Goal: Task Accomplishment & Management: Use online tool/utility

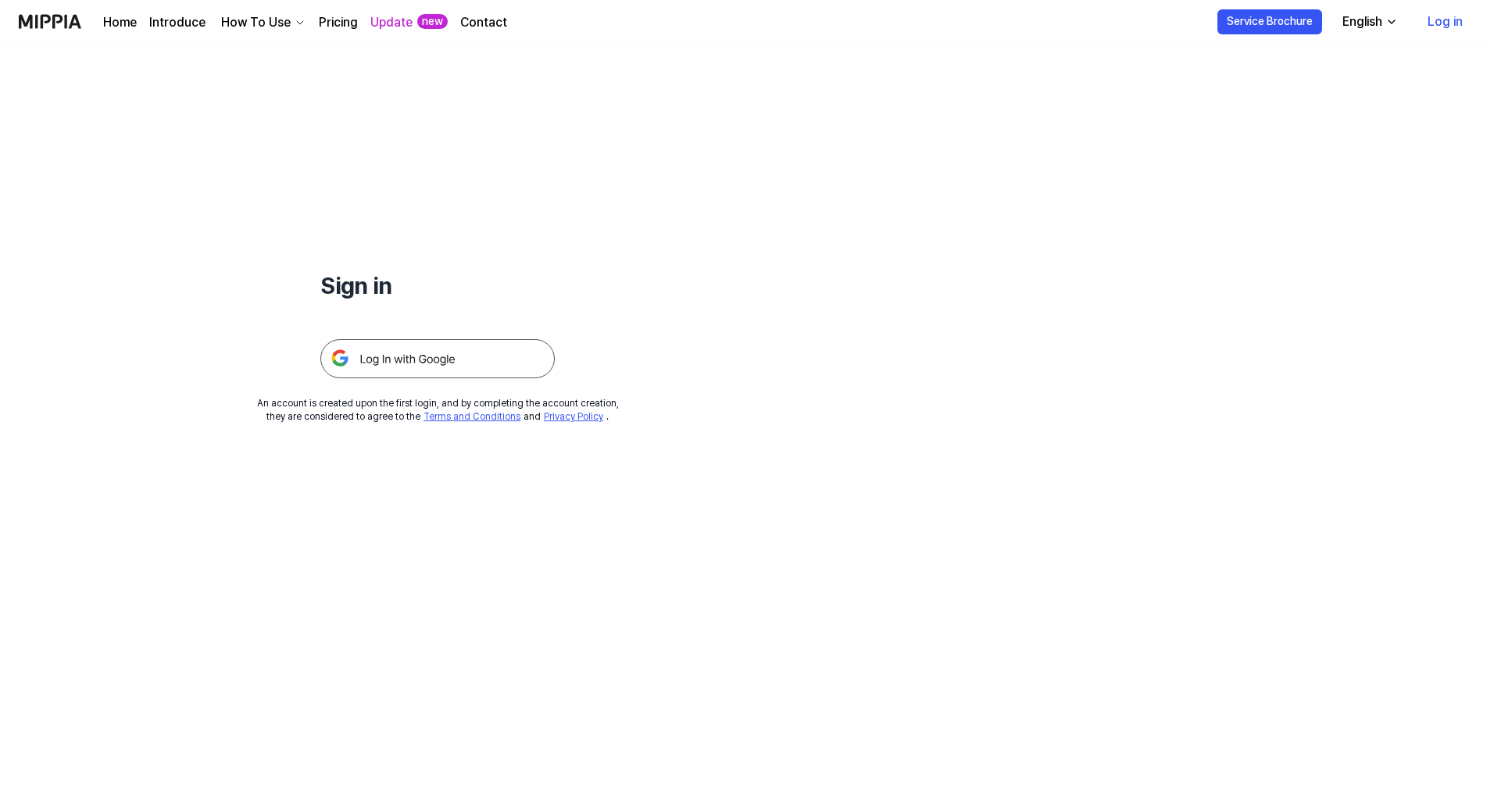
click at [422, 355] on img at bounding box center [437, 359] width 234 height 39
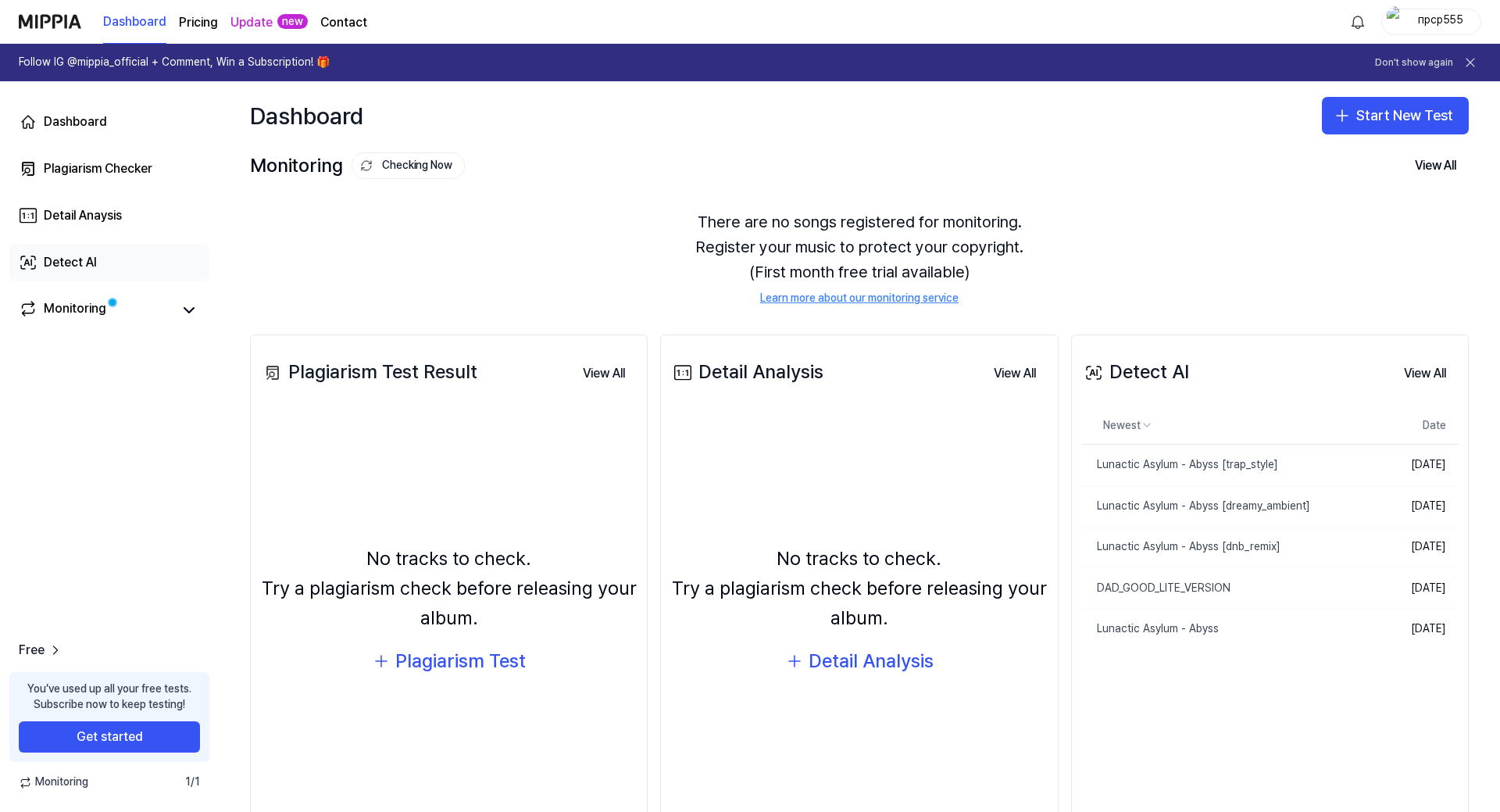
click at [78, 264] on div "Detect AI" at bounding box center [70, 262] width 53 height 19
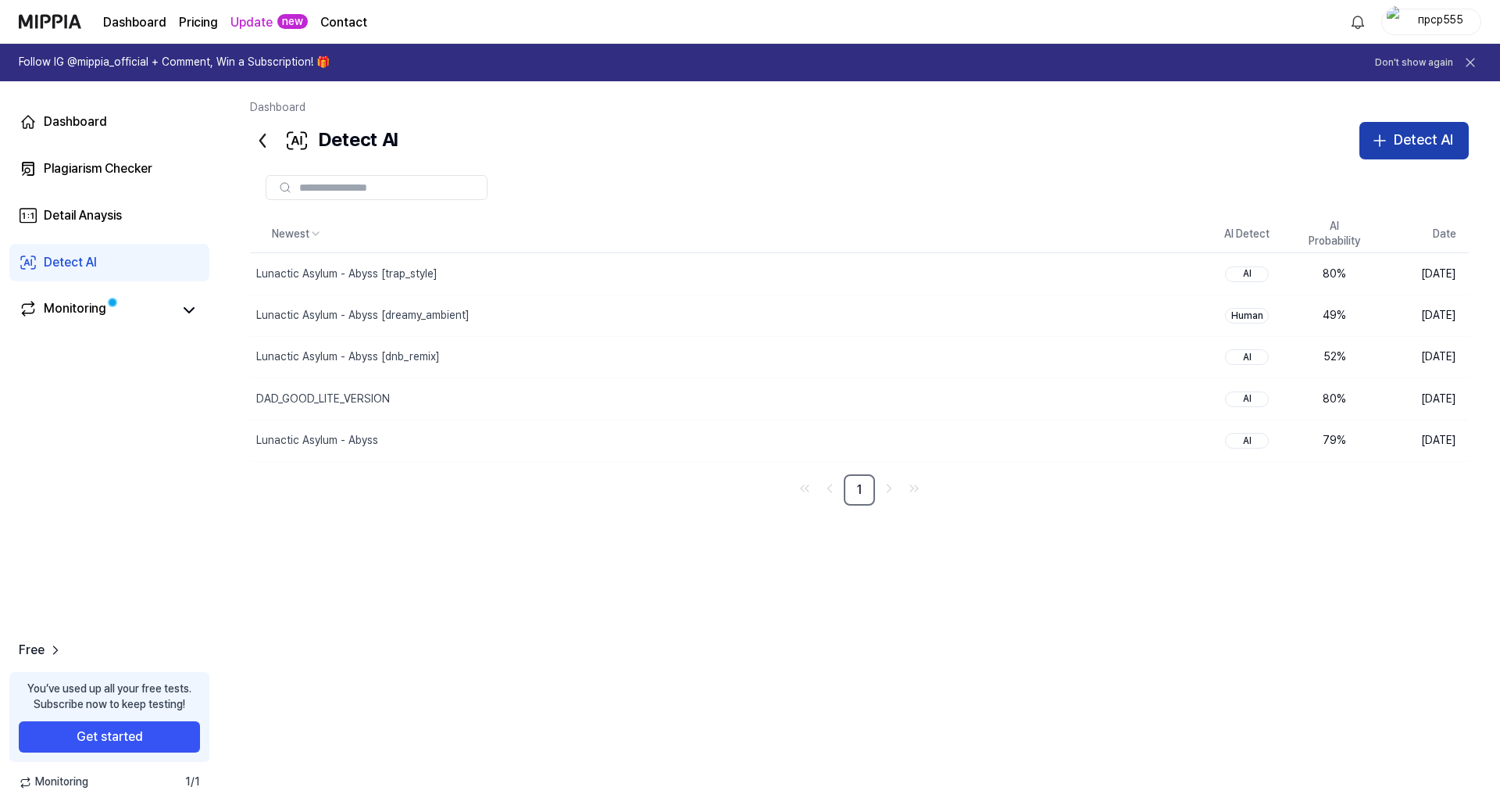
click at [1397, 144] on div "Detect AI" at bounding box center [1424, 140] width 59 height 23
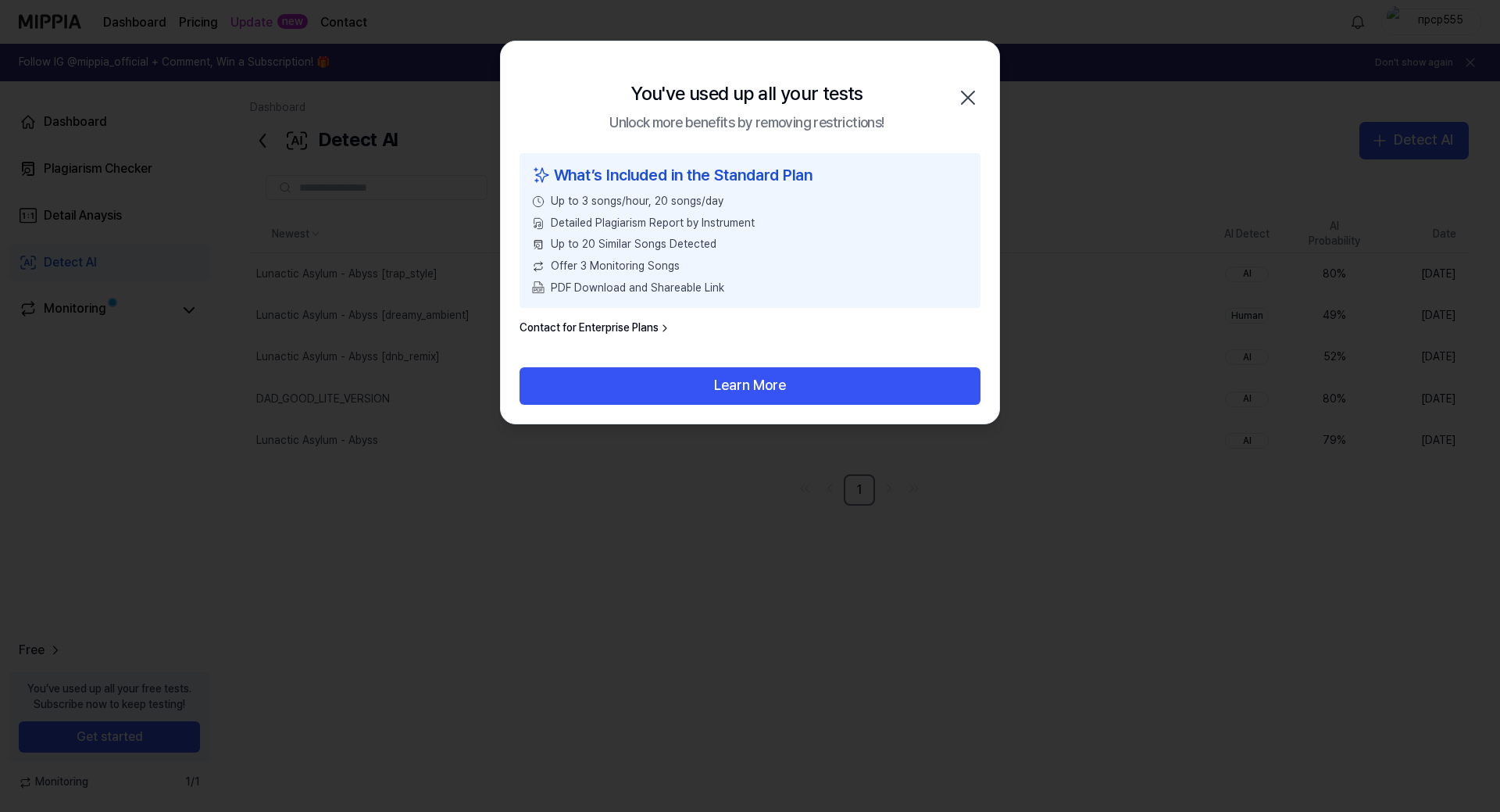
click at [975, 90] on icon "button" at bounding box center [969, 98] width 25 height 25
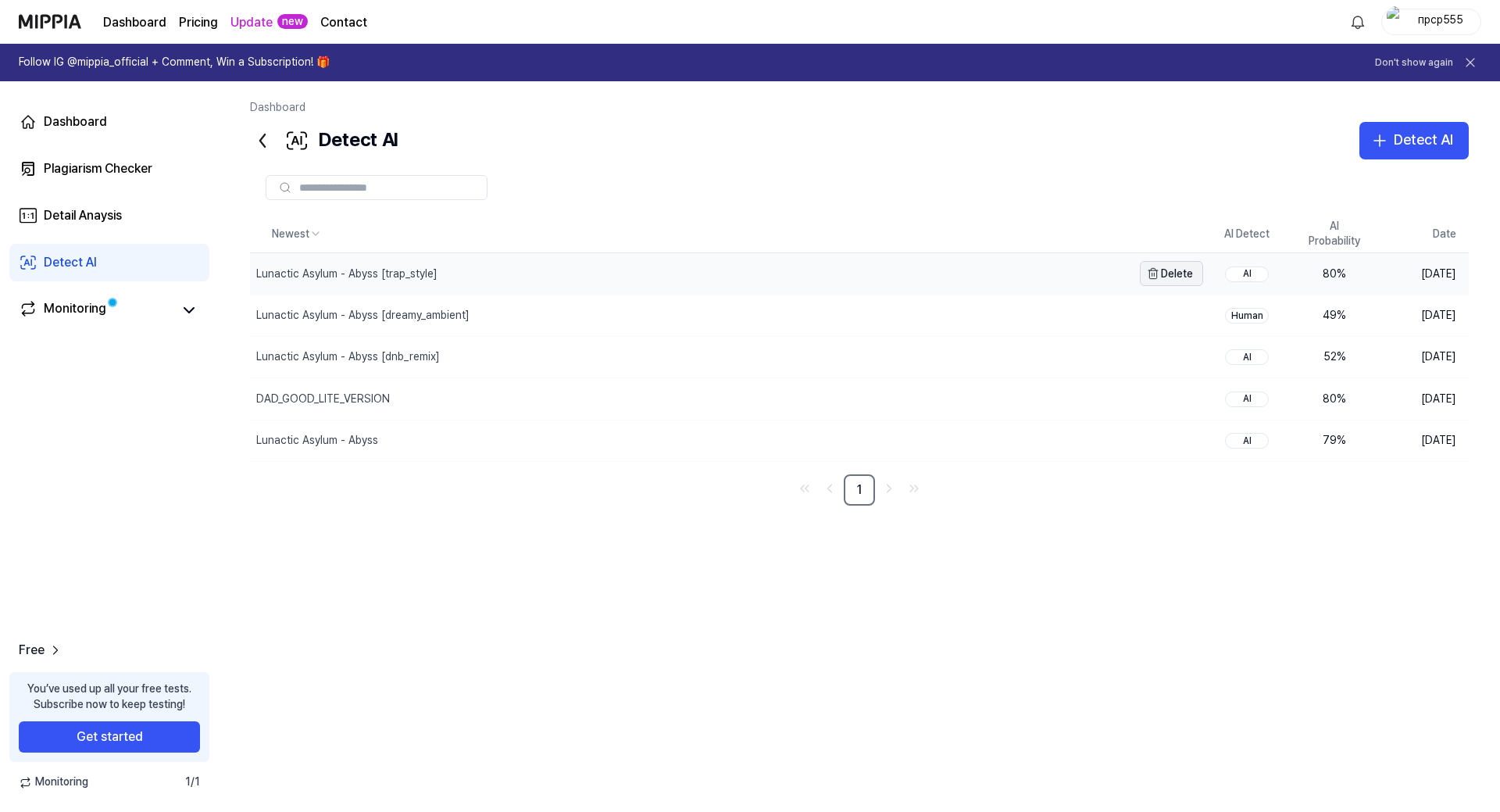
click at [1172, 270] on button "Delete" at bounding box center [1172, 273] width 63 height 25
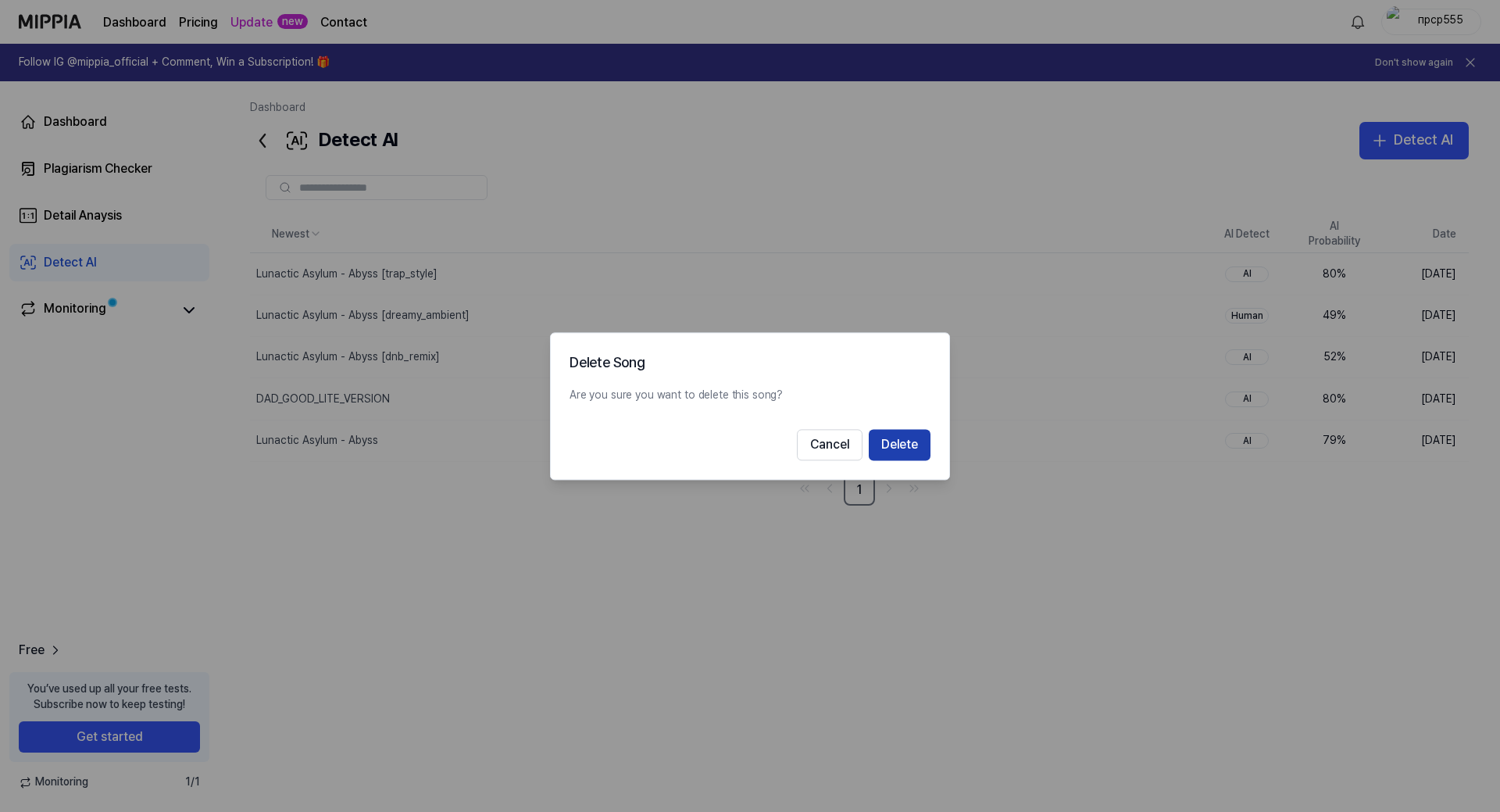
click at [902, 441] on button "Delete" at bounding box center [899, 444] width 62 height 31
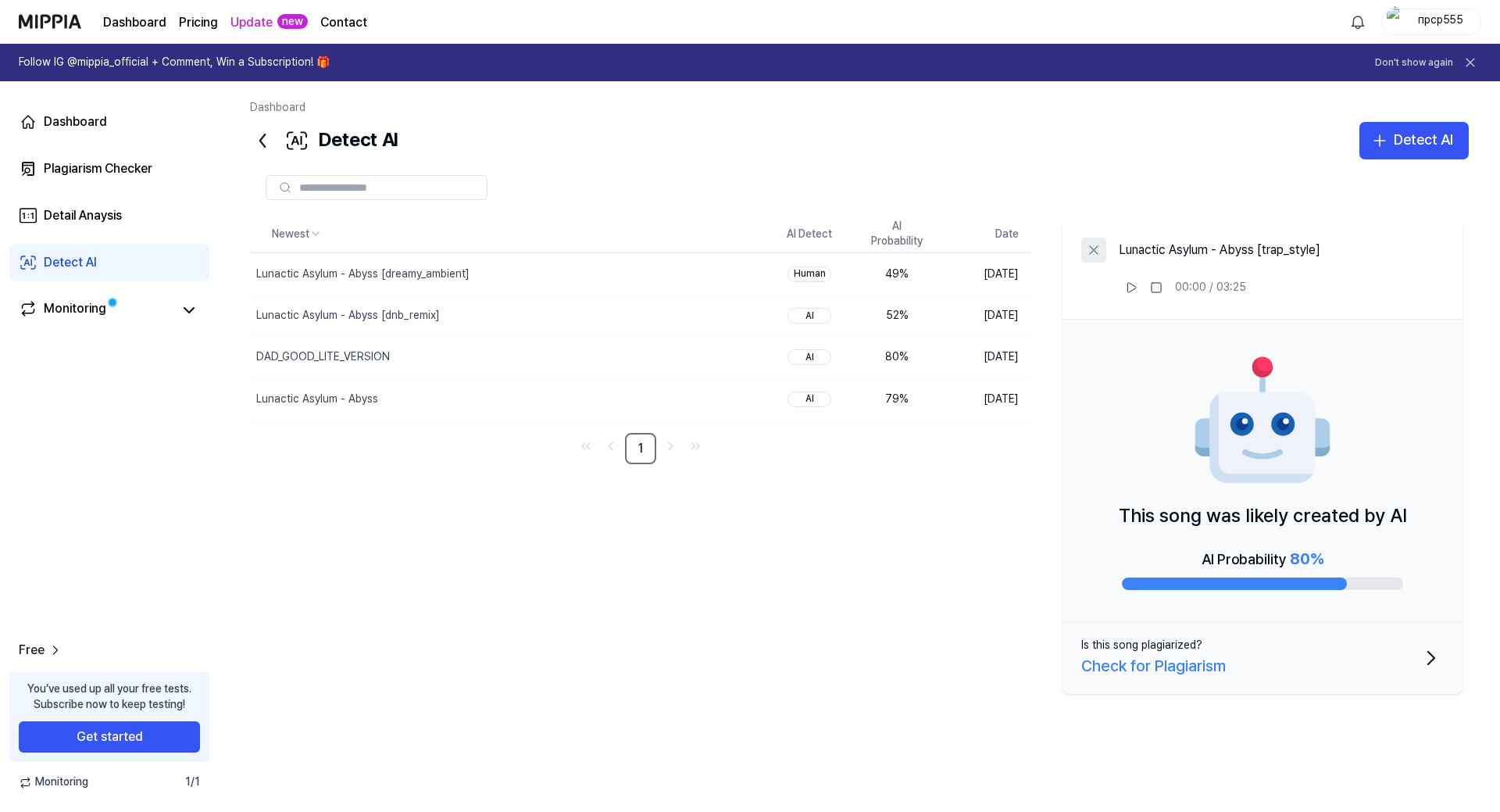
click at [1091, 247] on icon at bounding box center [1093, 250] width 8 height 8
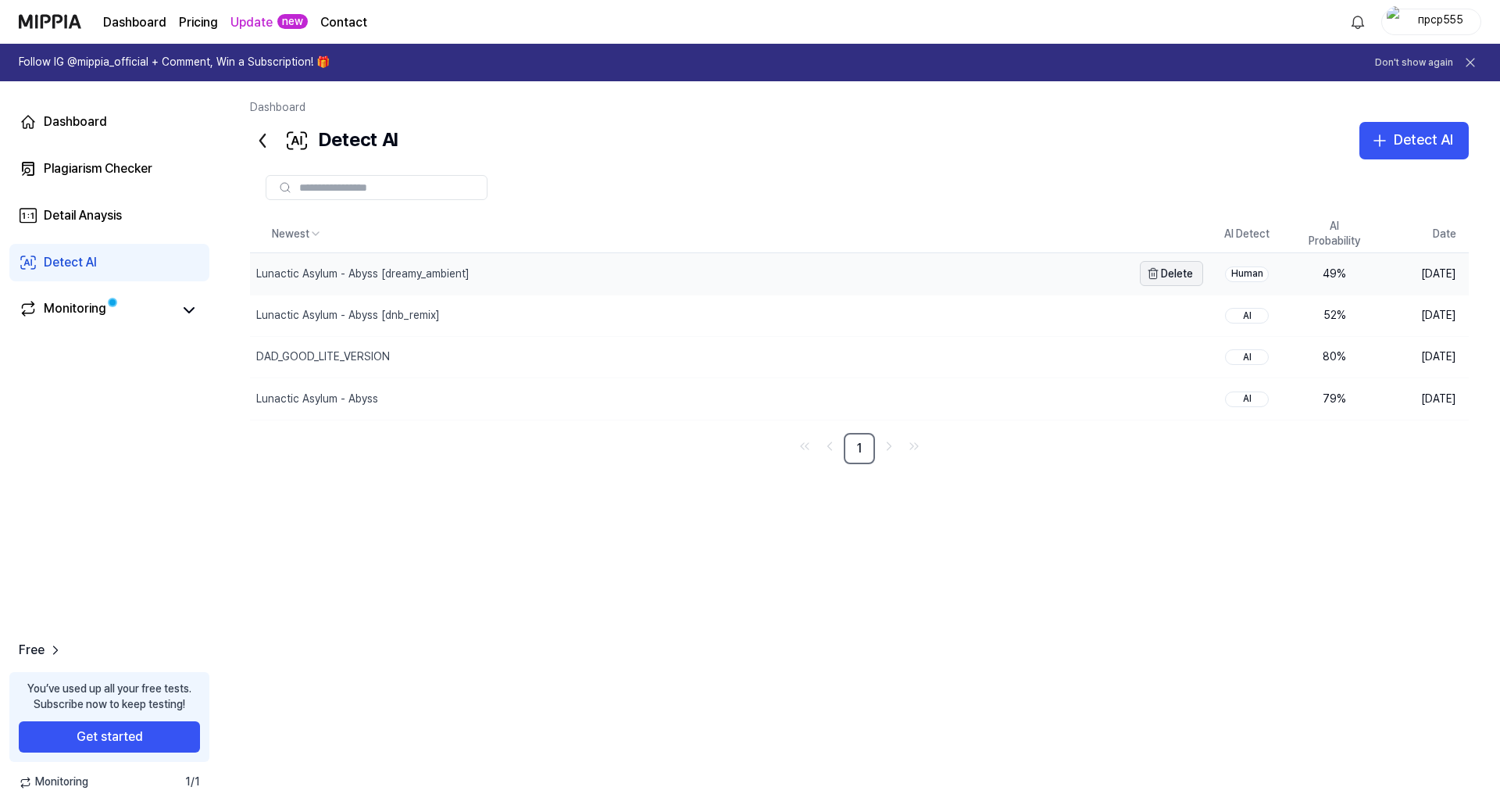
click at [1164, 274] on button "Delete" at bounding box center [1172, 273] width 63 height 25
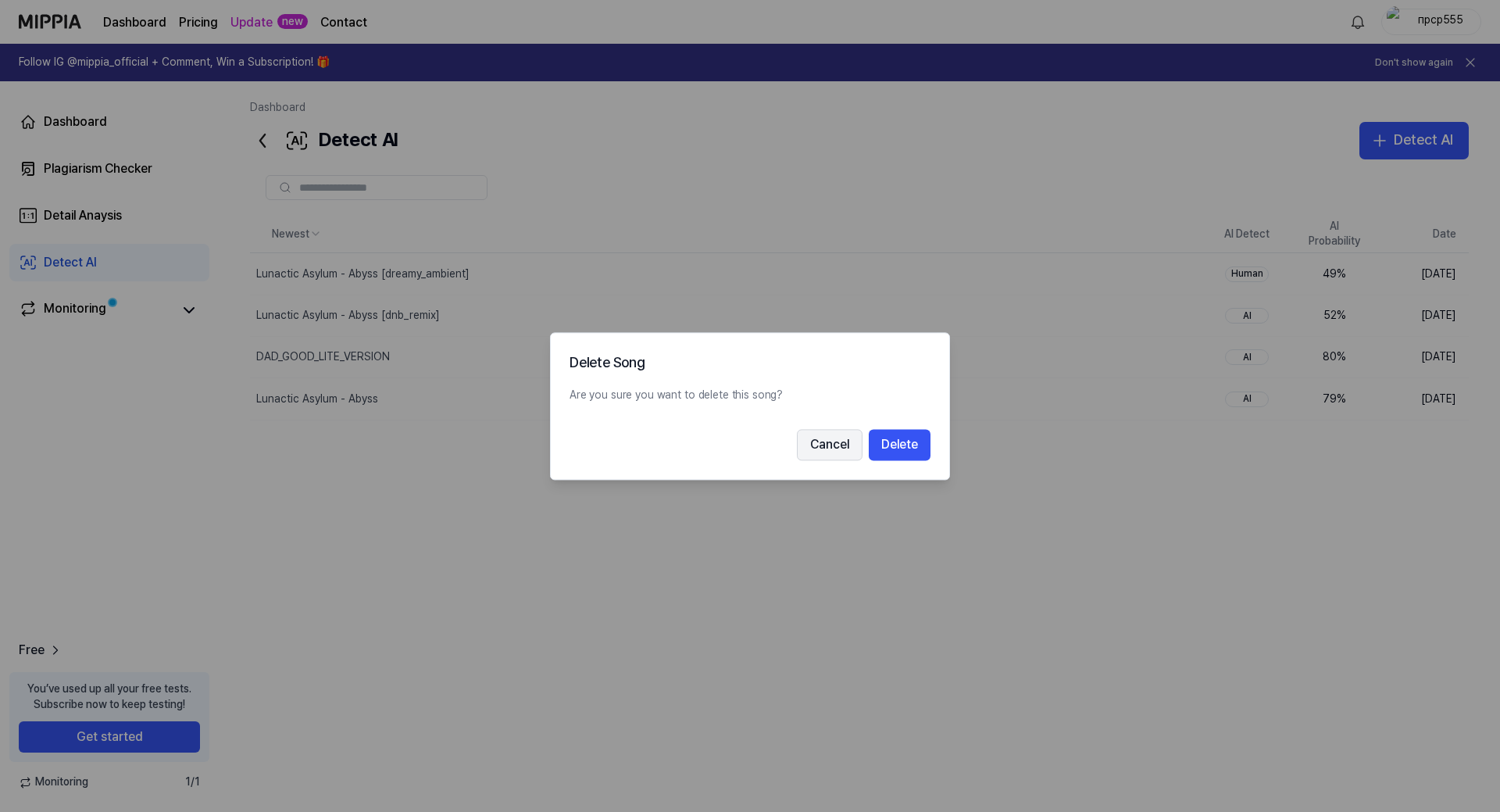
click at [827, 450] on button "Cancel" at bounding box center [830, 444] width 66 height 31
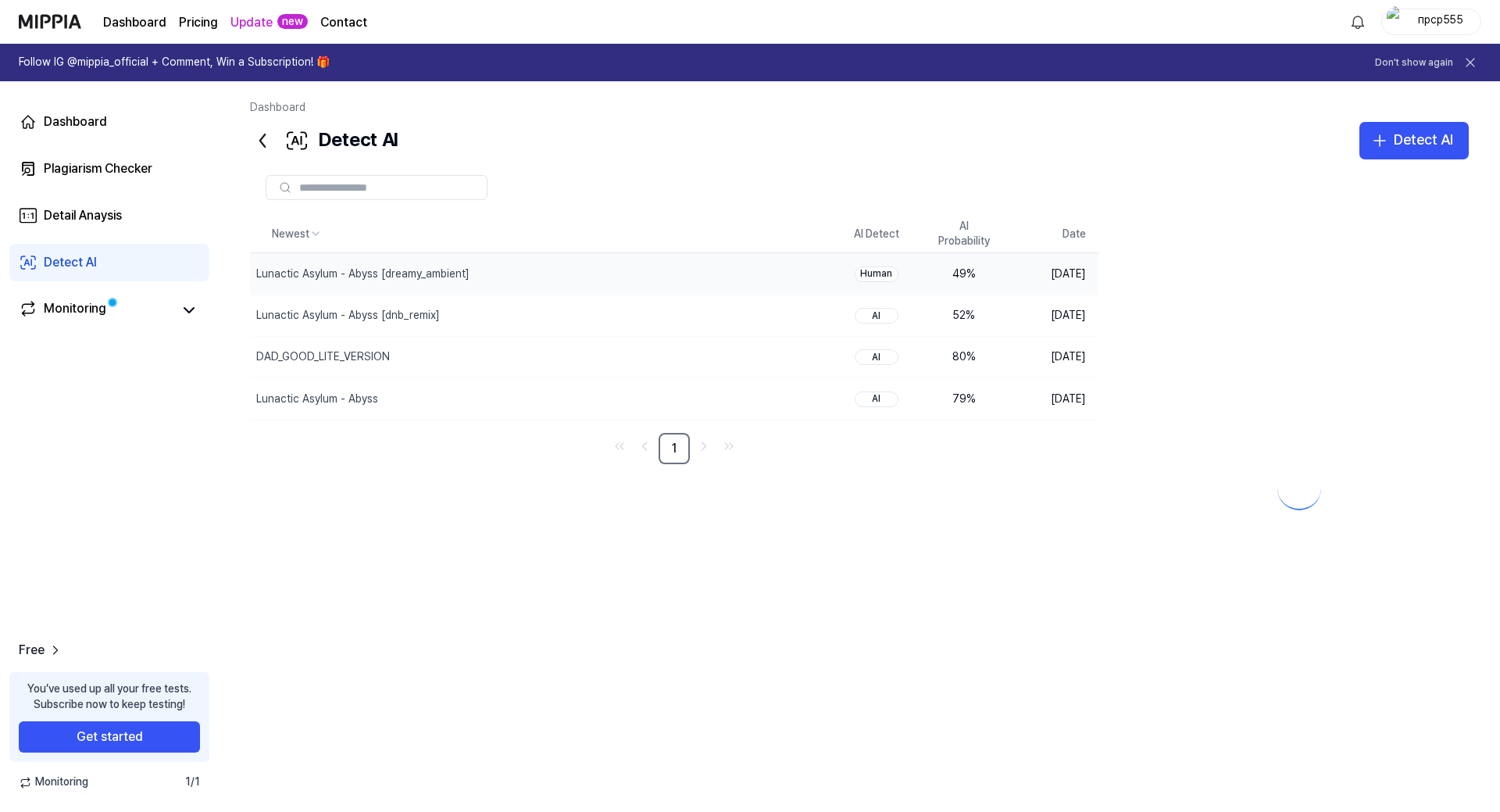
drag, startPoint x: 827, startPoint y: 450, endPoint x: 832, endPoint y: 442, distance: 9.4
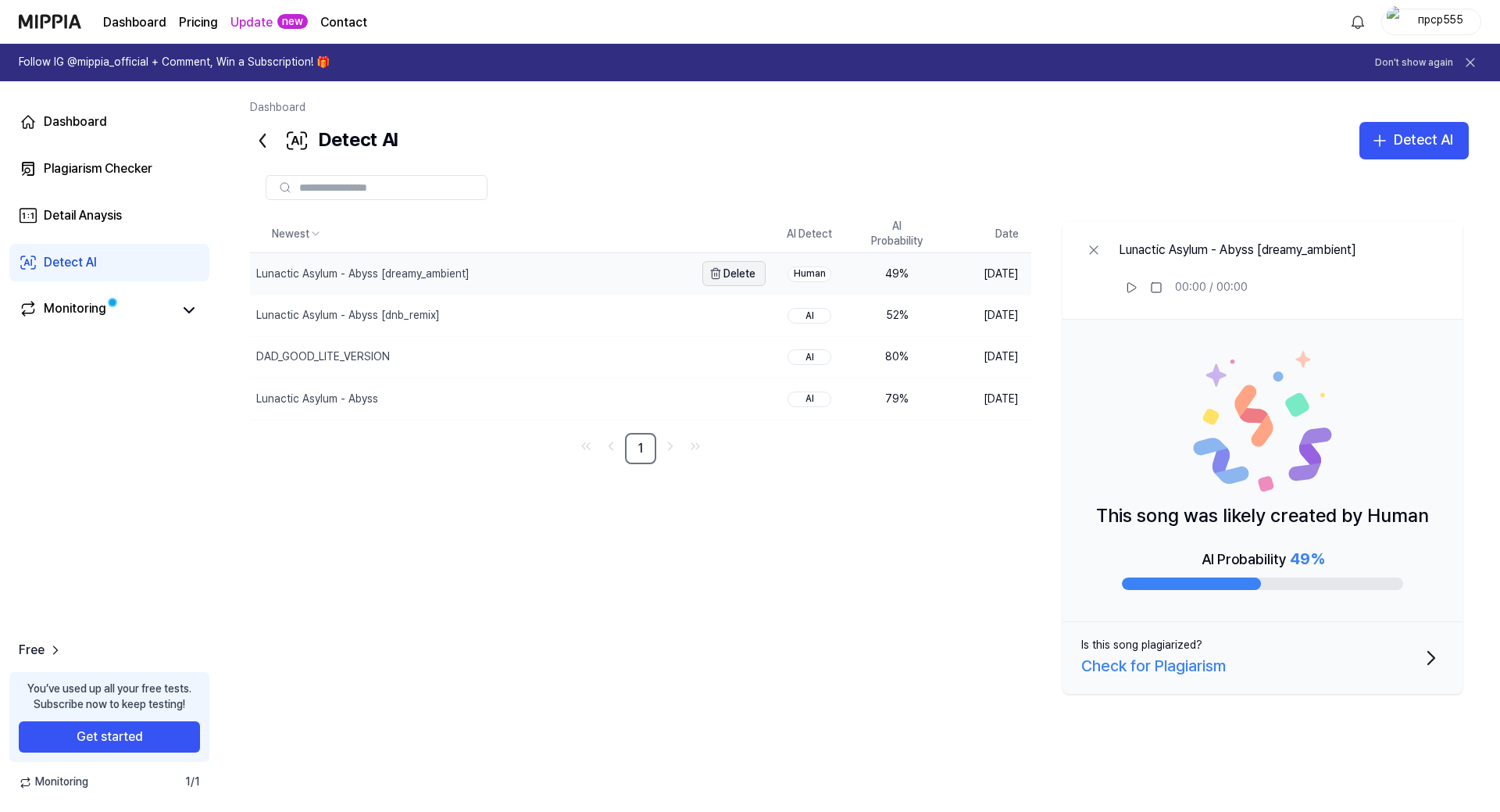
click at [733, 272] on button "Delete" at bounding box center [734, 273] width 63 height 25
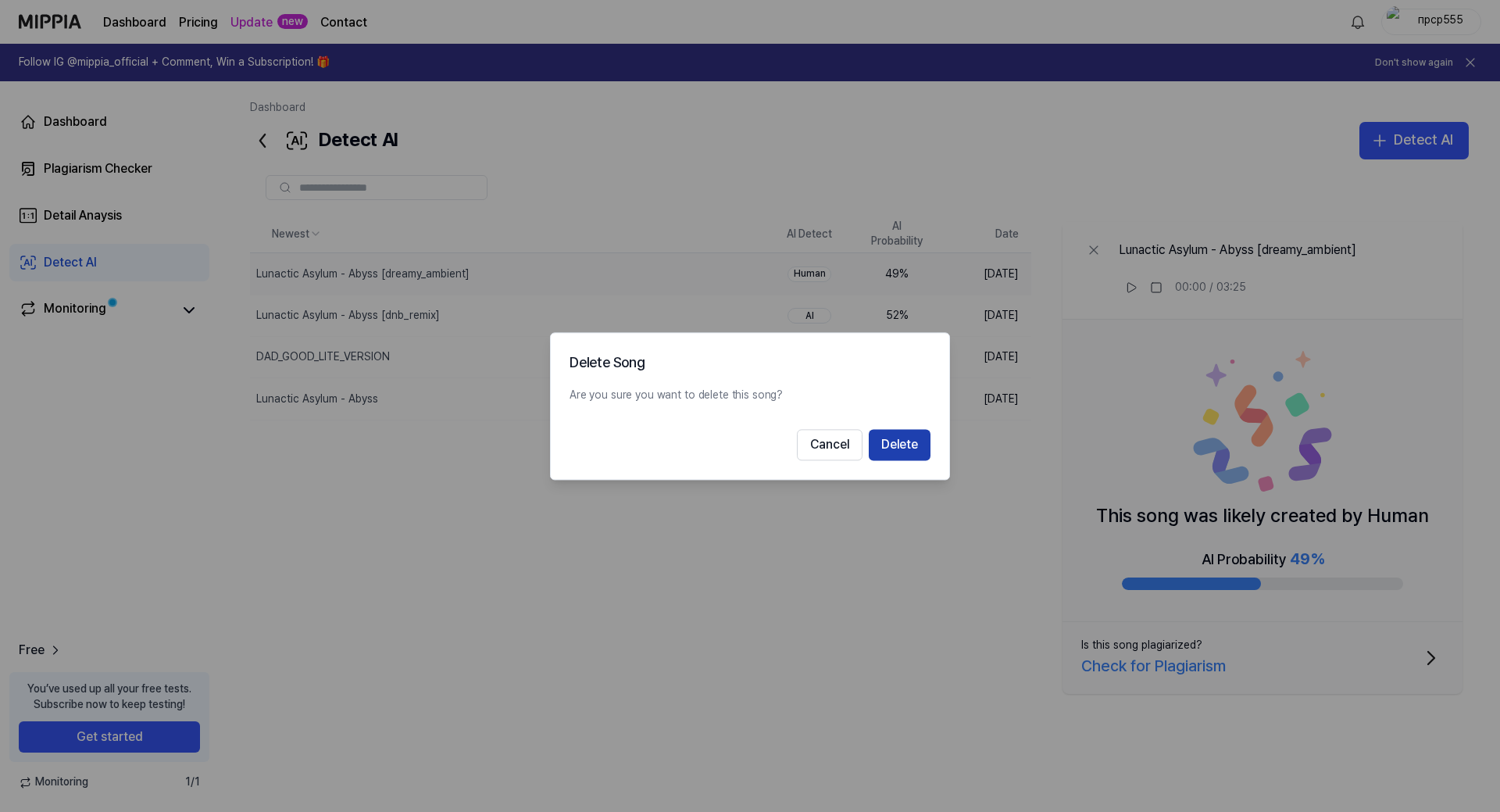
click at [904, 438] on button "Delete" at bounding box center [899, 444] width 62 height 31
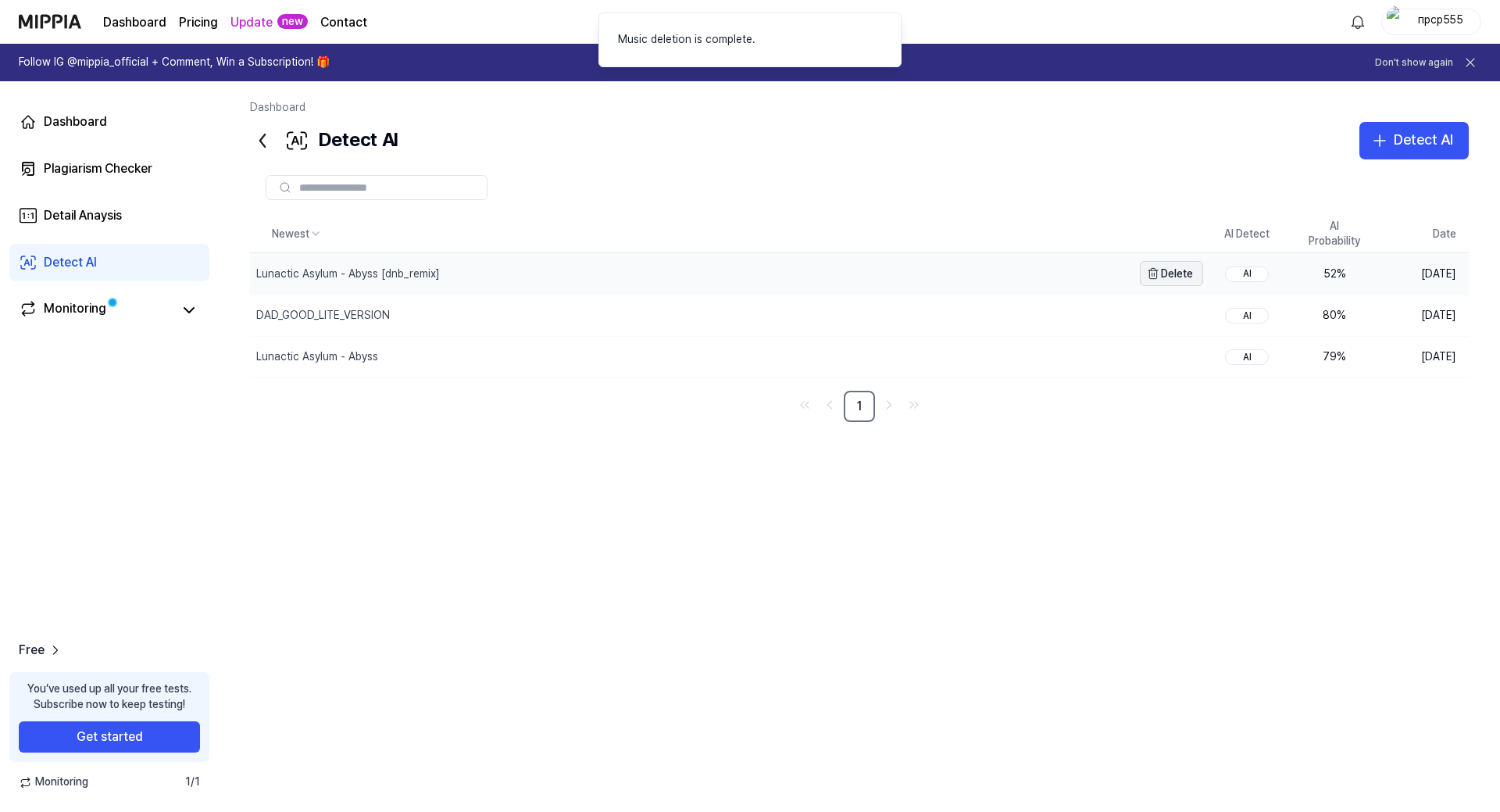
click at [1173, 273] on button "Delete" at bounding box center [1172, 273] width 63 height 25
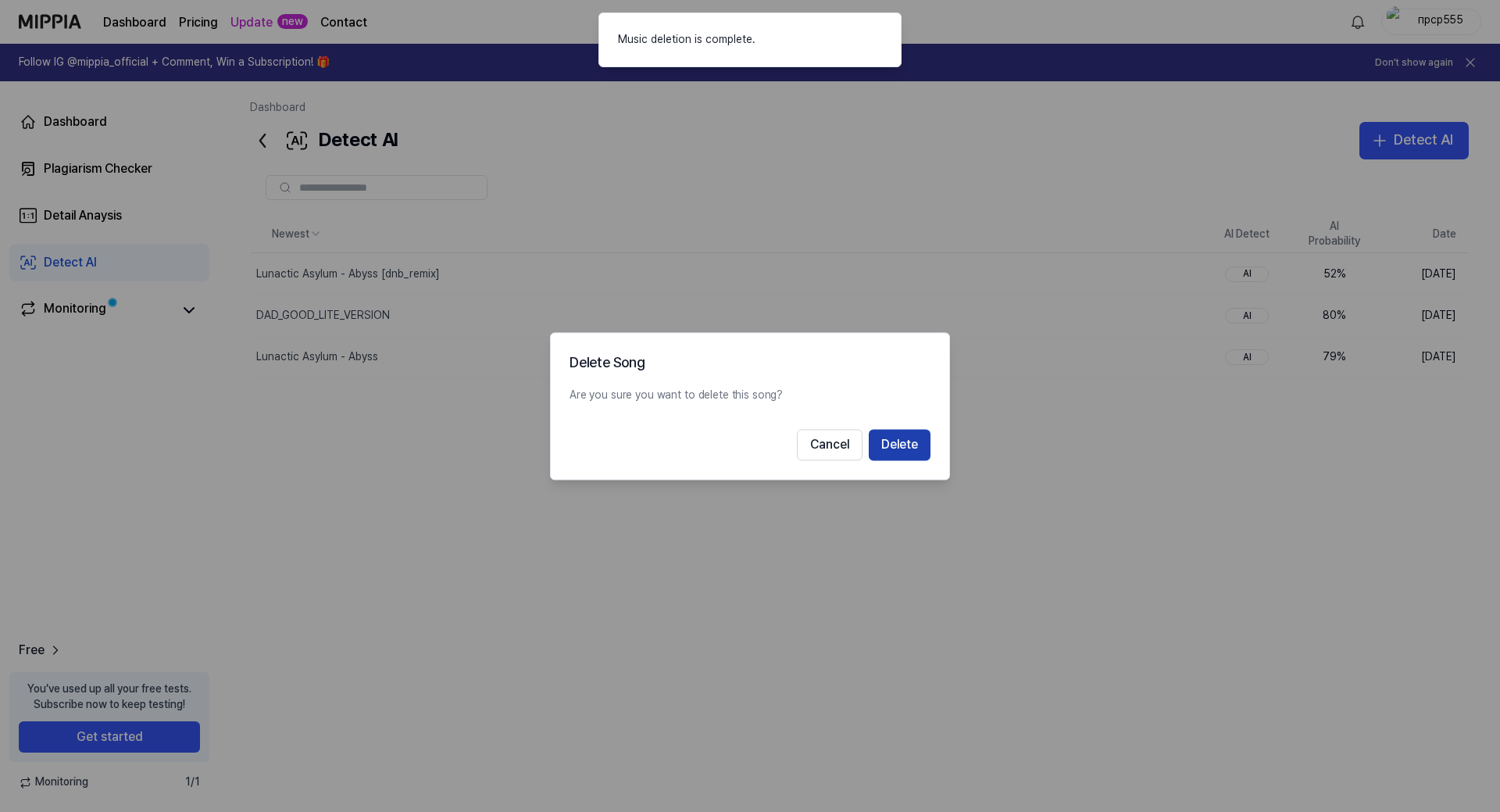
click at [902, 451] on button "Delete" at bounding box center [899, 444] width 62 height 31
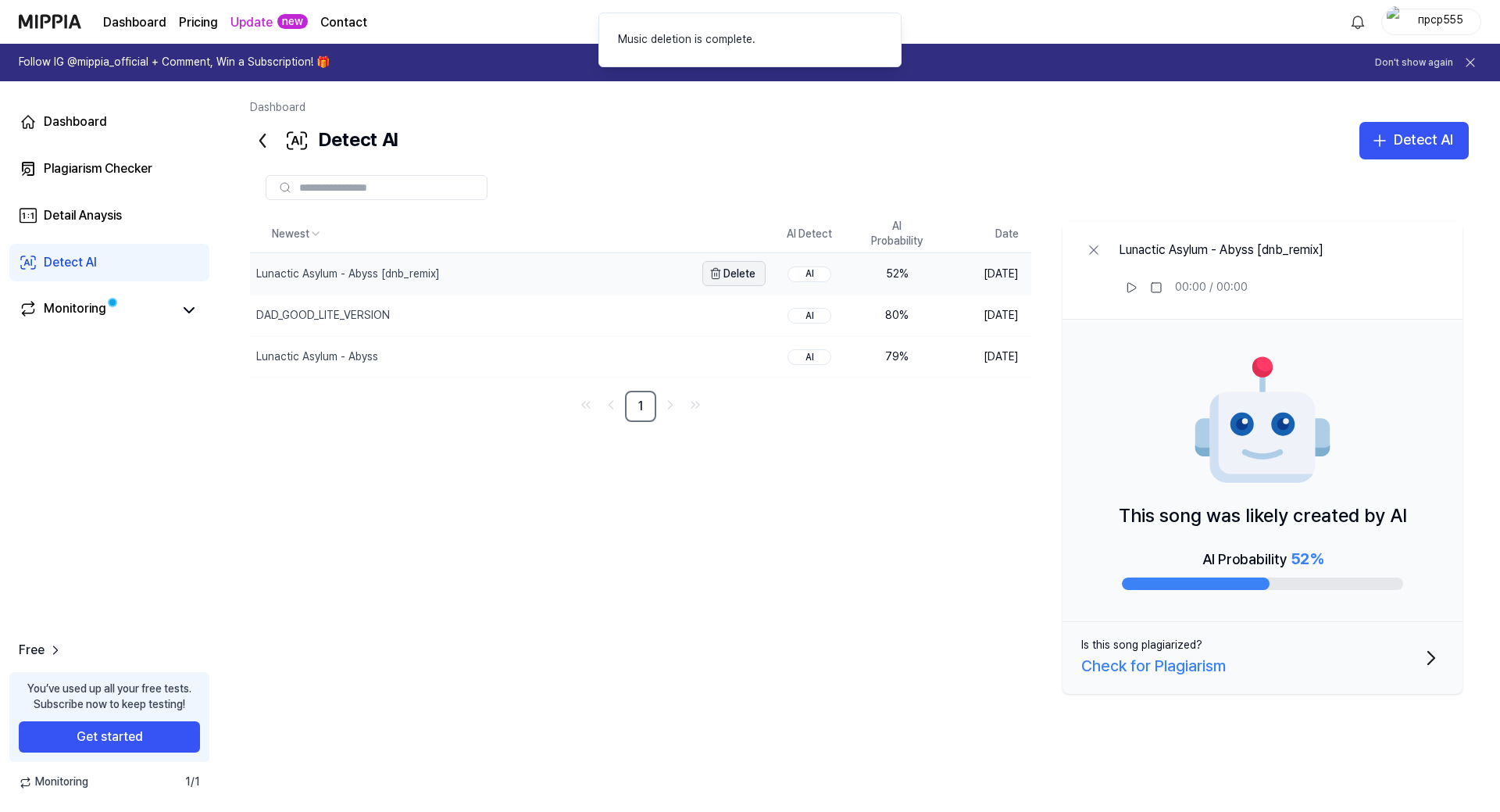
click at [725, 265] on button "Delete" at bounding box center [734, 273] width 63 height 25
click at [757, 277] on button "Delete" at bounding box center [734, 273] width 63 height 25
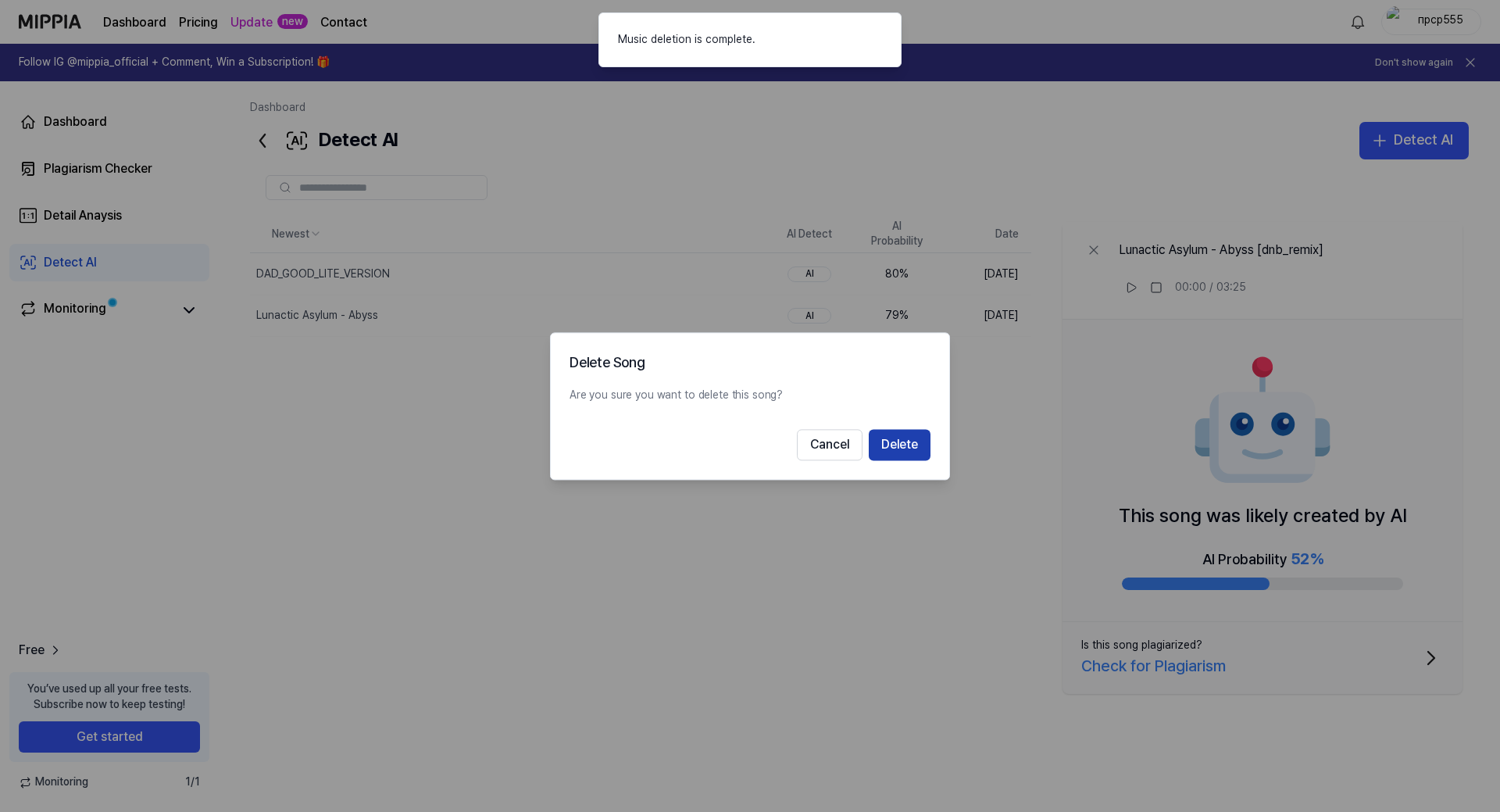
click at [885, 442] on button "Delete" at bounding box center [899, 444] width 62 height 31
click at [892, 451] on button "Delete" at bounding box center [899, 444] width 62 height 31
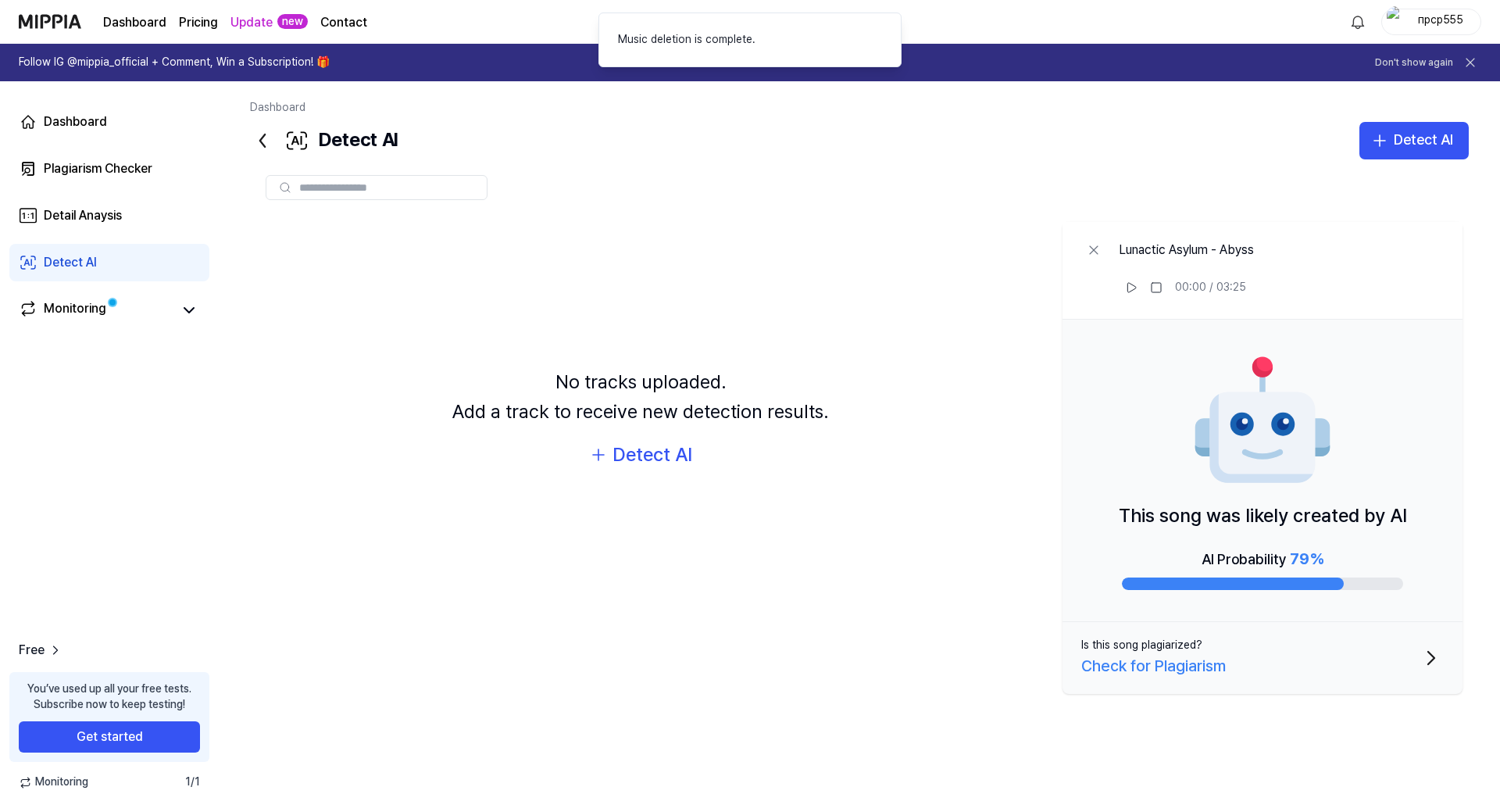
click at [1007, 384] on div "No tracks uploaded. Add a track to receive new detection results. Detect AI" at bounding box center [641, 419] width 782 height 406
click at [1096, 250] on icon at bounding box center [1094, 250] width 15 height 15
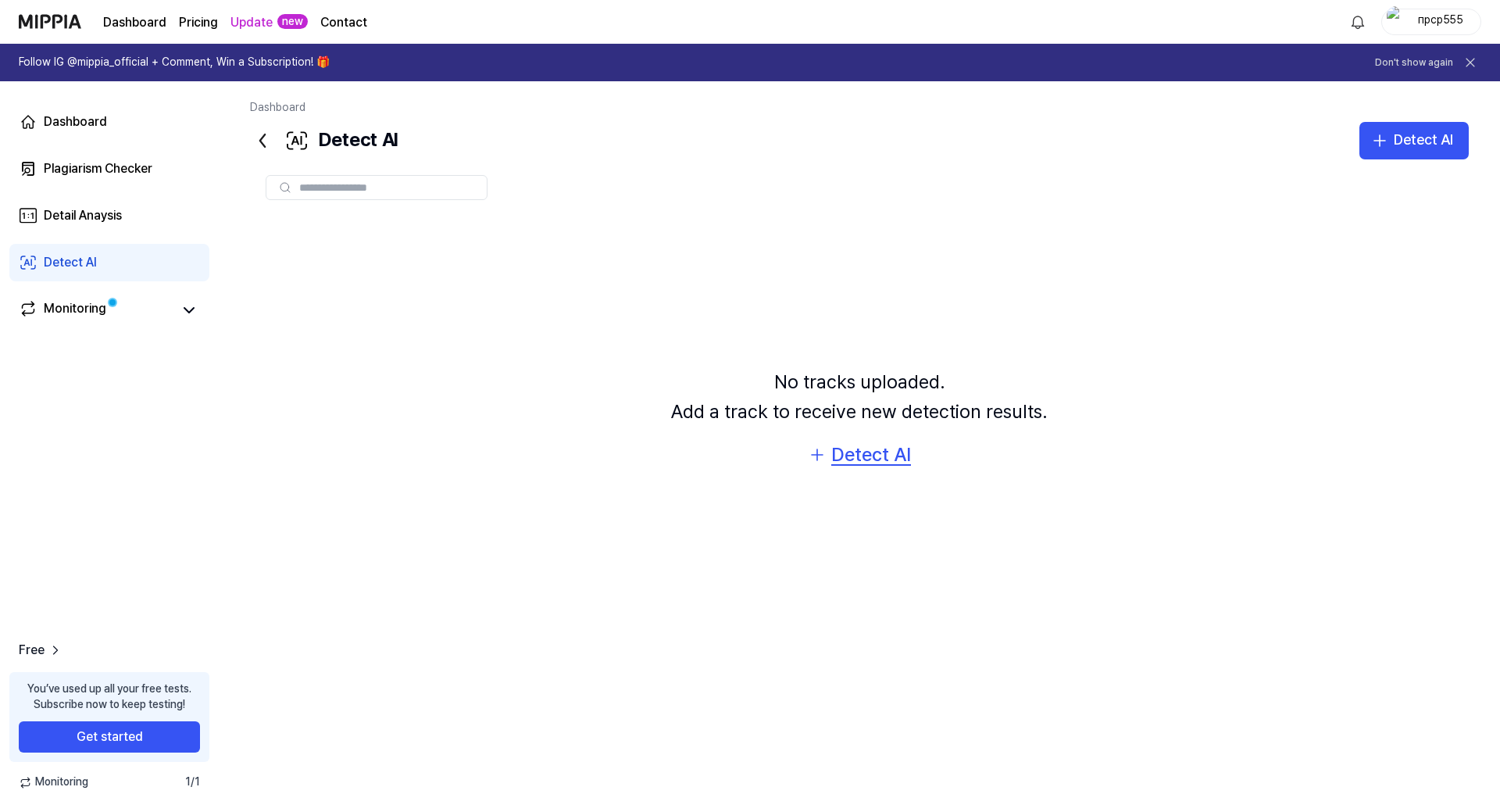
click at [865, 455] on div "Detect AI" at bounding box center [871, 454] width 80 height 30
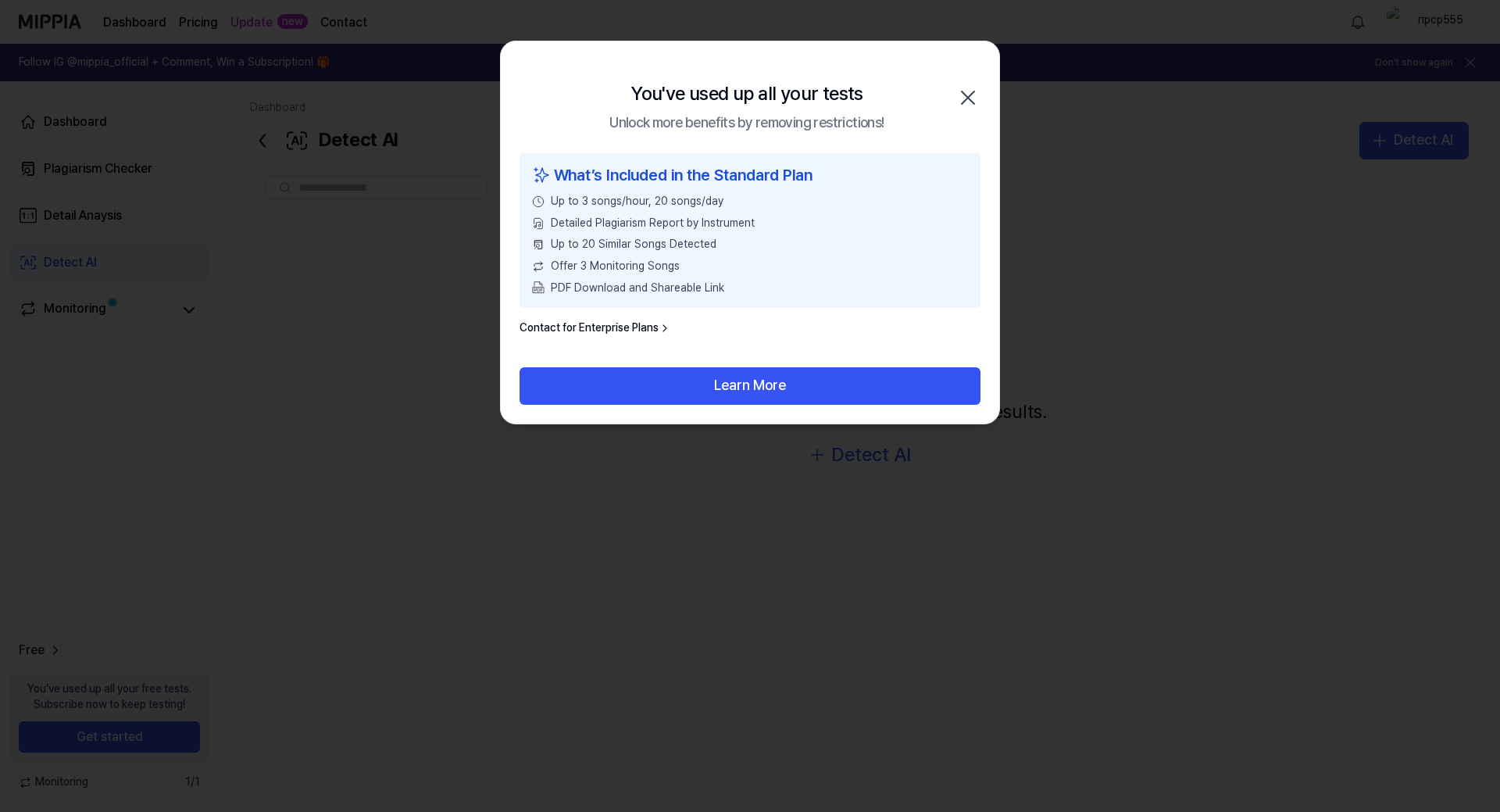
click at [967, 95] on icon "button" at bounding box center [969, 98] width 25 height 25
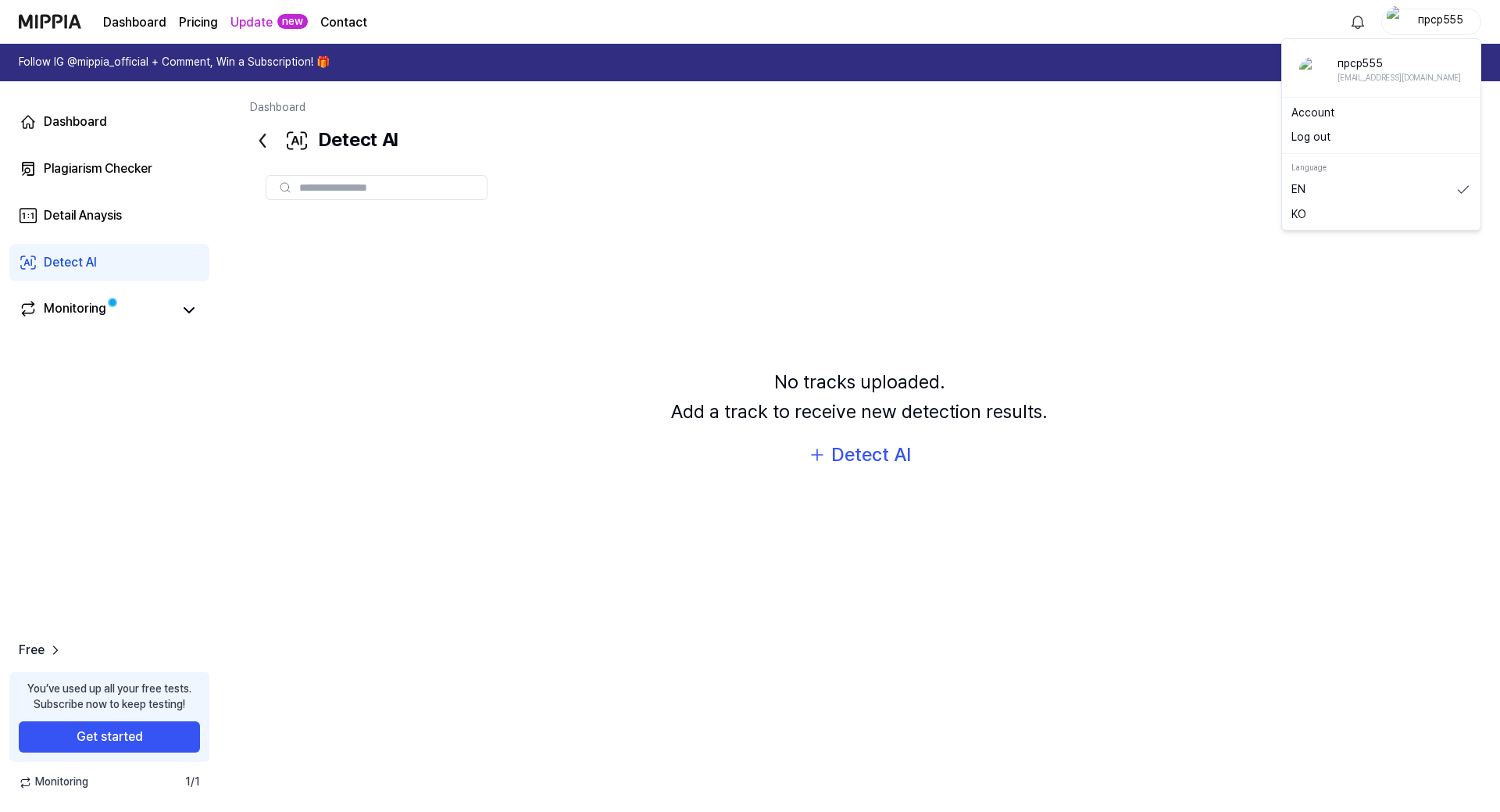
click at [1460, 19] on div "прср555" at bounding box center [1441, 21] width 61 height 17
click at [1362, 138] on button "Log out" at bounding box center [1382, 137] width 179 height 15
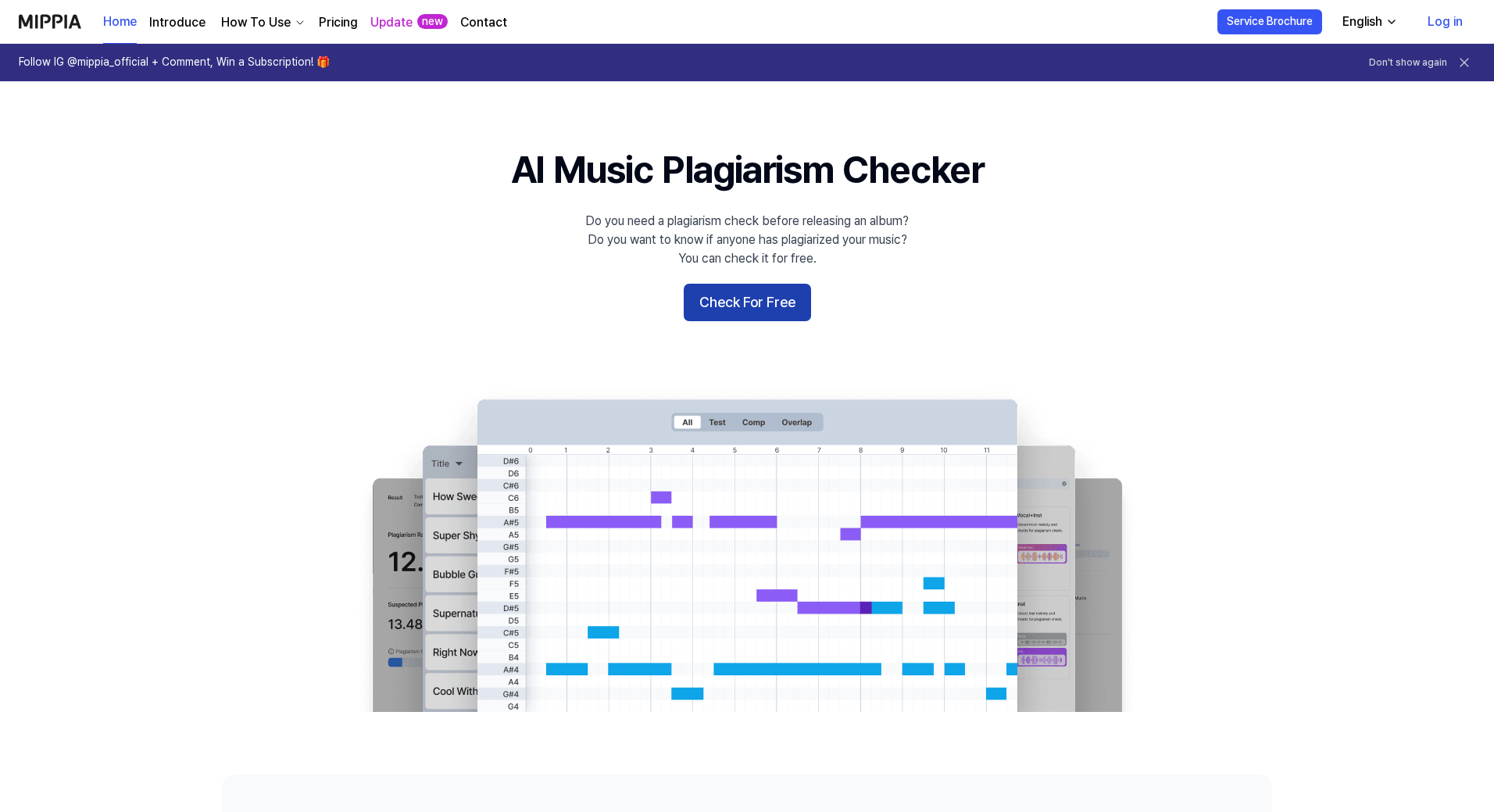
click at [748, 313] on button "Check For Free" at bounding box center [747, 302] width 128 height 37
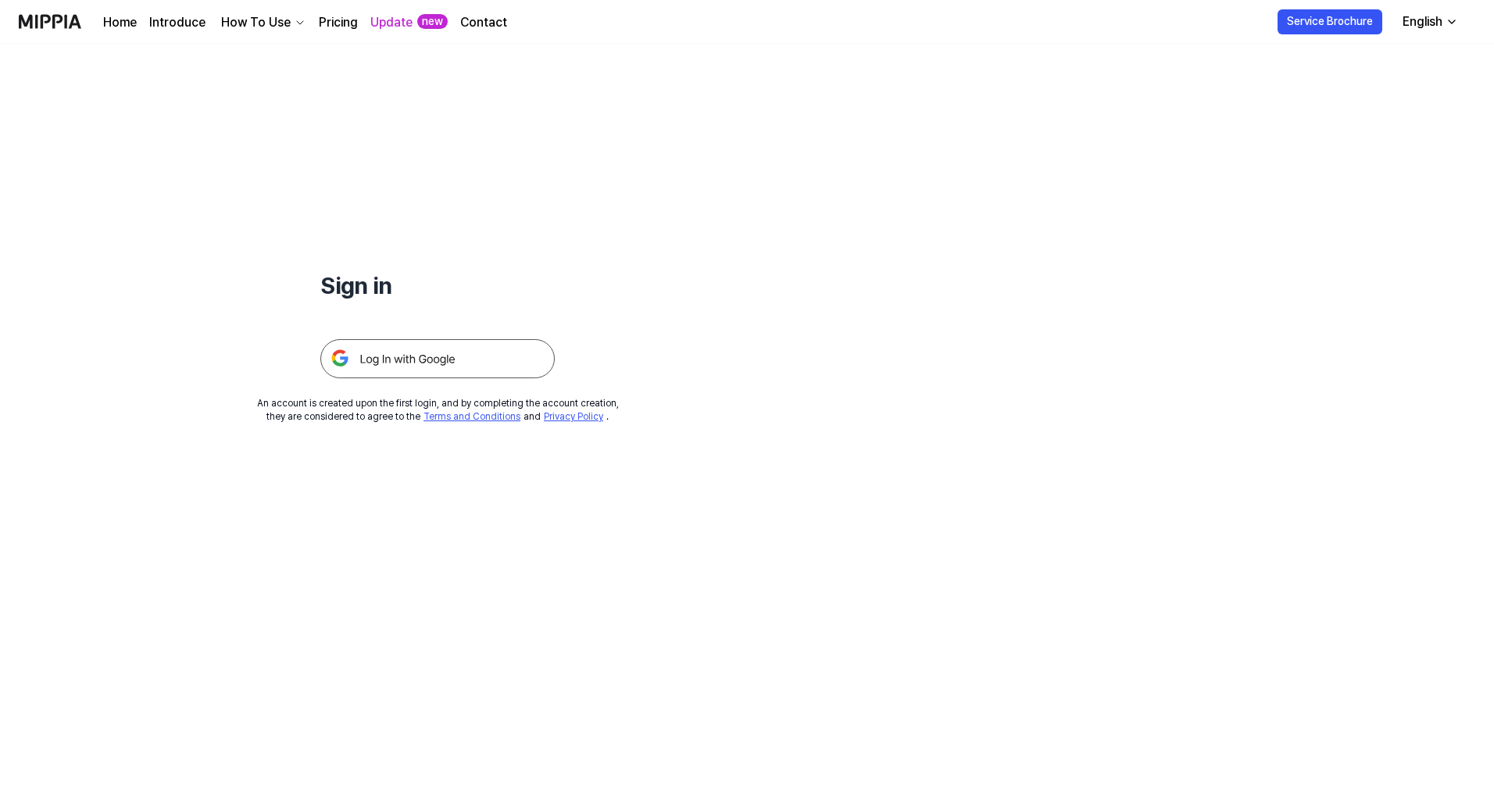
click at [420, 346] on img at bounding box center [437, 359] width 234 height 39
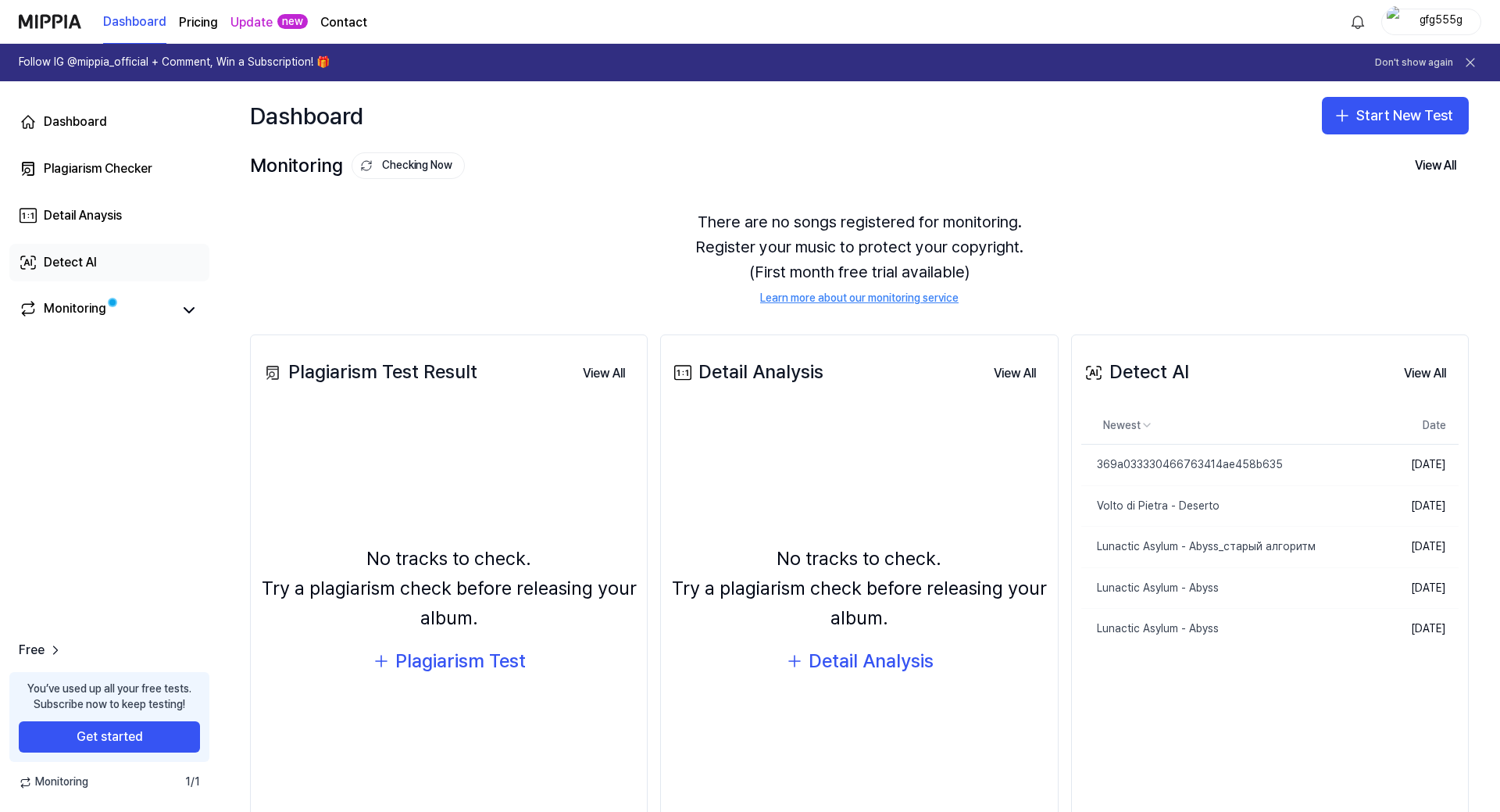
click at [85, 257] on div "Detect AI" at bounding box center [70, 262] width 53 height 19
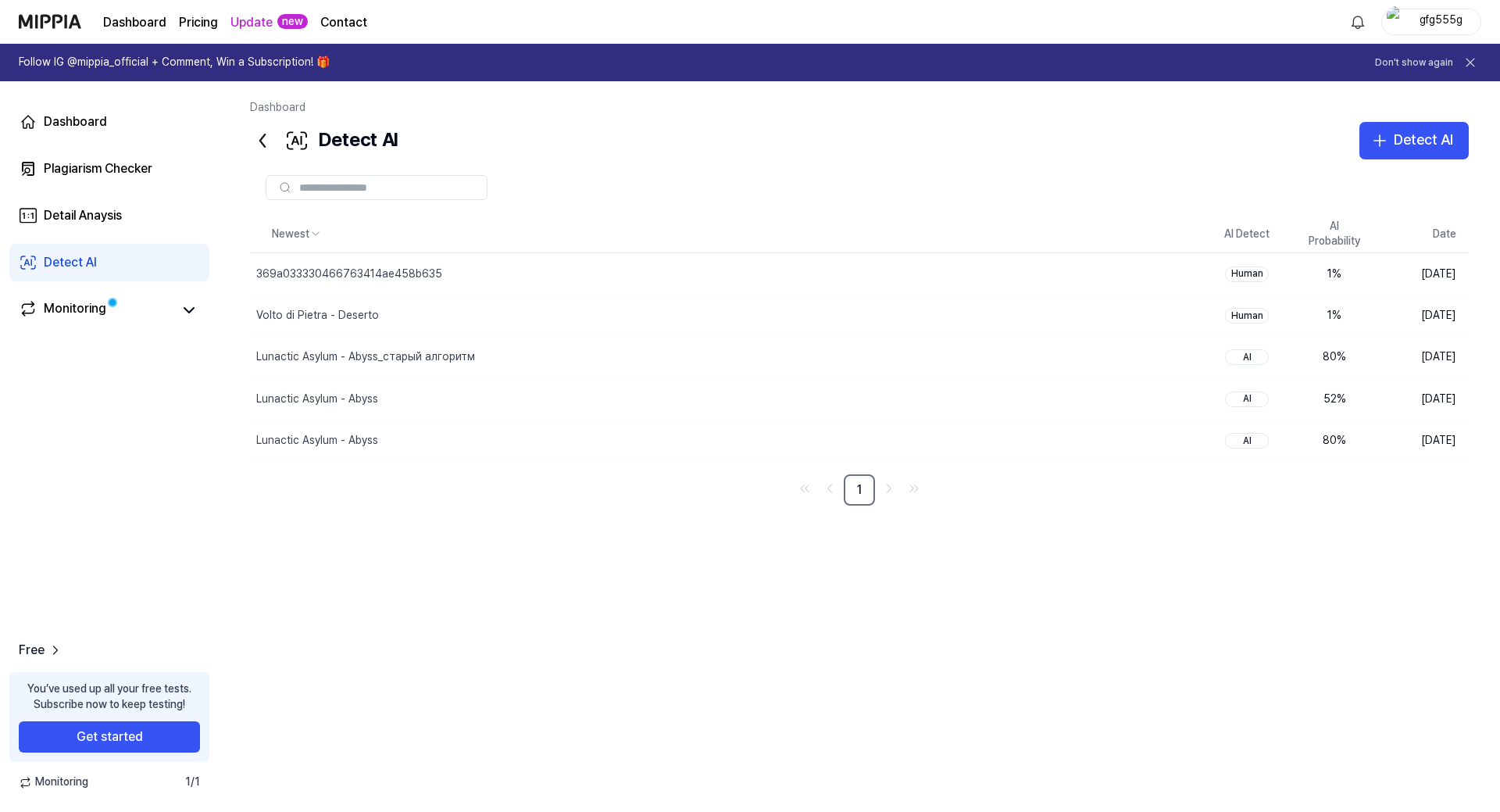
click at [1450, 19] on div "gfg555g" at bounding box center [1441, 21] width 61 height 17
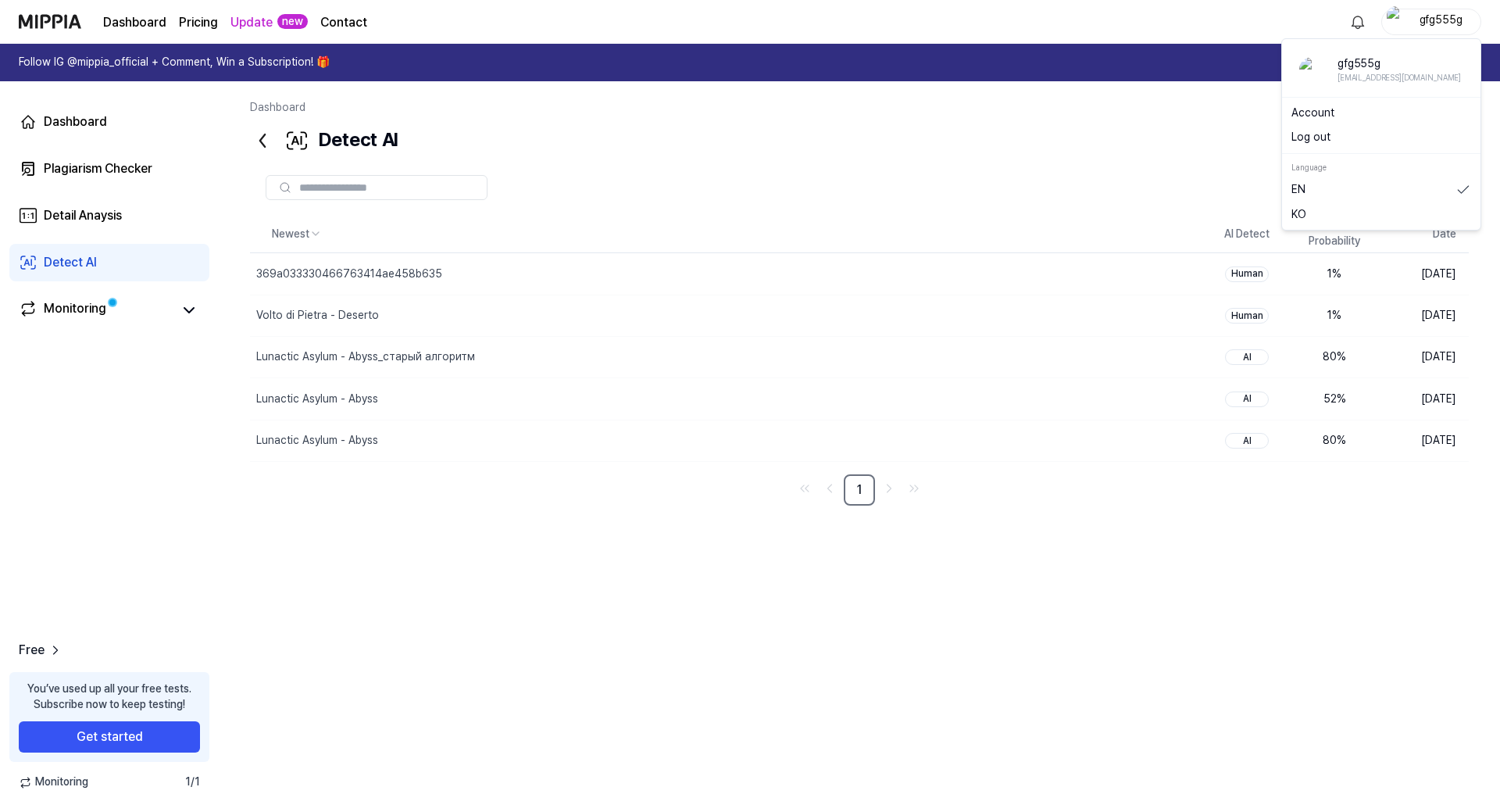
click at [1342, 138] on button "Log out" at bounding box center [1382, 137] width 179 height 15
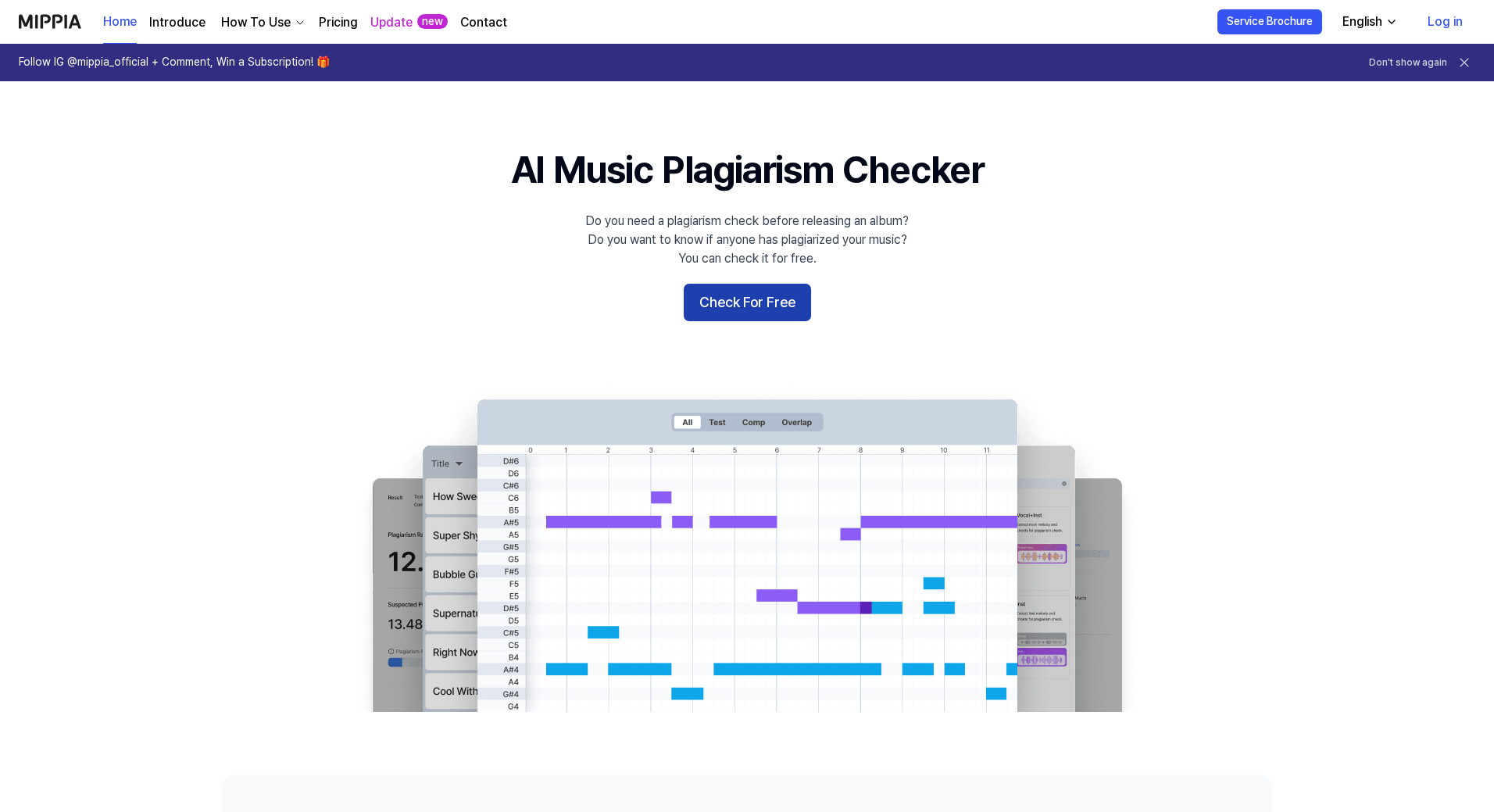
click at [796, 301] on button "Check For Free" at bounding box center [747, 302] width 128 height 37
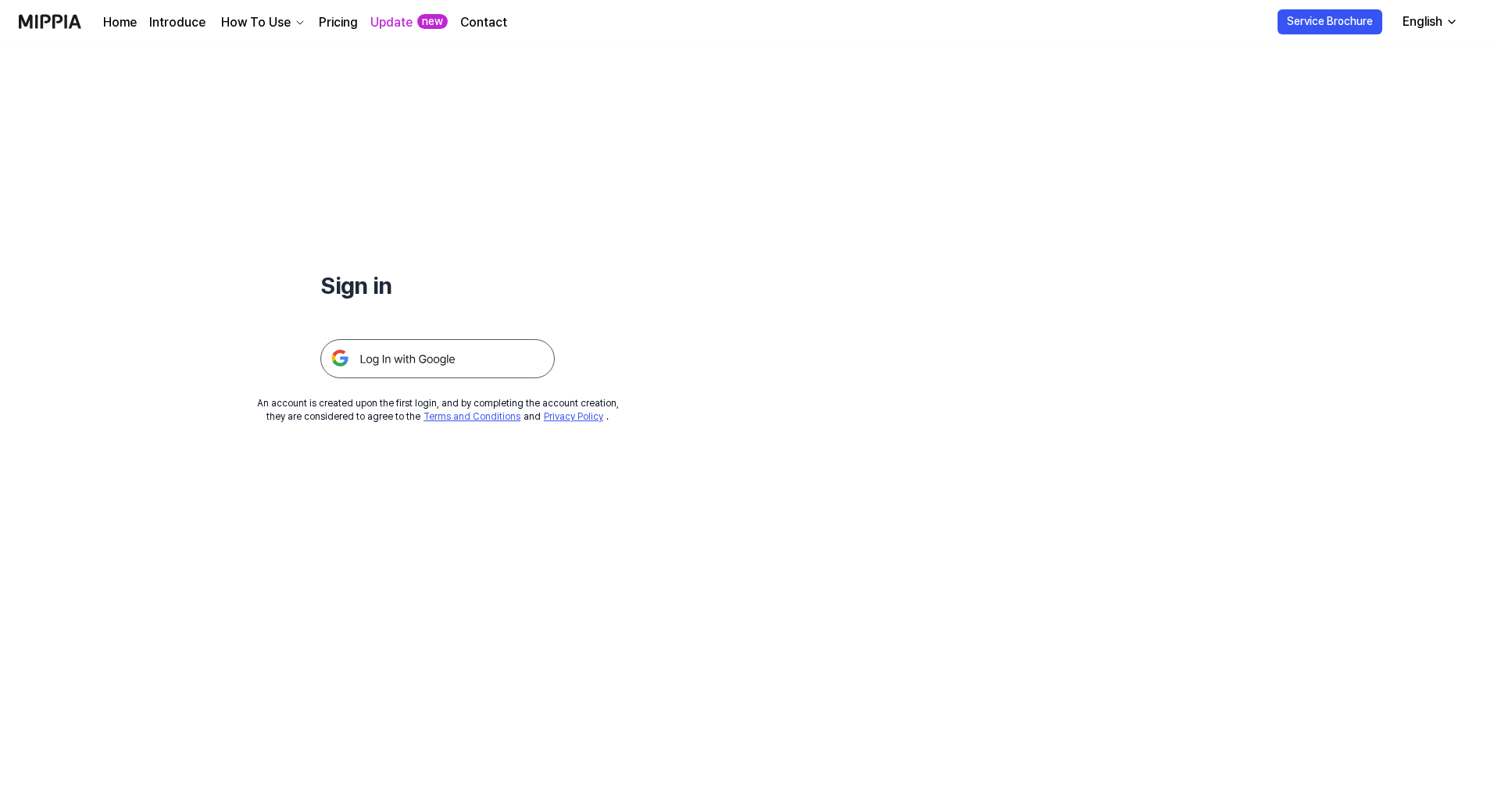
click at [427, 354] on img at bounding box center [437, 359] width 234 height 39
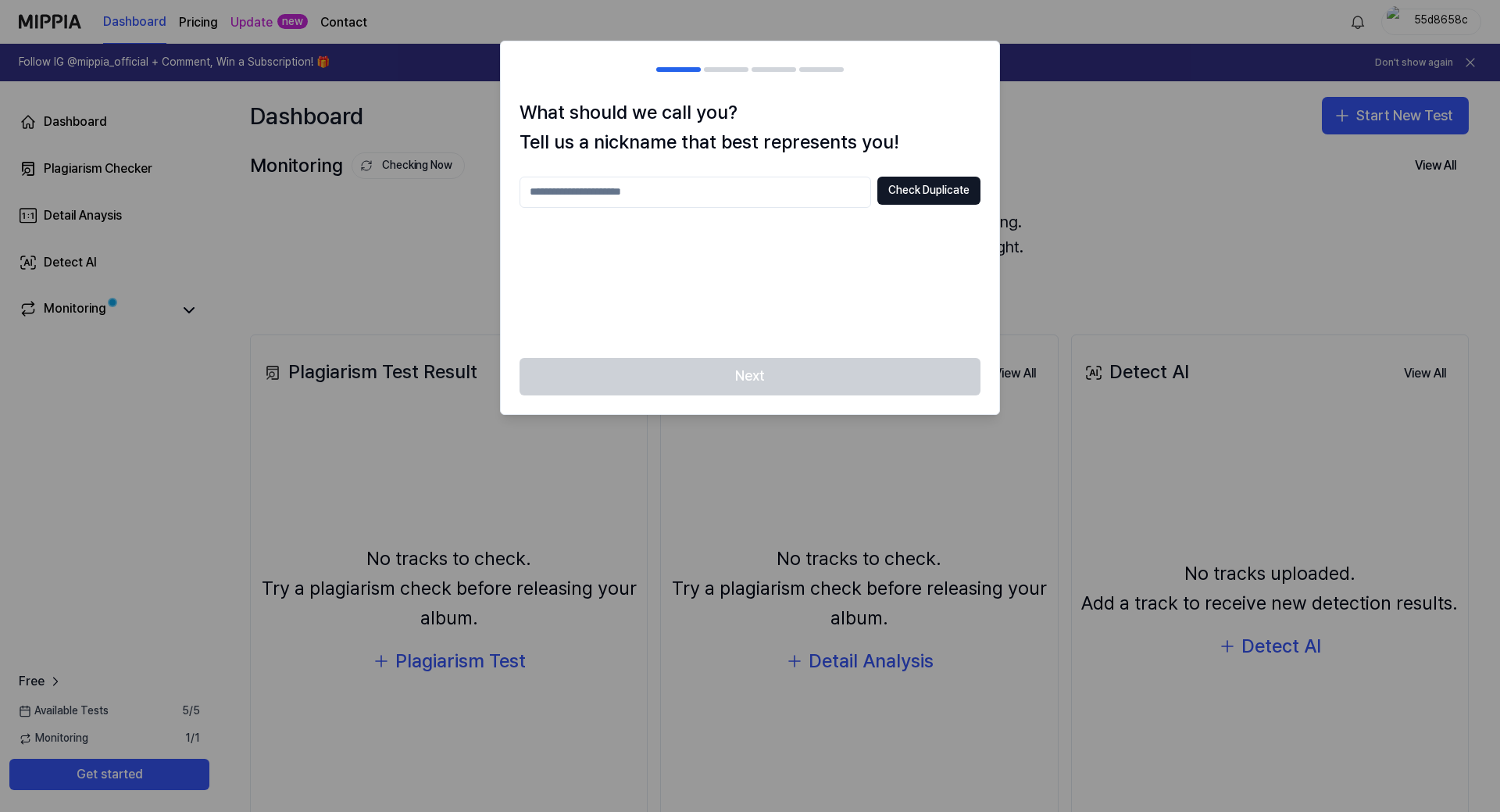
drag, startPoint x: 728, startPoint y: 206, endPoint x: 737, endPoint y: 199, distance: 11.4
click at [728, 206] on input "text" at bounding box center [695, 192] width 352 height 31
click at [737, 199] on input "text" at bounding box center [695, 192] width 352 height 31
type input "*****"
click at [931, 193] on button "Check Duplicate" at bounding box center [929, 190] width 103 height 28
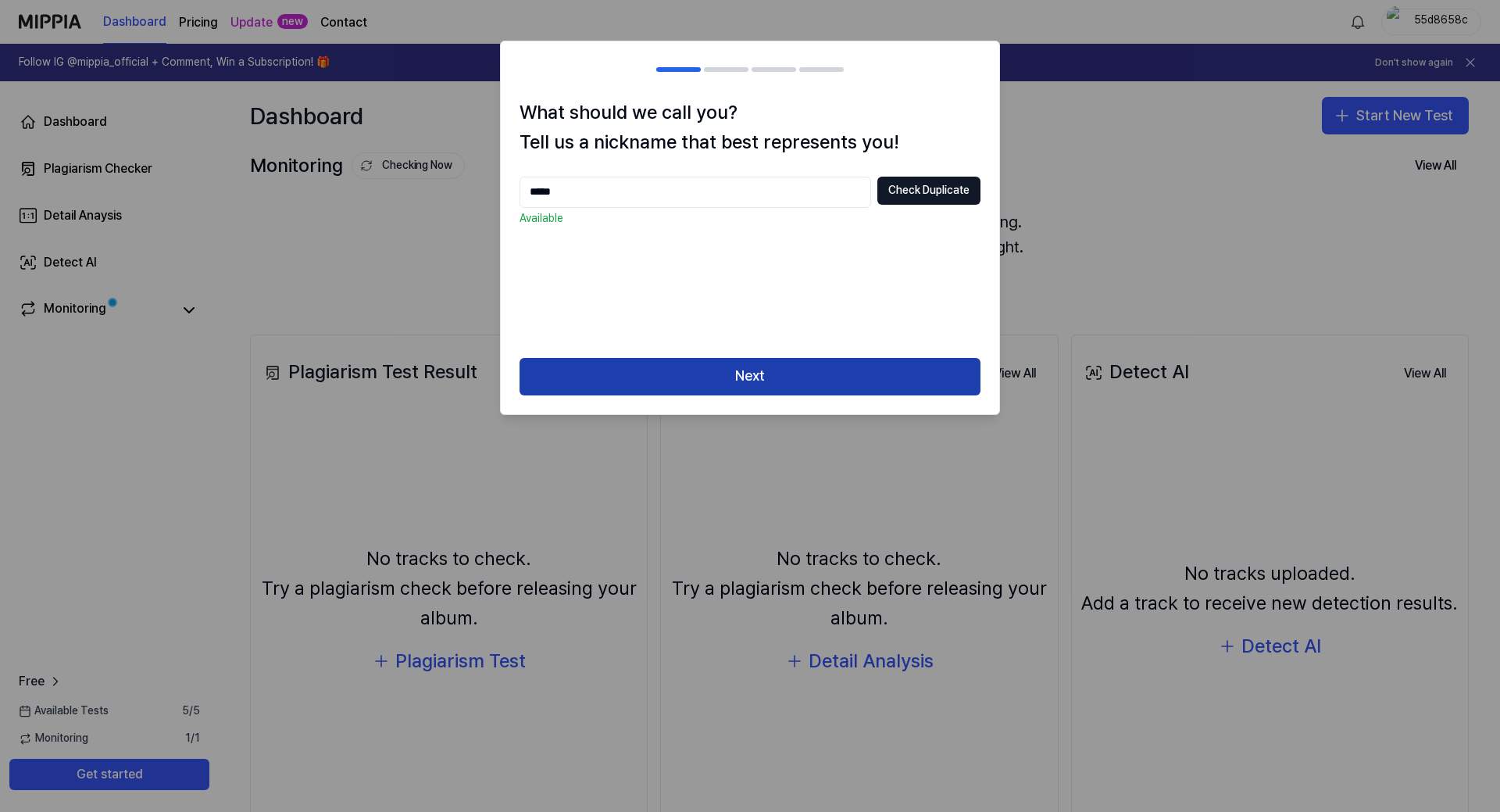
click at [793, 368] on button "Next" at bounding box center [750, 376] width 461 height 37
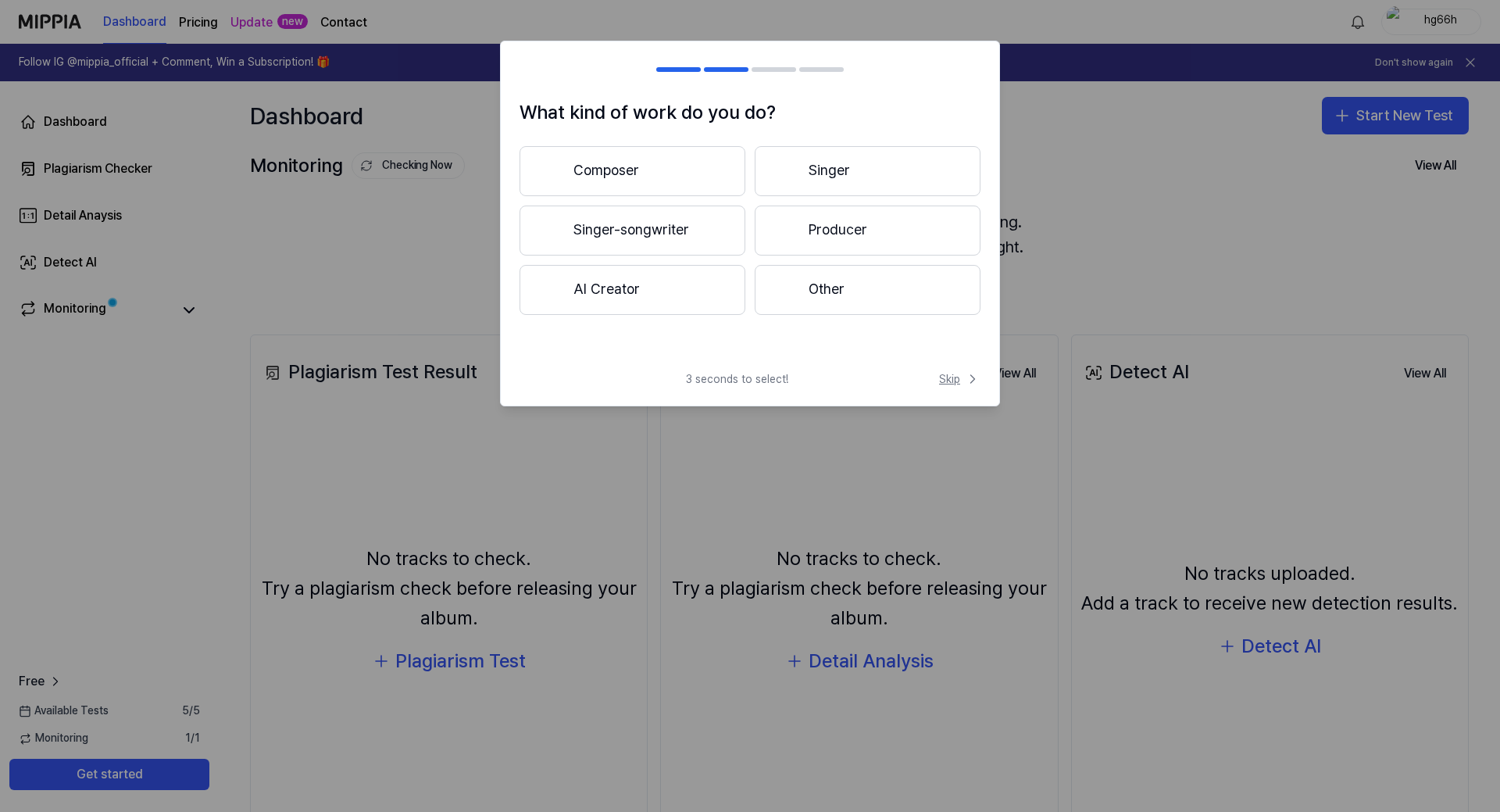
click at [963, 381] on span "Skip" at bounding box center [959, 379] width 41 height 15
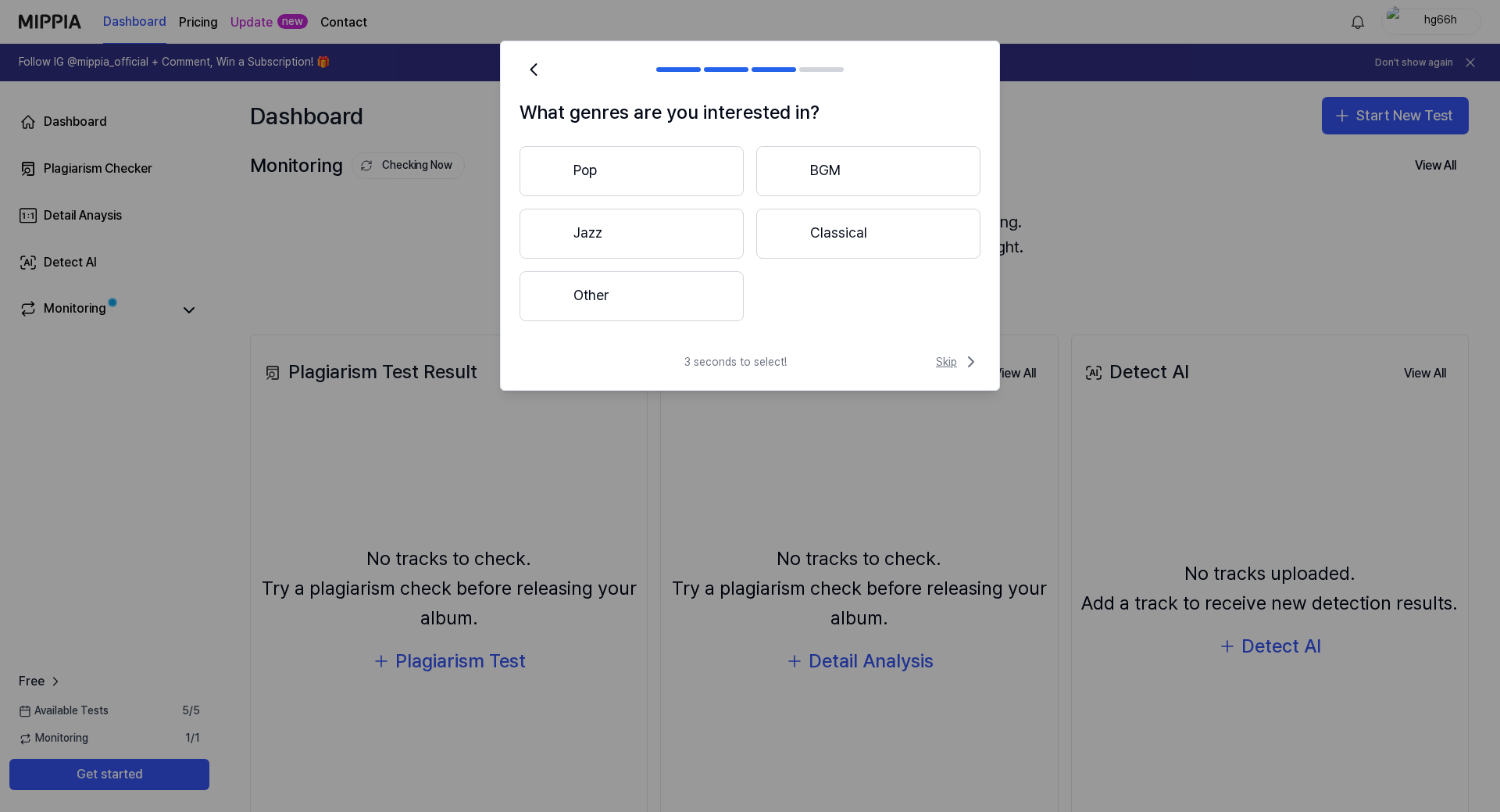
click at [964, 367] on icon at bounding box center [971, 362] width 19 height 19
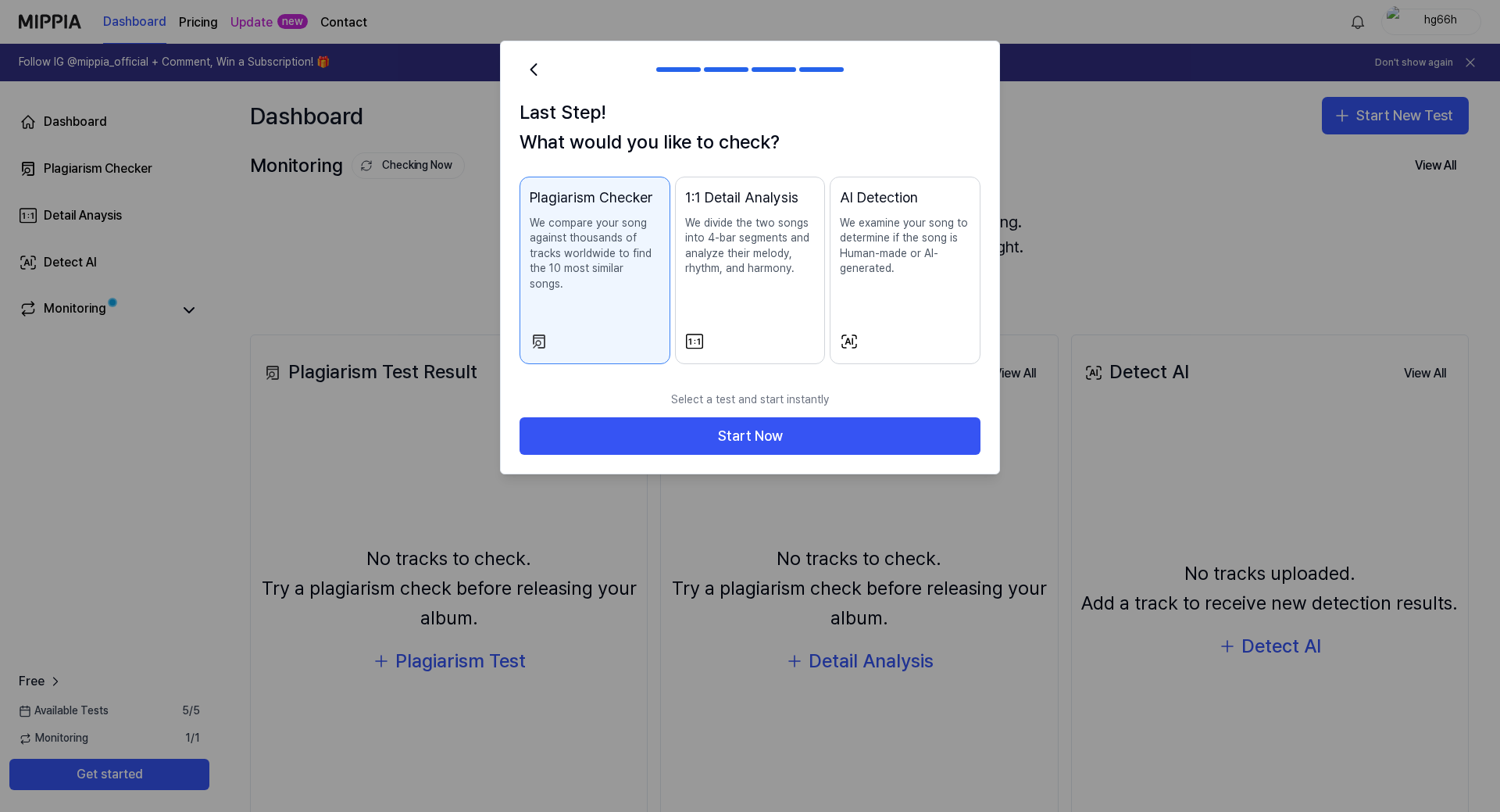
click at [915, 268] on p "We examine your song to determine if the song is Human-made or AI-generated." at bounding box center [905, 246] width 130 height 61
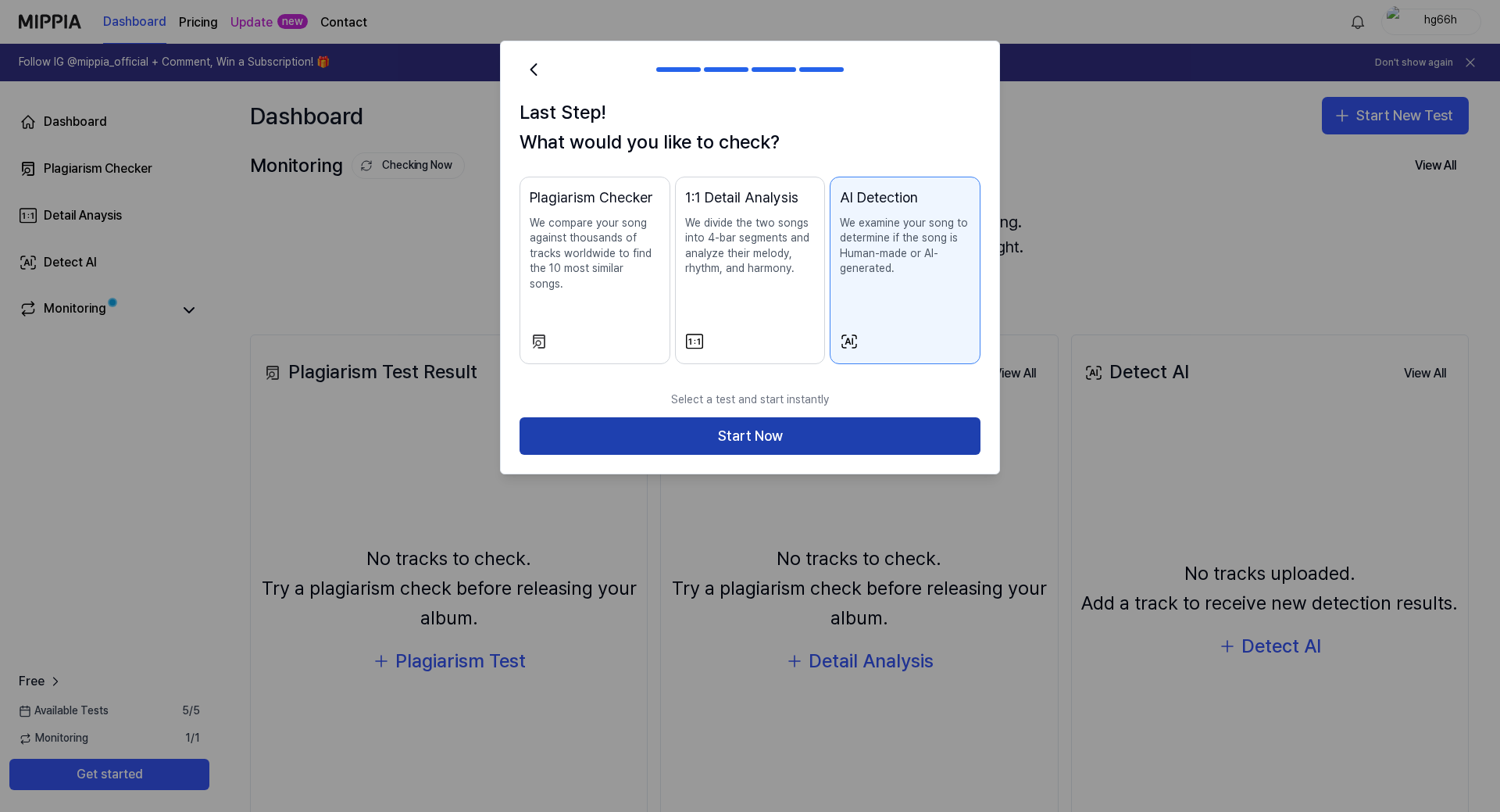
click at [840, 417] on button "Start Now" at bounding box center [750, 436] width 461 height 37
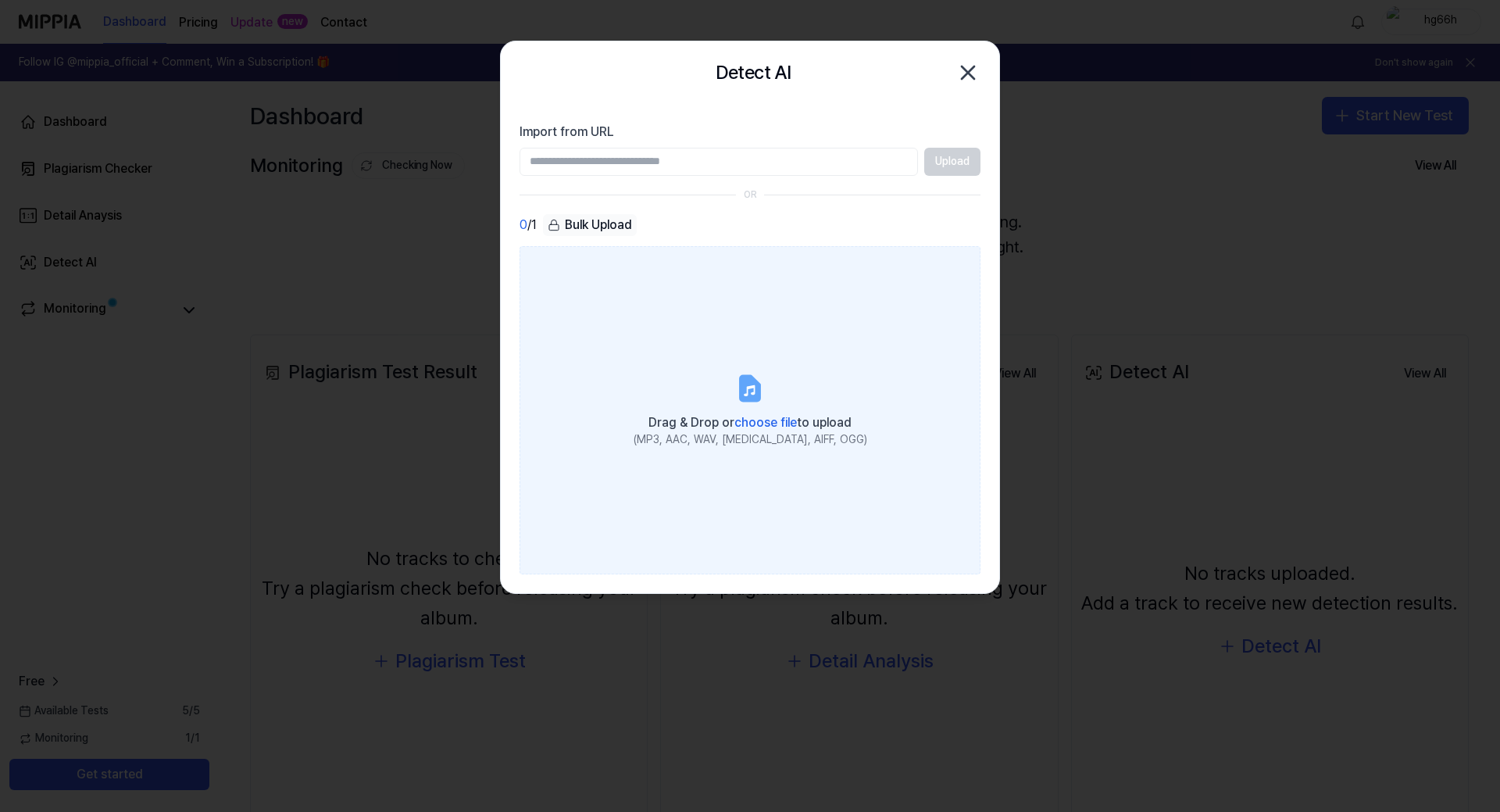
click at [701, 432] on div "(MP3, AAC, WAV, FLAC, AIFF, OGG)" at bounding box center [750, 440] width 234 height 15
click at [0, 0] on input "Drag & Drop or choose file to upload (MP3, AAC, WAV, [MEDICAL_DATA], AIFF, OGG)" at bounding box center [0, 0] width 0 height 0
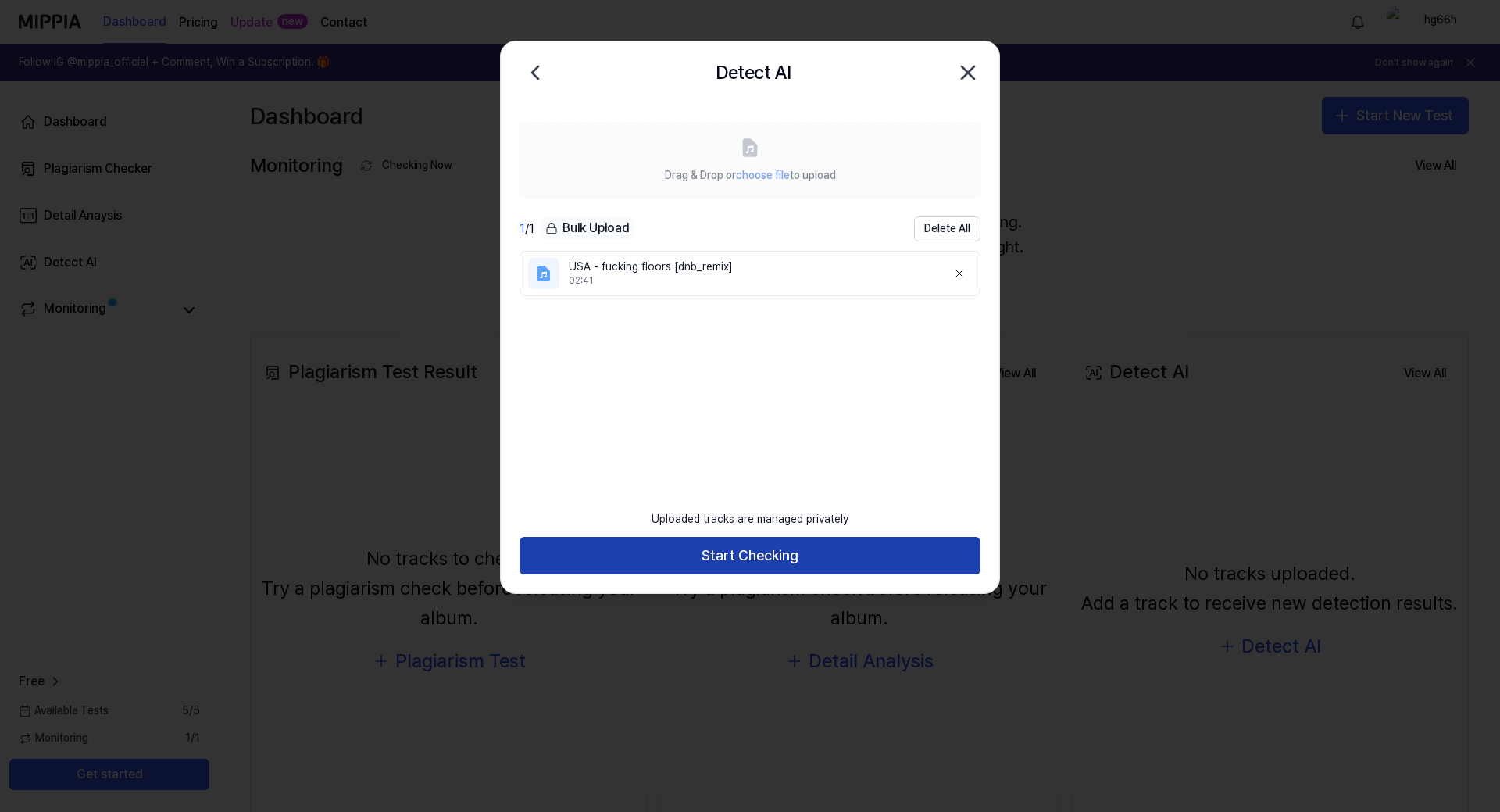
click at [827, 557] on button "Start Checking" at bounding box center [750, 556] width 461 height 37
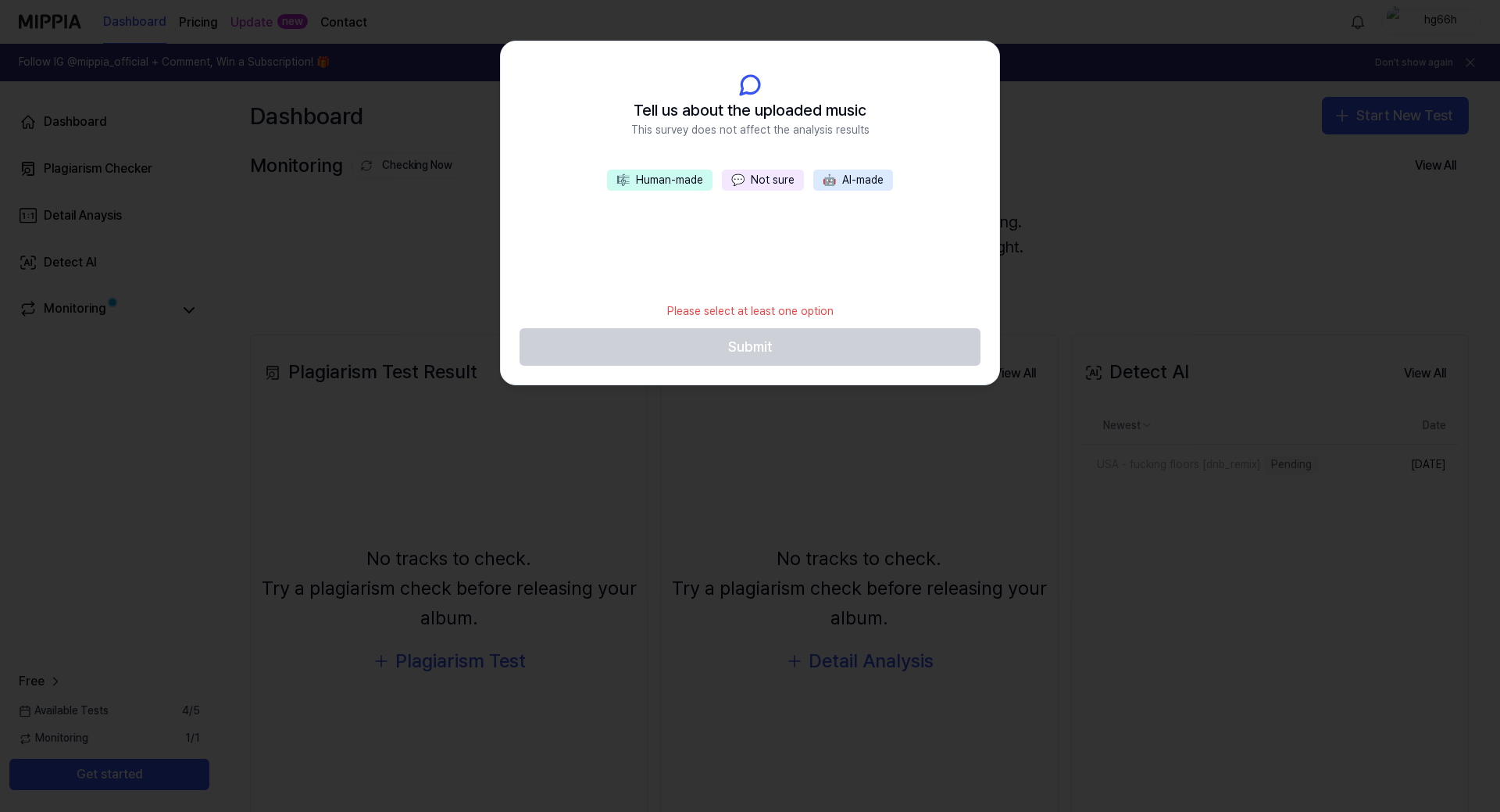
click at [788, 177] on button "💬 Not sure" at bounding box center [762, 180] width 82 height 22
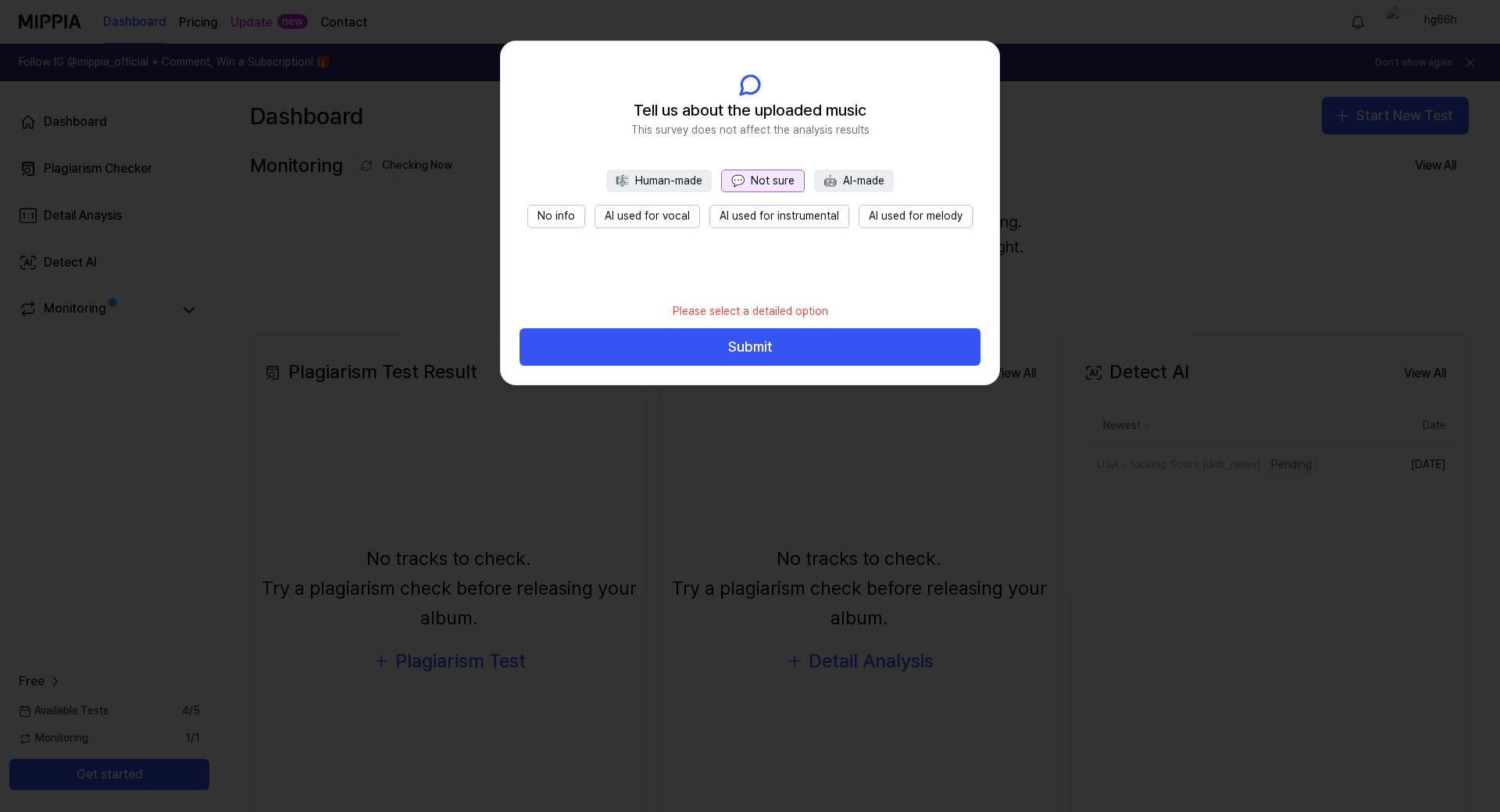
click at [568, 210] on button "No info" at bounding box center [556, 217] width 58 height 24
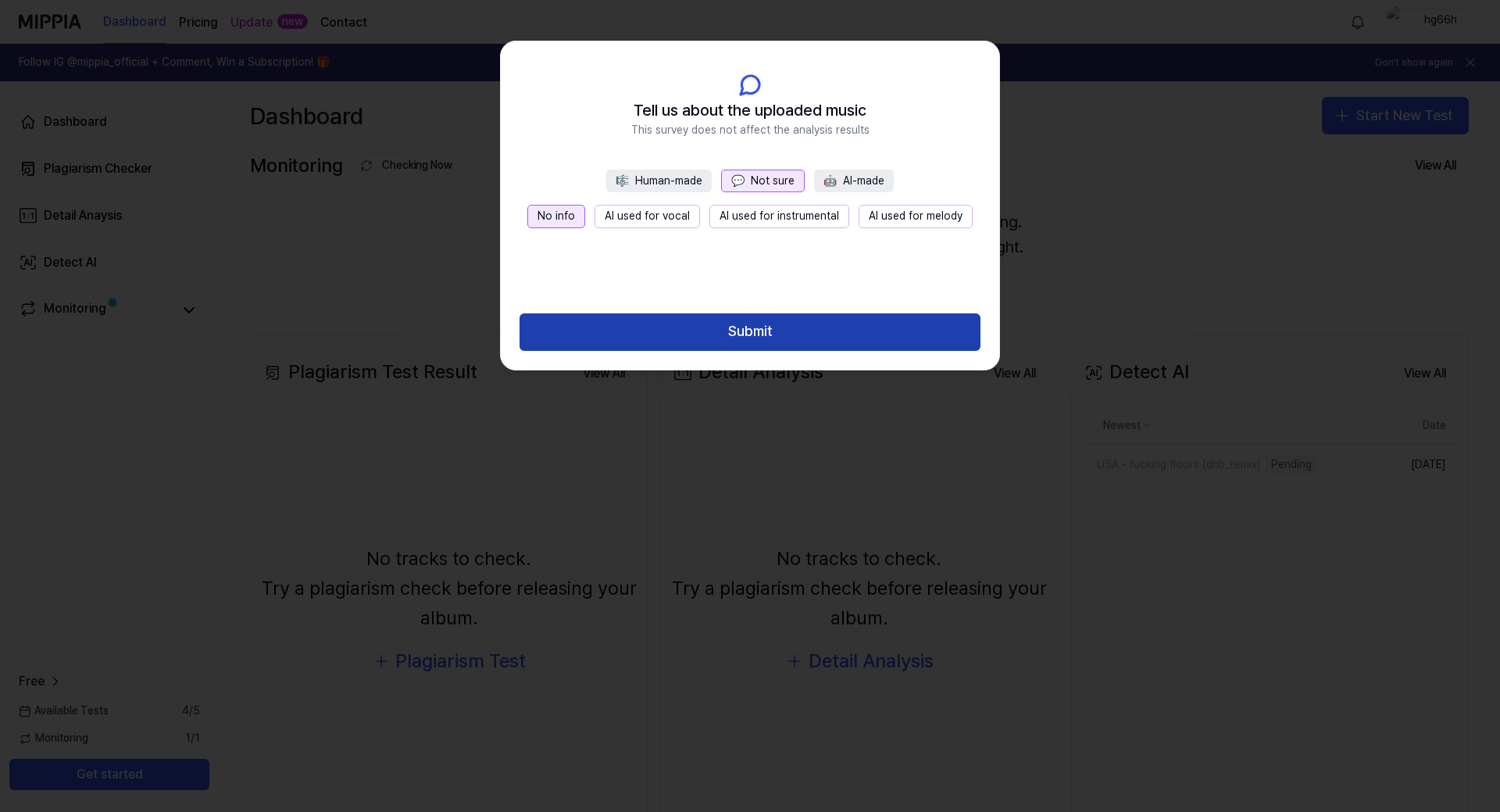
click at [782, 332] on button "Submit" at bounding box center [750, 332] width 461 height 37
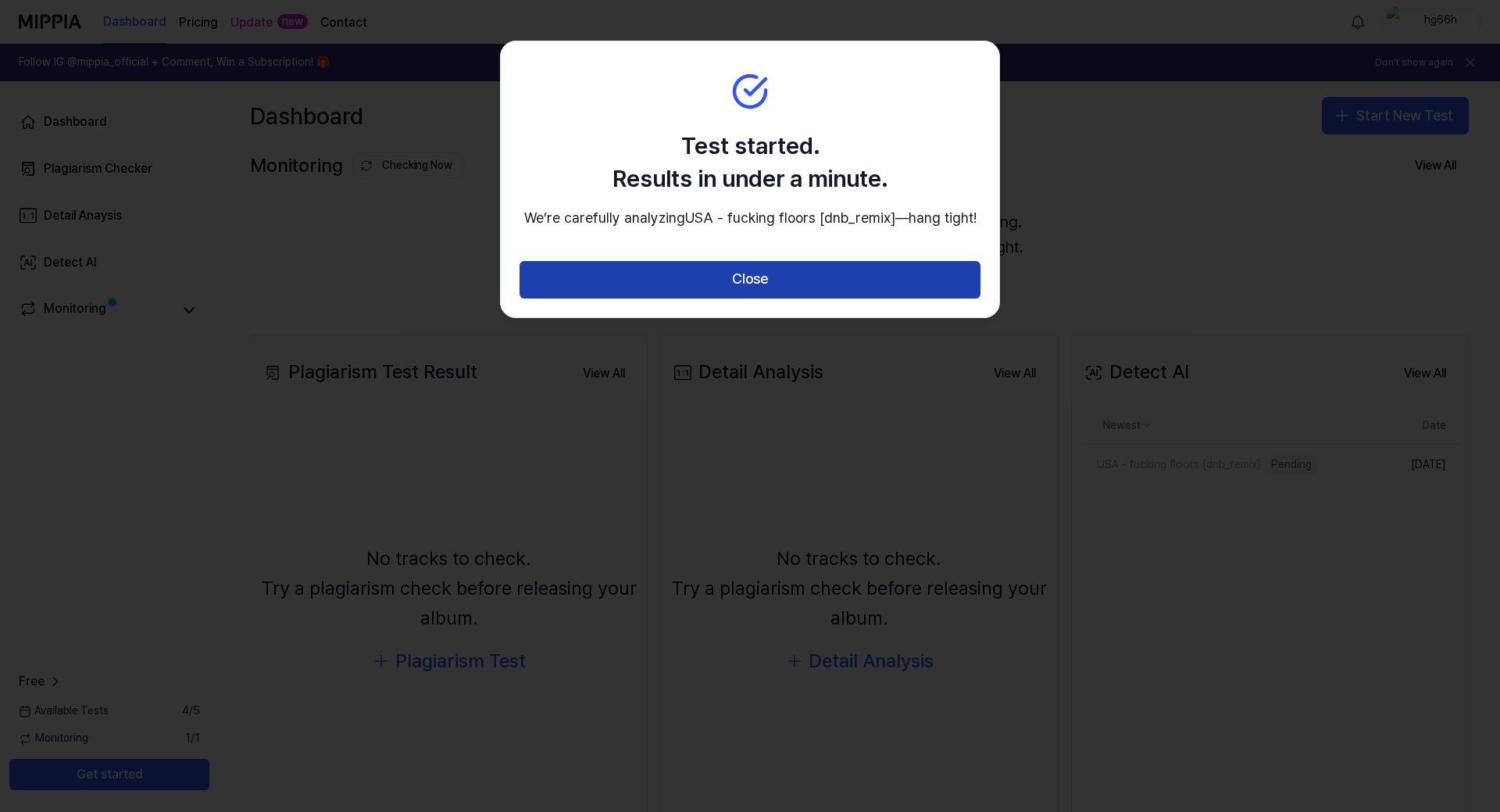
click at [794, 297] on button "Close" at bounding box center [750, 279] width 461 height 37
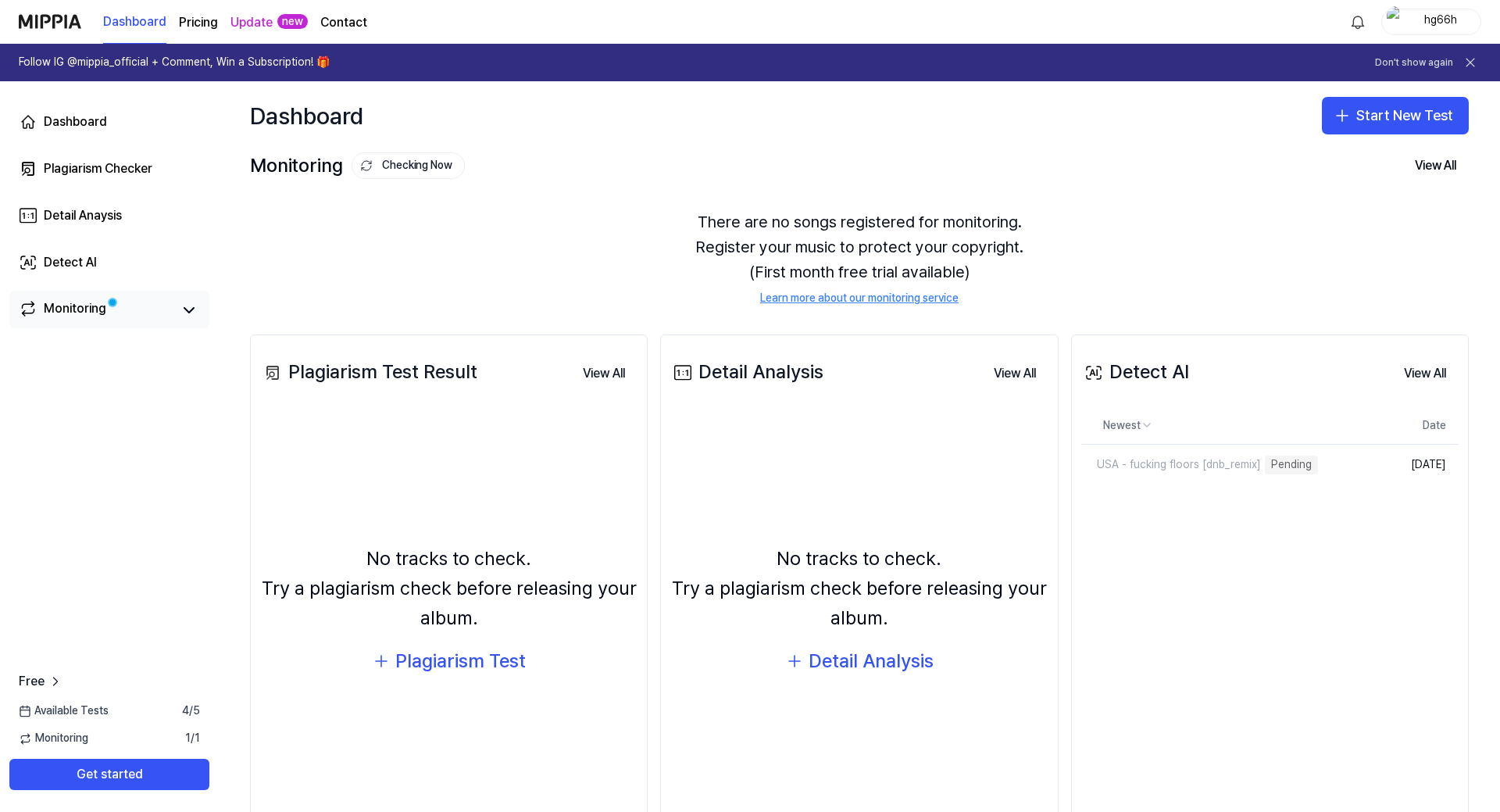
click at [67, 310] on div "Monitoring" at bounding box center [75, 310] width 63 height 22
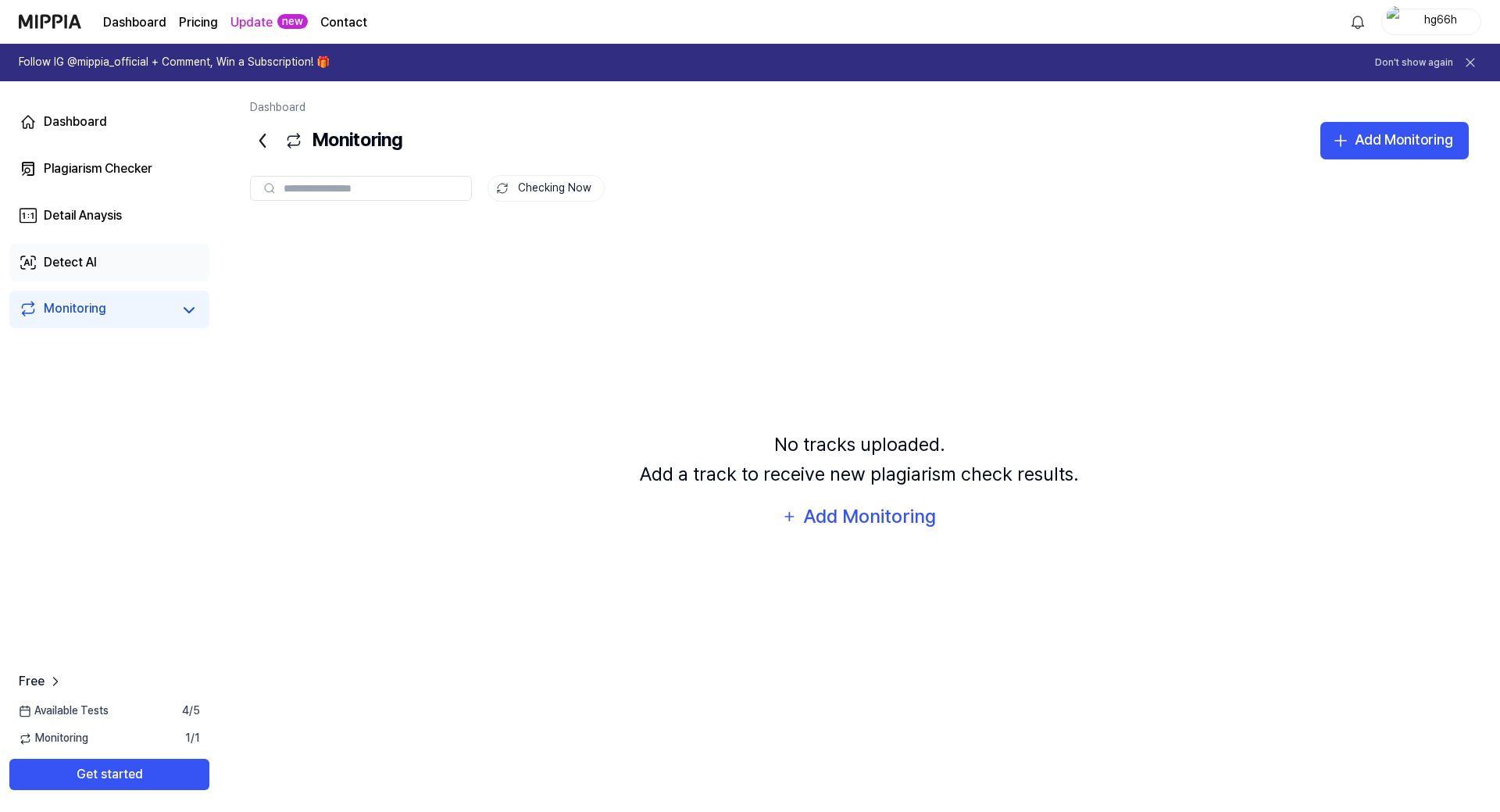
click at [96, 253] on div "Detect AI" at bounding box center [70, 262] width 53 height 19
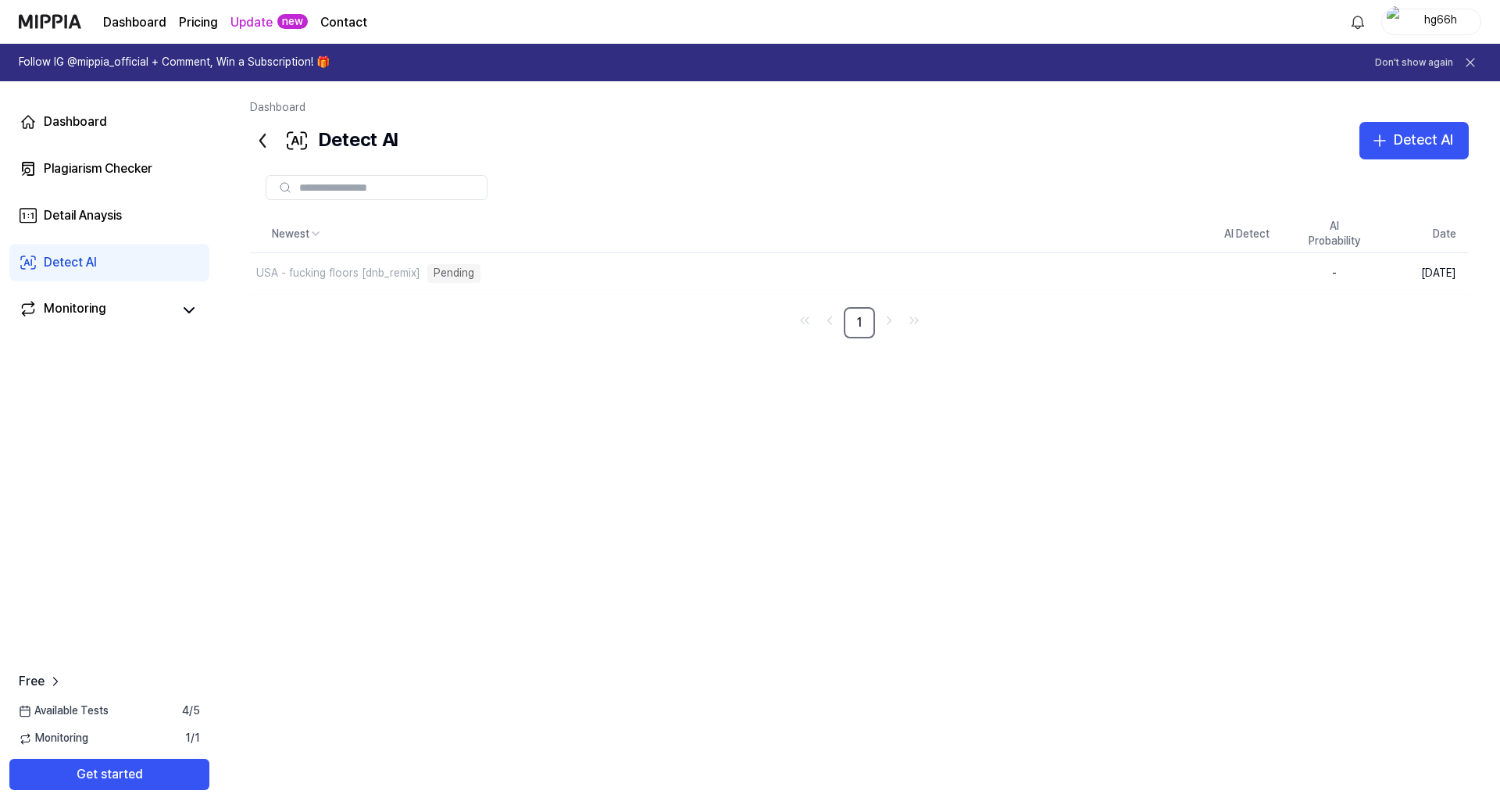
click at [772, 489] on div "Newest AI Detect AI Probability Date USA - fucking floors [dnb_remix] Pending D…" at bounding box center [860, 479] width 1219 height 527
click at [503, 273] on div "USA - fucking floors [dnb_remix] Pending" at bounding box center [691, 273] width 882 height 41
click at [394, 276] on div "USA - fucking floors [dnb_remix]" at bounding box center [338, 273] width 164 height 15
click at [452, 276] on div "Pending" at bounding box center [453, 273] width 53 height 19
click at [537, 404] on div "Newest AI Detect AI Probability Date USA - fucking floors [dnb_remix] Pending D…" at bounding box center [860, 479] width 1219 height 527
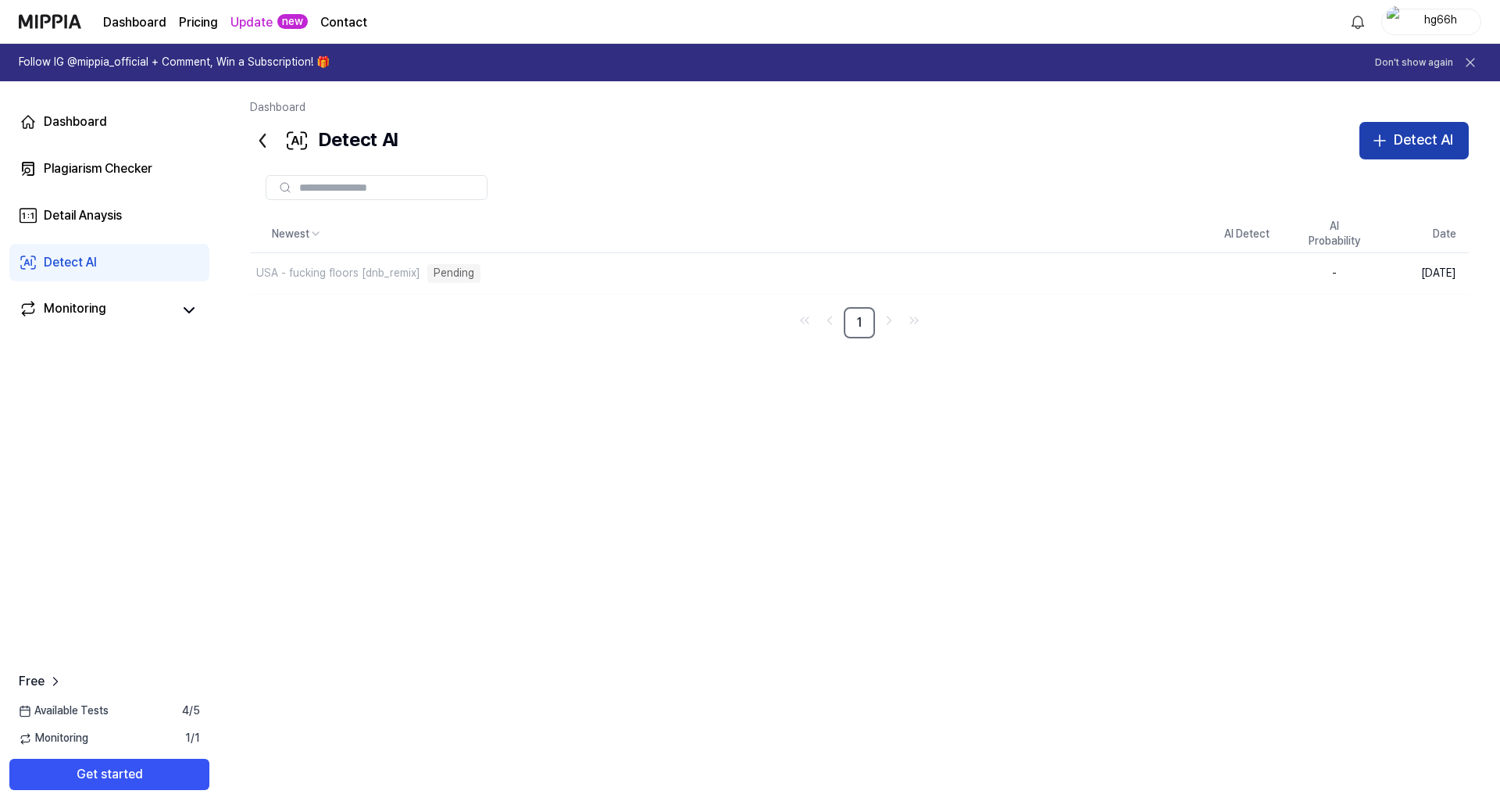
click at [1464, 142] on button "Detect AI" at bounding box center [1414, 140] width 109 height 37
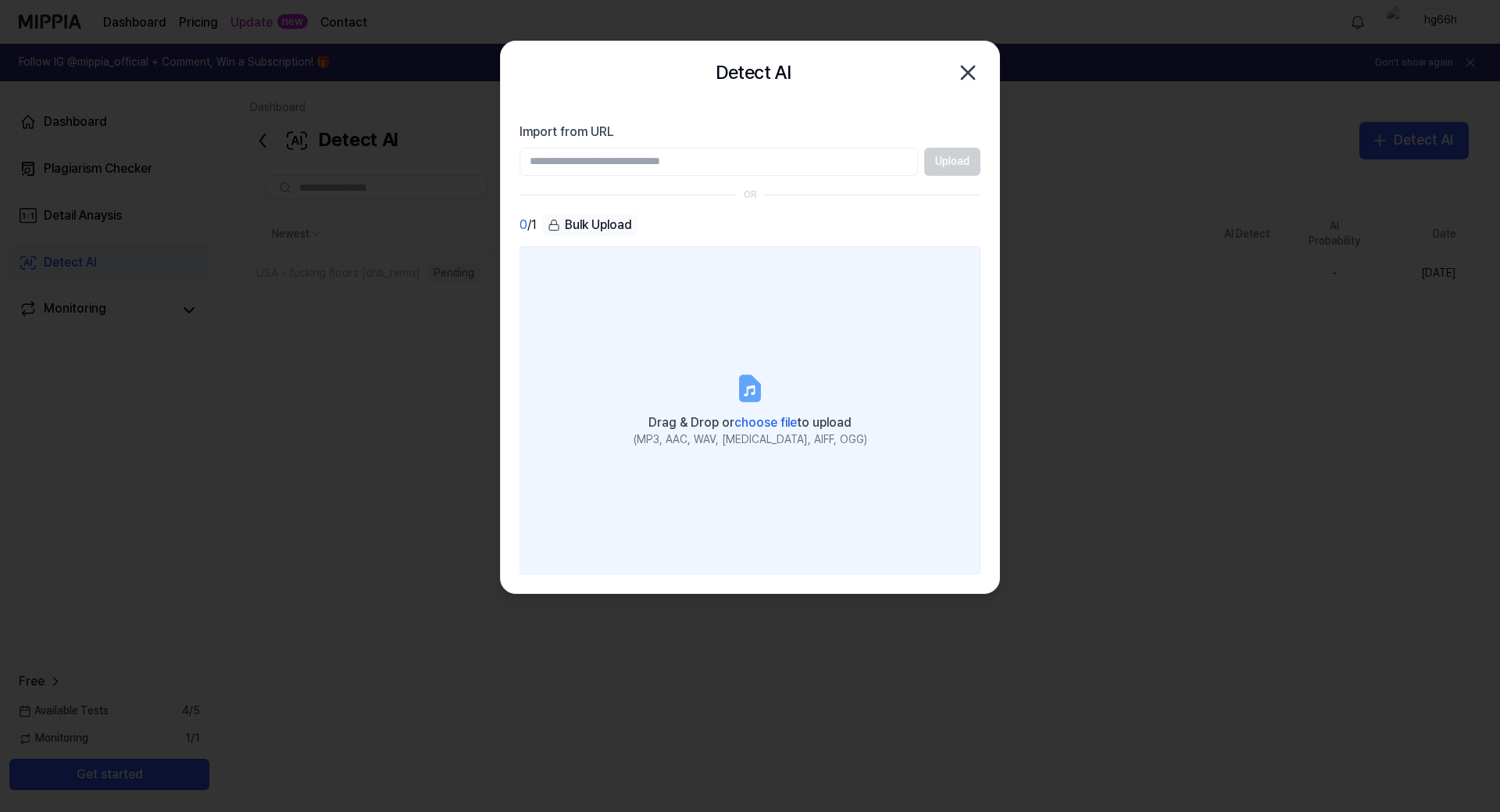
click at [745, 414] on span "choose file" at bounding box center [766, 422] width 63 height 15
click at [0, 0] on input "Drag & Drop or choose file to upload (MP3, AAC, WAV, [MEDICAL_DATA], AIFF, OGG)" at bounding box center [0, 0] width 0 height 0
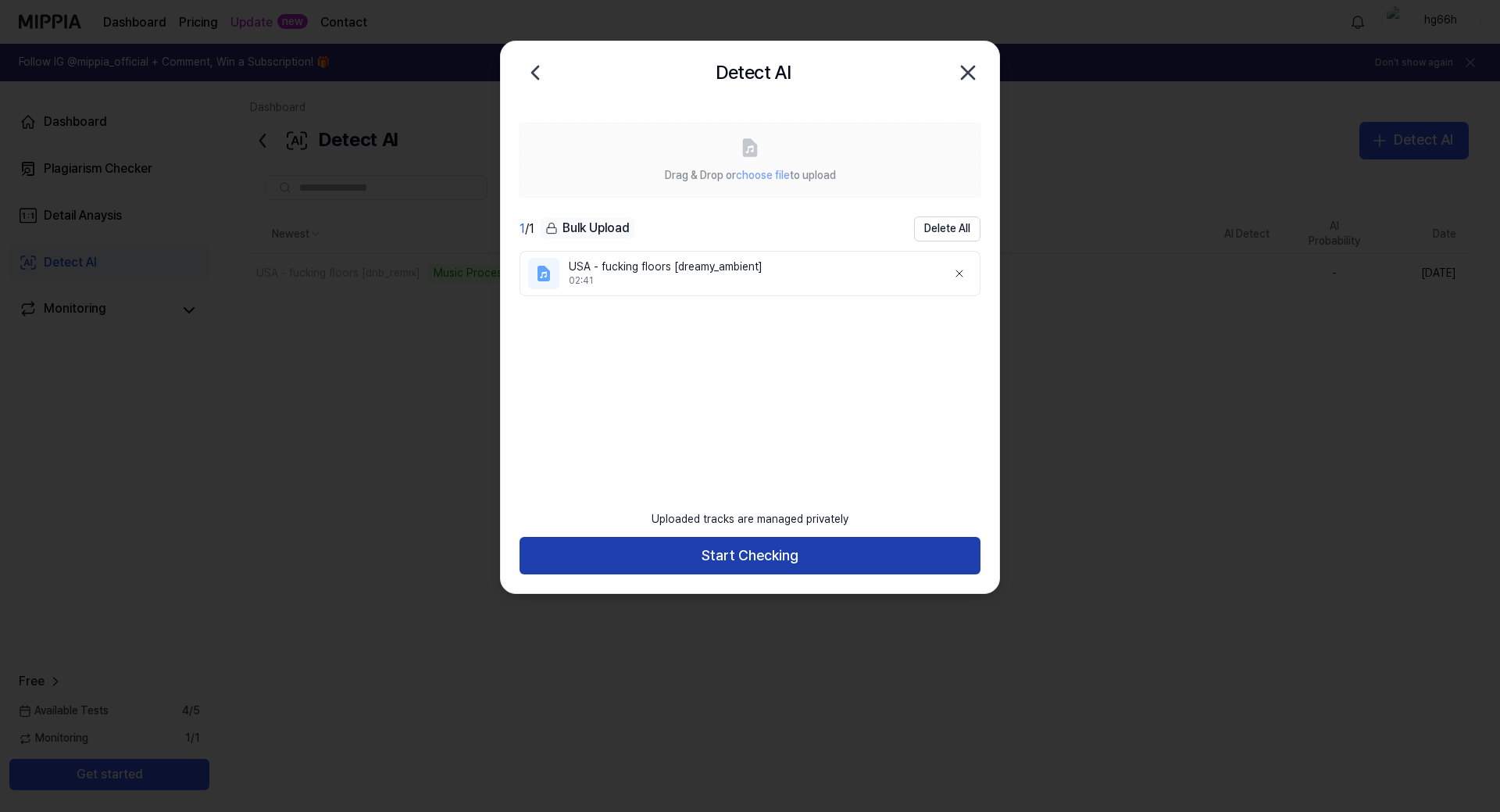
click at [791, 548] on button "Start Checking" at bounding box center [750, 556] width 461 height 37
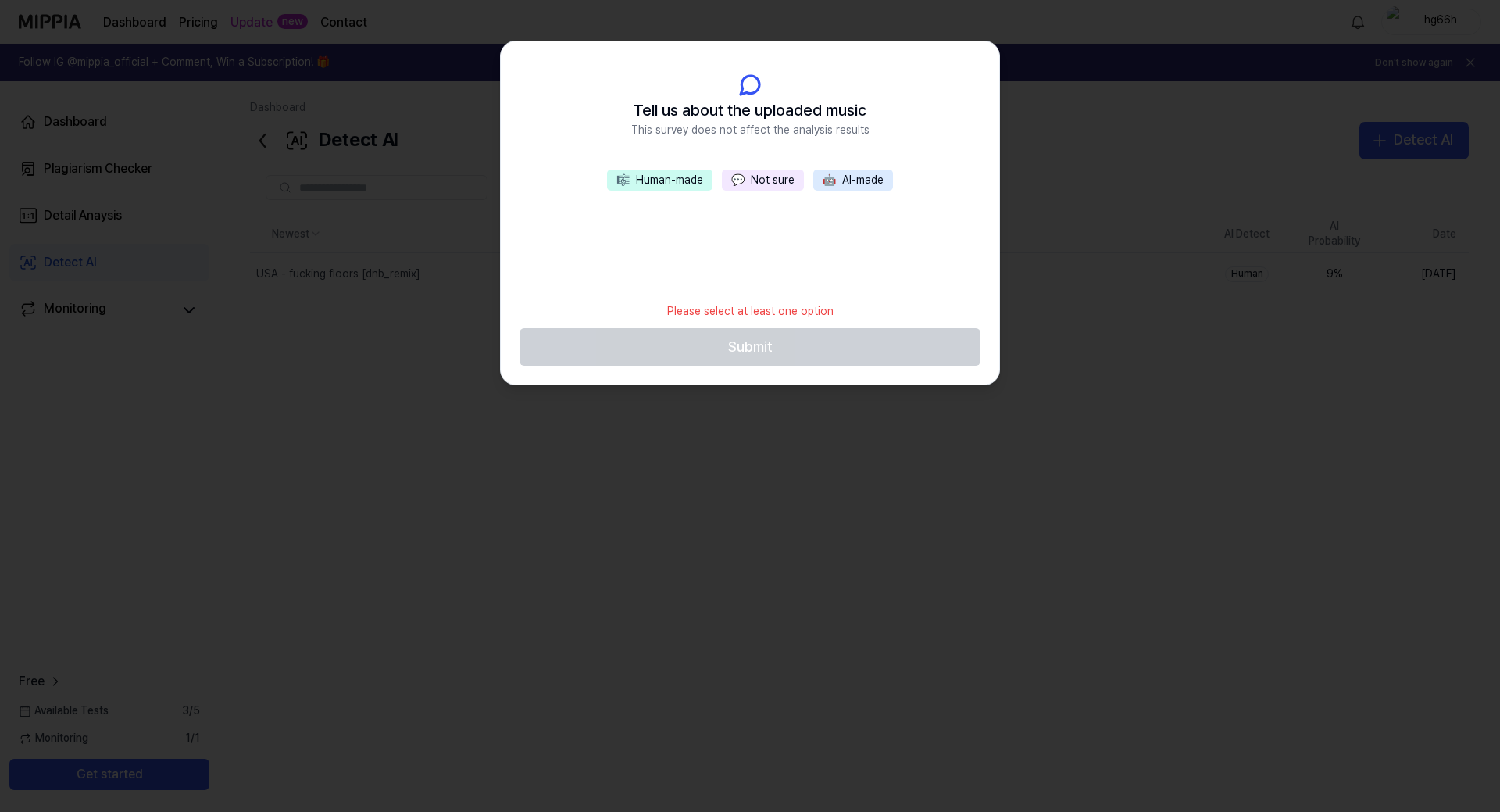
click at [757, 179] on button "💬 Not sure" at bounding box center [762, 180] width 82 height 22
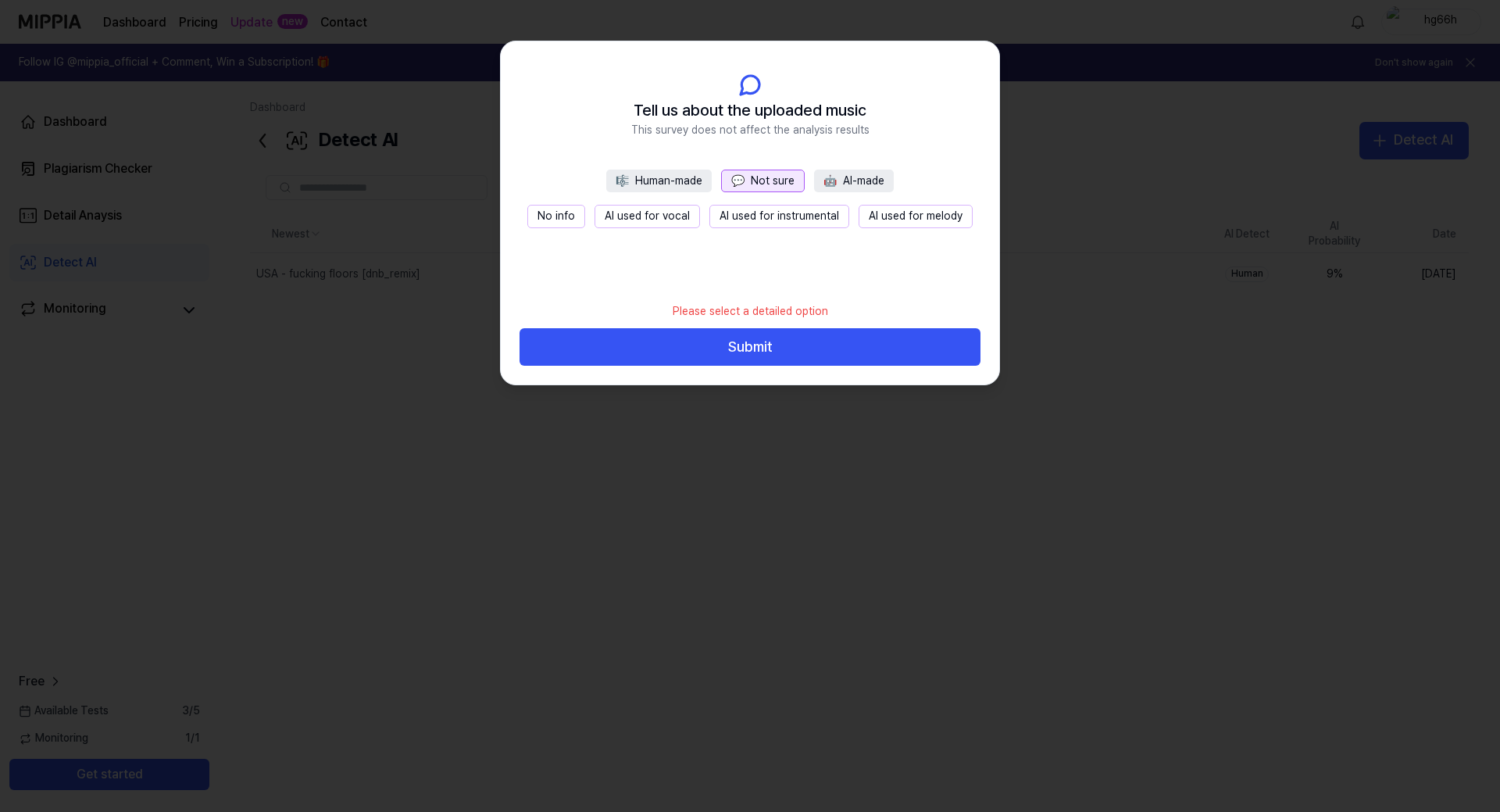
click at [569, 216] on button "No info" at bounding box center [556, 217] width 58 height 24
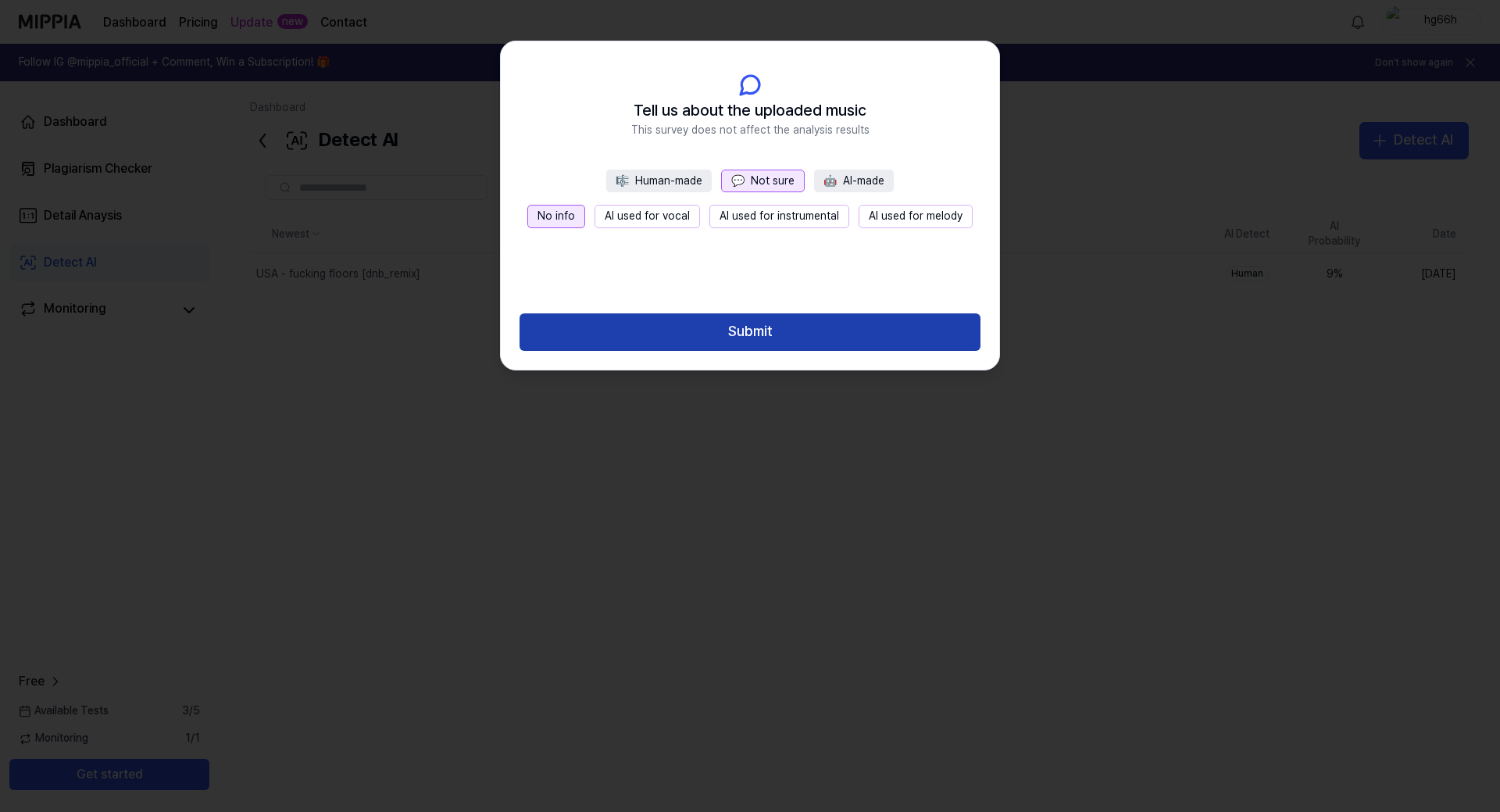
click at [823, 333] on button "Submit" at bounding box center [750, 332] width 461 height 37
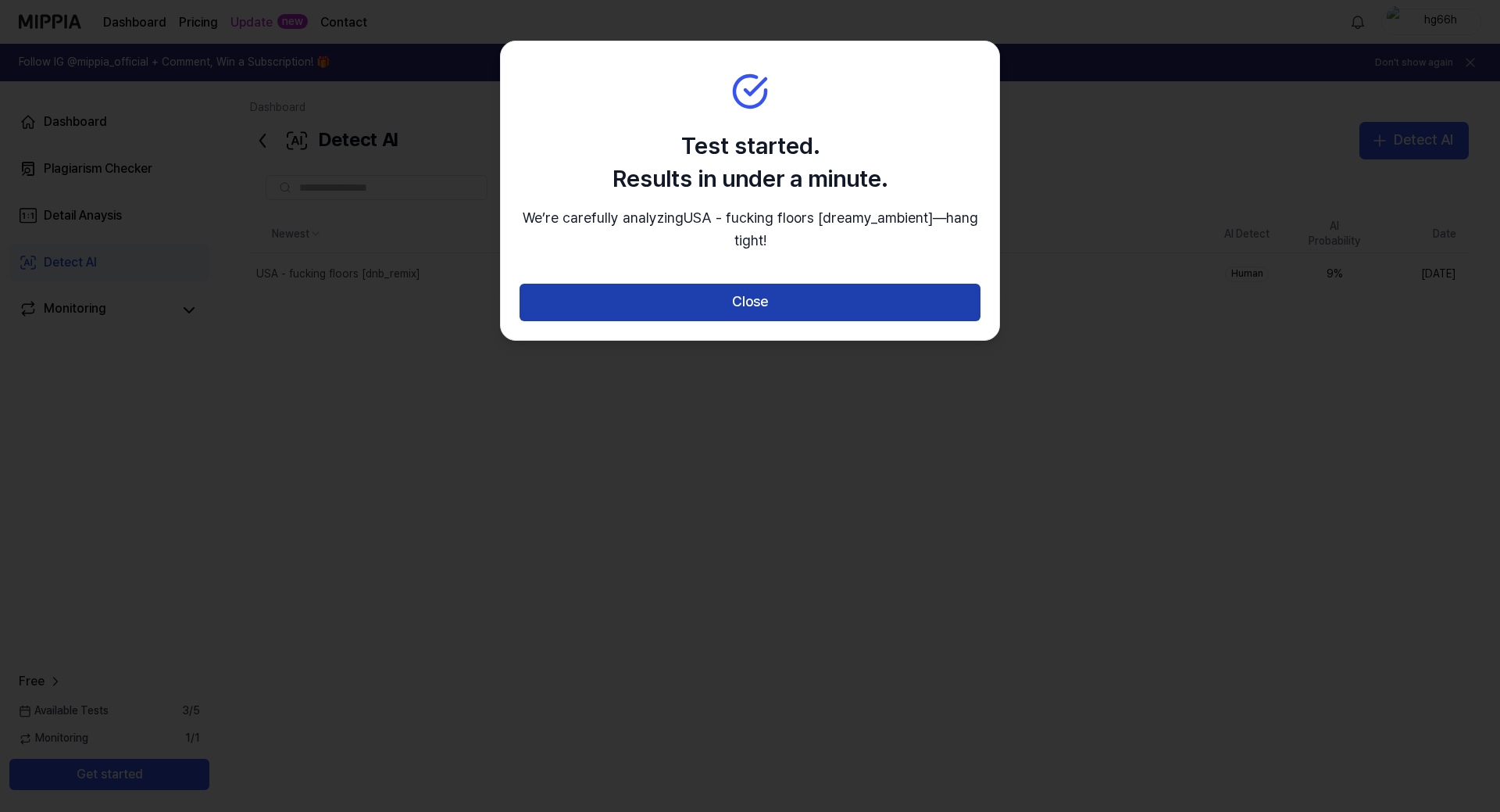
click at [833, 307] on button "Close" at bounding box center [750, 302] width 461 height 37
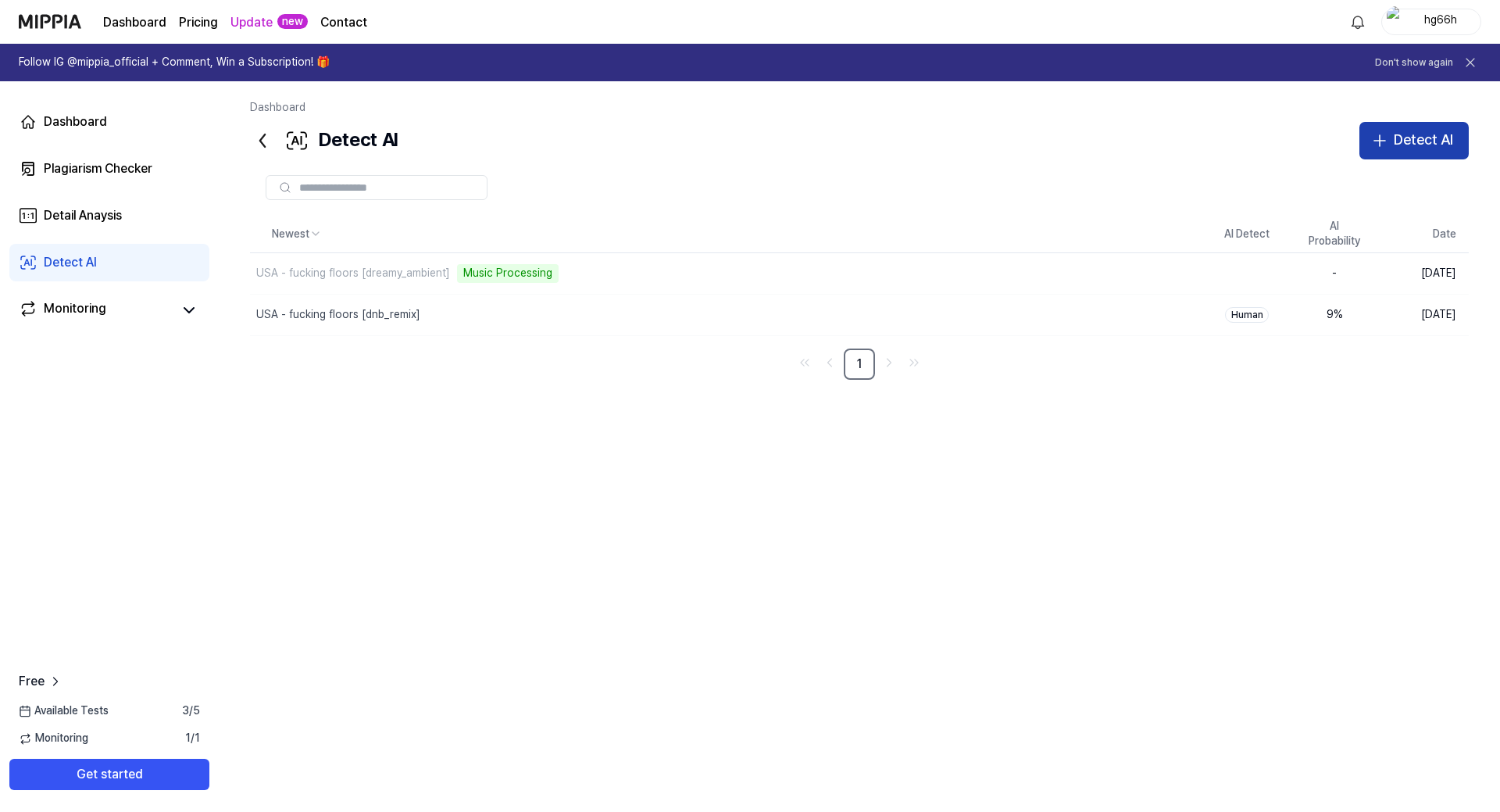
click at [1431, 145] on div "Detect AI" at bounding box center [1424, 140] width 59 height 23
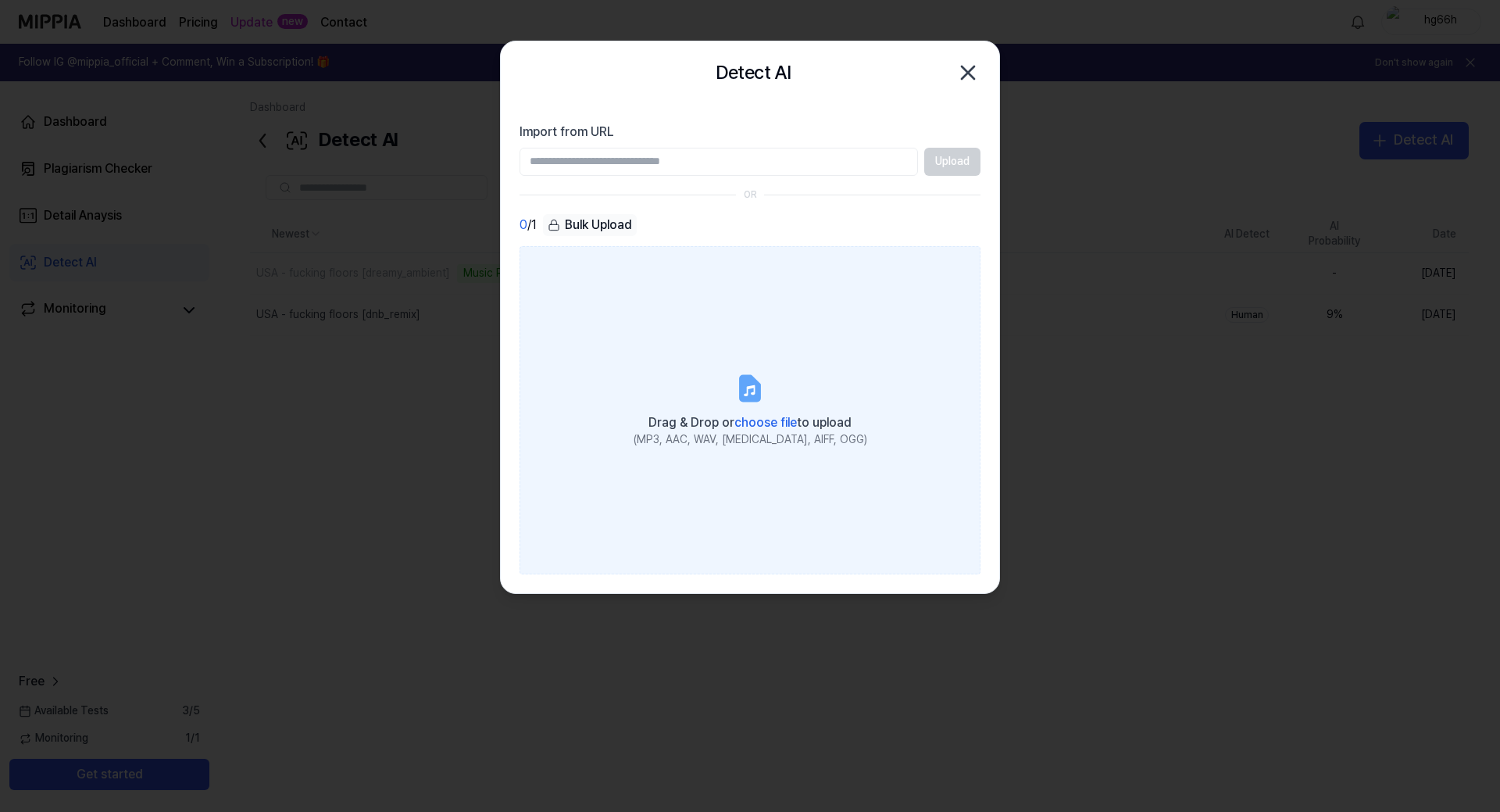
click at [750, 404] on label "Drag & Drop or choose file to upload (MP3, AAC, WAV, [MEDICAL_DATA], AIFF, OGG)" at bounding box center [750, 410] width 461 height 328
click at [0, 0] on input "Drag & Drop or choose file to upload (MP3, AAC, WAV, [MEDICAL_DATA], AIFF, OGG)" at bounding box center [0, 0] width 0 height 0
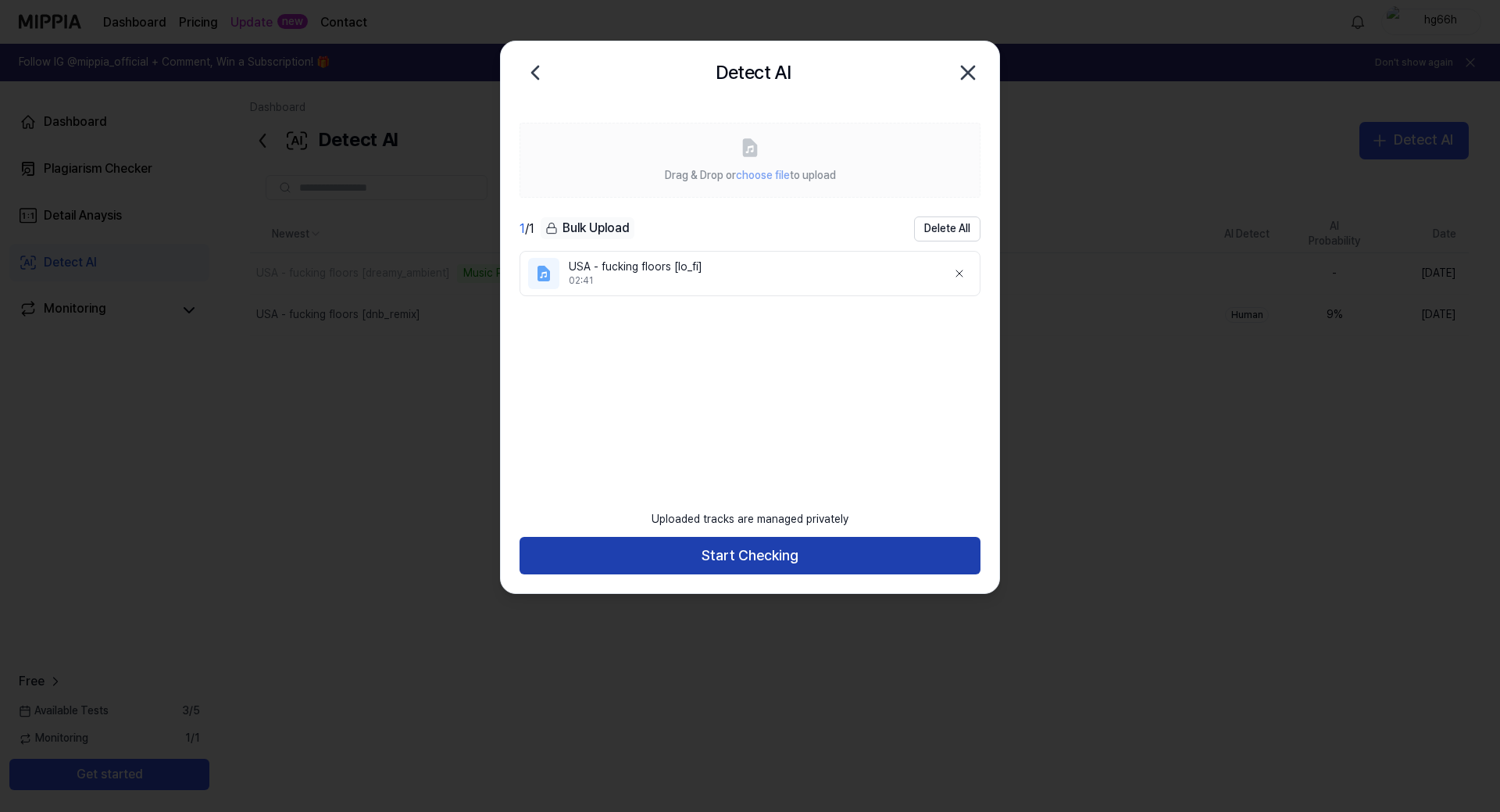
click at [765, 556] on button "Start Checking" at bounding box center [750, 556] width 461 height 37
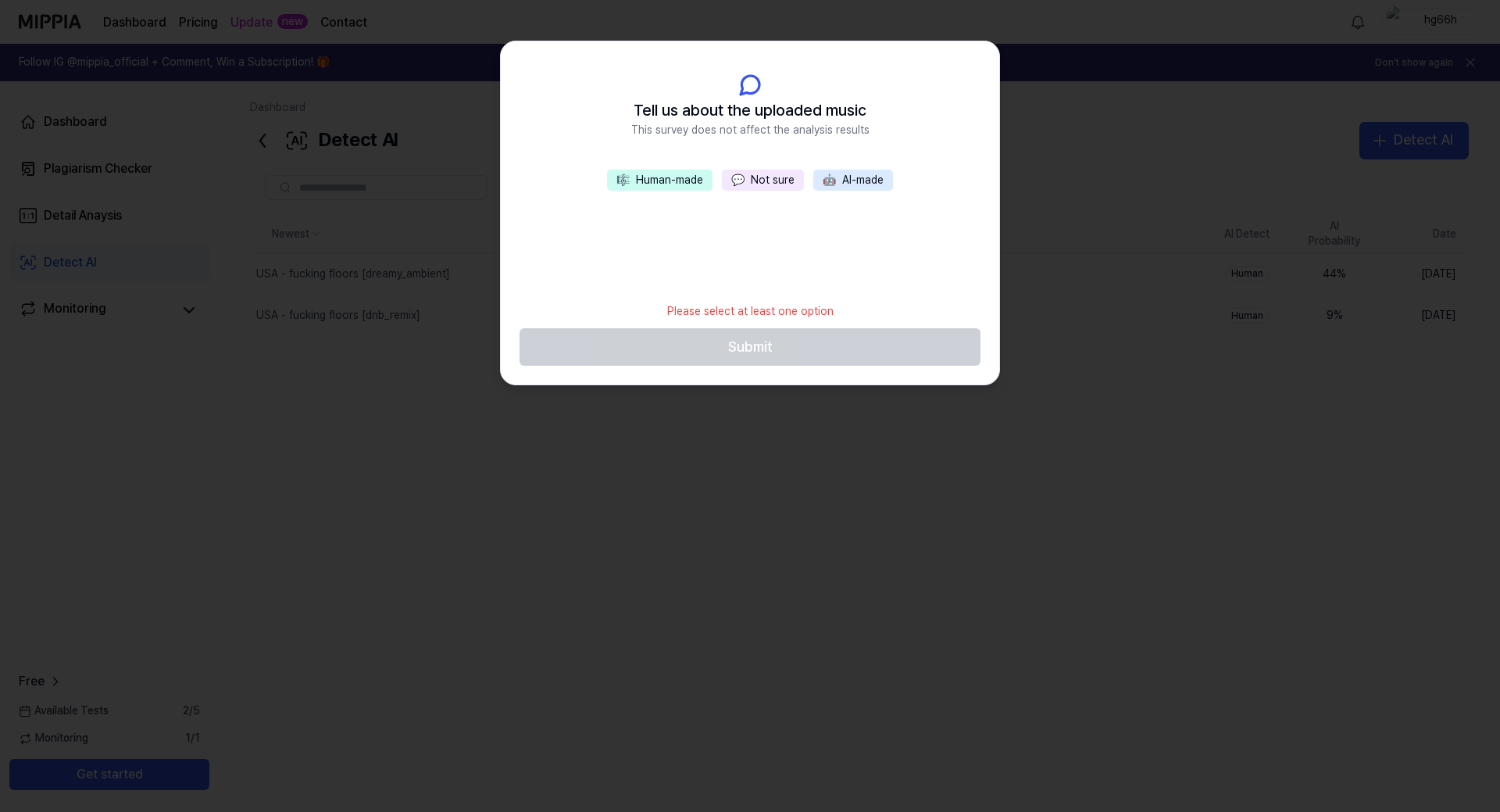
click at [750, 186] on button "💬 Not sure" at bounding box center [762, 180] width 82 height 22
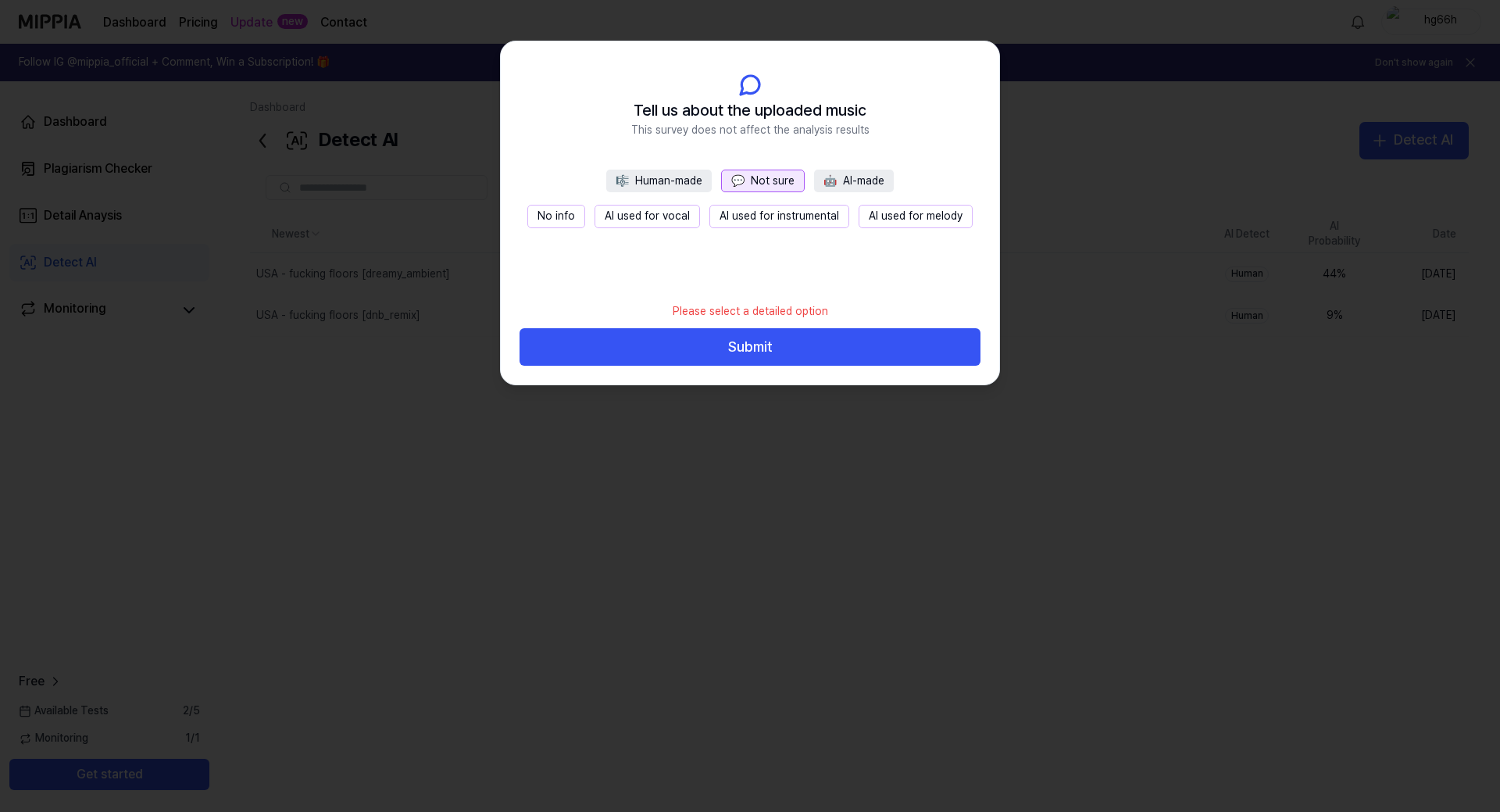
click at [559, 220] on button "No info" at bounding box center [556, 217] width 58 height 24
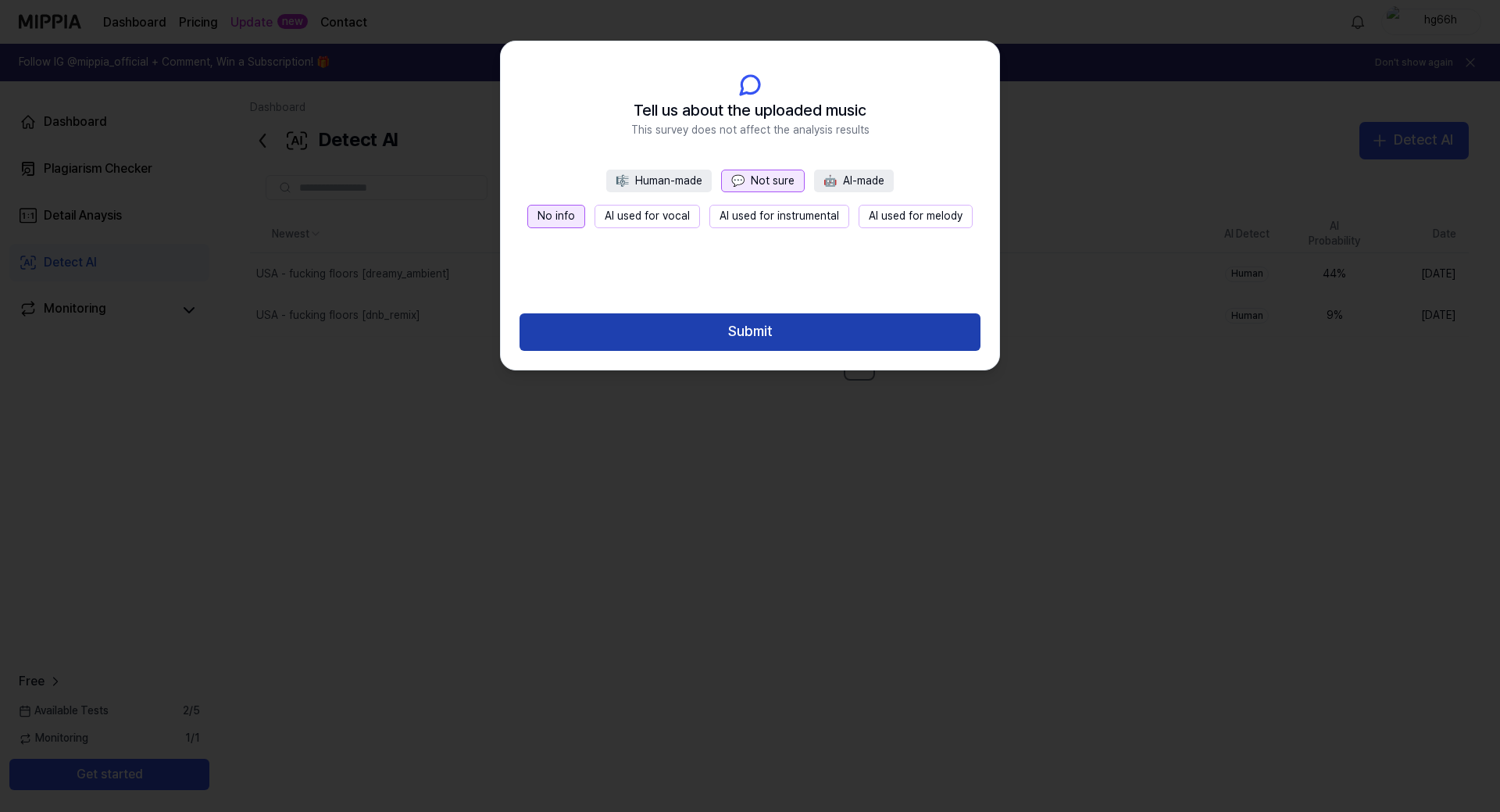
click at [791, 329] on button "Submit" at bounding box center [750, 332] width 461 height 37
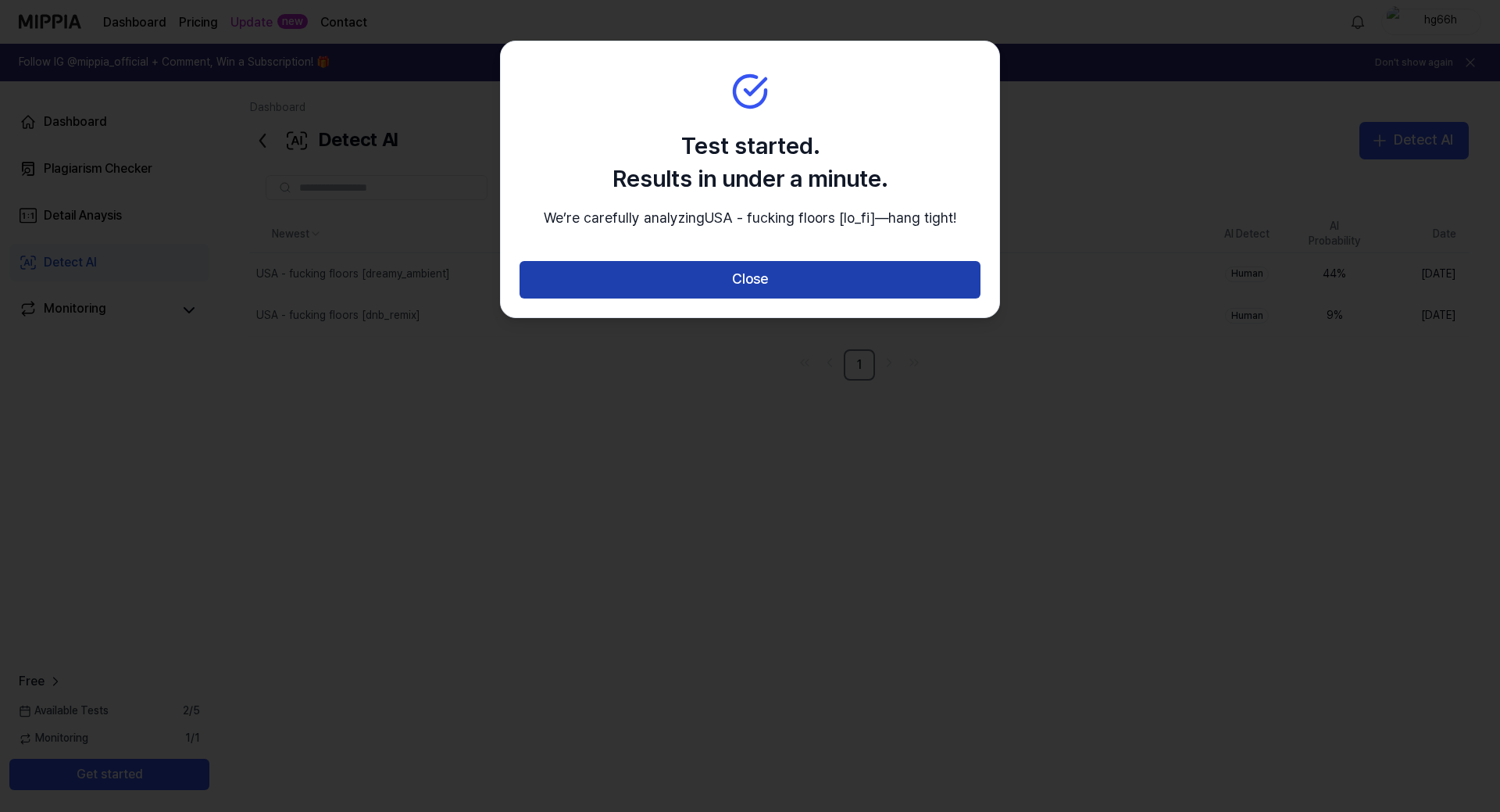
click at [791, 299] on button "Close" at bounding box center [750, 279] width 461 height 37
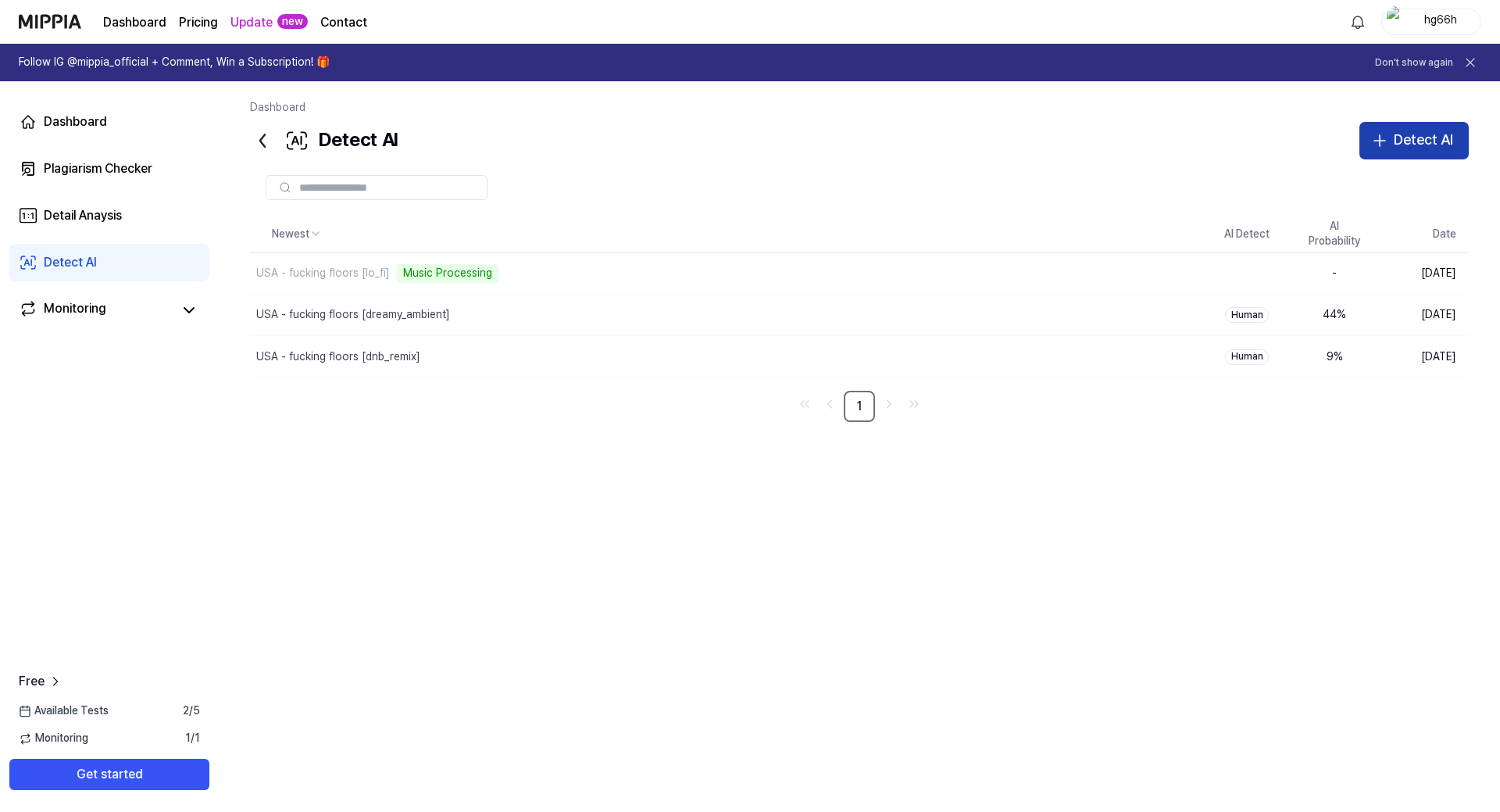
click at [1411, 140] on div "Detect AI" at bounding box center [1424, 140] width 59 height 23
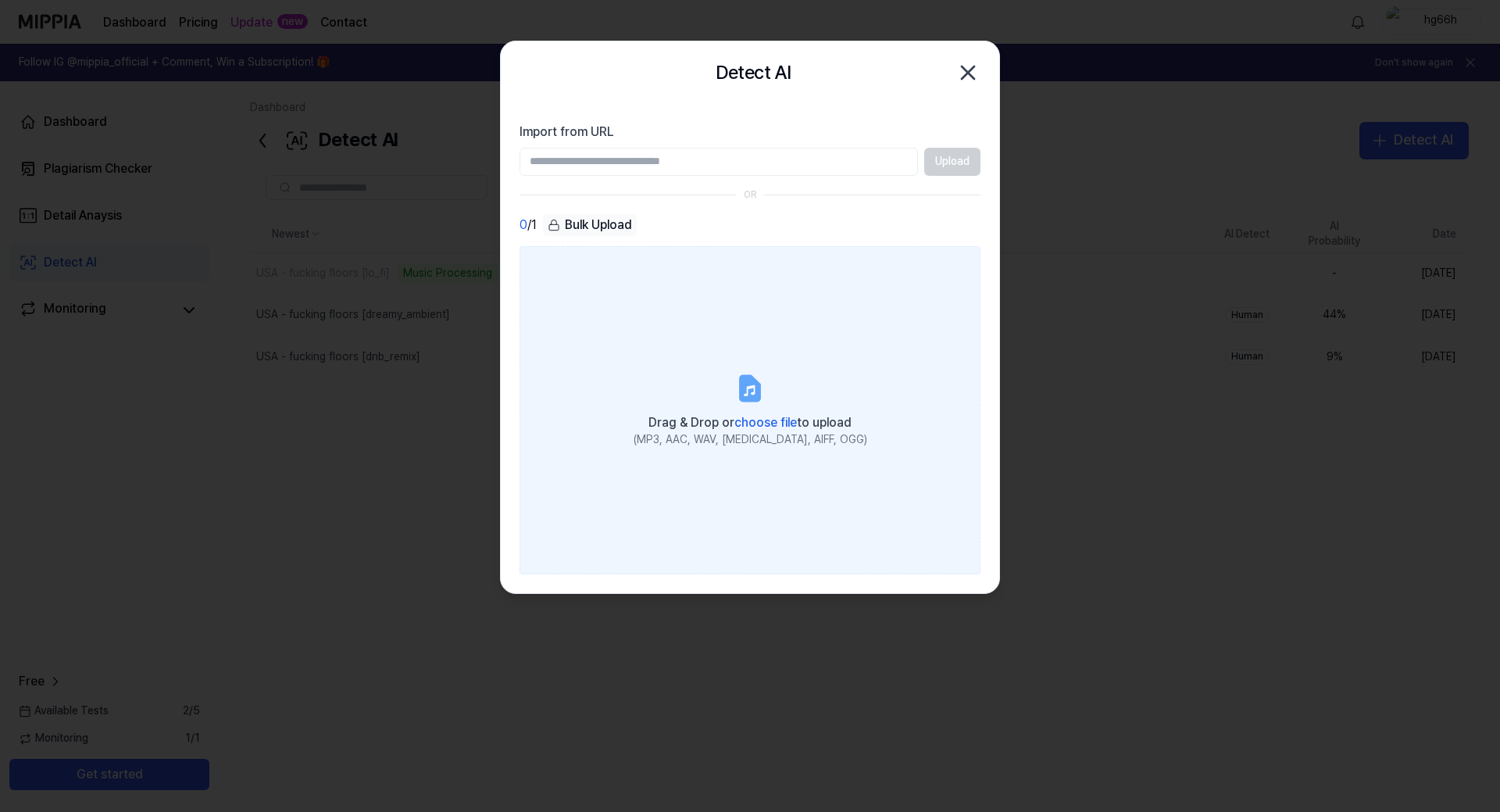
click at [741, 376] on icon at bounding box center [750, 387] width 19 height 25
click at [0, 0] on input "Drag & Drop or choose file to upload (MP3, AAC, WAV, [MEDICAL_DATA], AIFF, OGG)" at bounding box center [0, 0] width 0 height 0
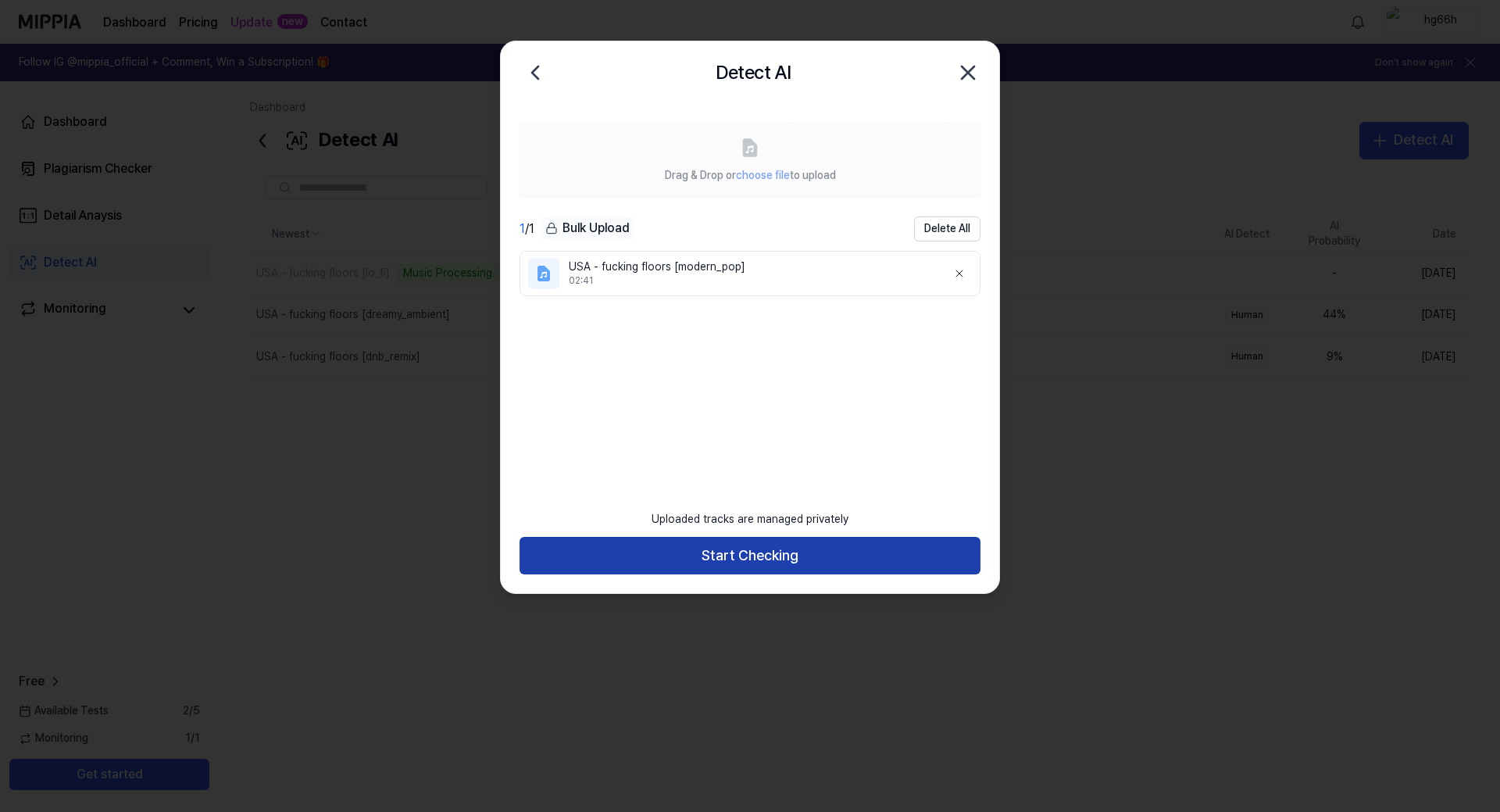
click at [783, 559] on button "Start Checking" at bounding box center [750, 556] width 461 height 37
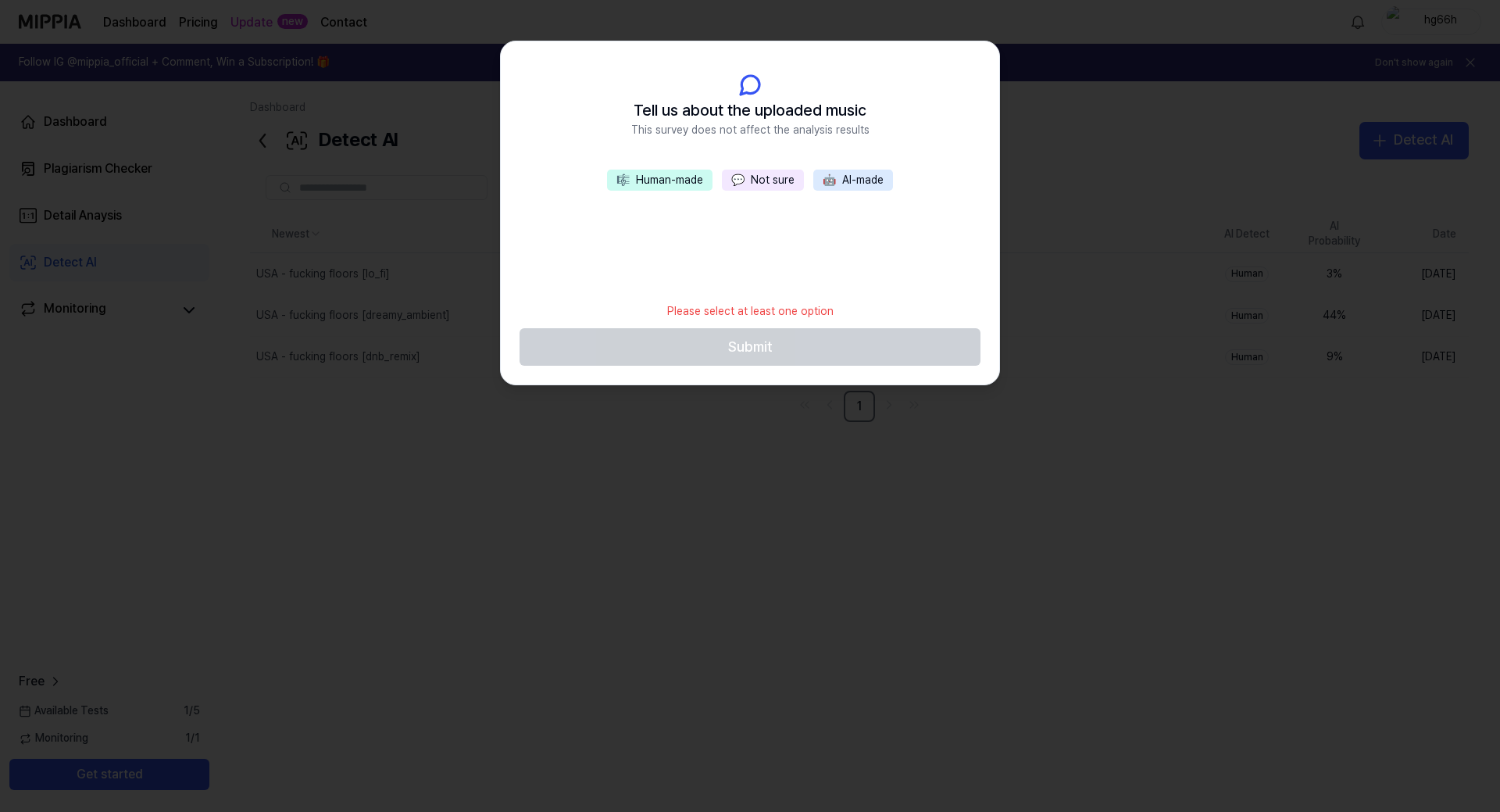
click at [761, 188] on button "💬 Not sure" at bounding box center [762, 180] width 82 height 22
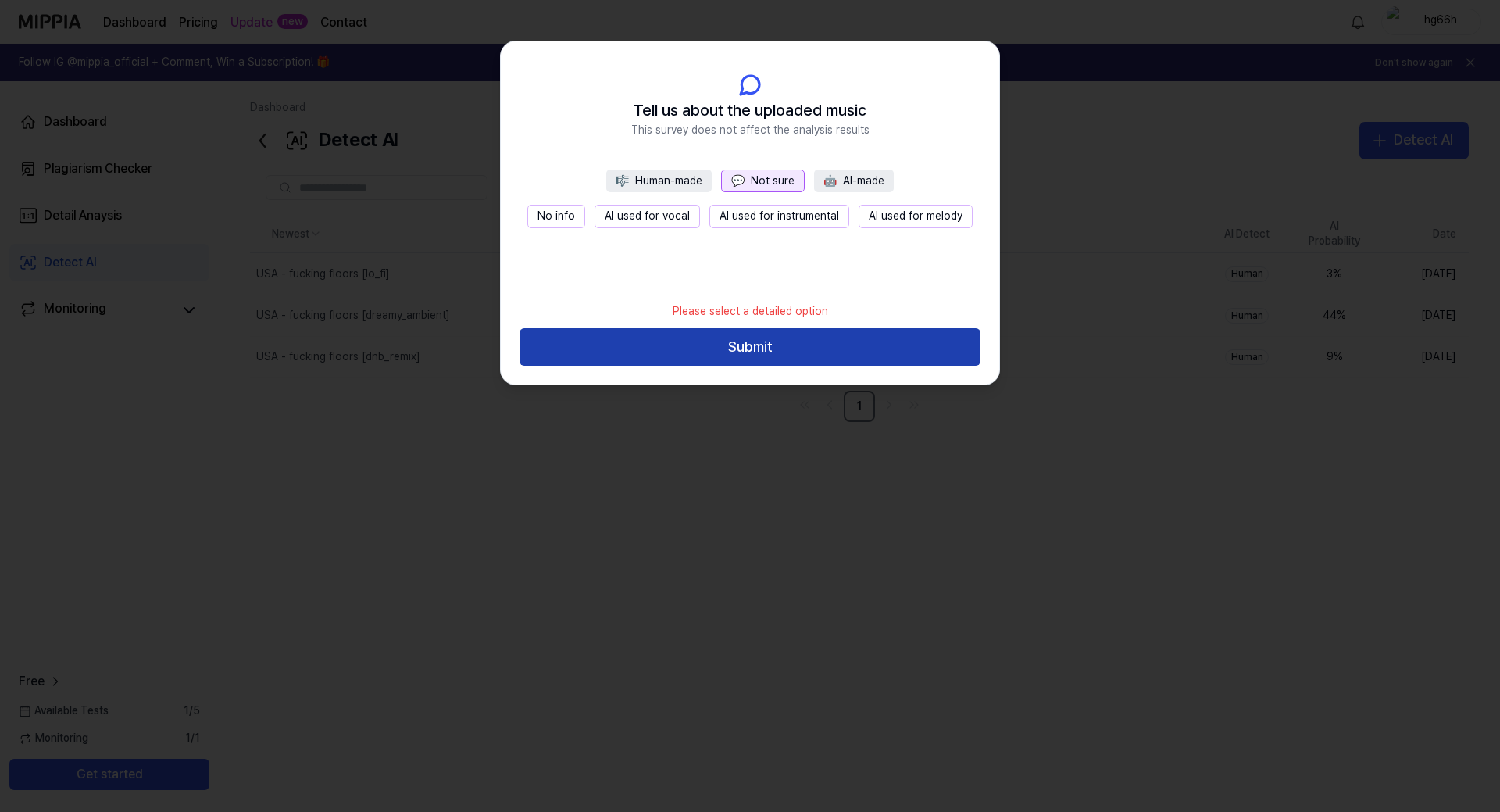
click at [805, 343] on button "Submit" at bounding box center [750, 347] width 461 height 37
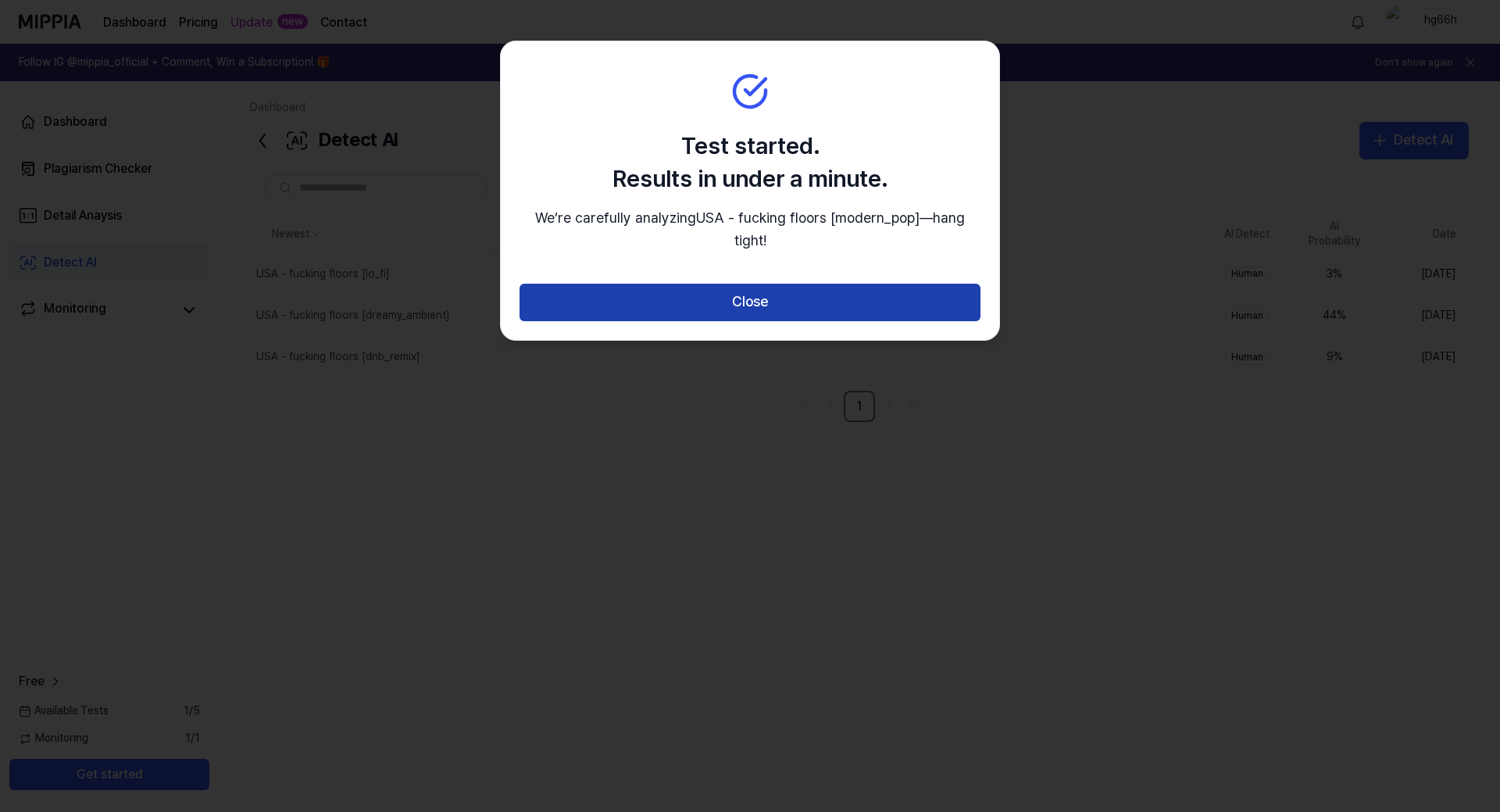
click at [801, 308] on button "Close" at bounding box center [750, 302] width 461 height 37
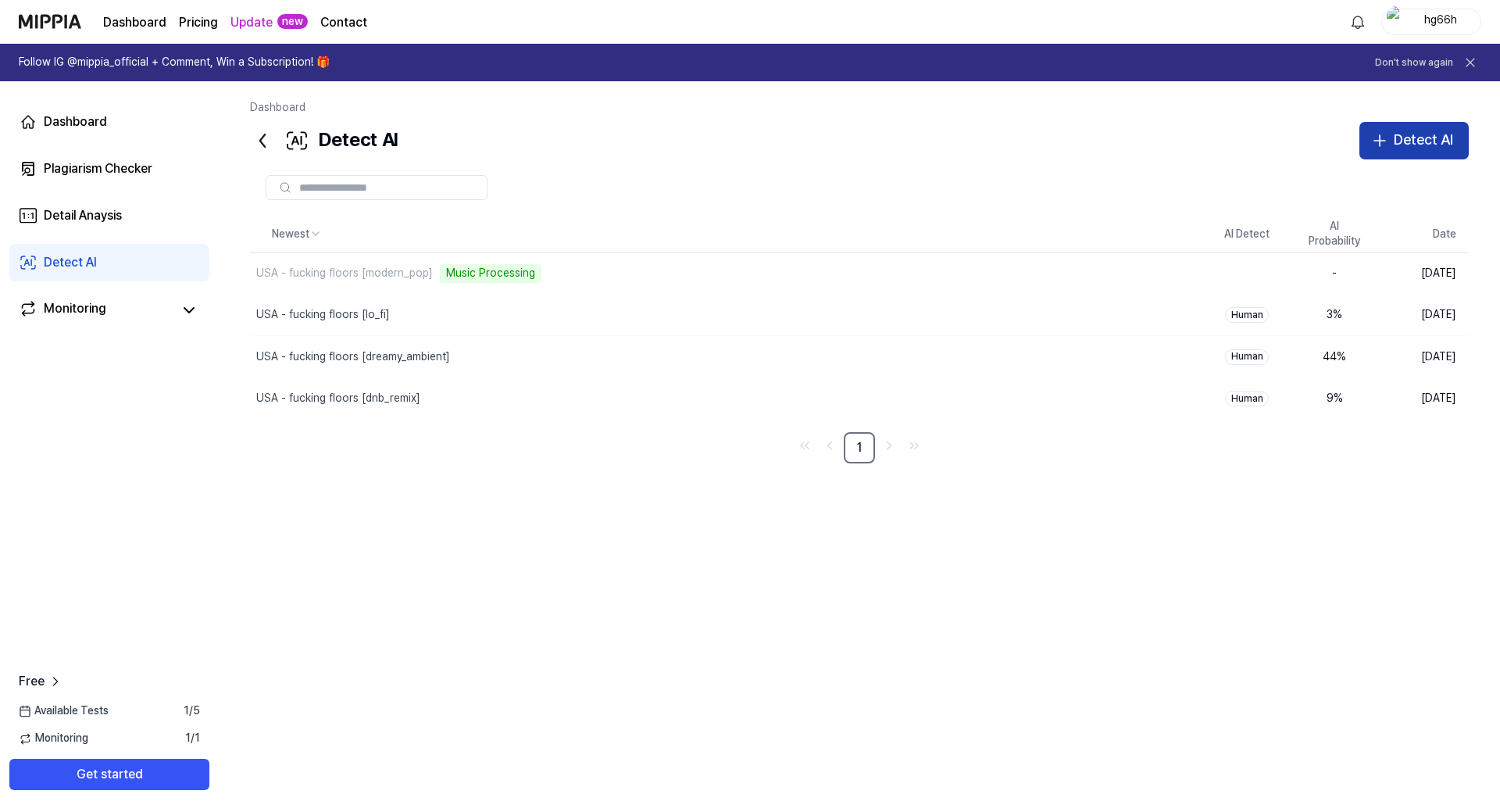
click at [1418, 141] on div "Detect AI" at bounding box center [1424, 140] width 59 height 23
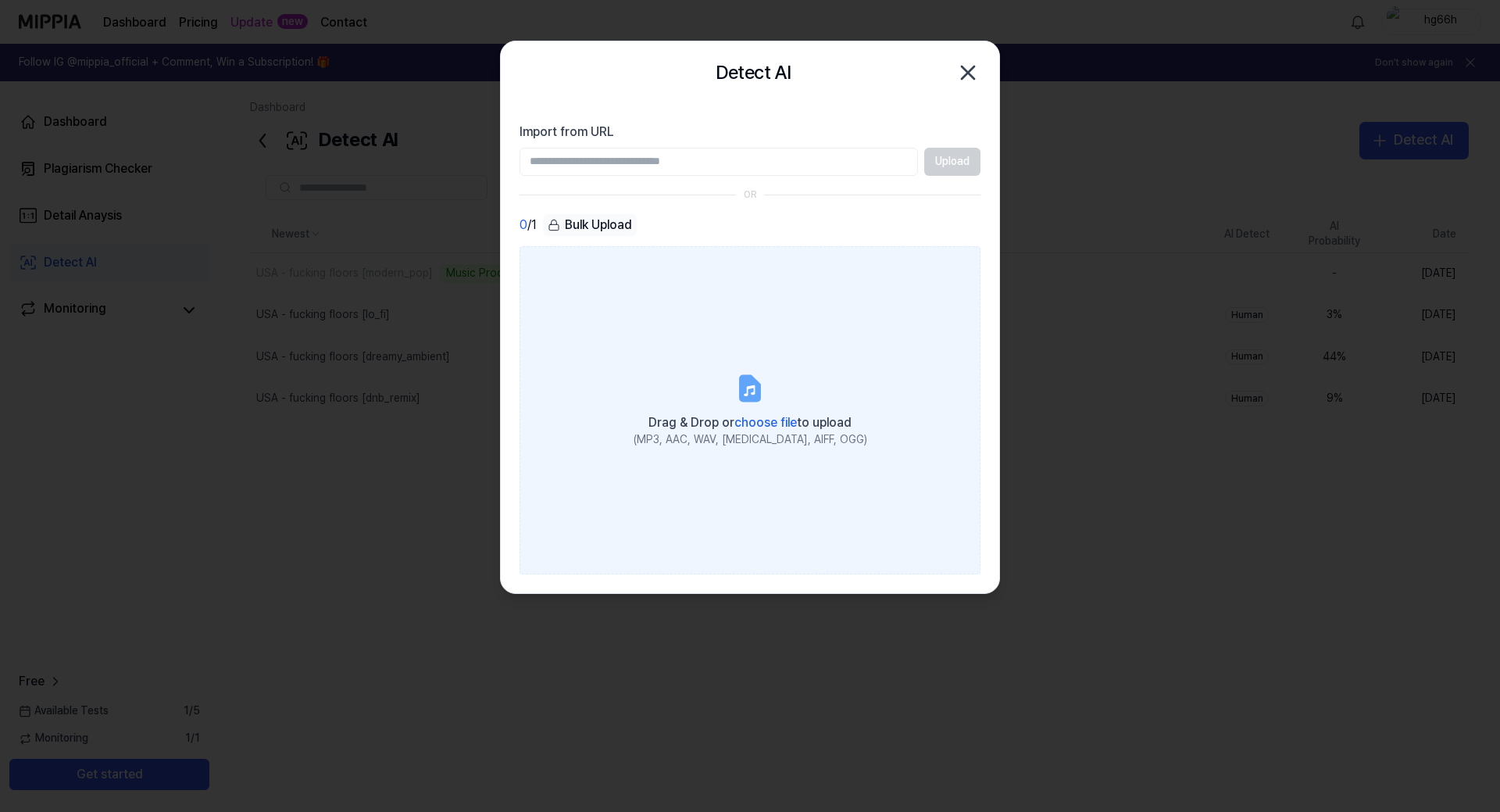
click at [767, 405] on label "Drag & Drop or choose file to upload (MP3, AAC, WAV, [MEDICAL_DATA], AIFF, OGG)" at bounding box center [750, 410] width 461 height 328
click at [0, 0] on input "Drag & Drop or choose file to upload (MP3, AAC, WAV, [MEDICAL_DATA], AIFF, OGG)" at bounding box center [0, 0] width 0 height 0
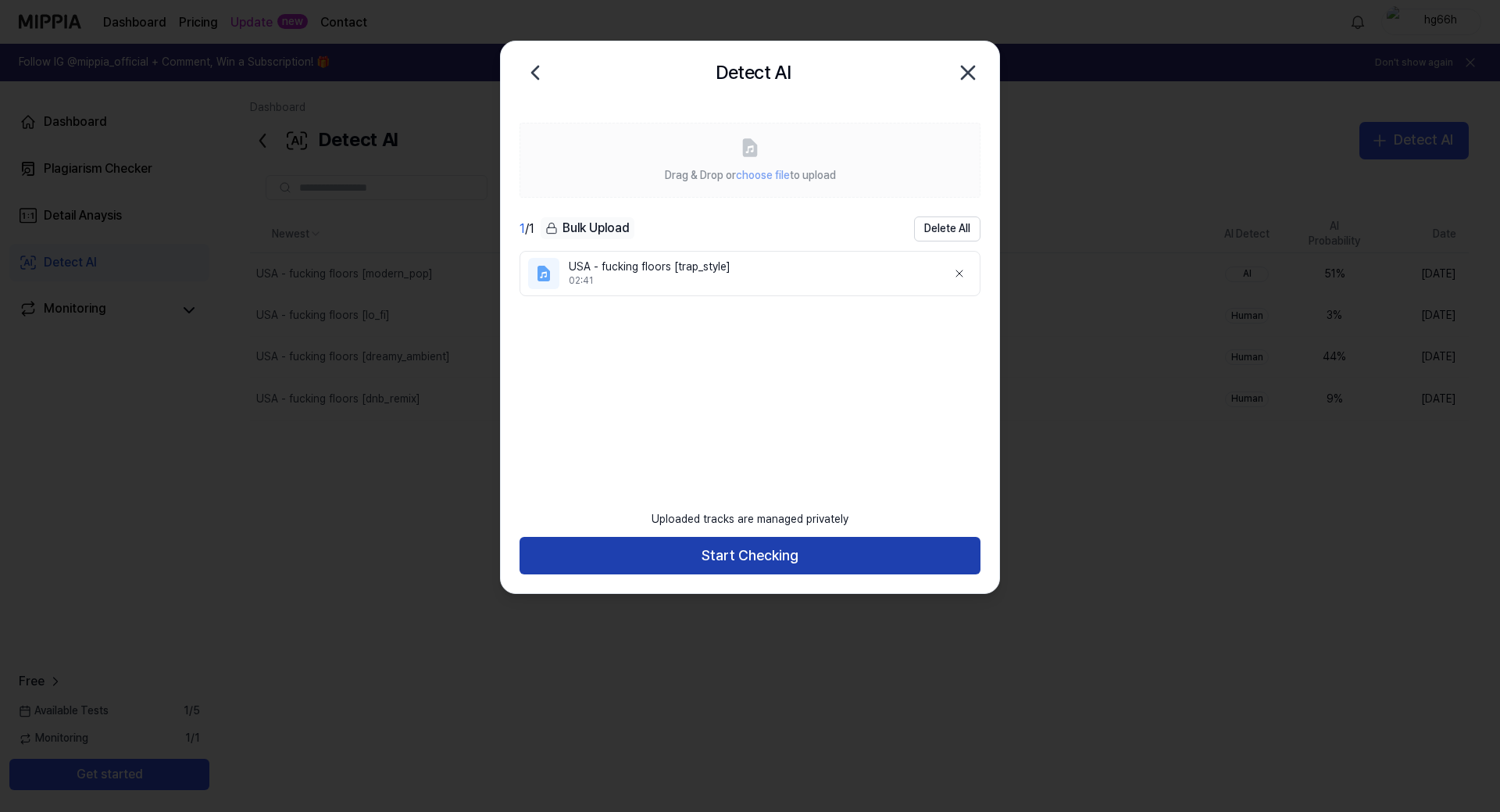
click at [793, 552] on button "Start Checking" at bounding box center [750, 556] width 461 height 37
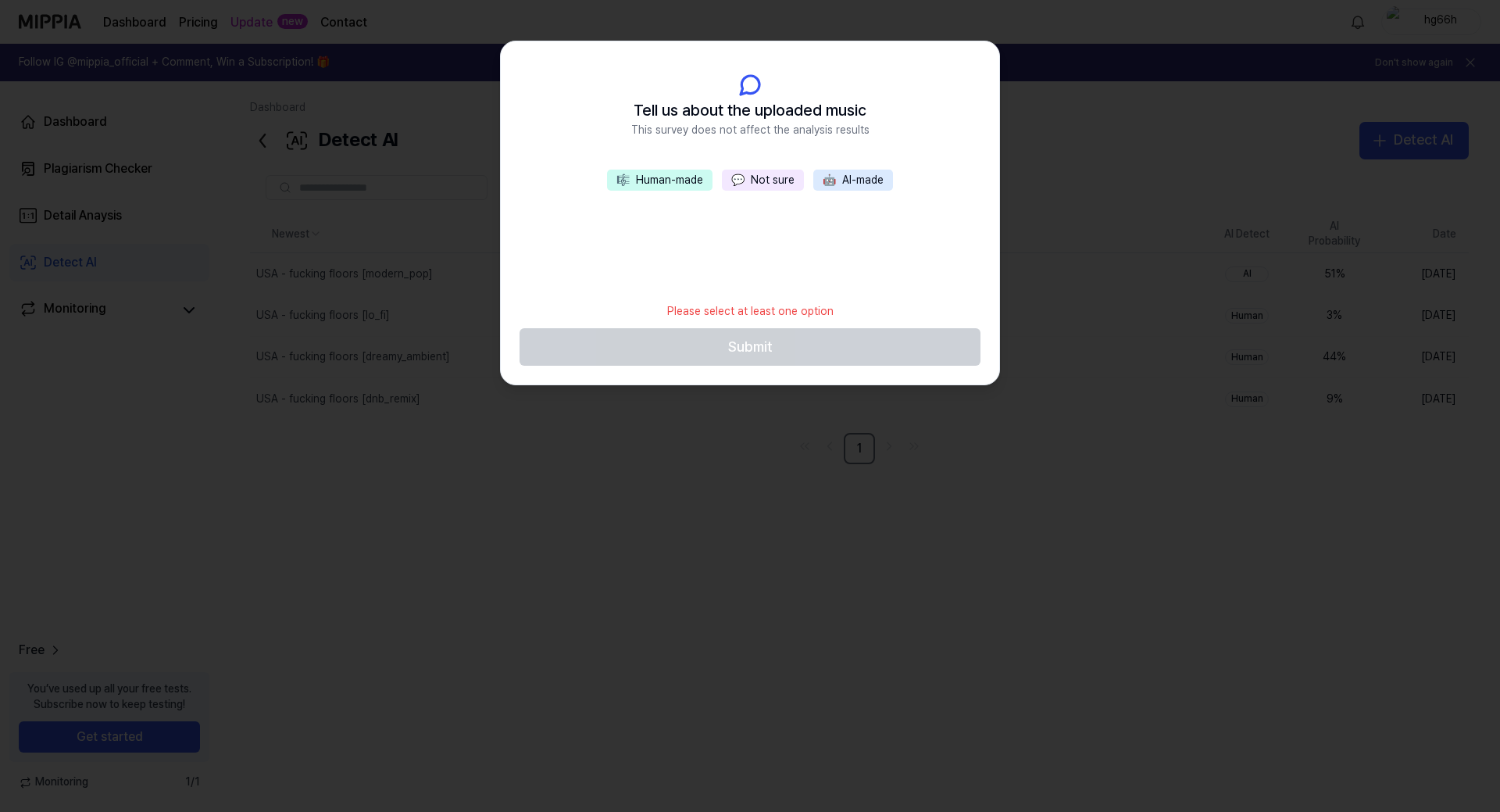
click at [778, 178] on button "💬 Not sure" at bounding box center [762, 180] width 82 height 22
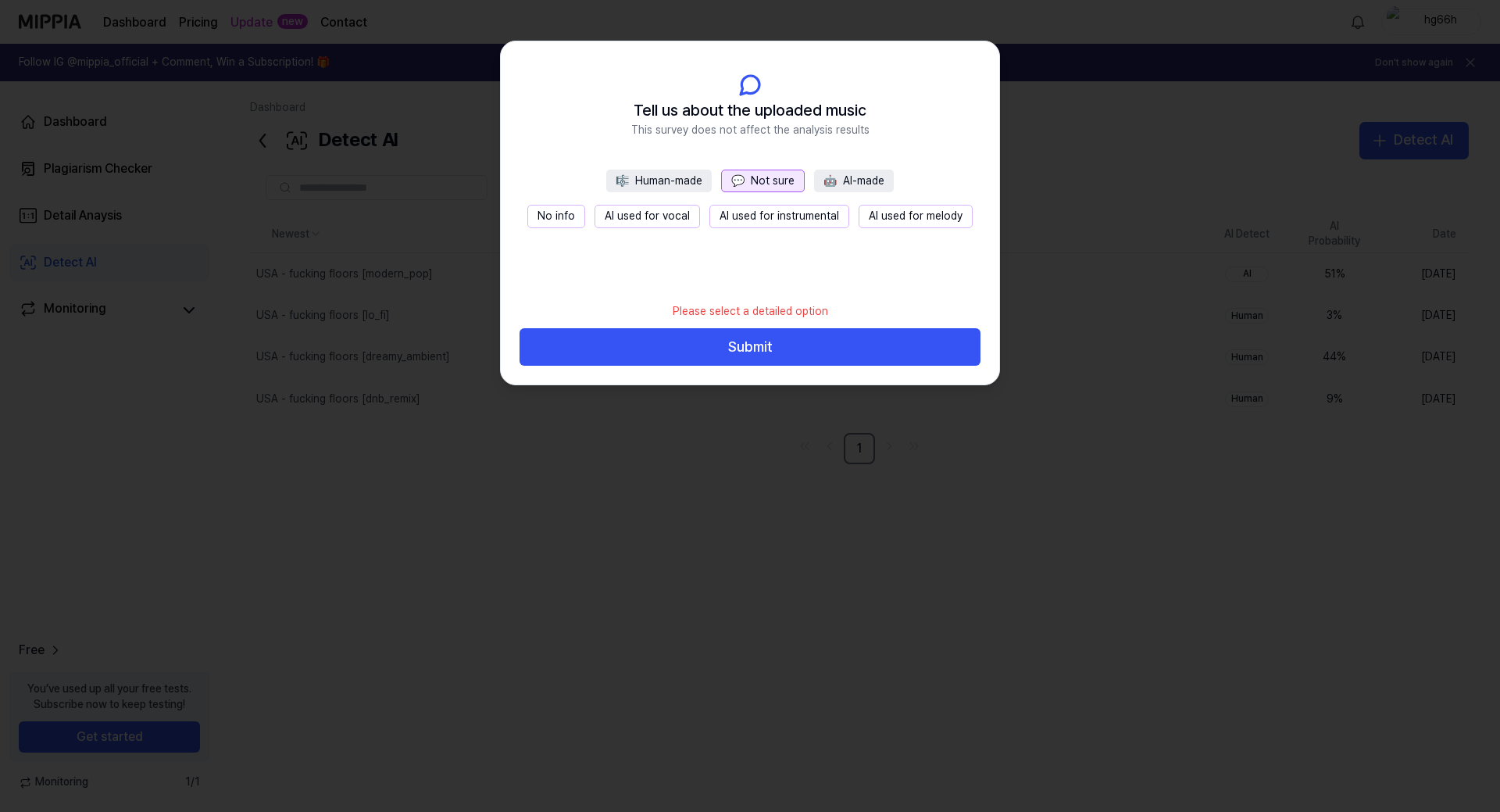
click at [556, 212] on button "No info" at bounding box center [556, 217] width 58 height 24
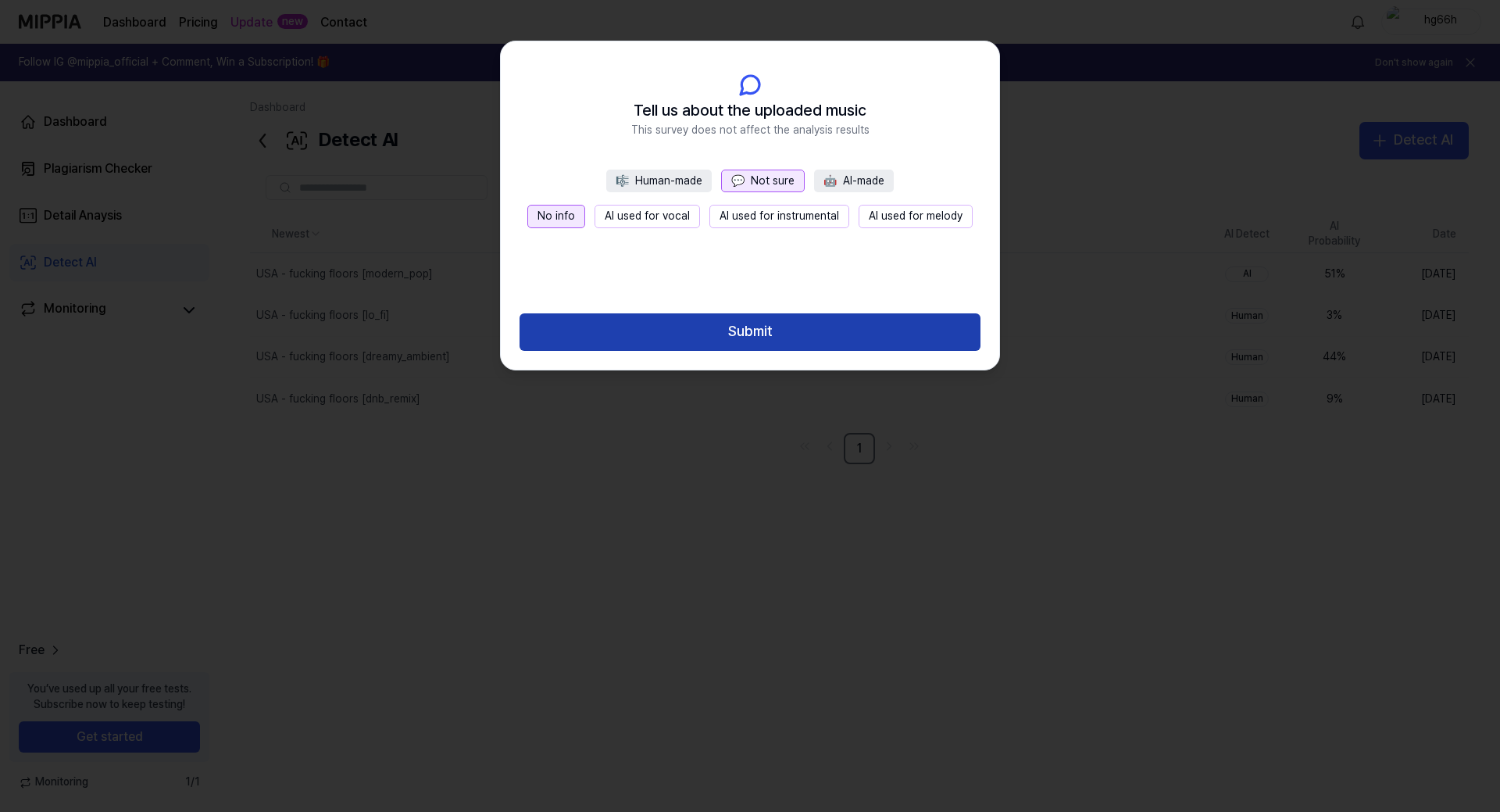
click at [783, 333] on button "Submit" at bounding box center [750, 332] width 461 height 37
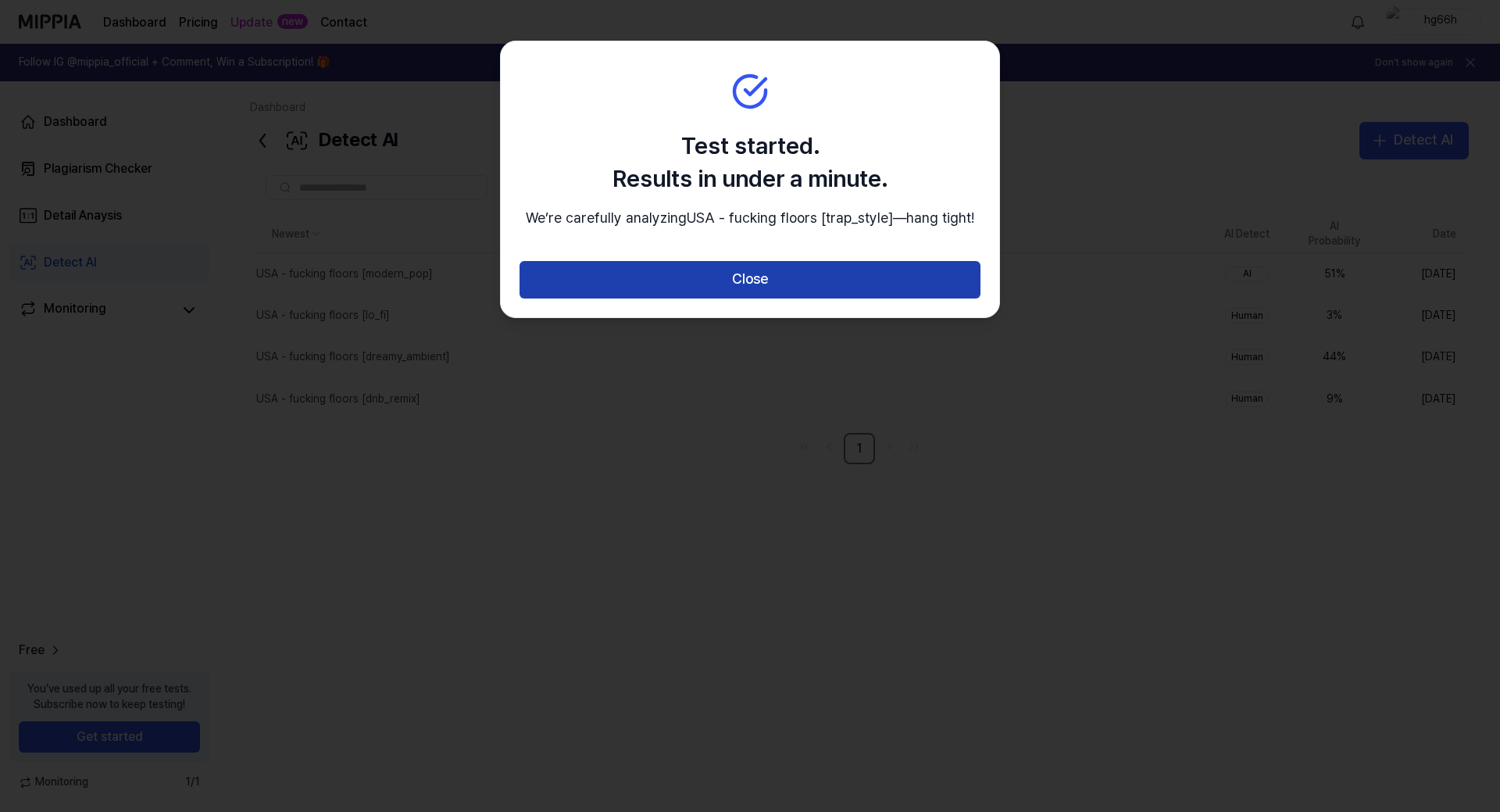
click at [761, 299] on button "Close" at bounding box center [750, 279] width 461 height 37
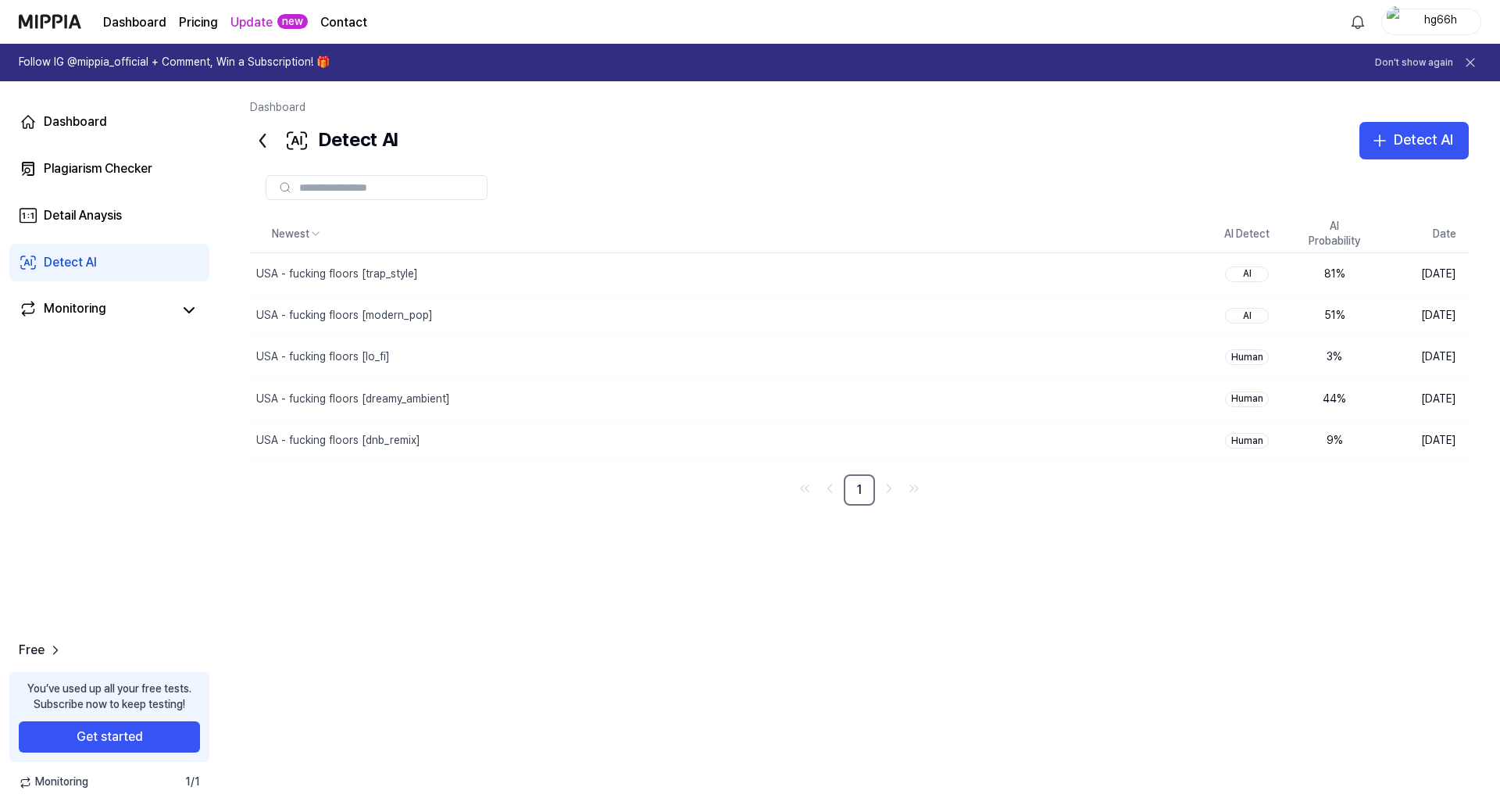
click at [1418, 22] on div "hg66h" at bounding box center [1441, 21] width 61 height 17
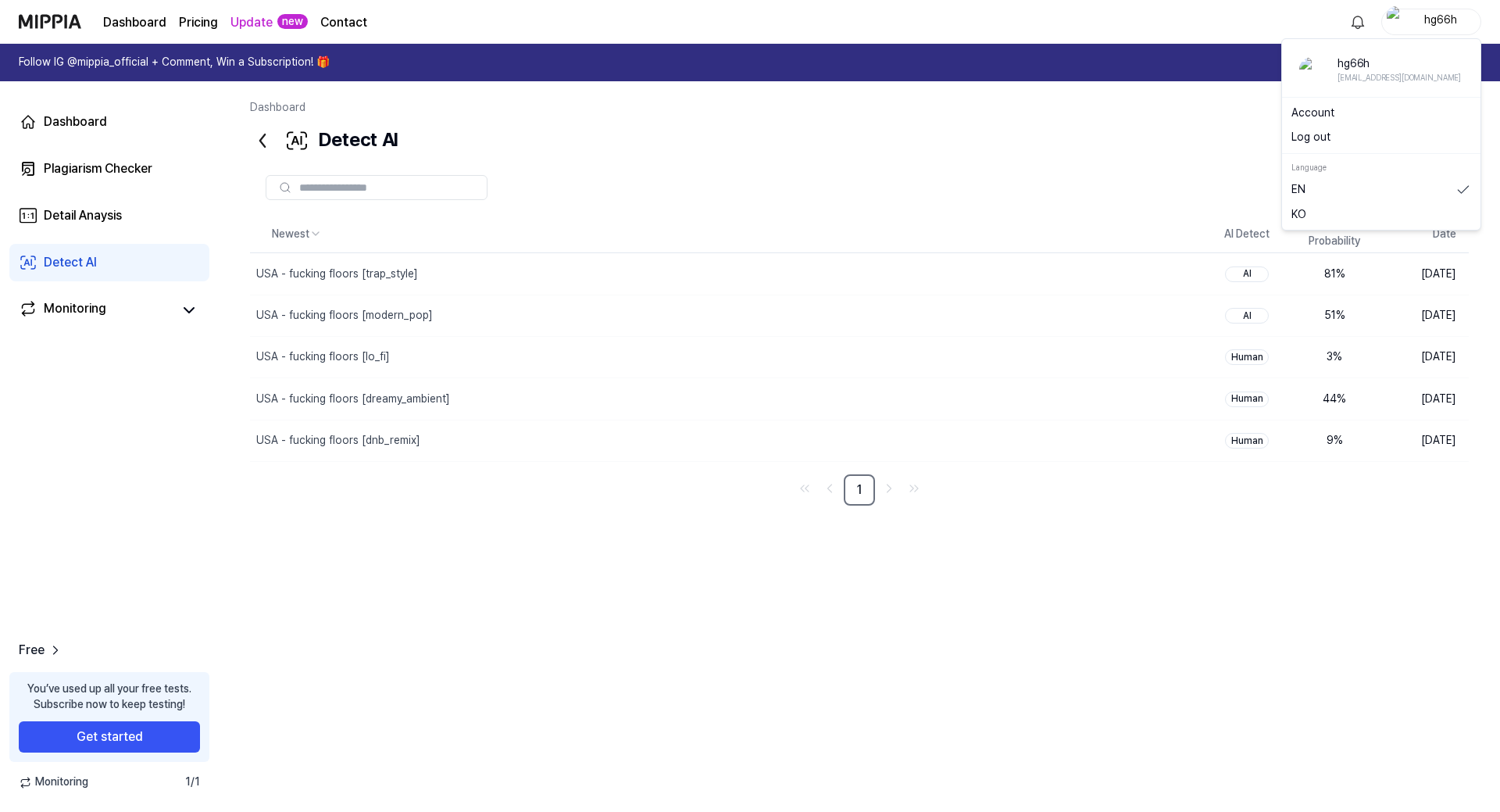
click at [1340, 136] on button "Log out" at bounding box center [1382, 137] width 179 height 15
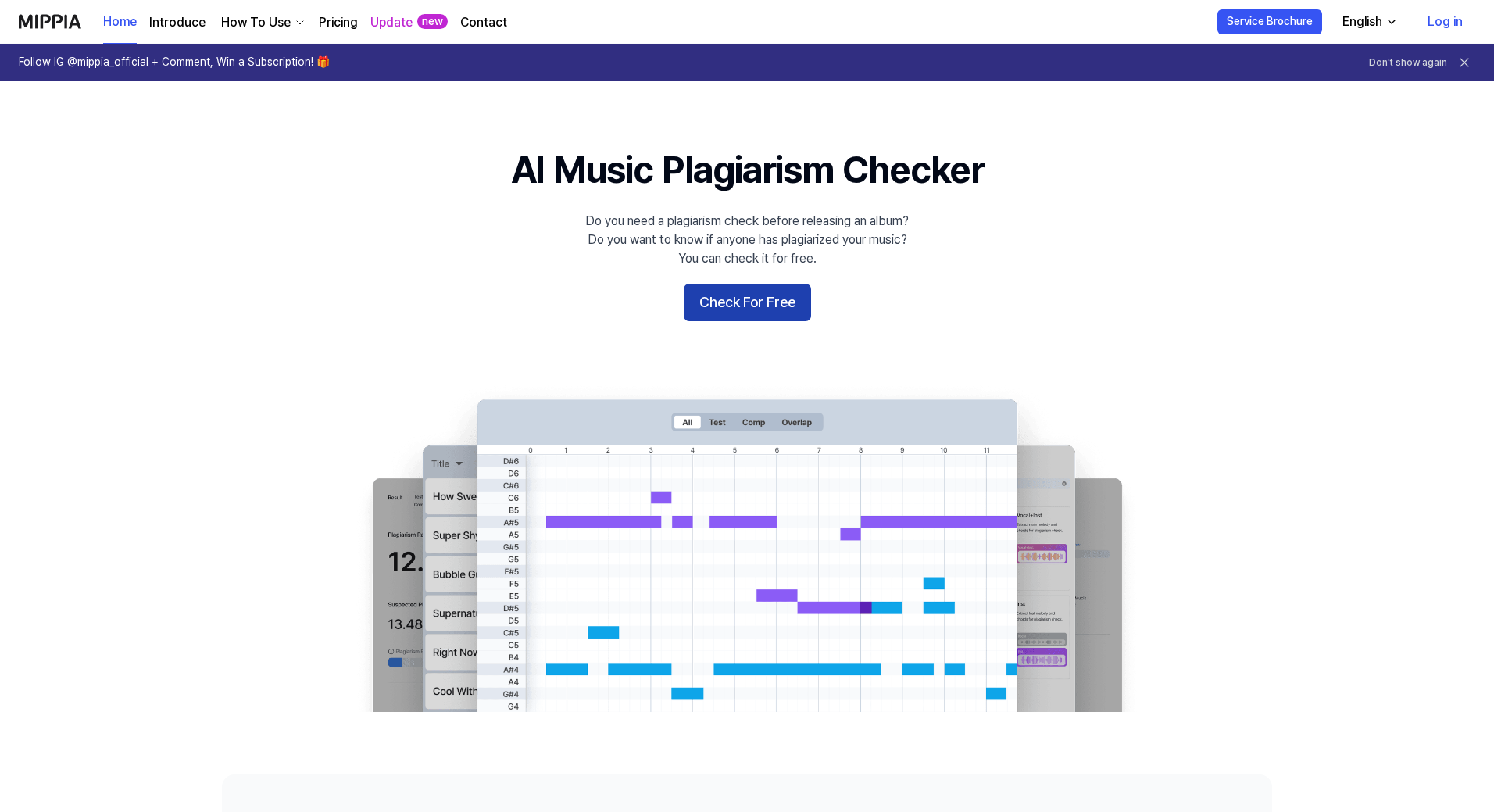
click at [761, 301] on button "Check For Free" at bounding box center [747, 302] width 128 height 37
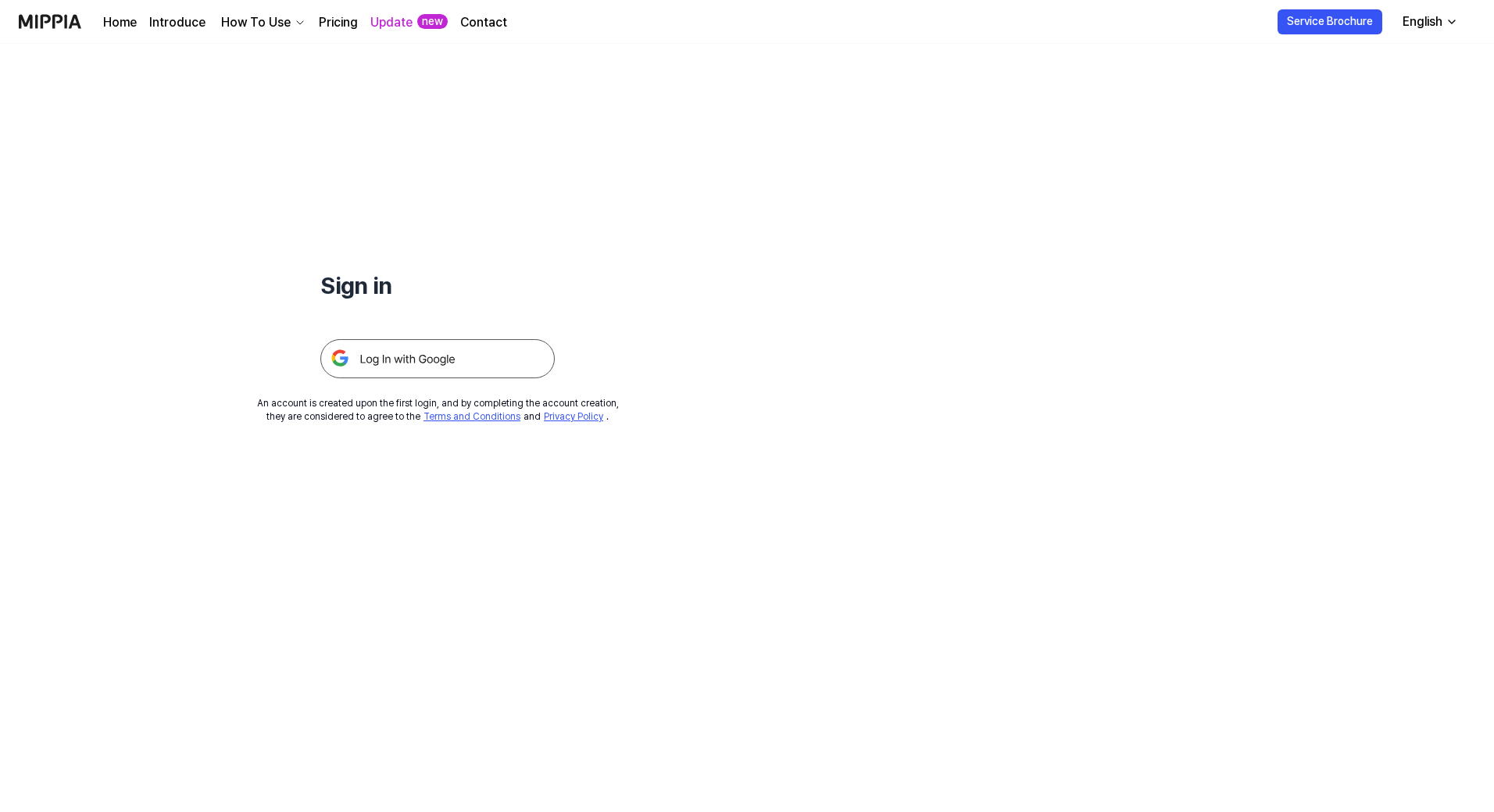
click at [418, 371] on img at bounding box center [437, 359] width 234 height 39
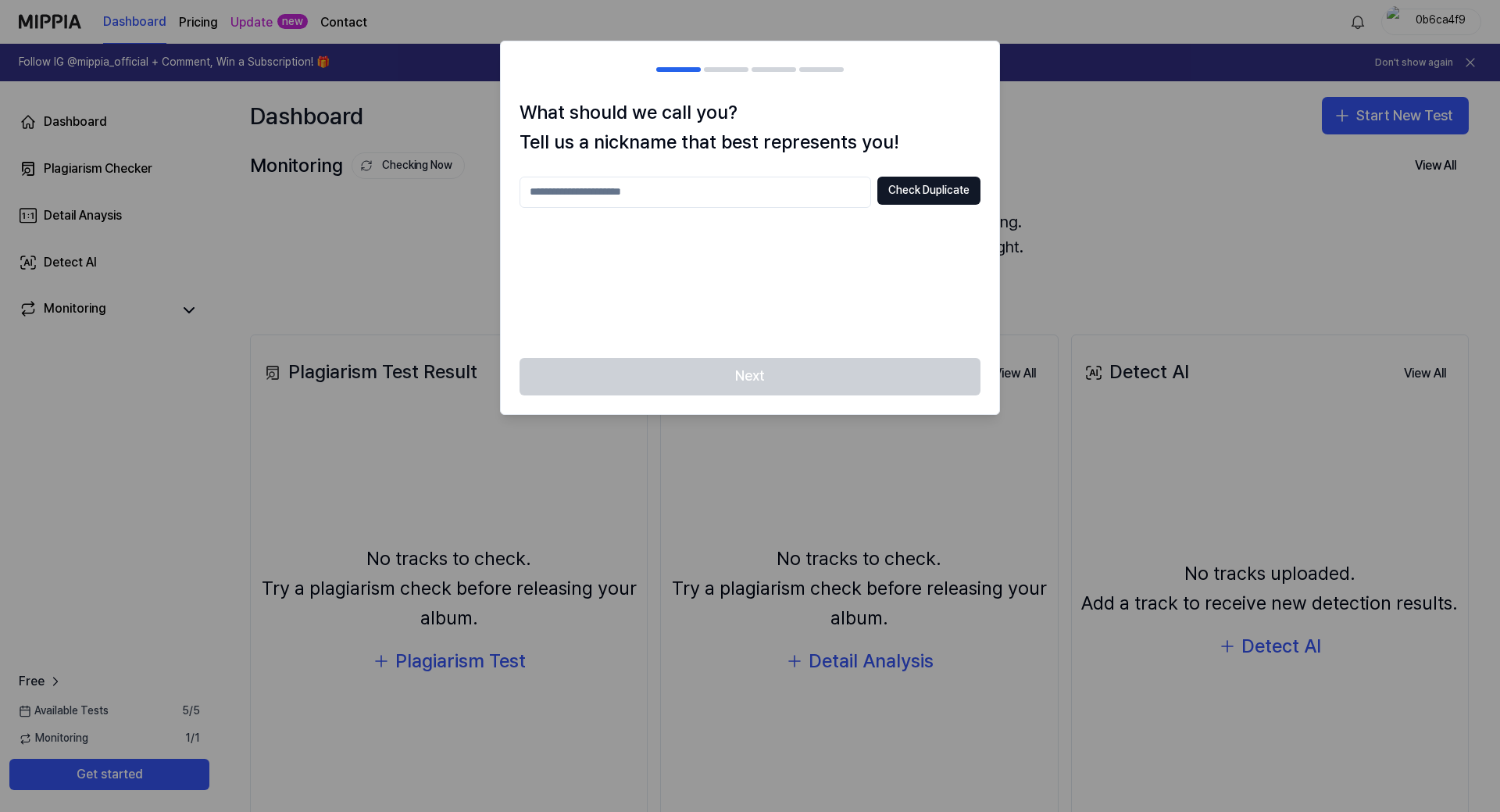
click at [725, 195] on input "text" at bounding box center [695, 192] width 352 height 31
type input "*******"
click at [937, 194] on button "Check Duplicate" at bounding box center [929, 190] width 103 height 28
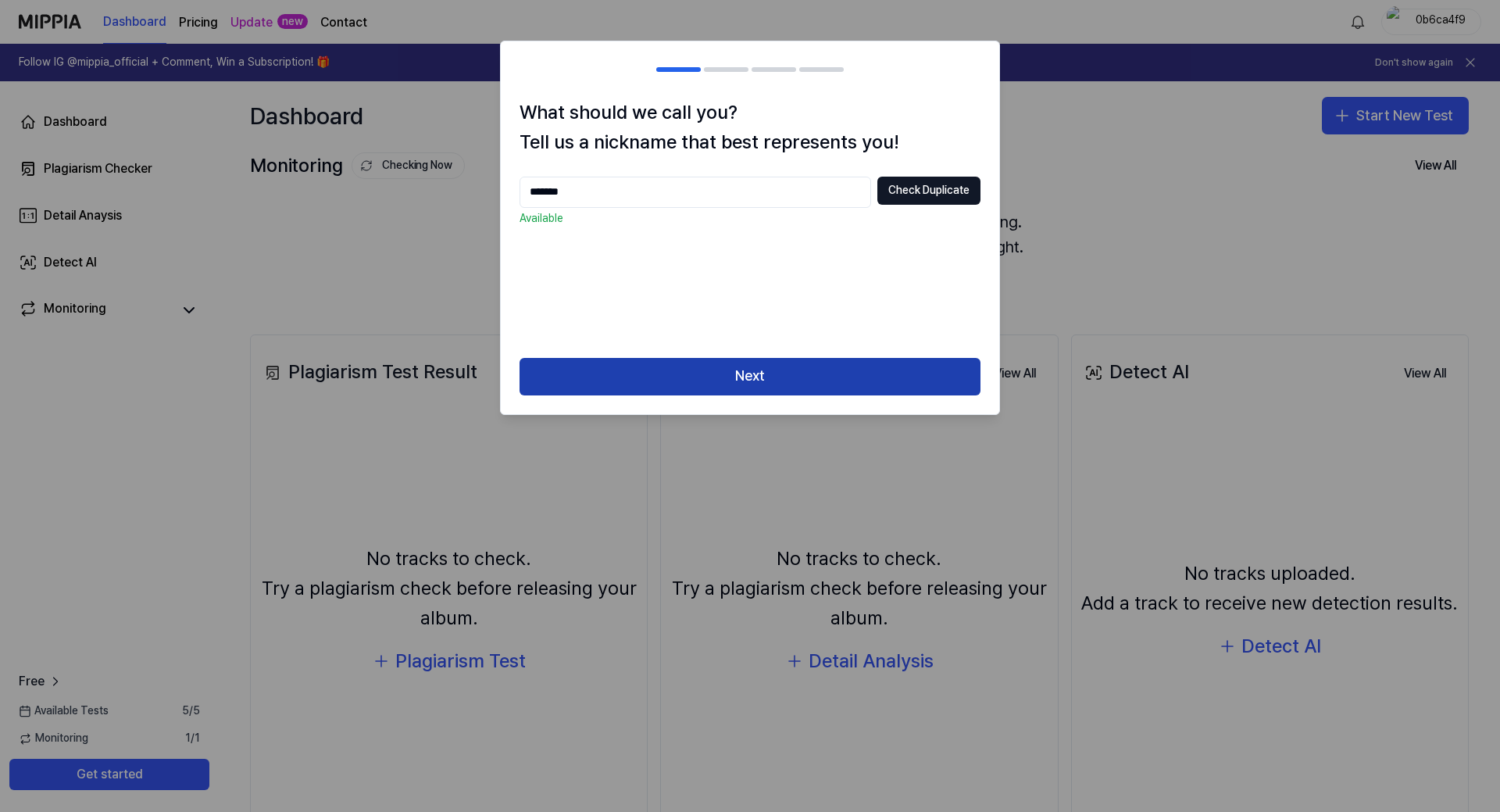
click at [773, 382] on button "Next" at bounding box center [750, 376] width 461 height 37
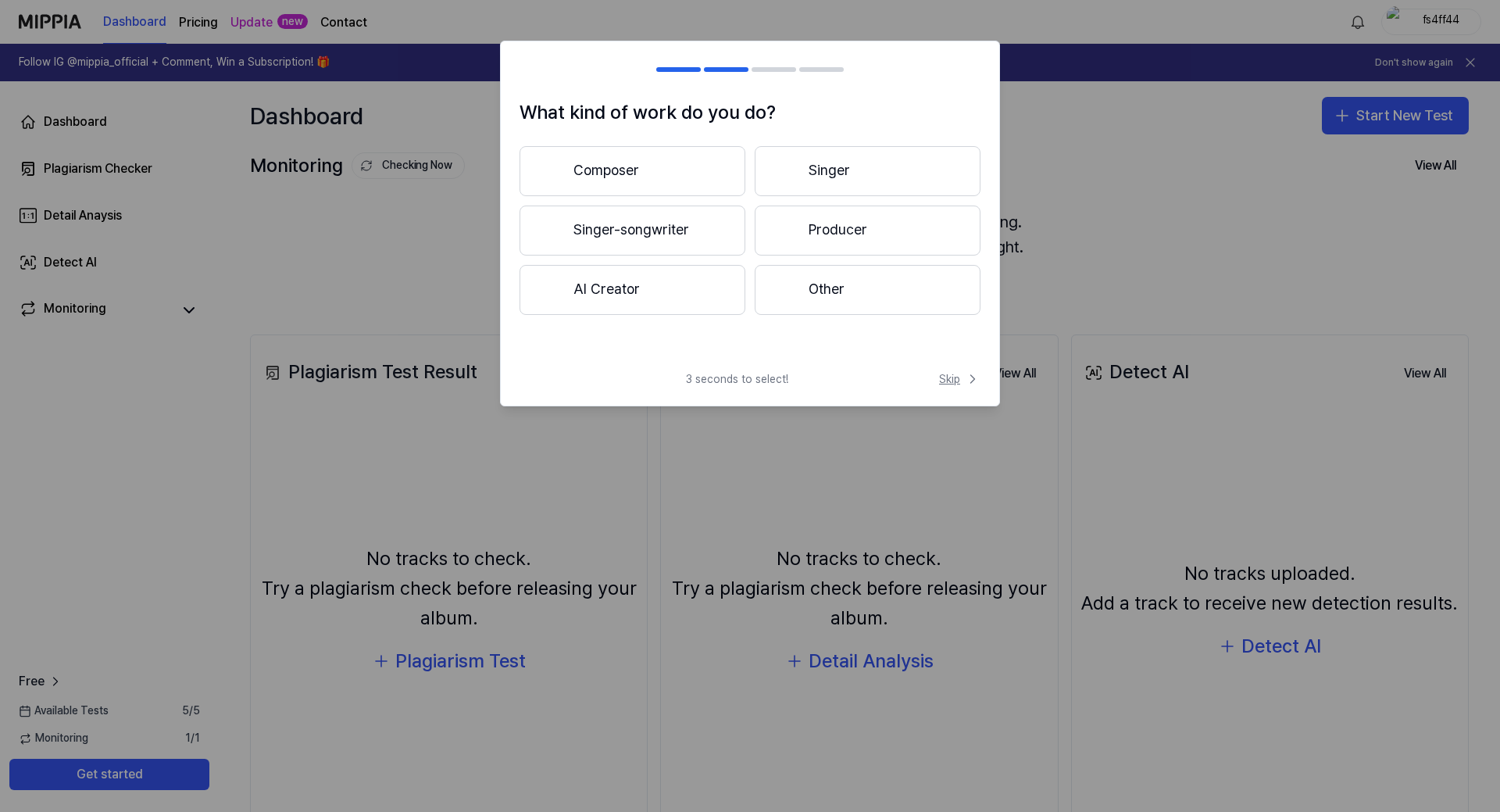
click at [961, 376] on span "Skip" at bounding box center [959, 379] width 41 height 15
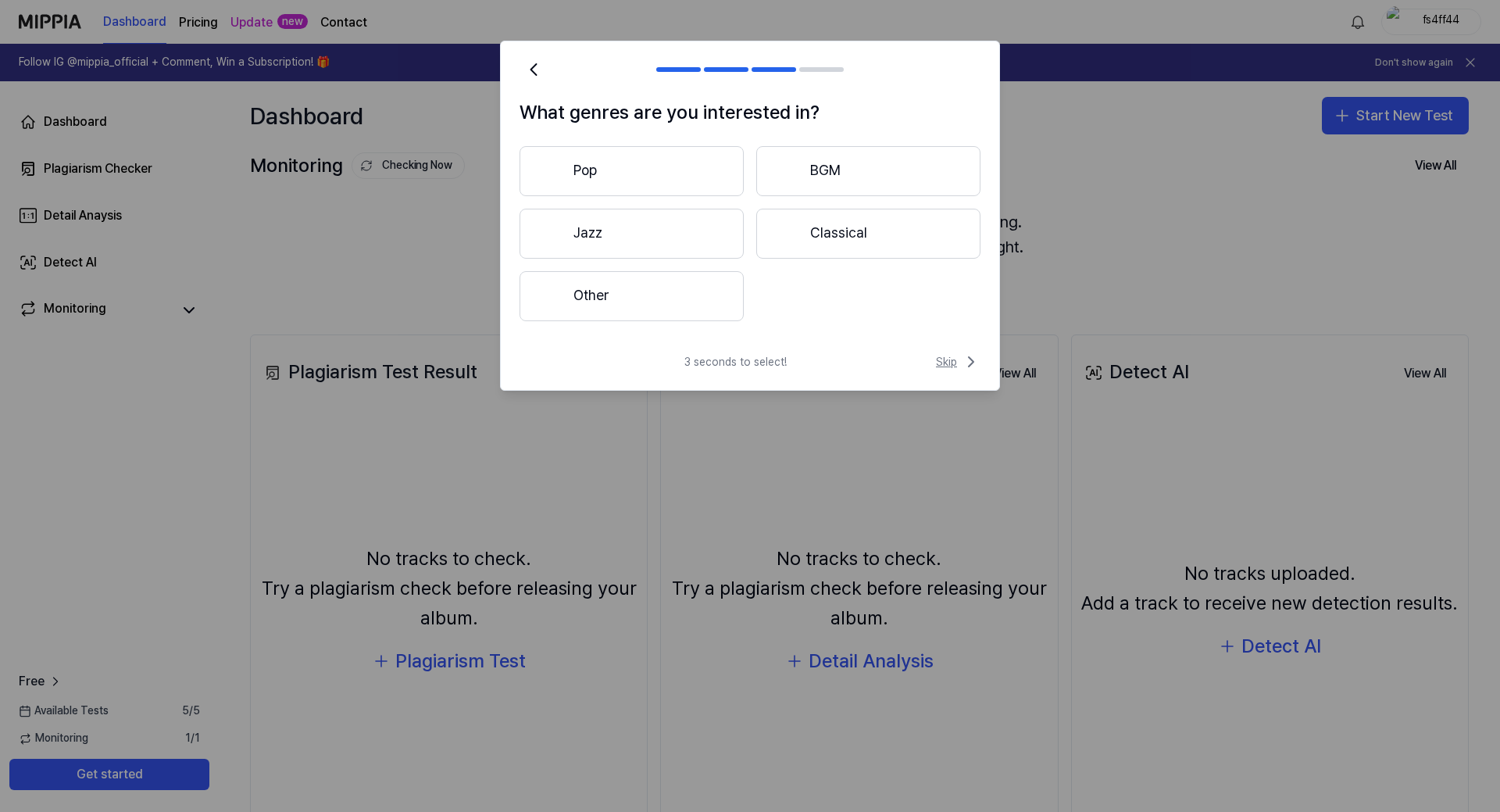
click at [959, 362] on span "Skip" at bounding box center [959, 362] width 45 height 19
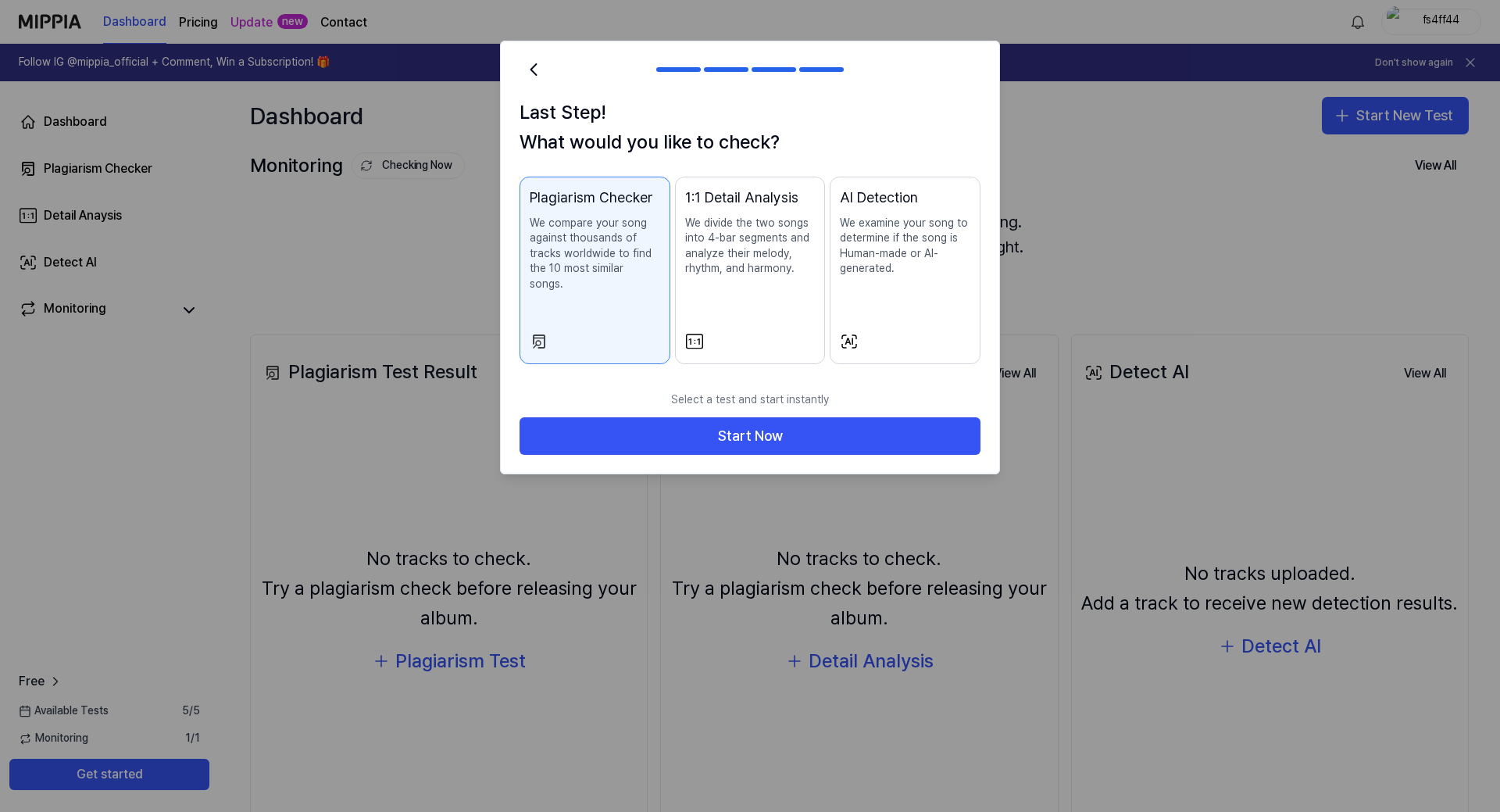
click at [893, 262] on p "We examine your song to determine if the song is Human-made or AI-generated." at bounding box center [905, 246] width 130 height 61
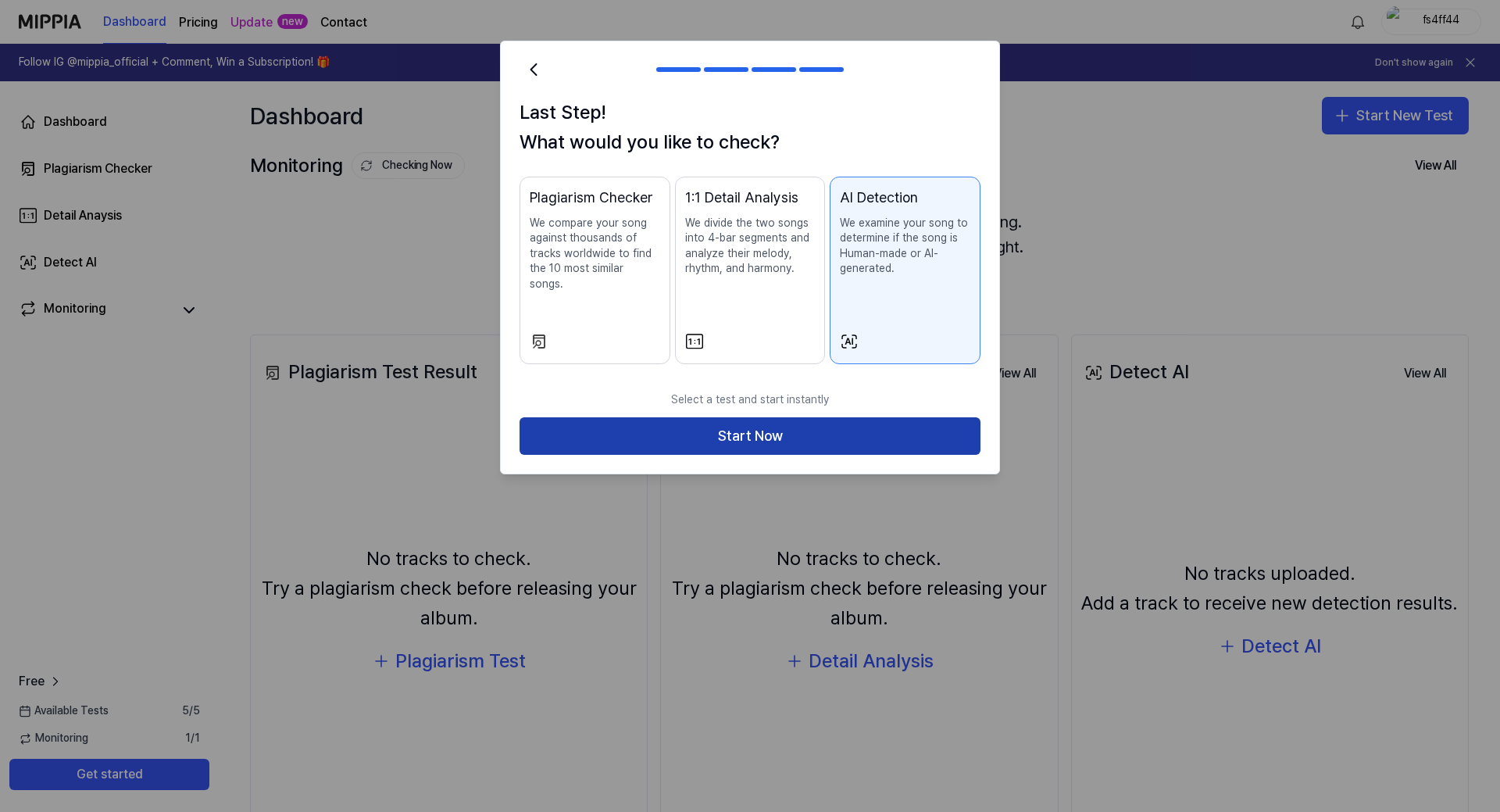
click at [886, 420] on button "Start Now" at bounding box center [750, 436] width 461 height 37
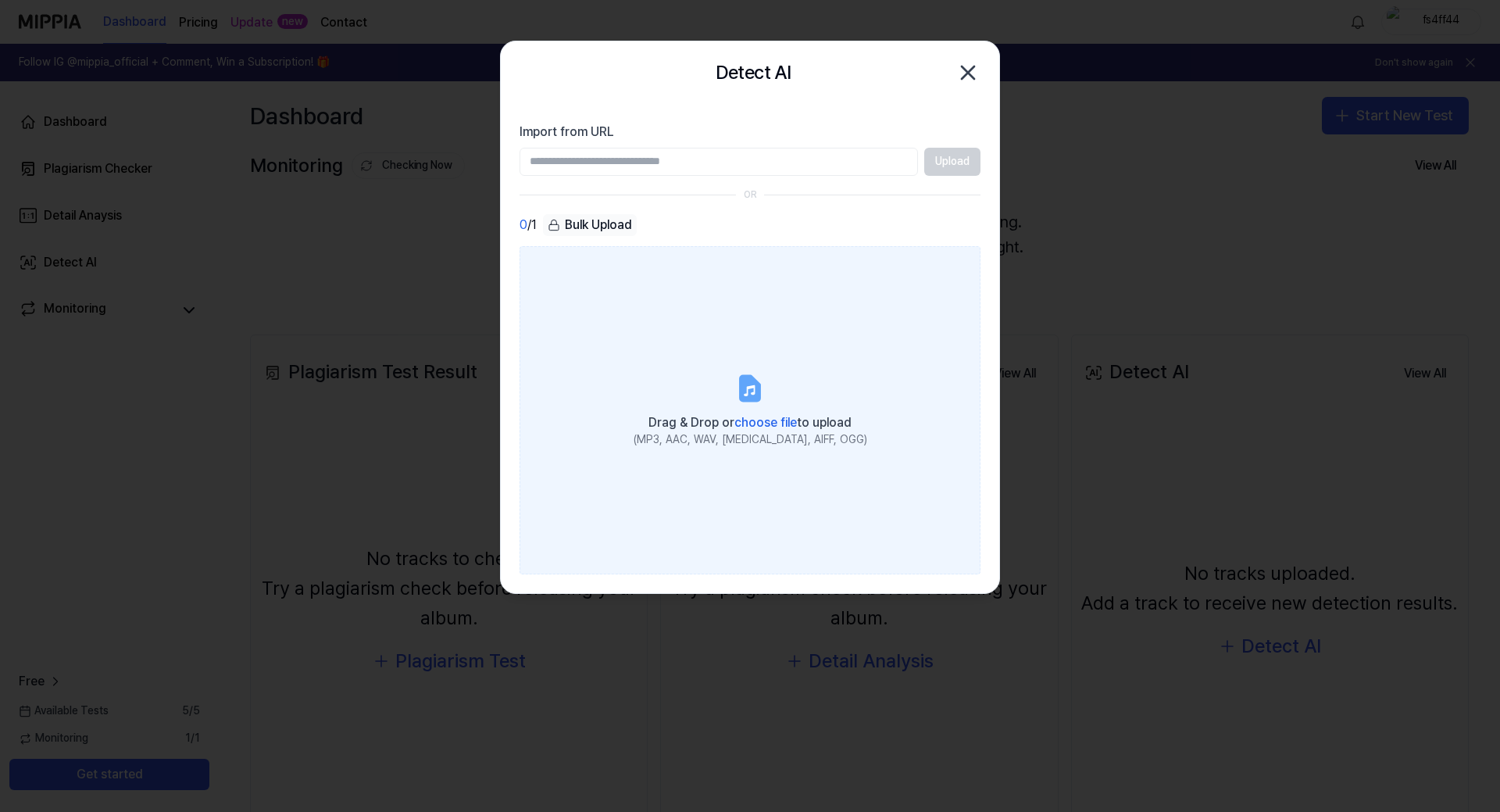
click at [767, 414] on span "choose file" at bounding box center [766, 422] width 63 height 15
click at [0, 0] on input "Drag & Drop or choose file to upload (MP3, AAC, WAV, [MEDICAL_DATA], AIFF, OGG)" at bounding box center [0, 0] width 0 height 0
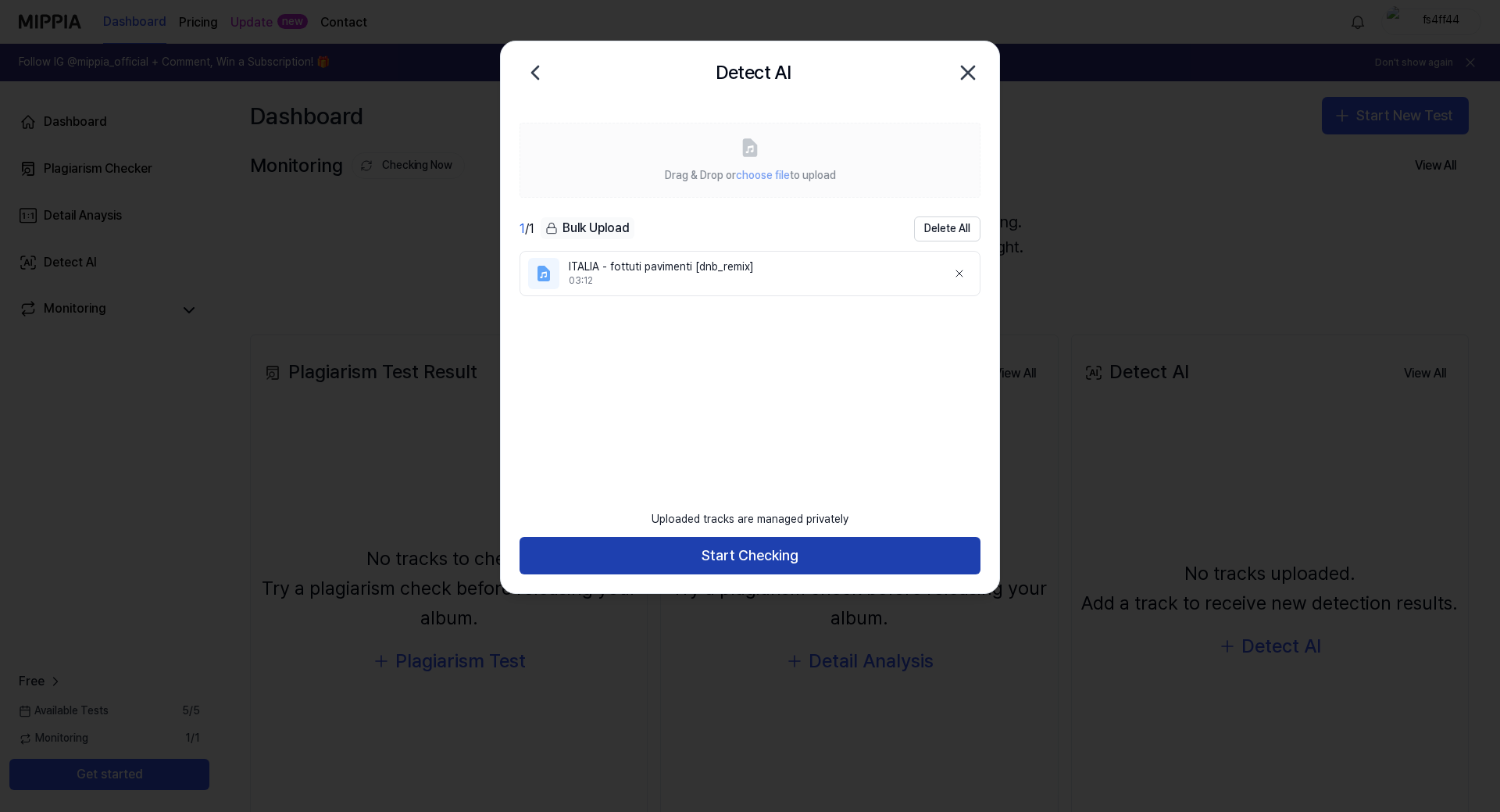
click at [777, 558] on button "Start Checking" at bounding box center [750, 556] width 461 height 37
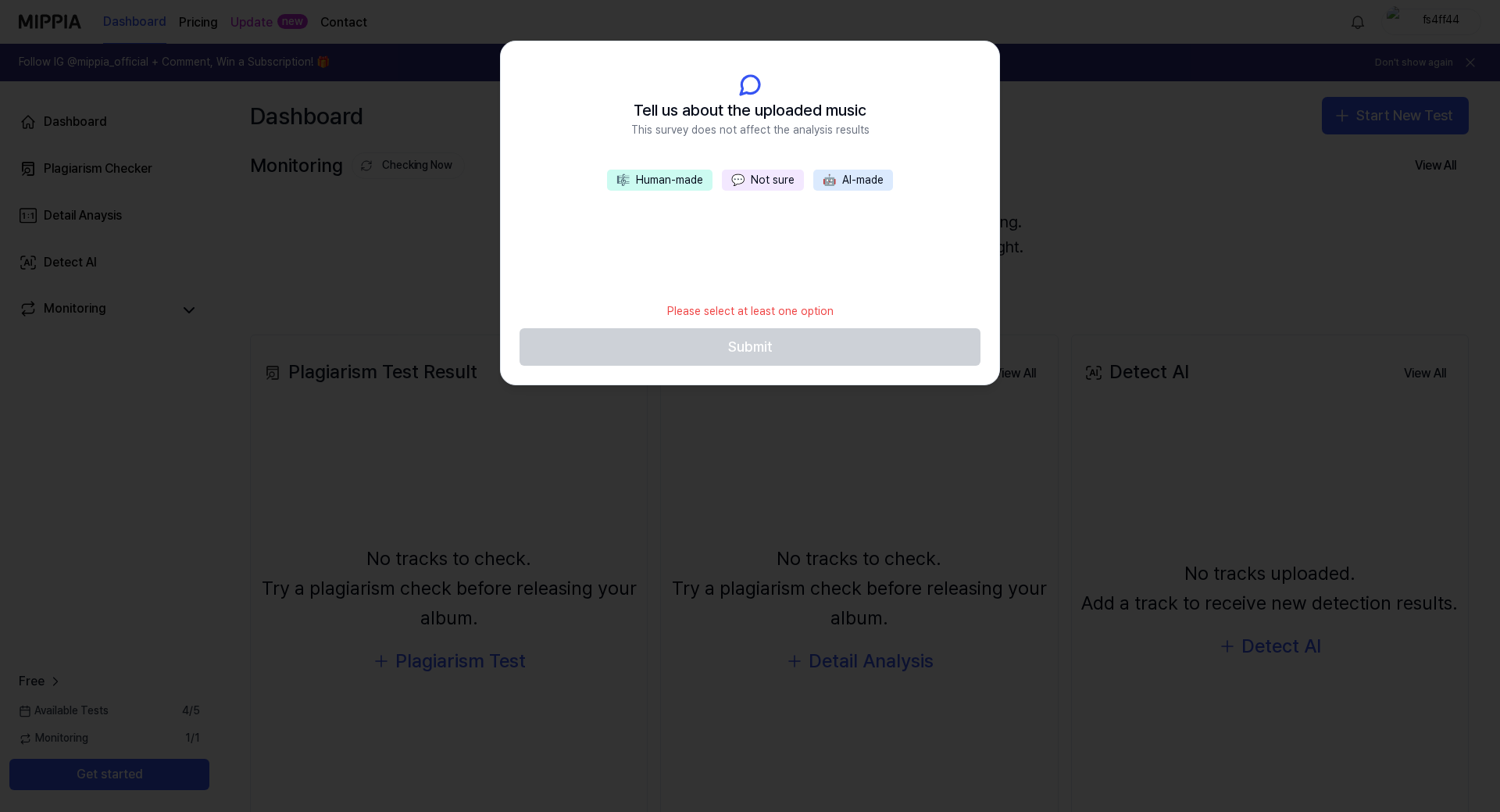
click at [670, 176] on button "🎼 Human-made" at bounding box center [660, 180] width 106 height 22
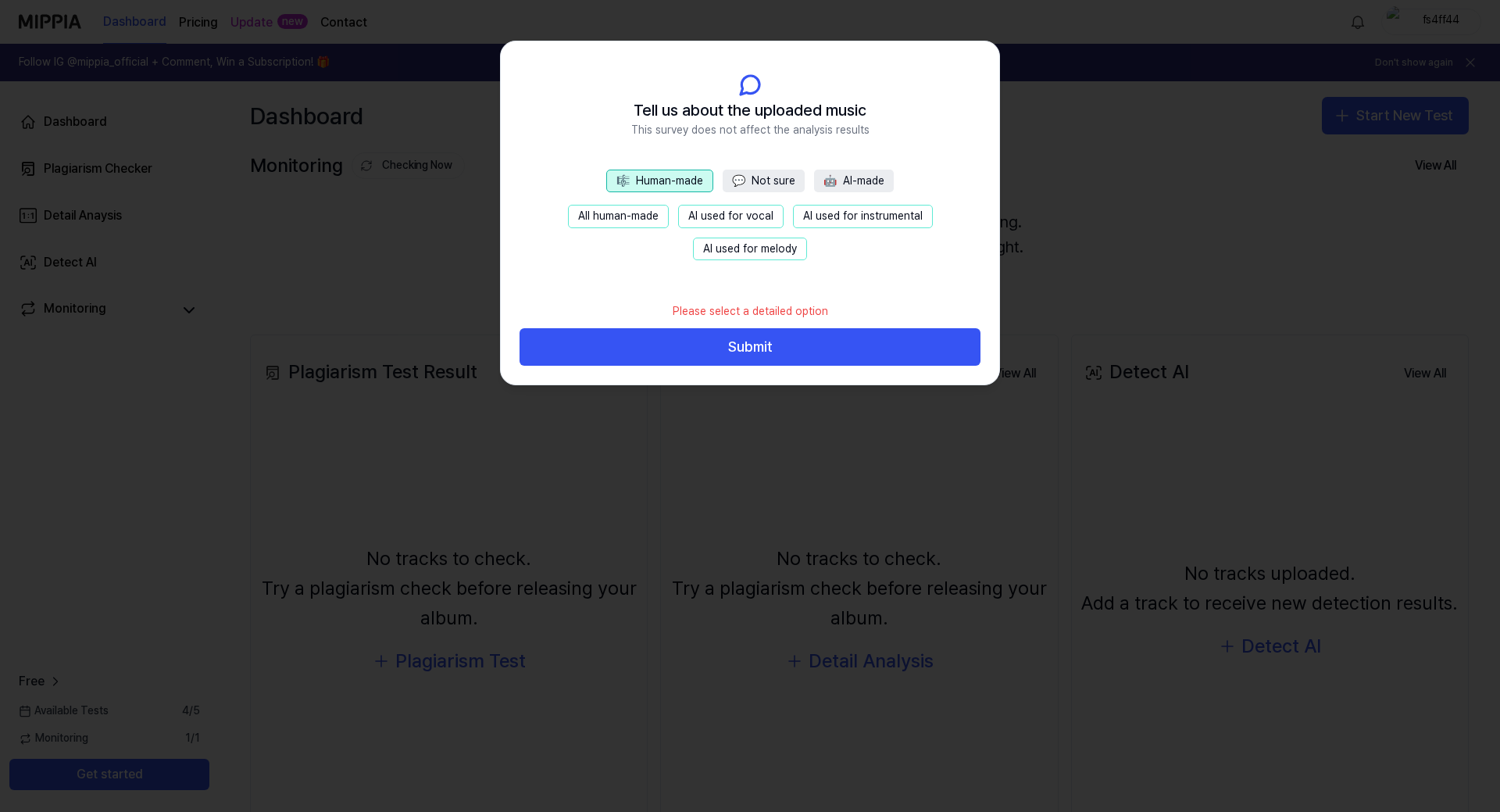
click at [757, 179] on button "💬 Not sure" at bounding box center [763, 181] width 82 height 24
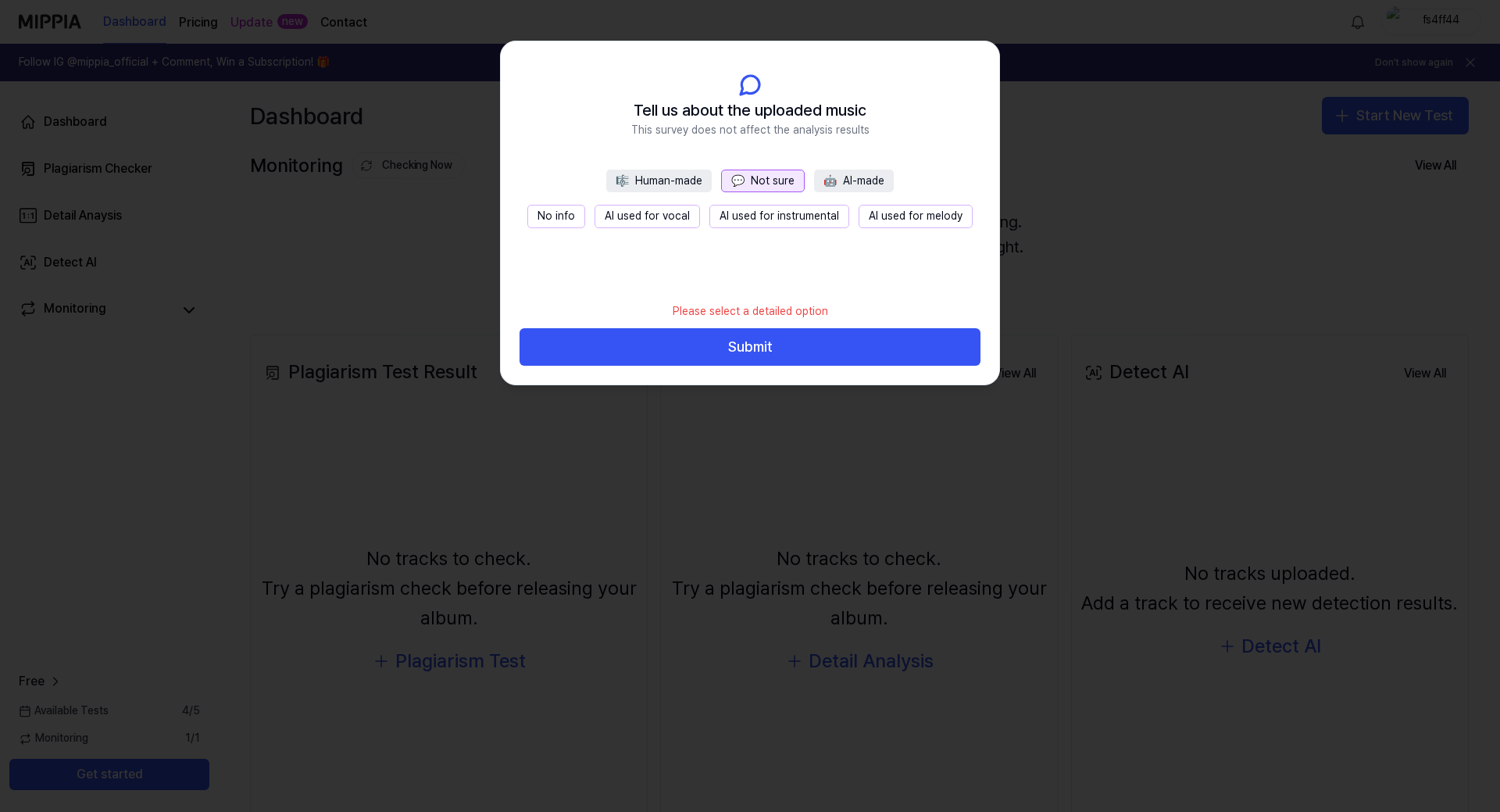
click at [559, 222] on button "No info" at bounding box center [556, 217] width 58 height 24
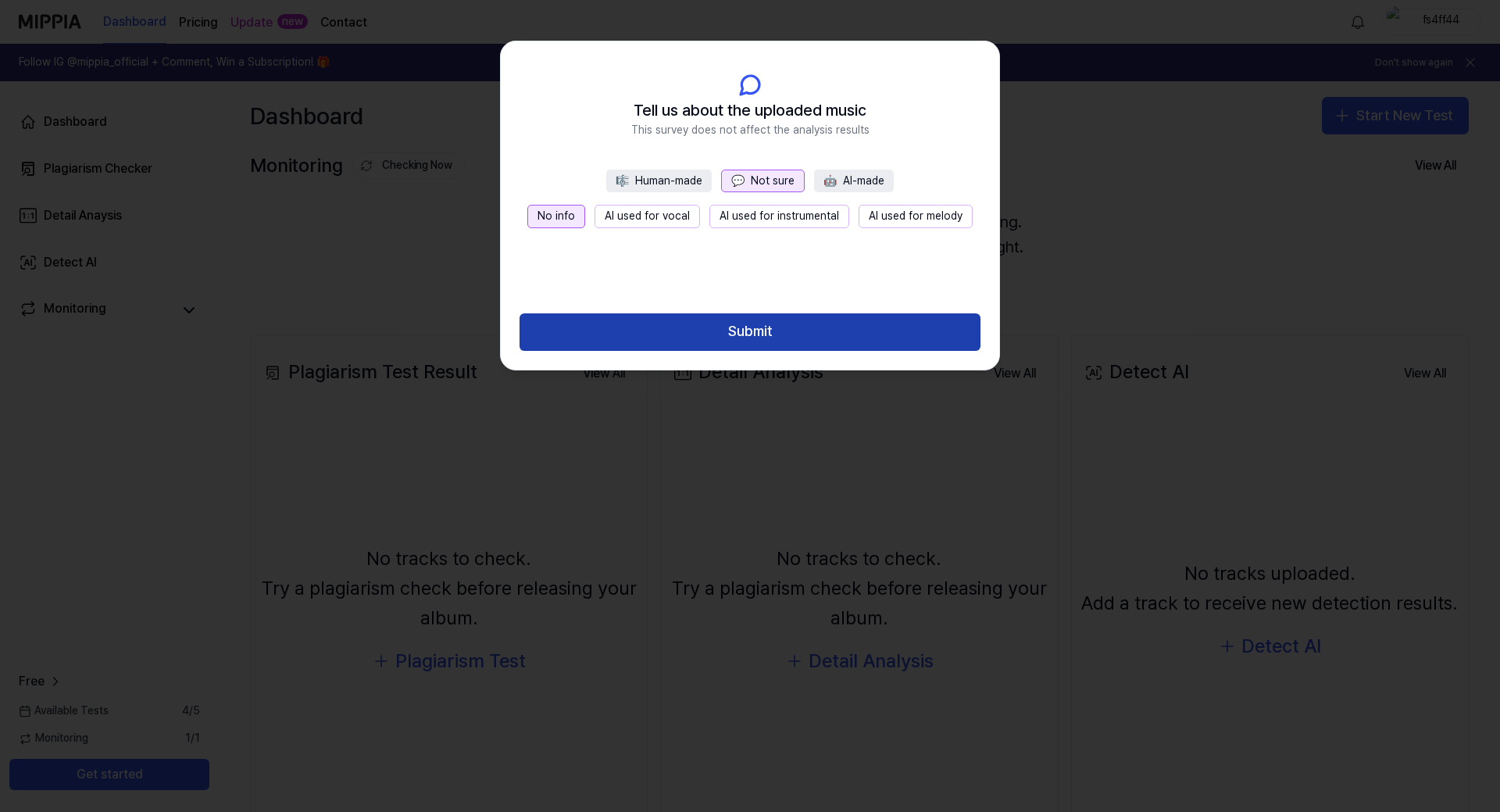
click at [728, 342] on button "Submit" at bounding box center [750, 332] width 461 height 37
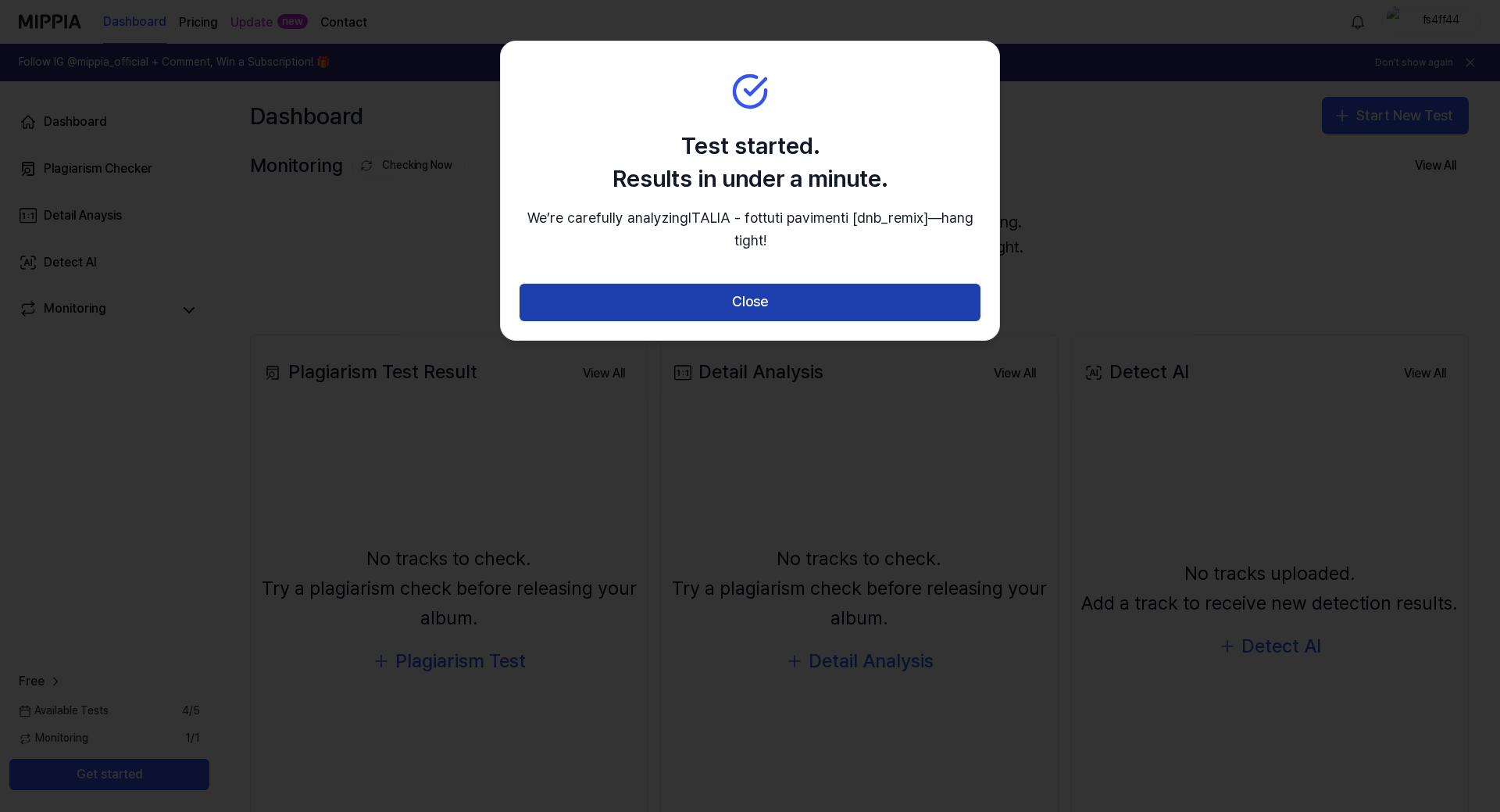
click at [742, 304] on button "Close" at bounding box center [750, 302] width 461 height 37
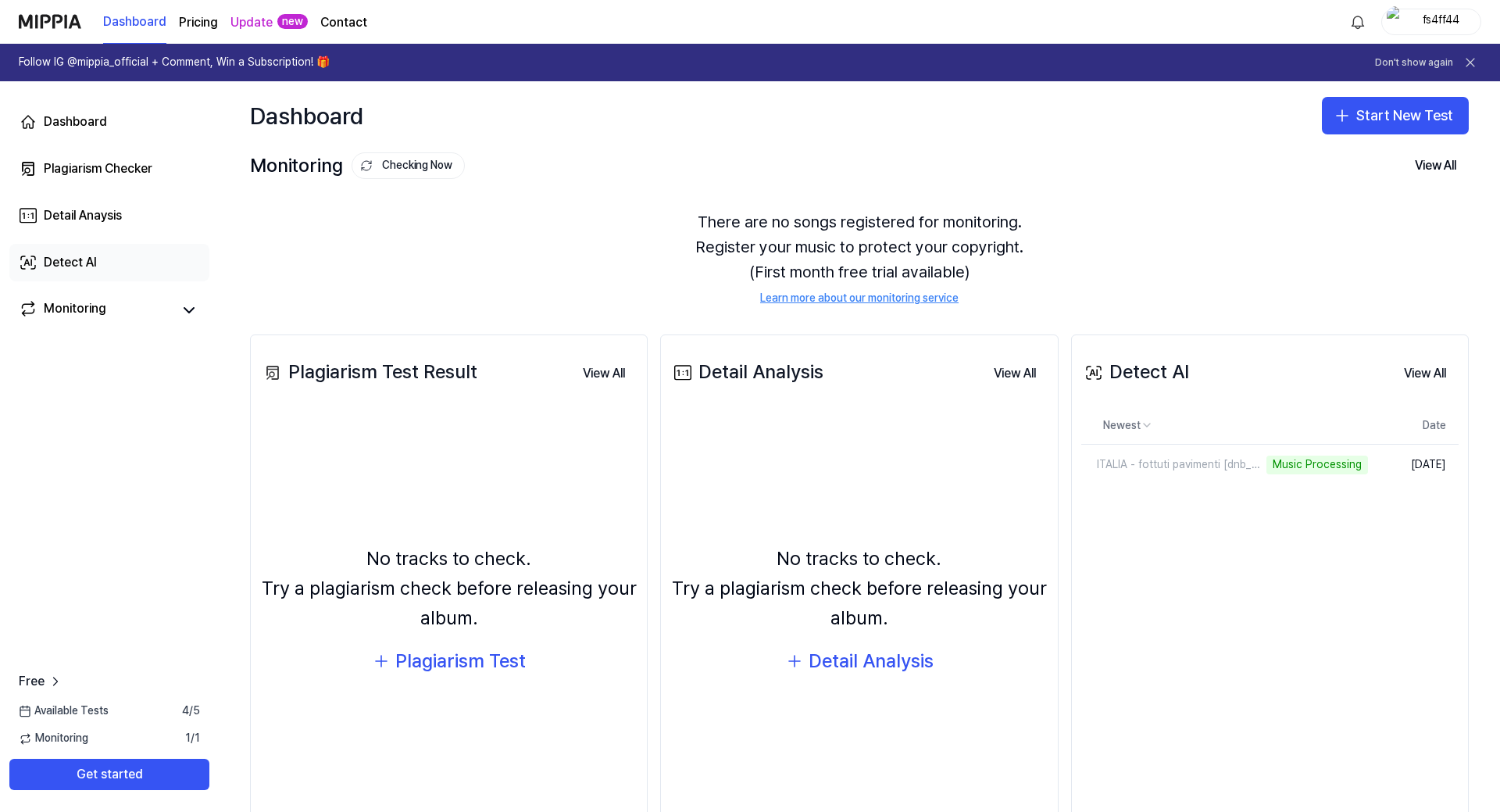
click at [99, 251] on link "Detect AI" at bounding box center [109, 262] width 200 height 37
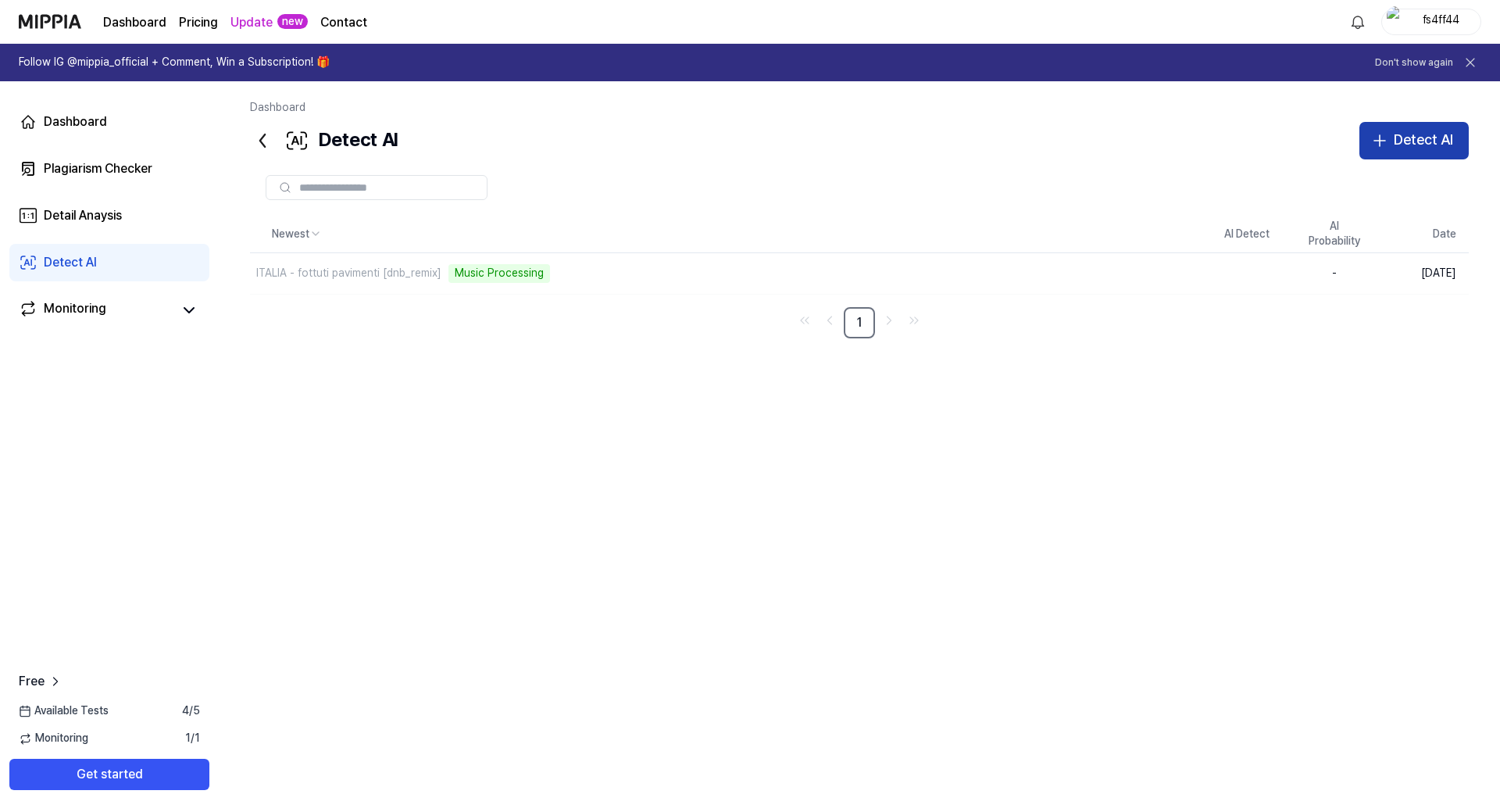
click at [1413, 141] on div "Detect AI" at bounding box center [1424, 140] width 59 height 23
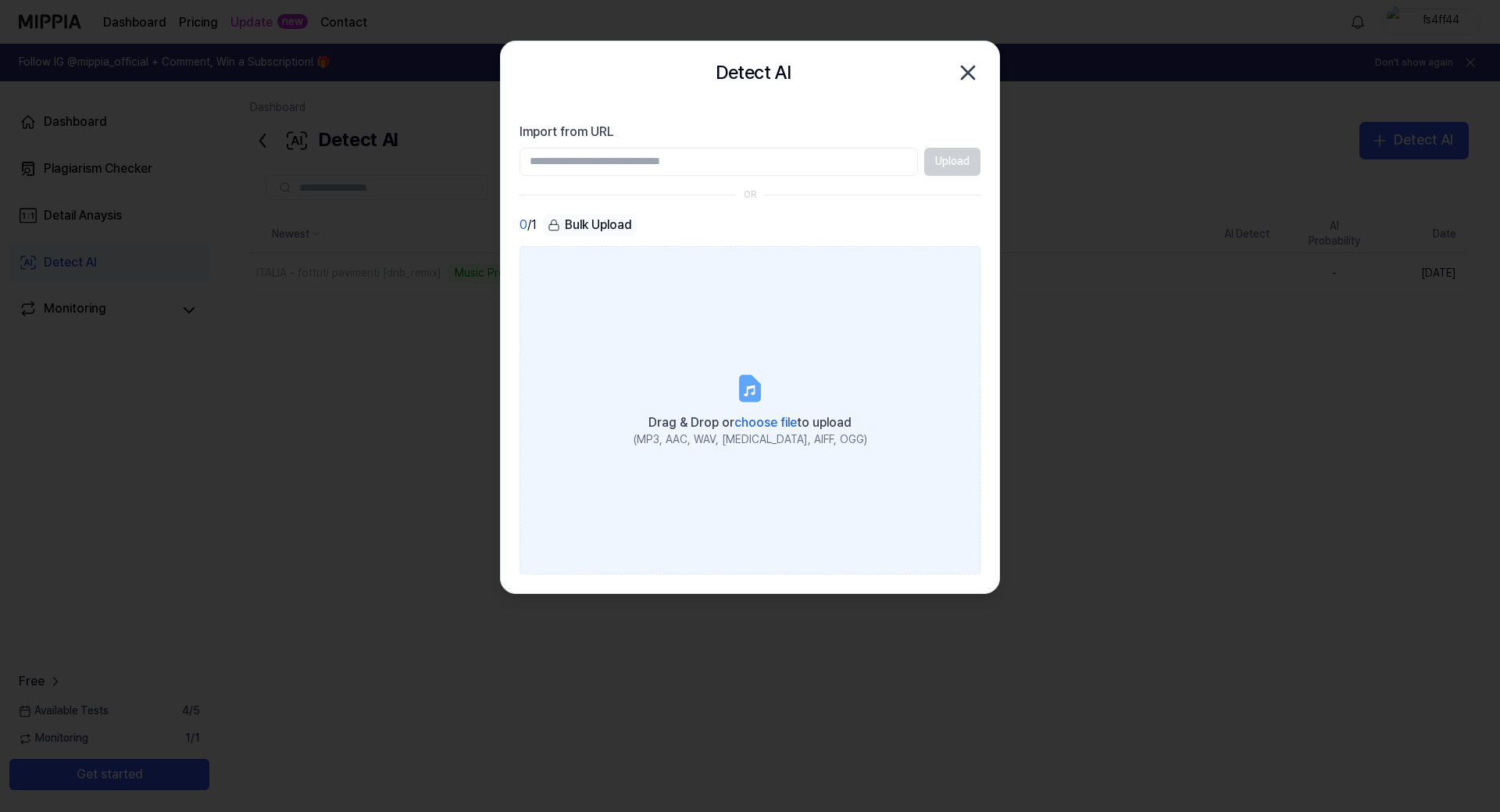
click at [762, 421] on span "choose file" at bounding box center [766, 422] width 63 height 15
click at [0, 0] on input "Drag & Drop or choose file to upload (MP3, AAC, WAV, [MEDICAL_DATA], AIFF, OGG)" at bounding box center [0, 0] width 0 height 0
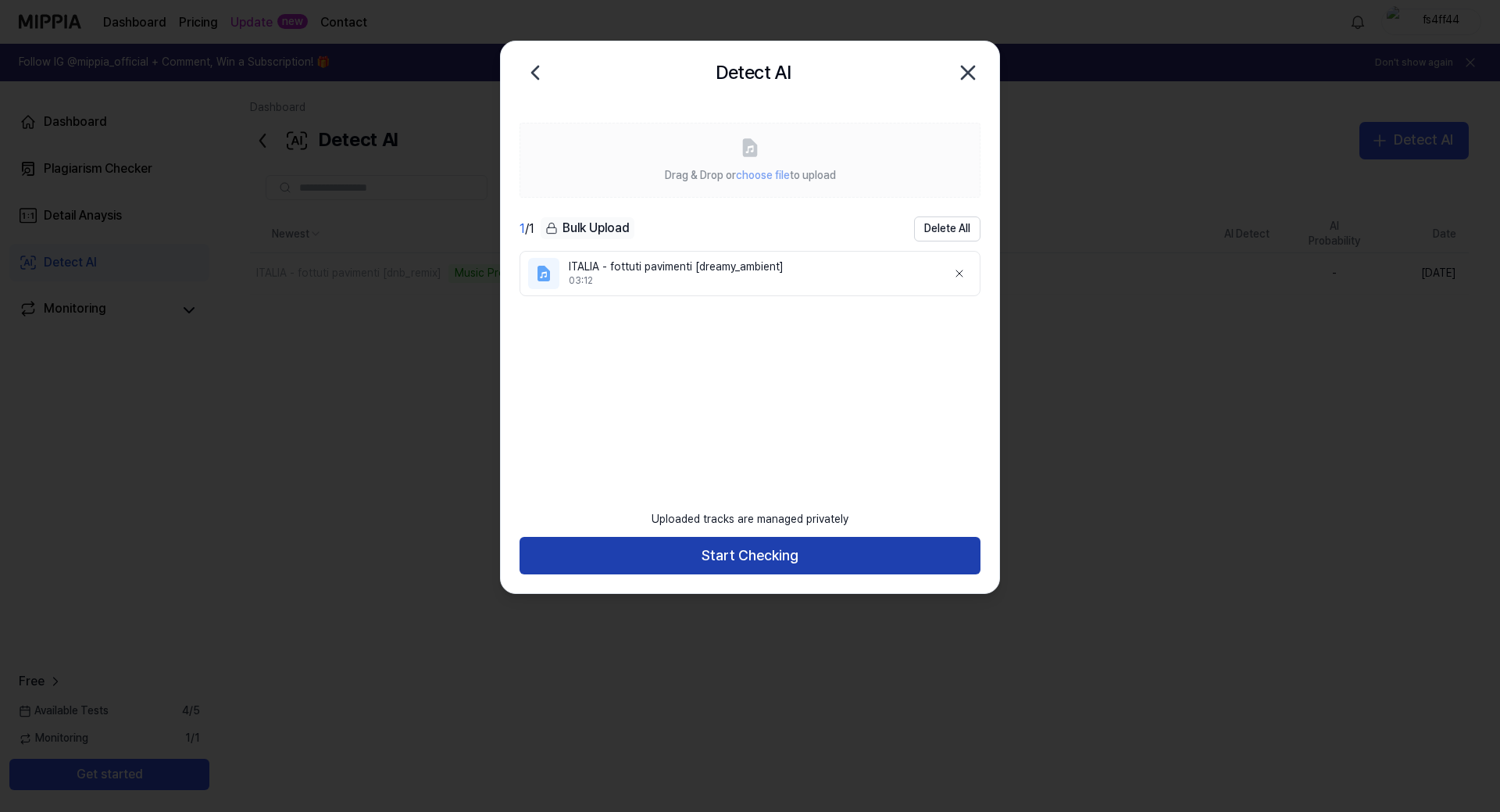
click at [785, 551] on button "Start Checking" at bounding box center [750, 556] width 461 height 37
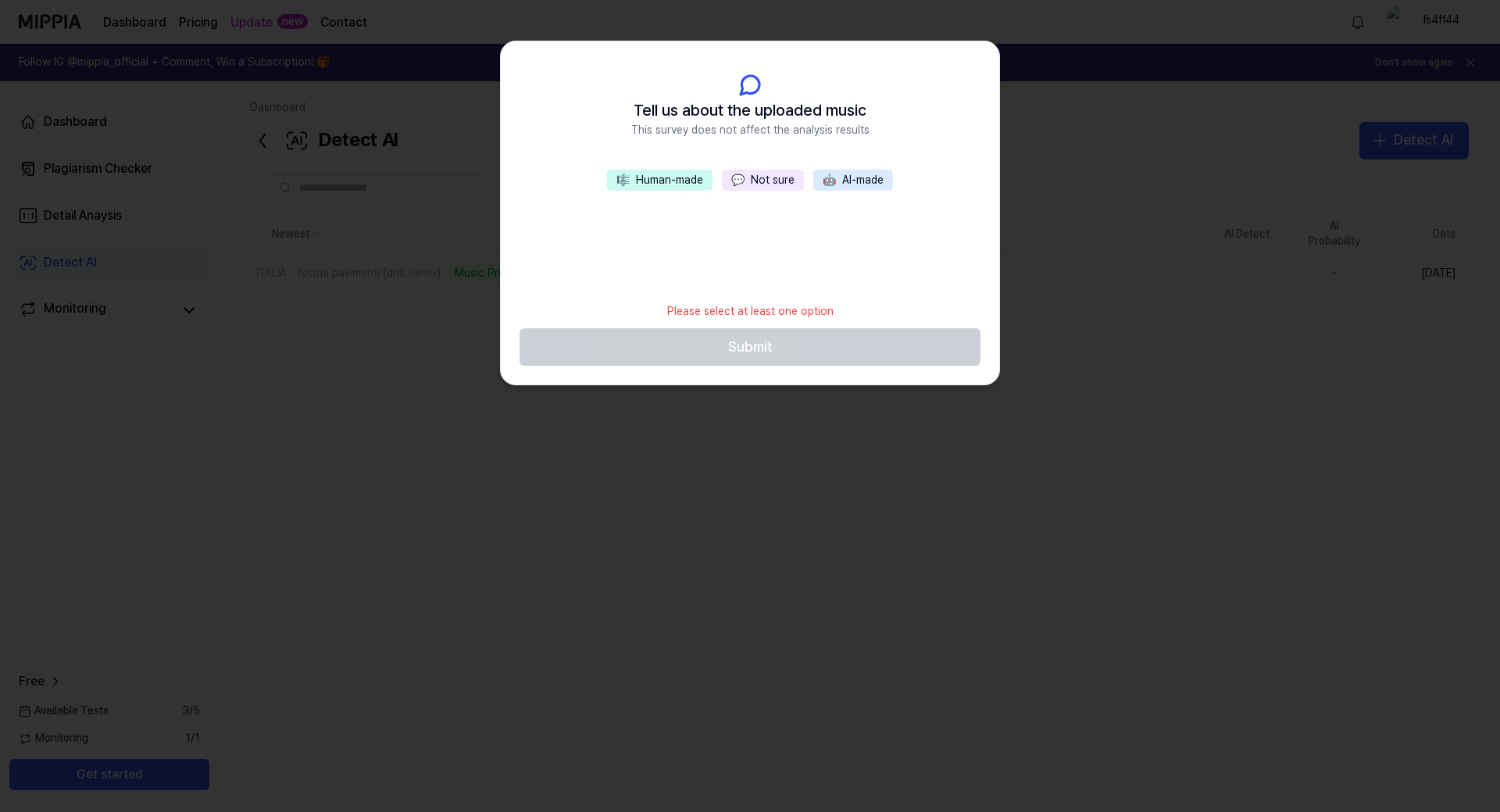
click at [759, 180] on button "💬 Not sure" at bounding box center [762, 180] width 82 height 22
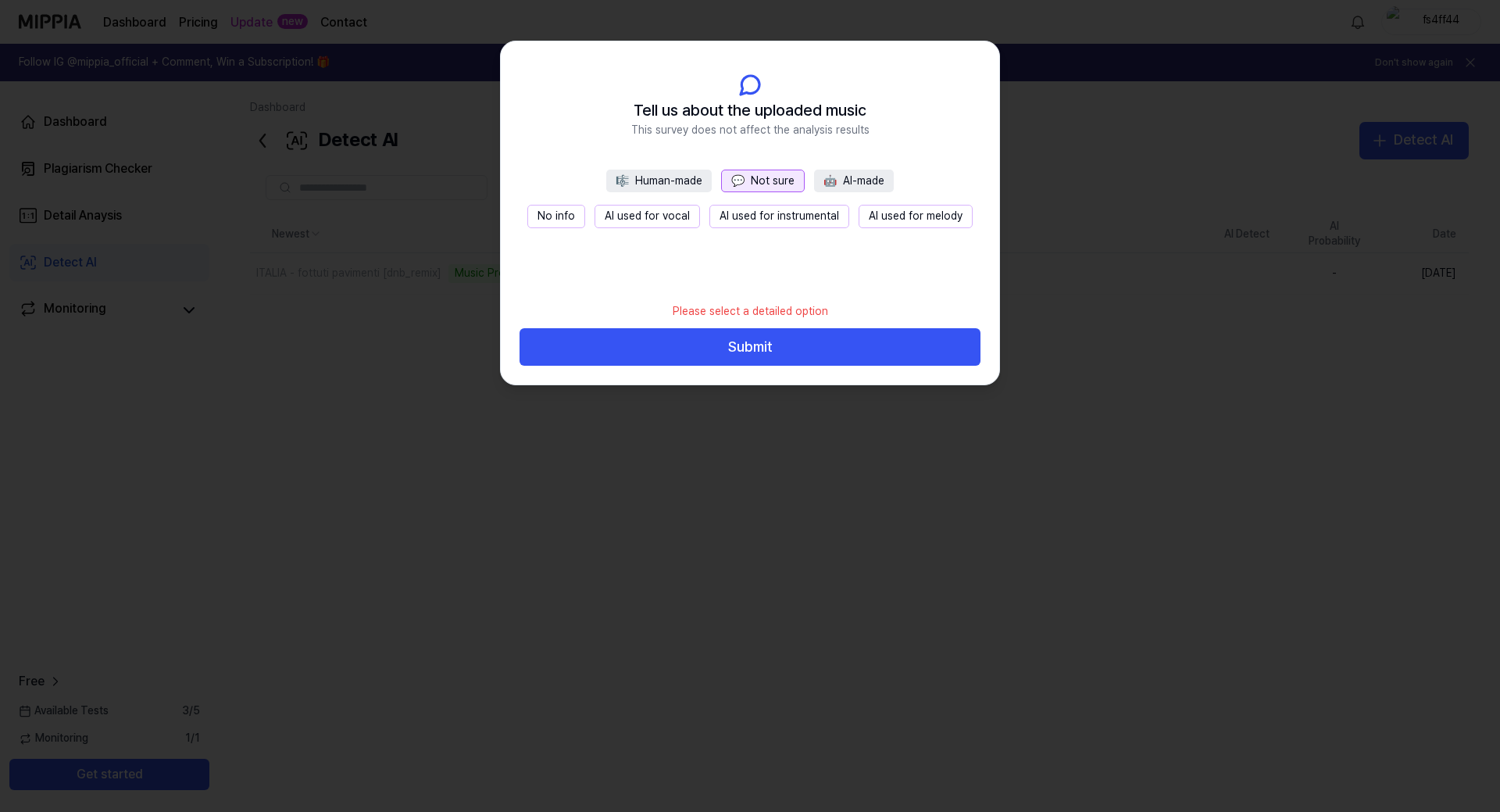
click at [565, 222] on button "No info" at bounding box center [556, 217] width 58 height 24
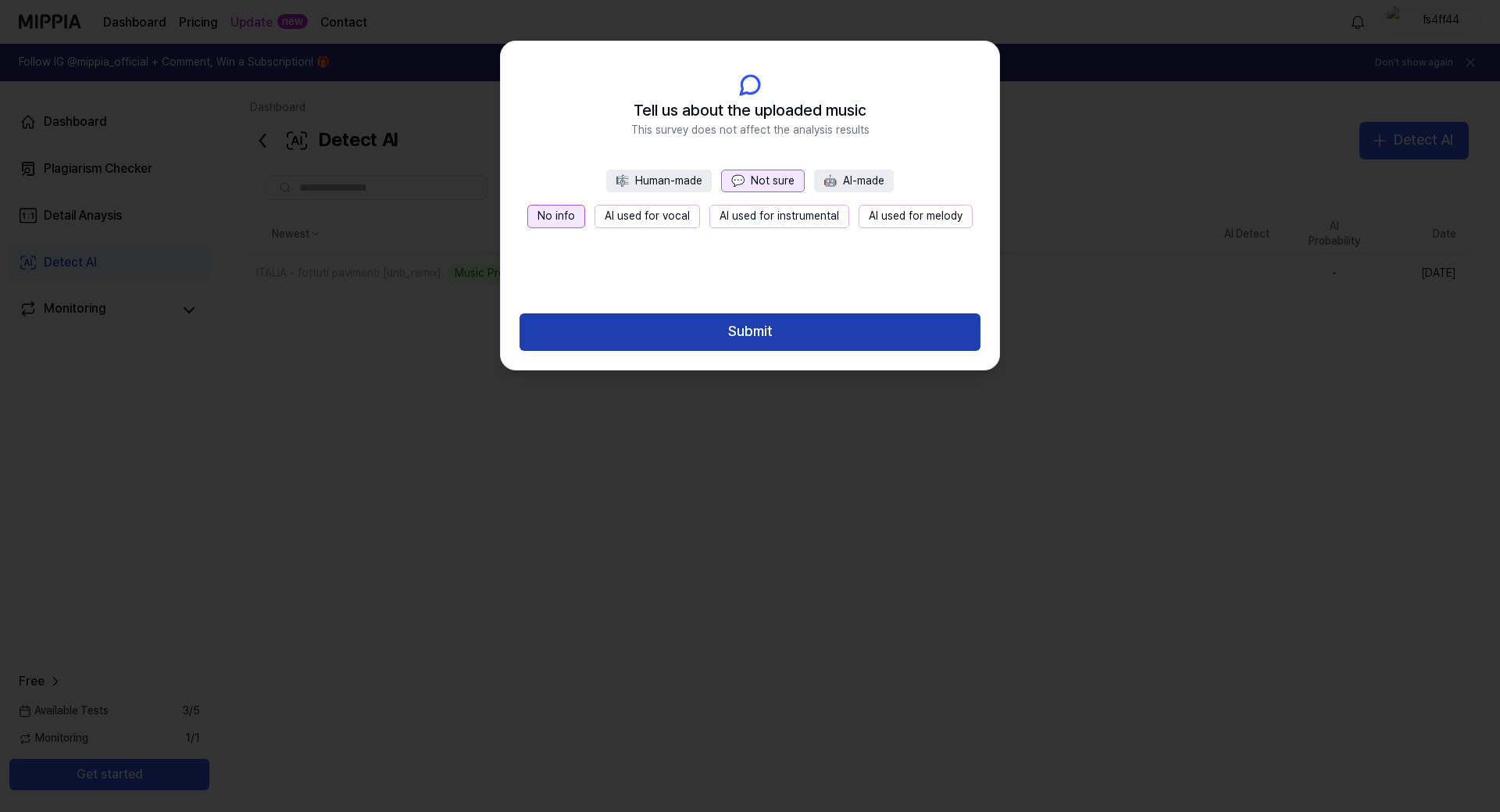
click at [792, 328] on button "Submit" at bounding box center [750, 332] width 461 height 37
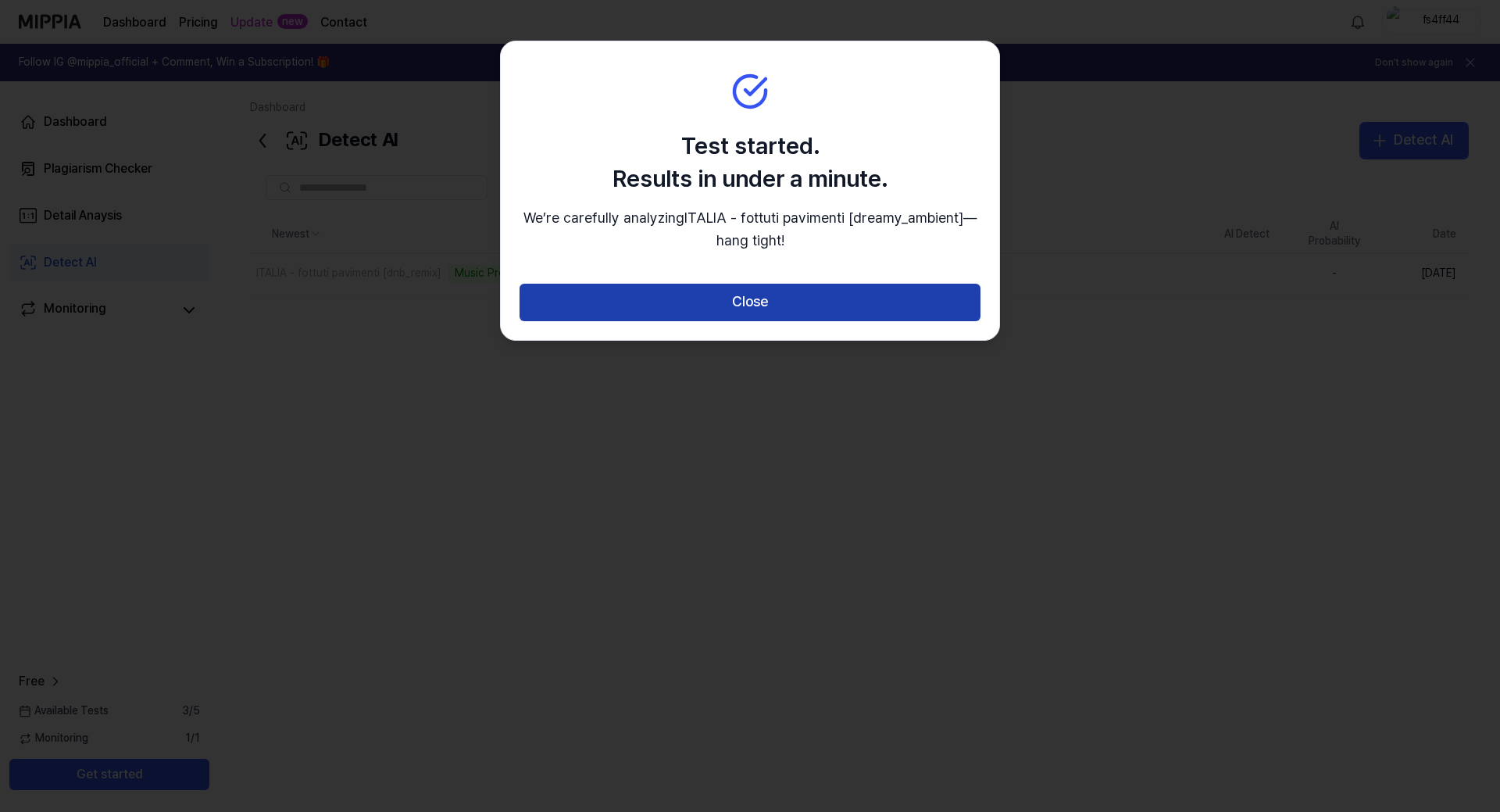
click at [800, 307] on button "Close" at bounding box center [750, 302] width 461 height 37
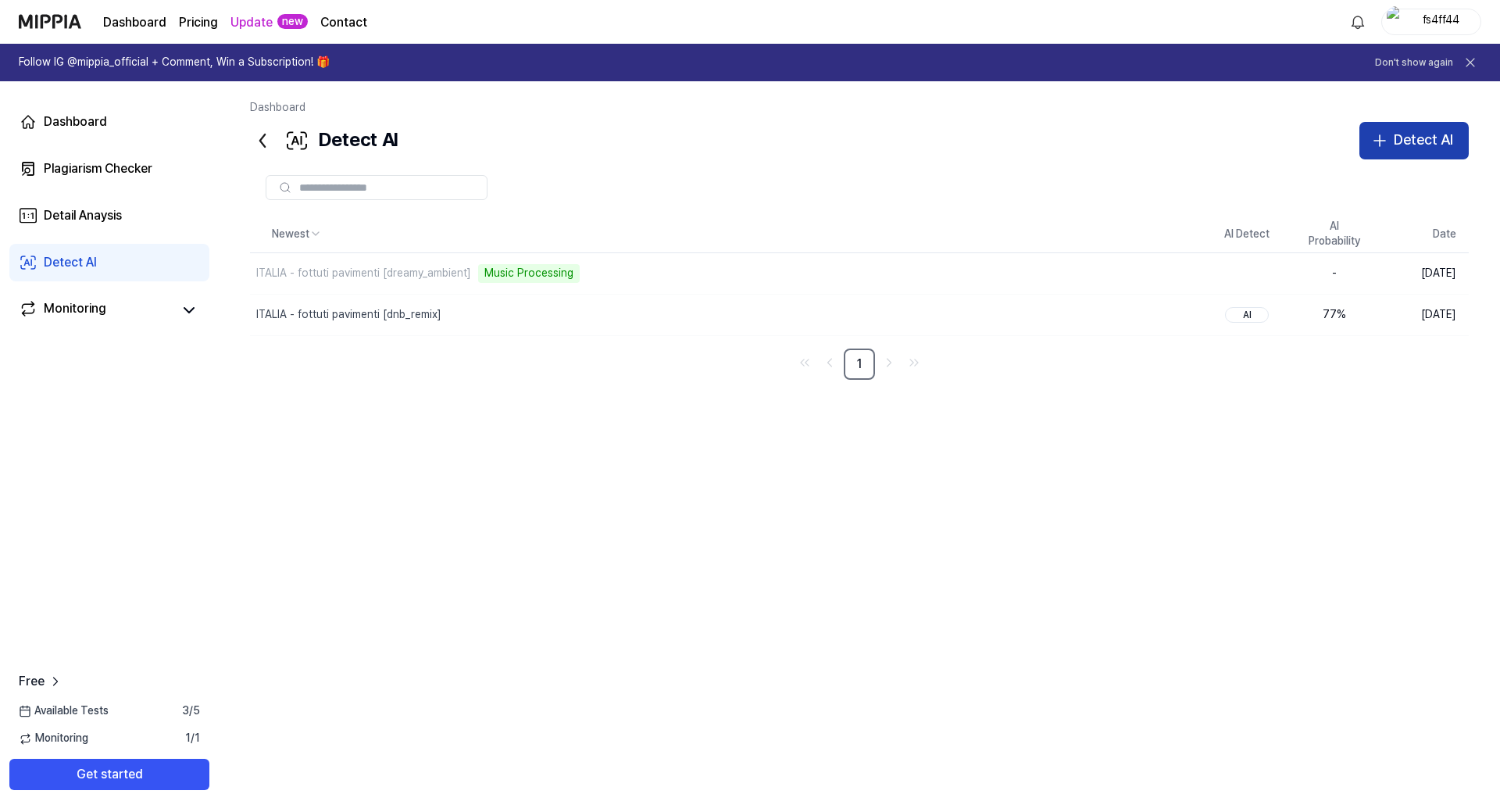
click at [1399, 139] on div "Detect AI" at bounding box center [1424, 140] width 59 height 23
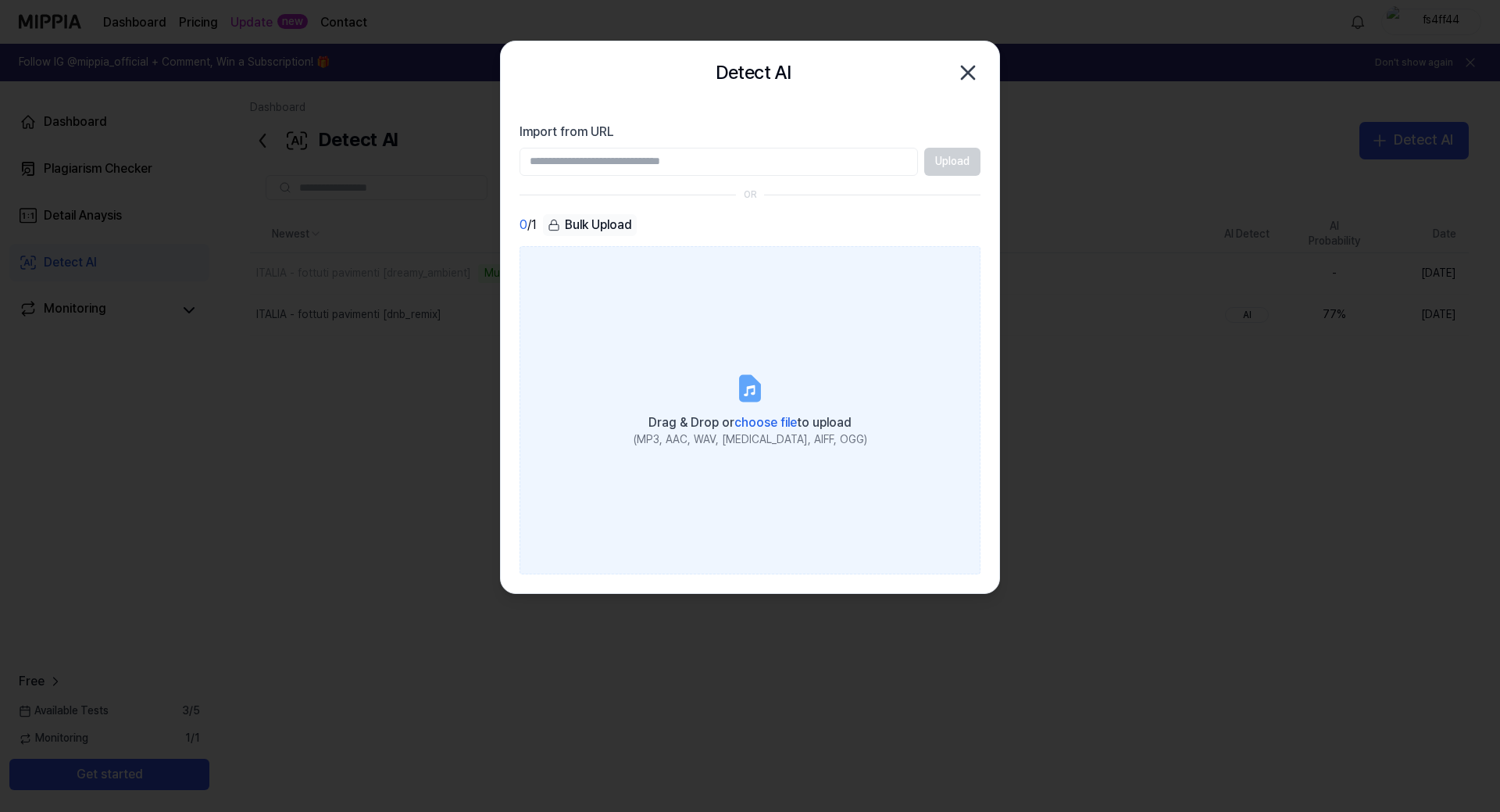
click at [748, 424] on span "choose file" at bounding box center [766, 422] width 63 height 15
click at [0, 0] on input "Drag & Drop or choose file to upload (MP3, AAC, WAV, [MEDICAL_DATA], AIFF, OGG)" at bounding box center [0, 0] width 0 height 0
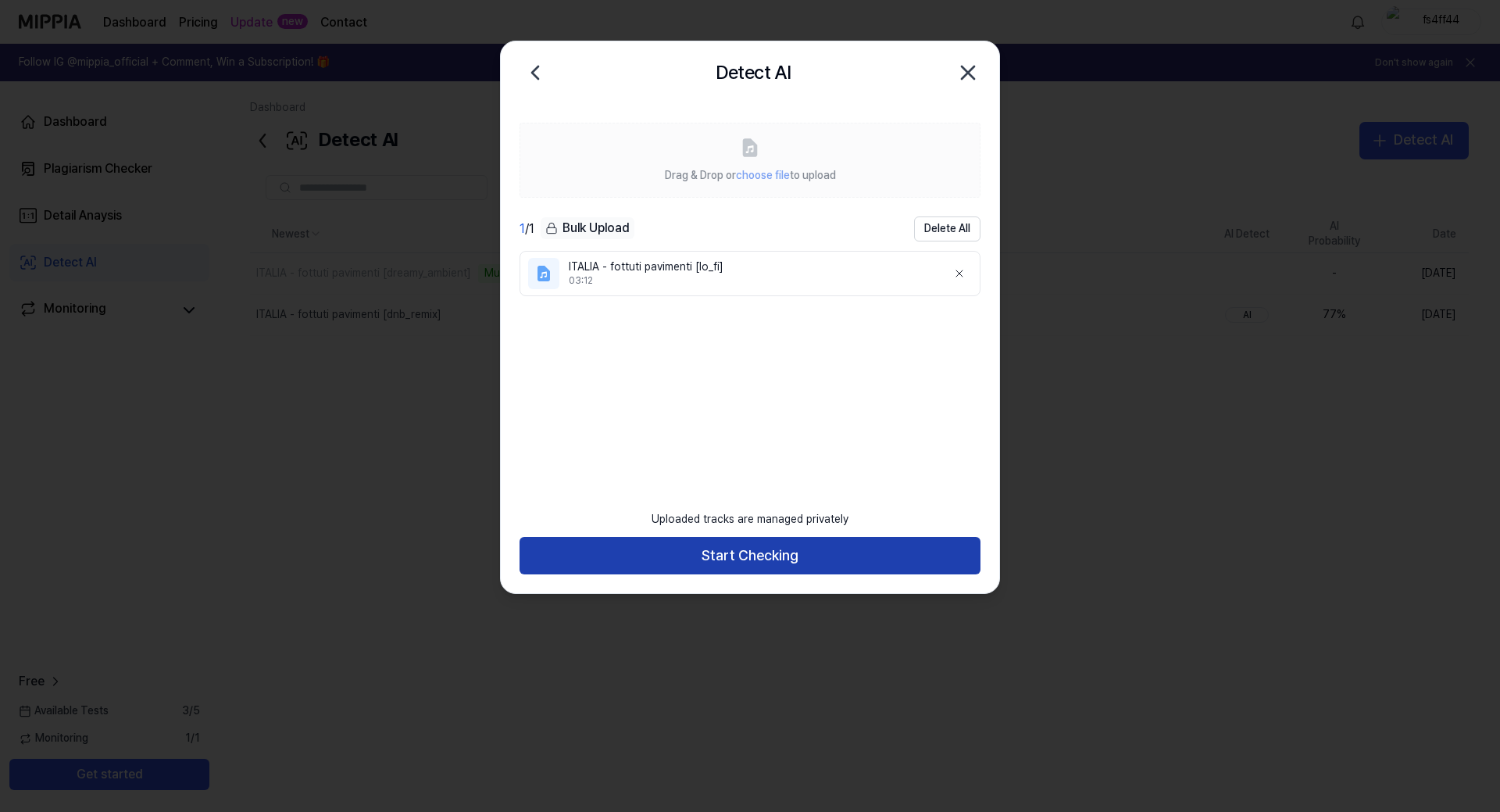
click at [808, 553] on button "Start Checking" at bounding box center [750, 556] width 461 height 37
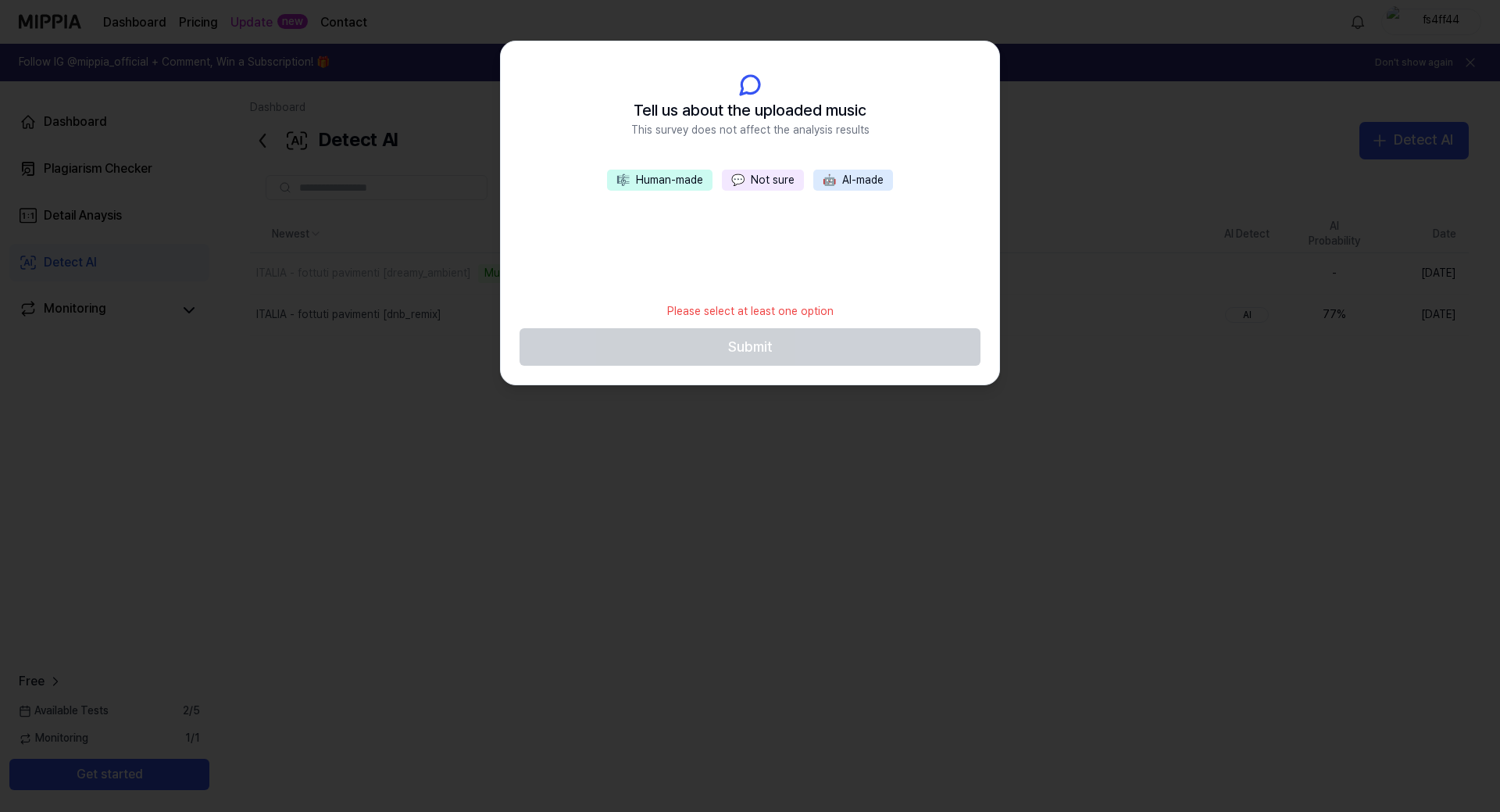
click at [762, 186] on button "💬 Not sure" at bounding box center [762, 180] width 82 height 22
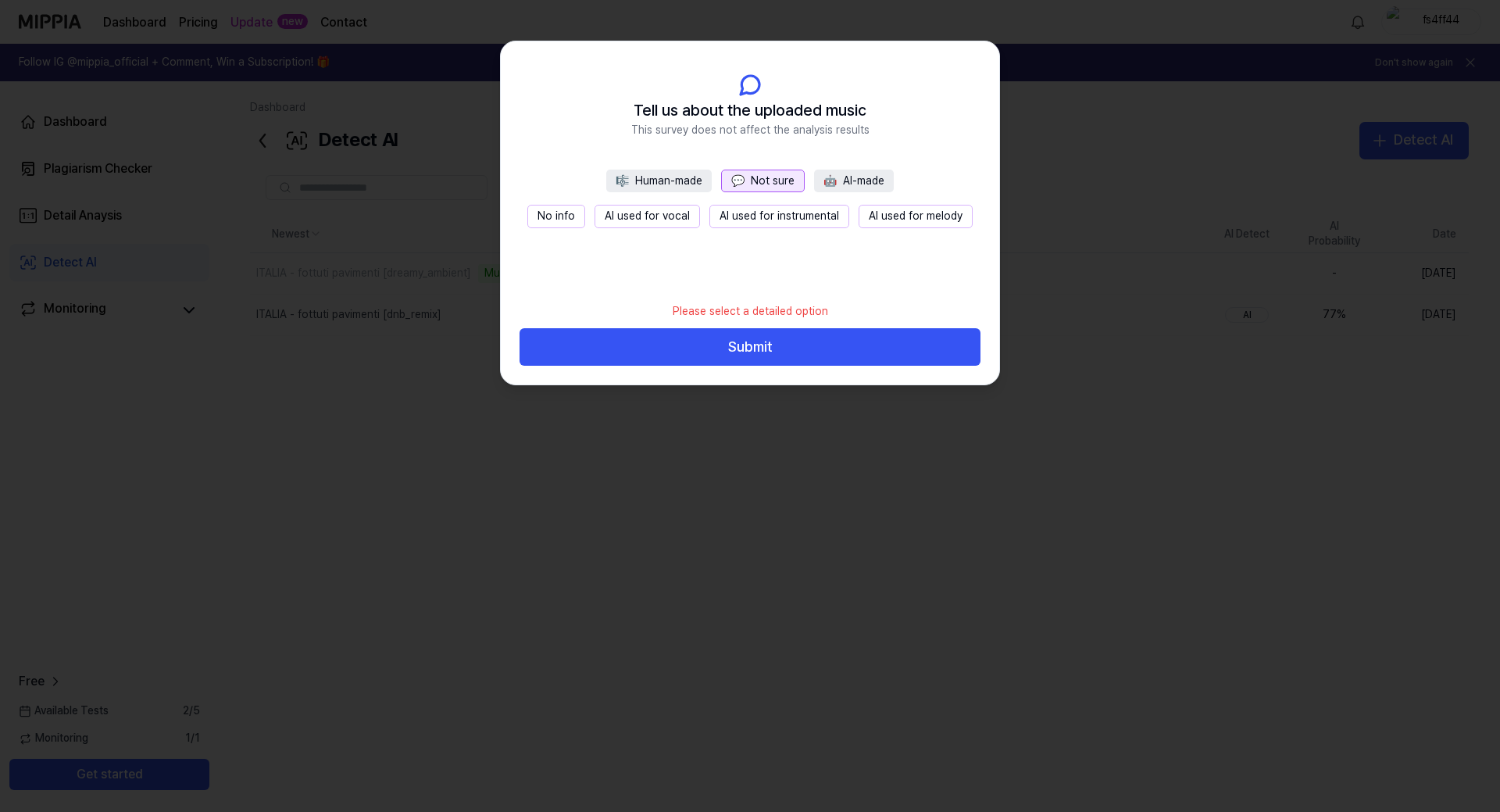
click at [563, 213] on button "No info" at bounding box center [556, 217] width 58 height 24
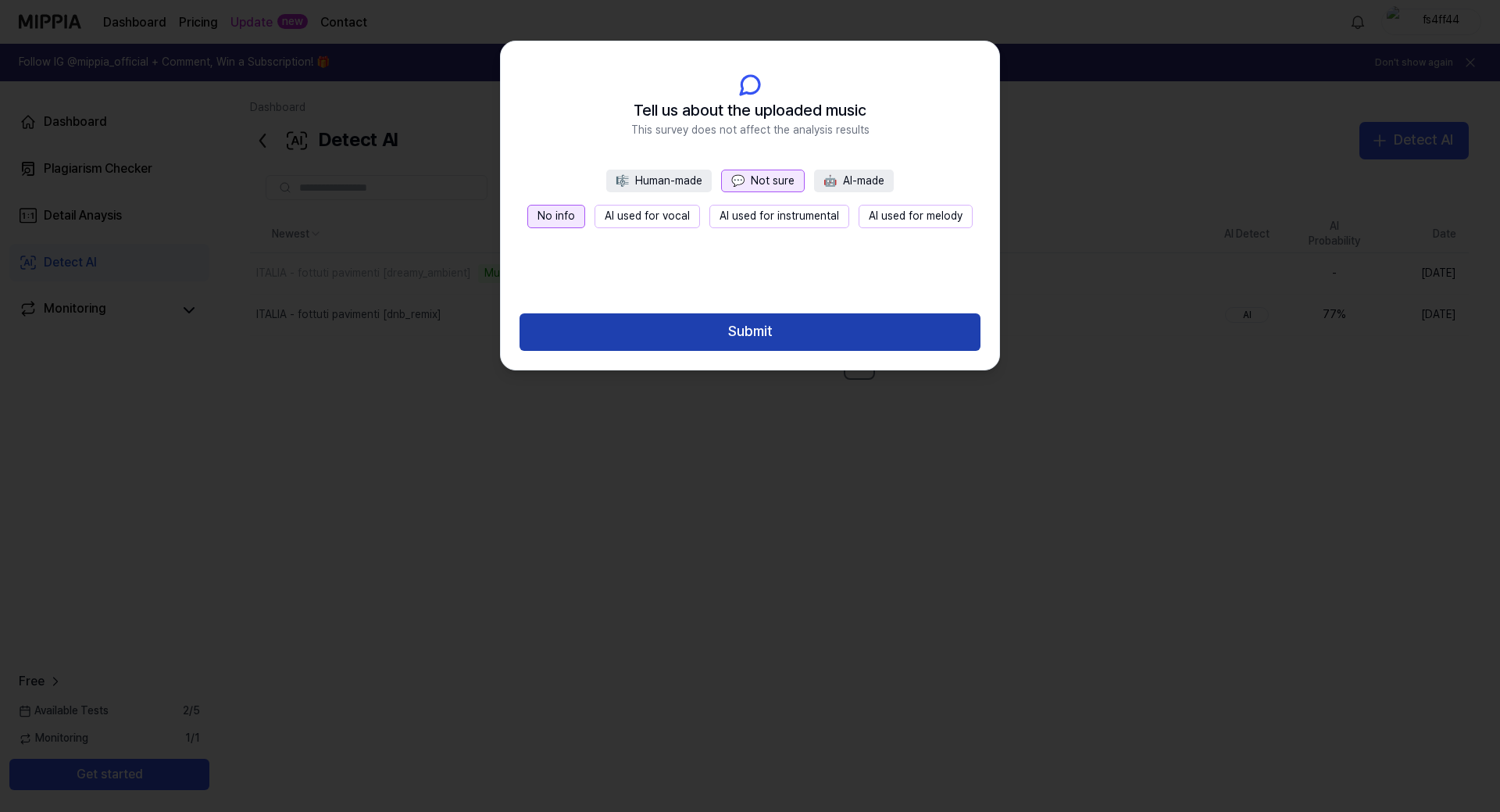
click at [732, 330] on button "Submit" at bounding box center [750, 332] width 461 height 37
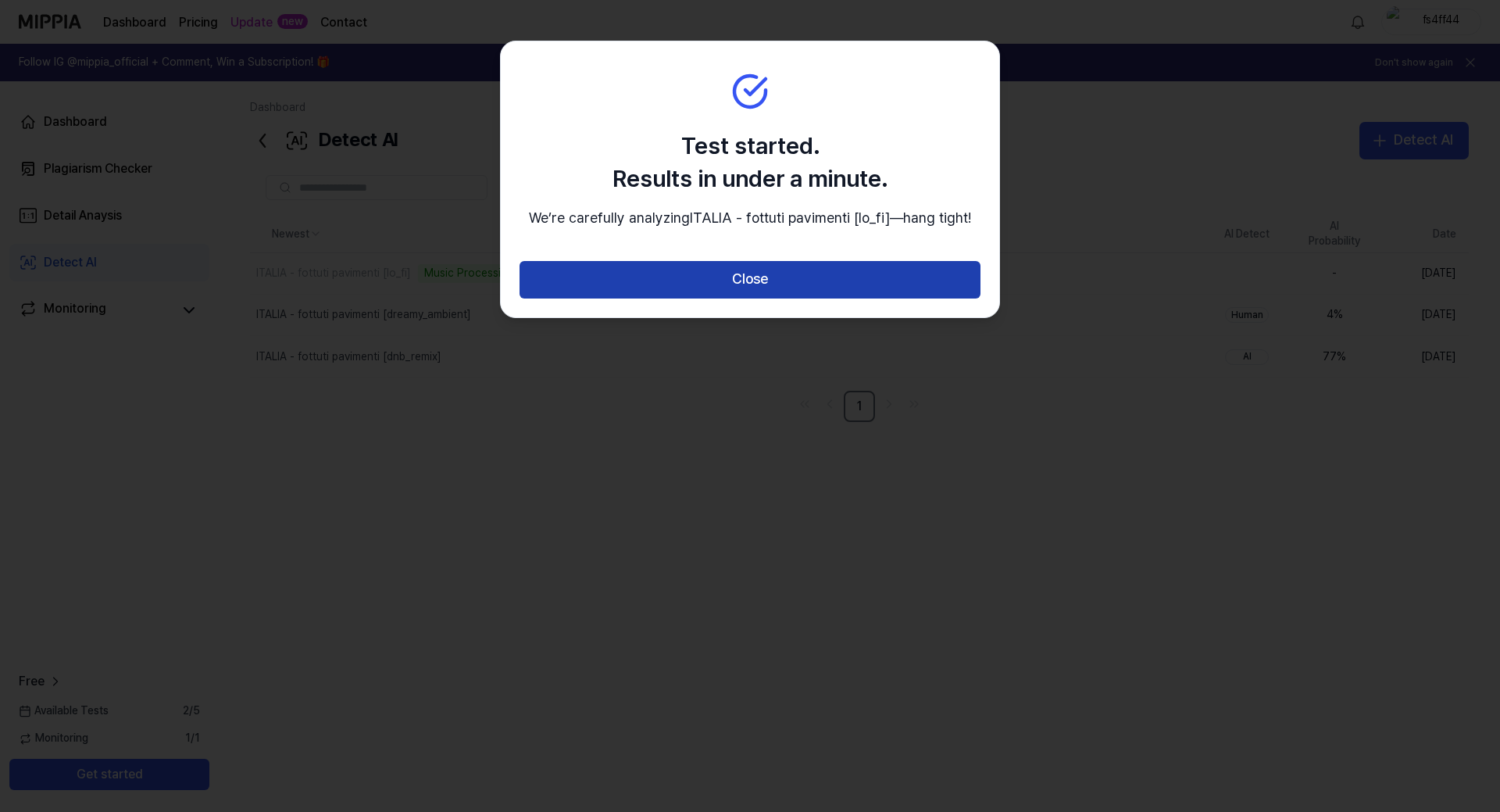
click at [784, 299] on button "Close" at bounding box center [750, 279] width 461 height 37
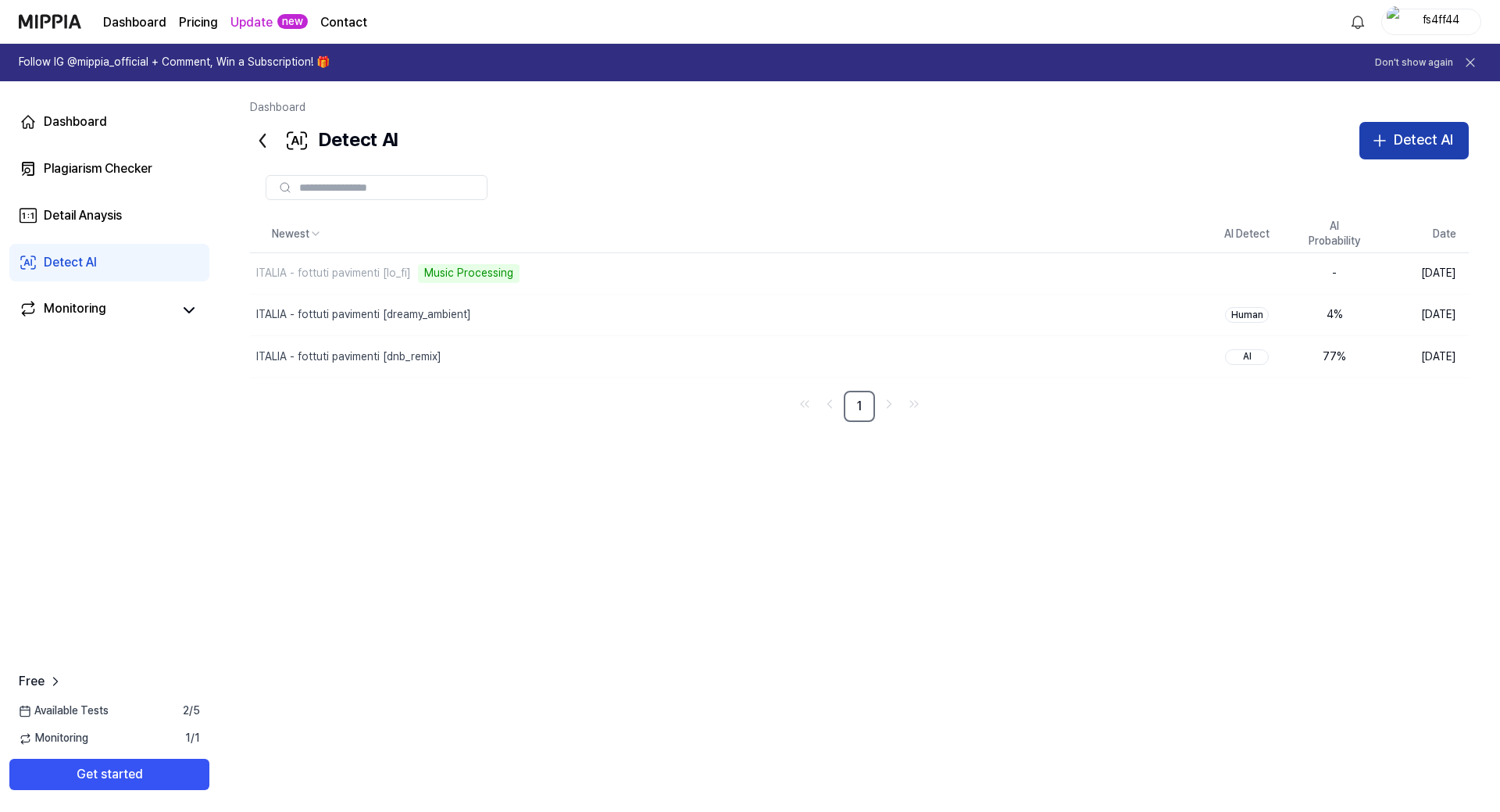
click at [1397, 137] on button "Detect AI" at bounding box center [1414, 140] width 109 height 37
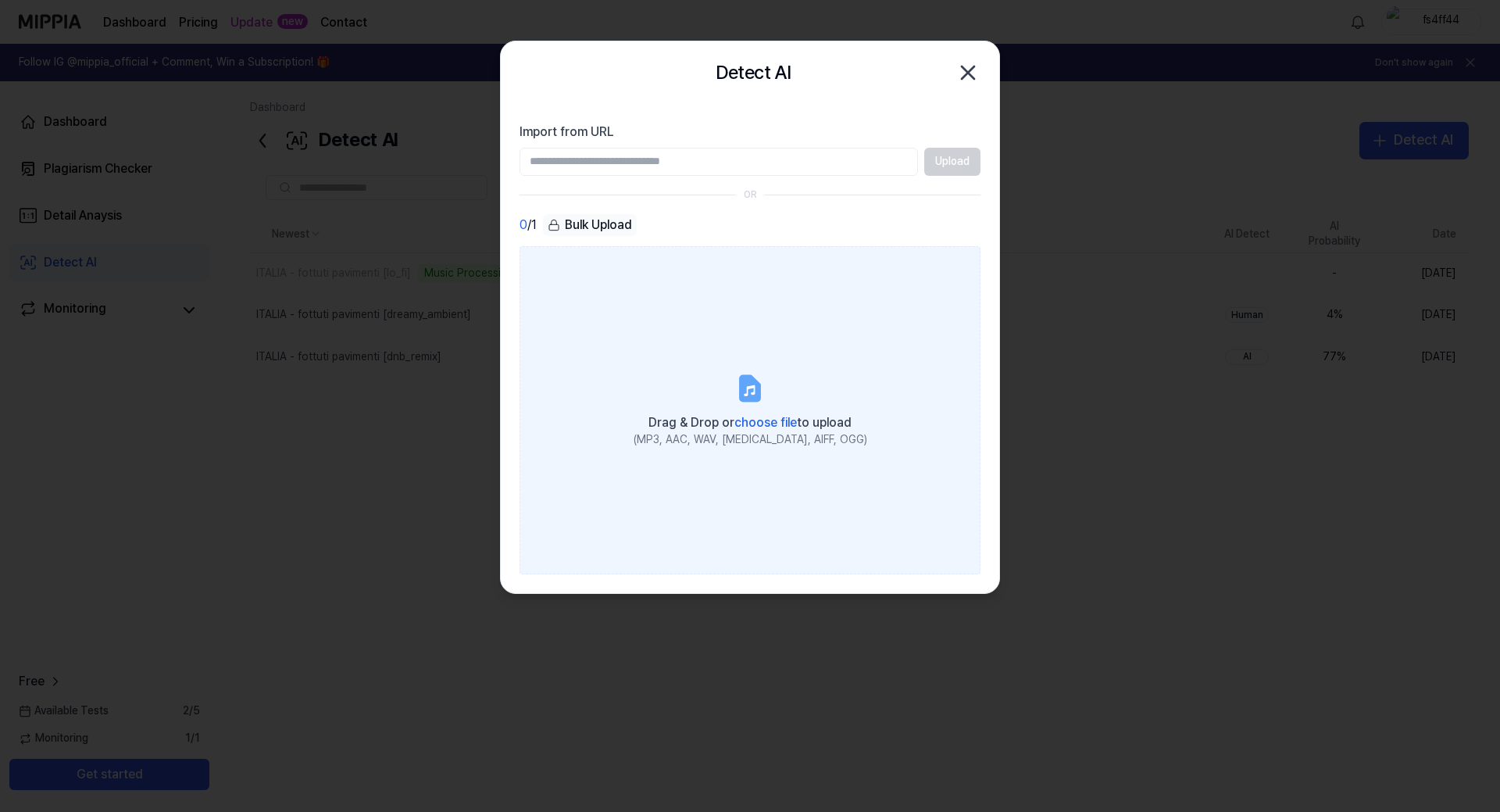
click at [762, 417] on span "choose file" at bounding box center [766, 422] width 63 height 15
click at [0, 0] on input "Drag & Drop or choose file to upload (MP3, AAC, WAV, [MEDICAL_DATA], AIFF, OGG)" at bounding box center [0, 0] width 0 height 0
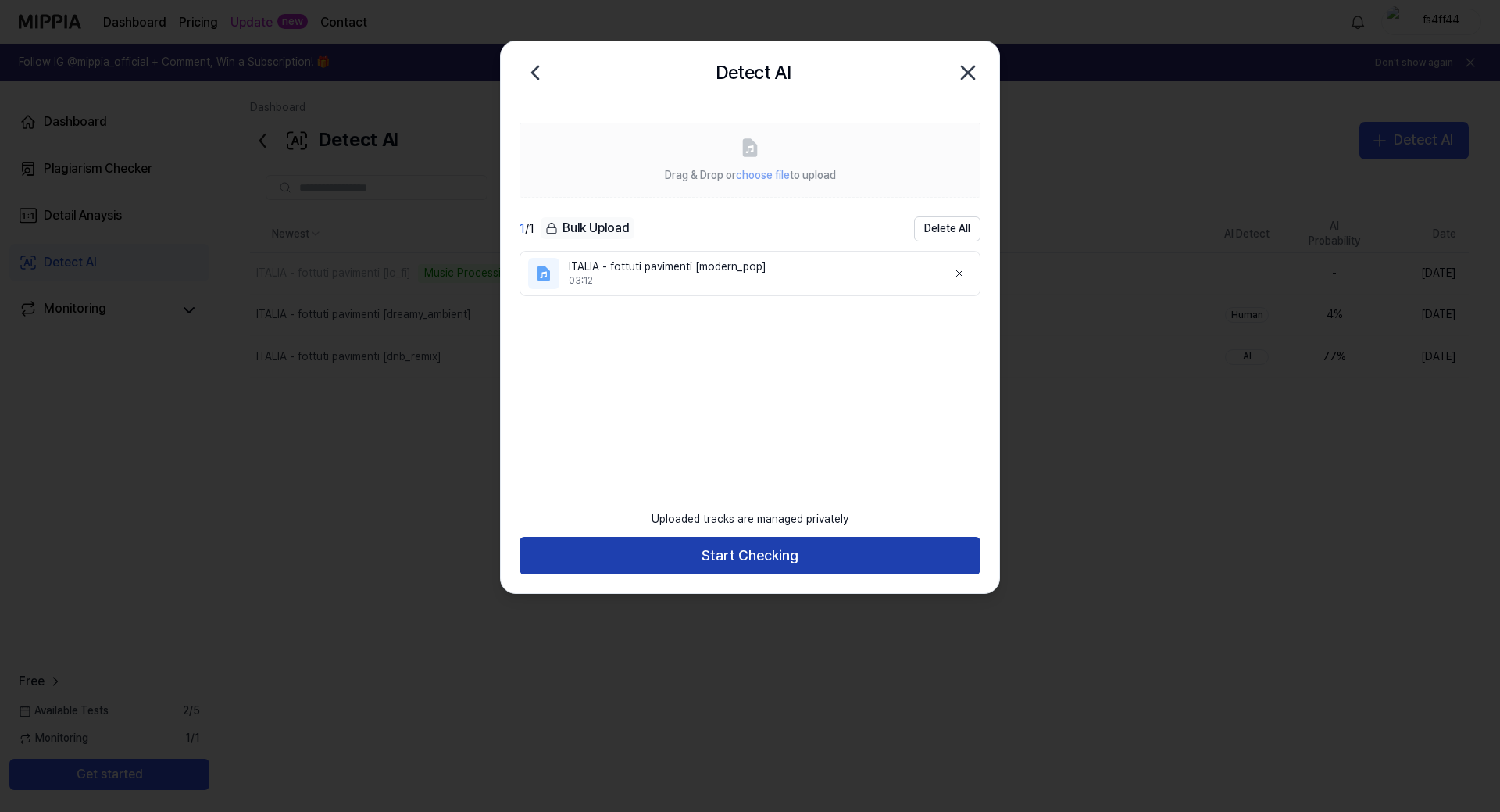
click at [777, 550] on button "Start Checking" at bounding box center [750, 556] width 461 height 37
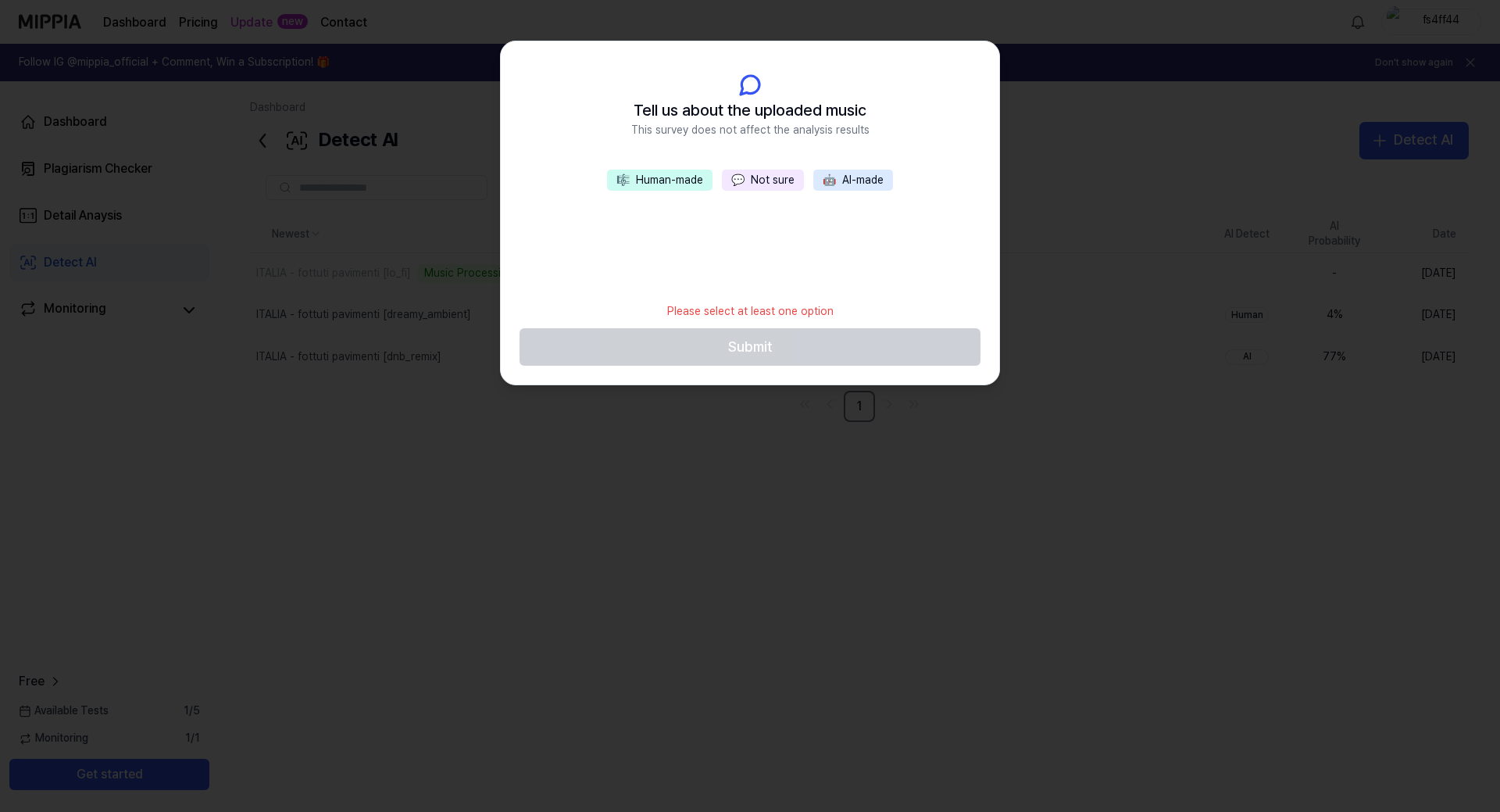
click at [685, 180] on button "🎼 Human-made" at bounding box center [660, 180] width 106 height 22
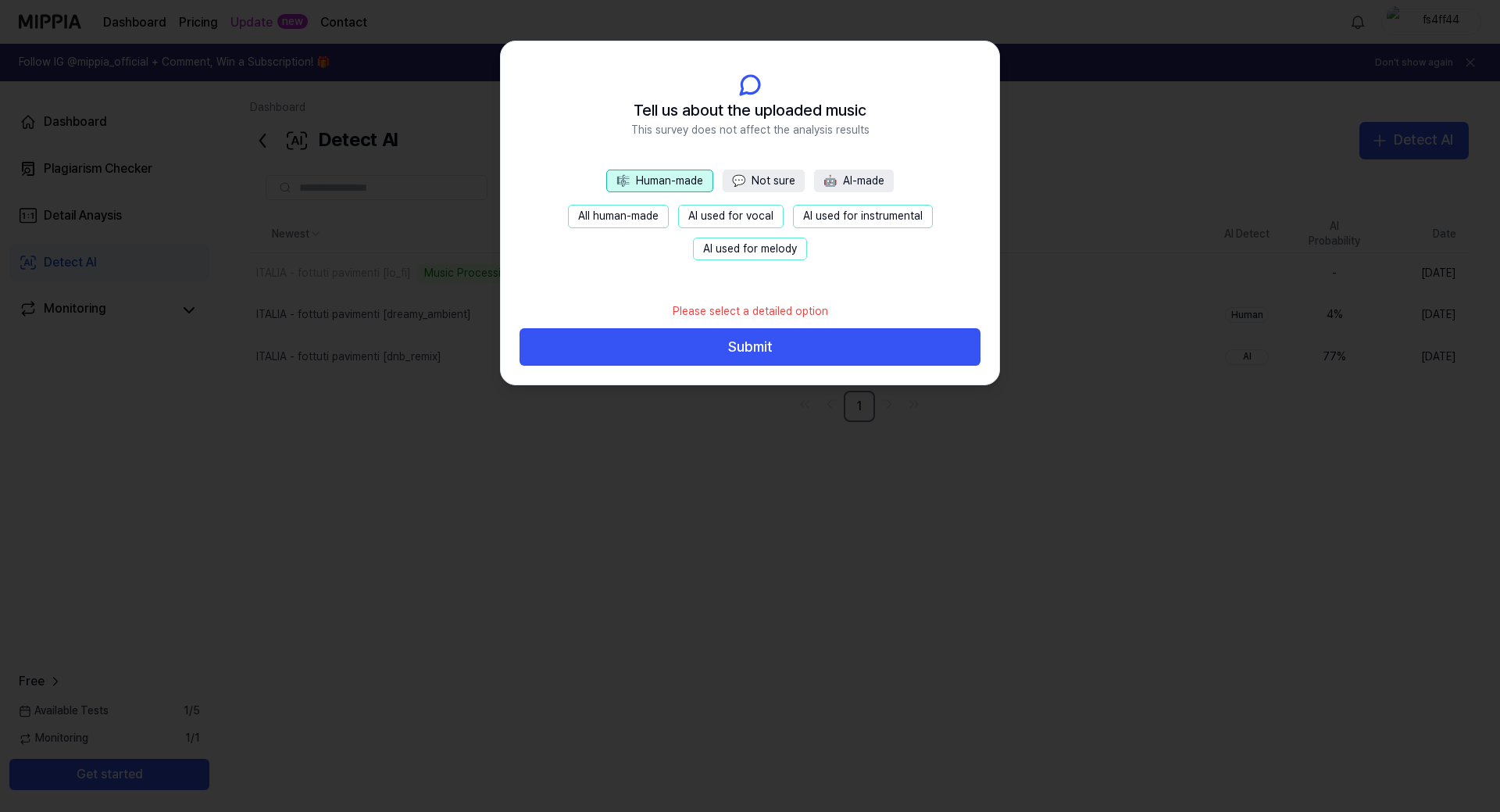
click at [766, 179] on button "💬 Not sure" at bounding box center [763, 181] width 82 height 24
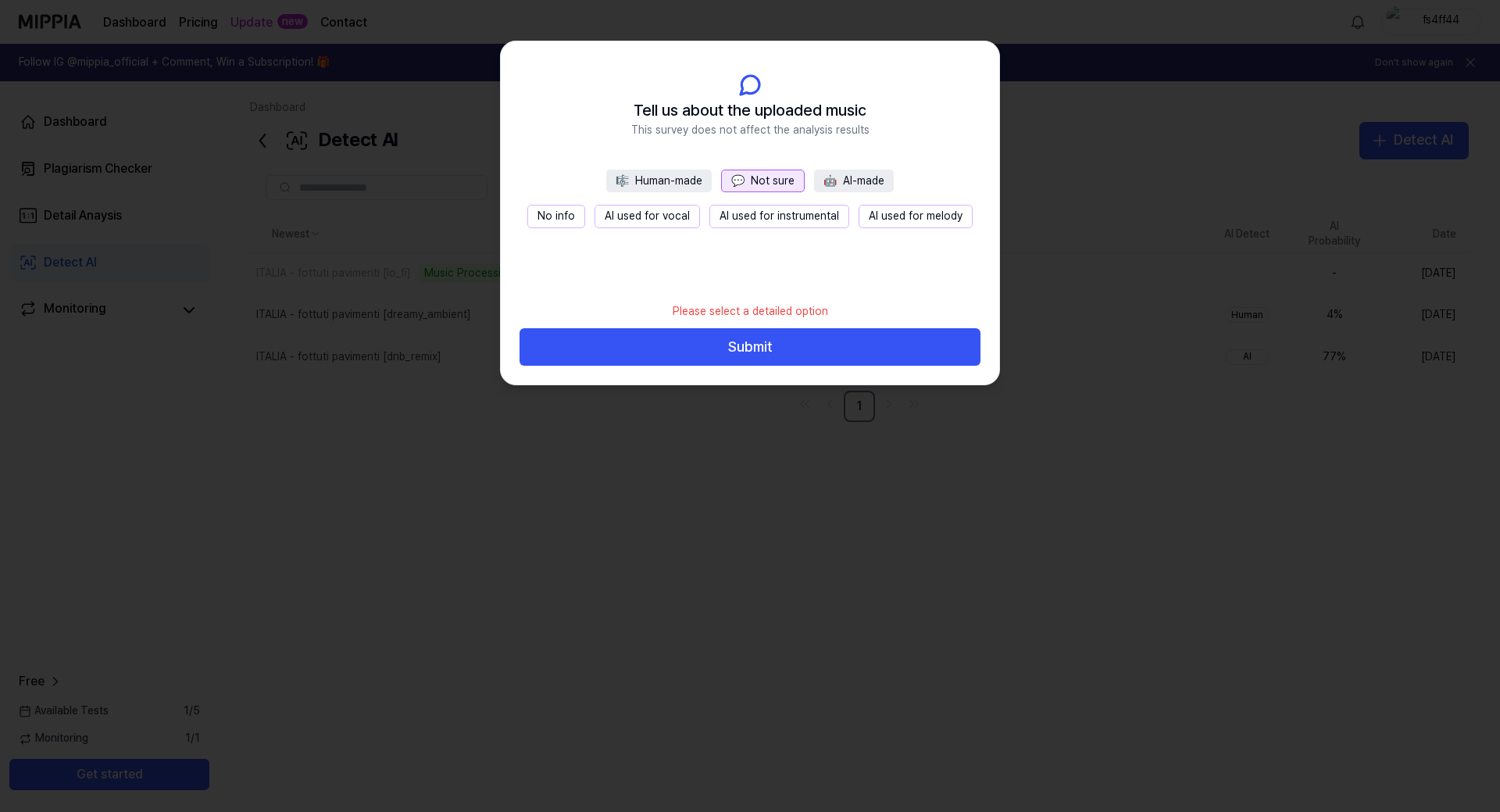
click at [569, 215] on button "No info" at bounding box center [556, 217] width 58 height 24
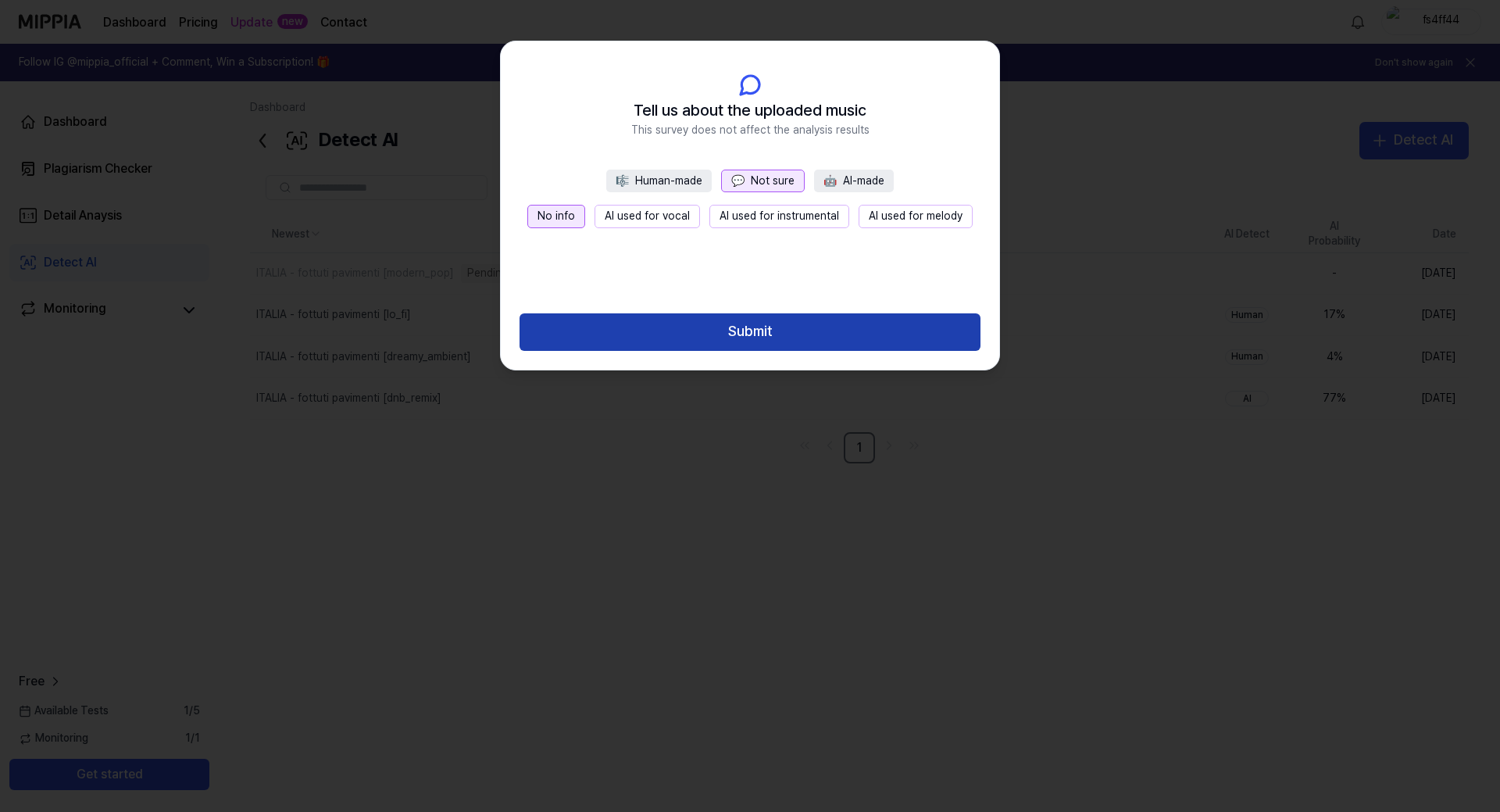
click at [733, 329] on button "Submit" at bounding box center [750, 332] width 461 height 37
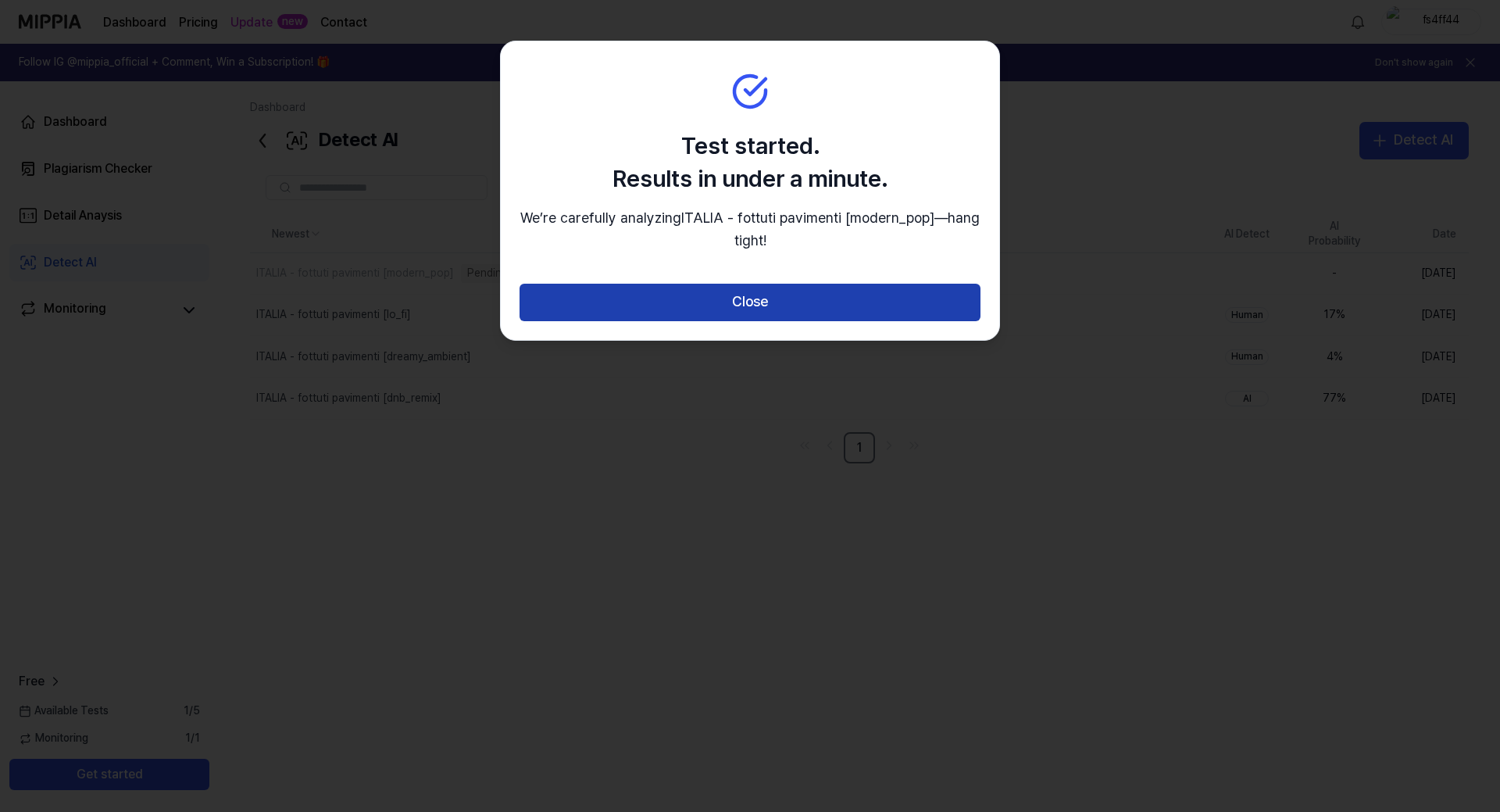
click at [751, 298] on button "Close" at bounding box center [750, 302] width 461 height 37
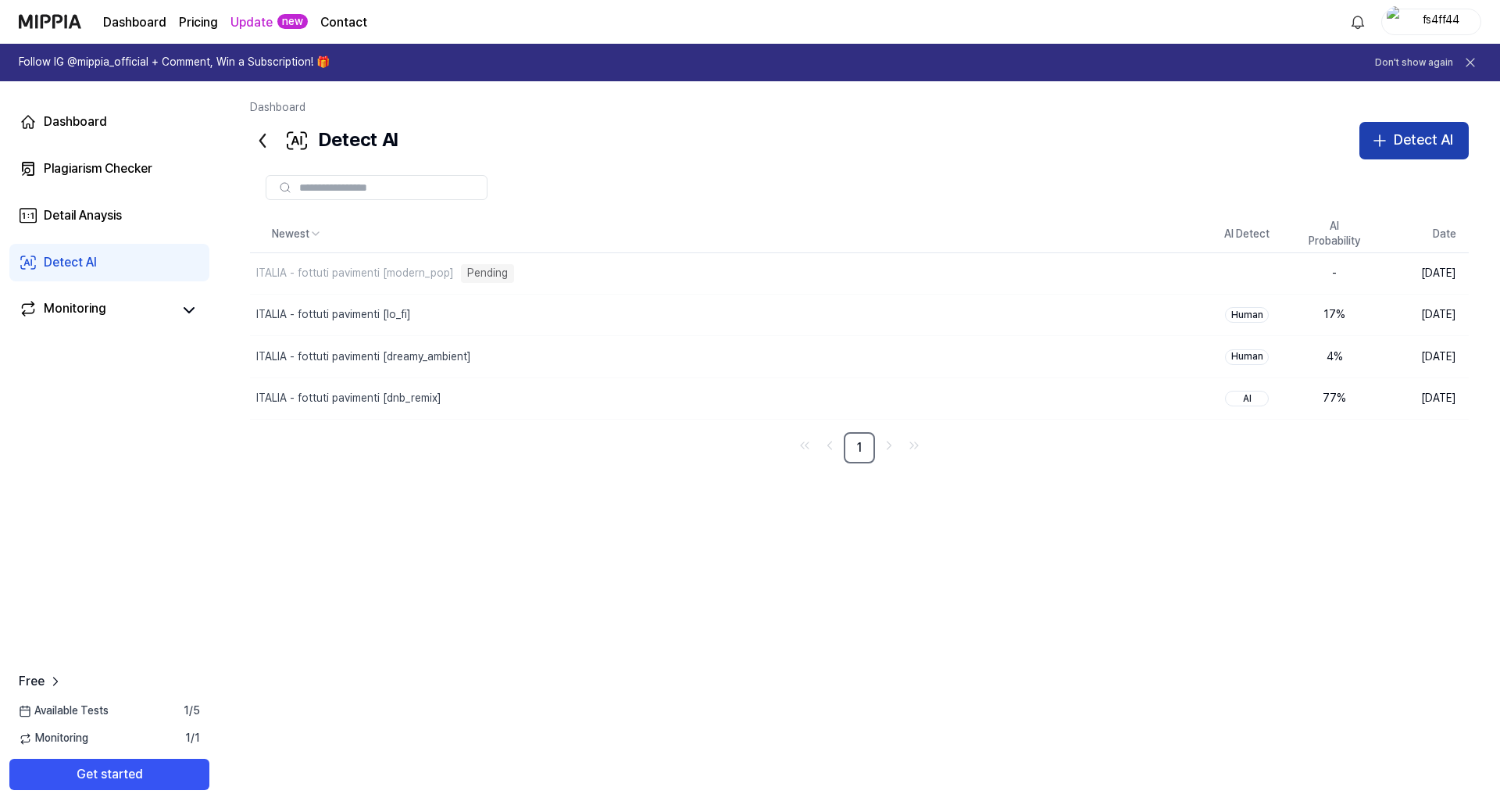
click at [1397, 138] on div "Detect AI" at bounding box center [1424, 140] width 59 height 23
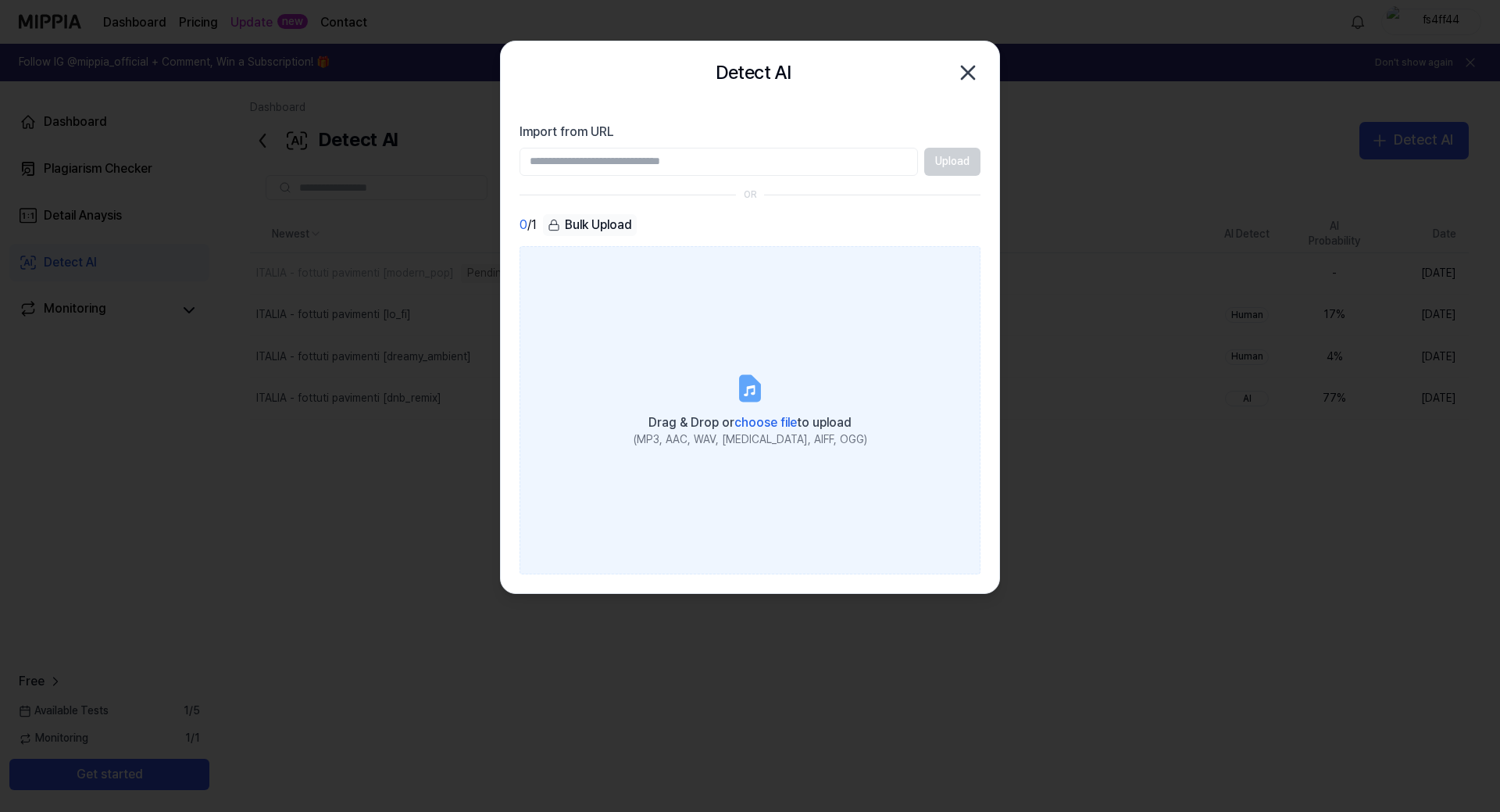
click at [650, 279] on label "Drag & Drop or choose file to upload (MP3, AAC, WAV, [MEDICAL_DATA], AIFF, OGG)" at bounding box center [750, 410] width 461 height 328
click at [0, 0] on input "Drag & Drop or choose file to upload (MP3, AAC, WAV, [MEDICAL_DATA], AIFF, OGG)" at bounding box center [0, 0] width 0 height 0
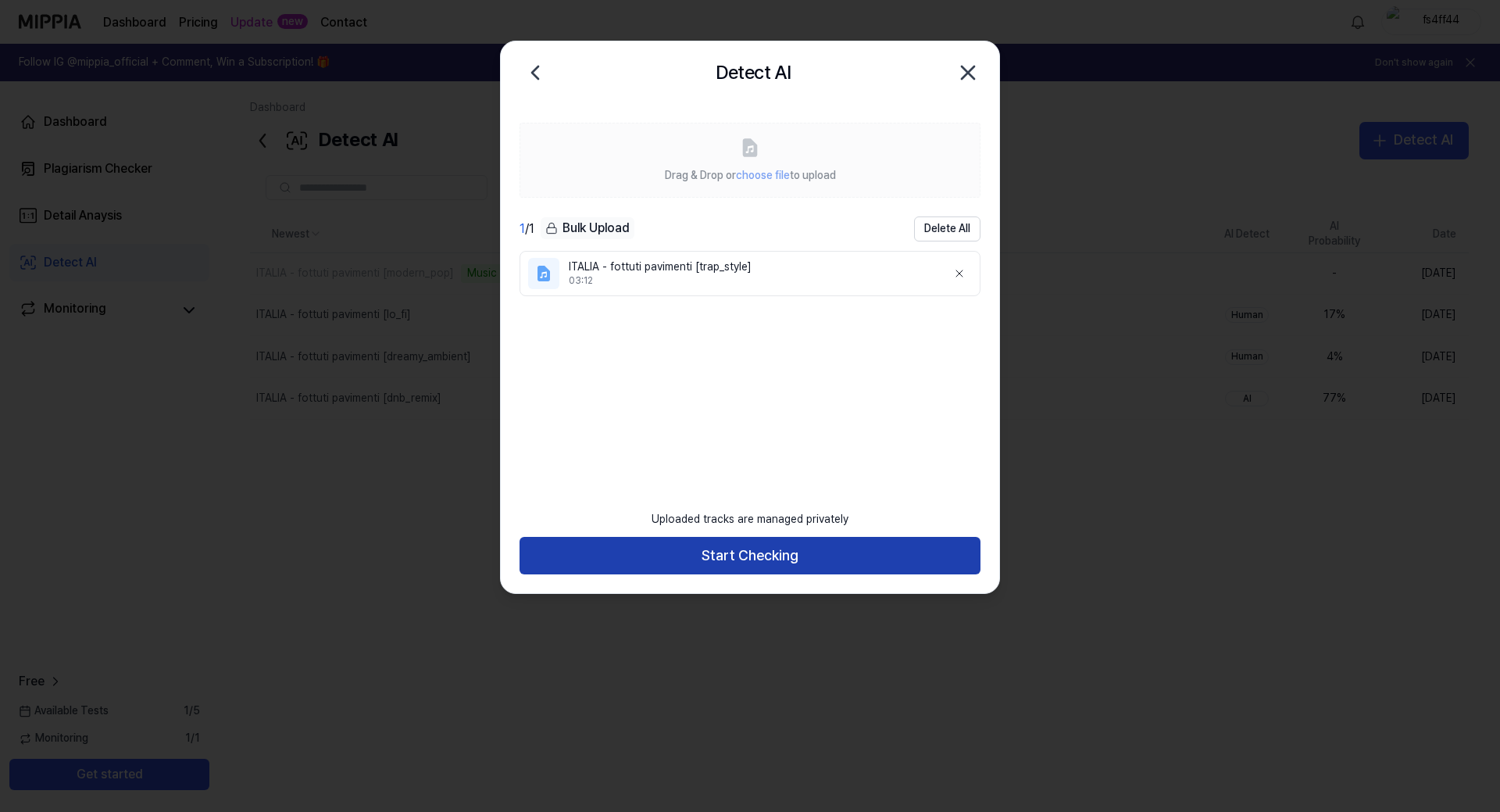
click at [776, 547] on button "Start Checking" at bounding box center [750, 556] width 461 height 37
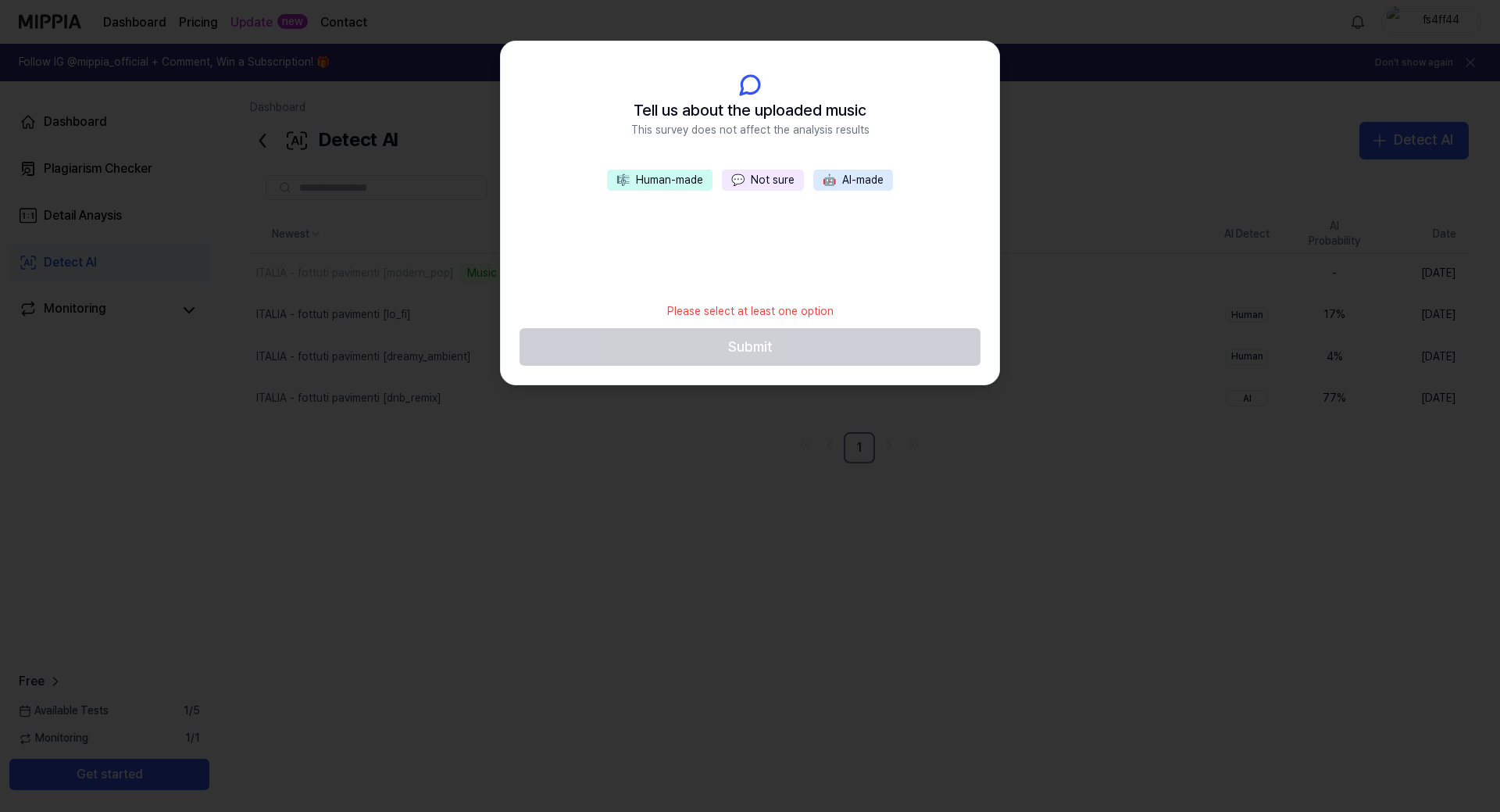
click at [749, 185] on button "💬 Not sure" at bounding box center [762, 180] width 82 height 22
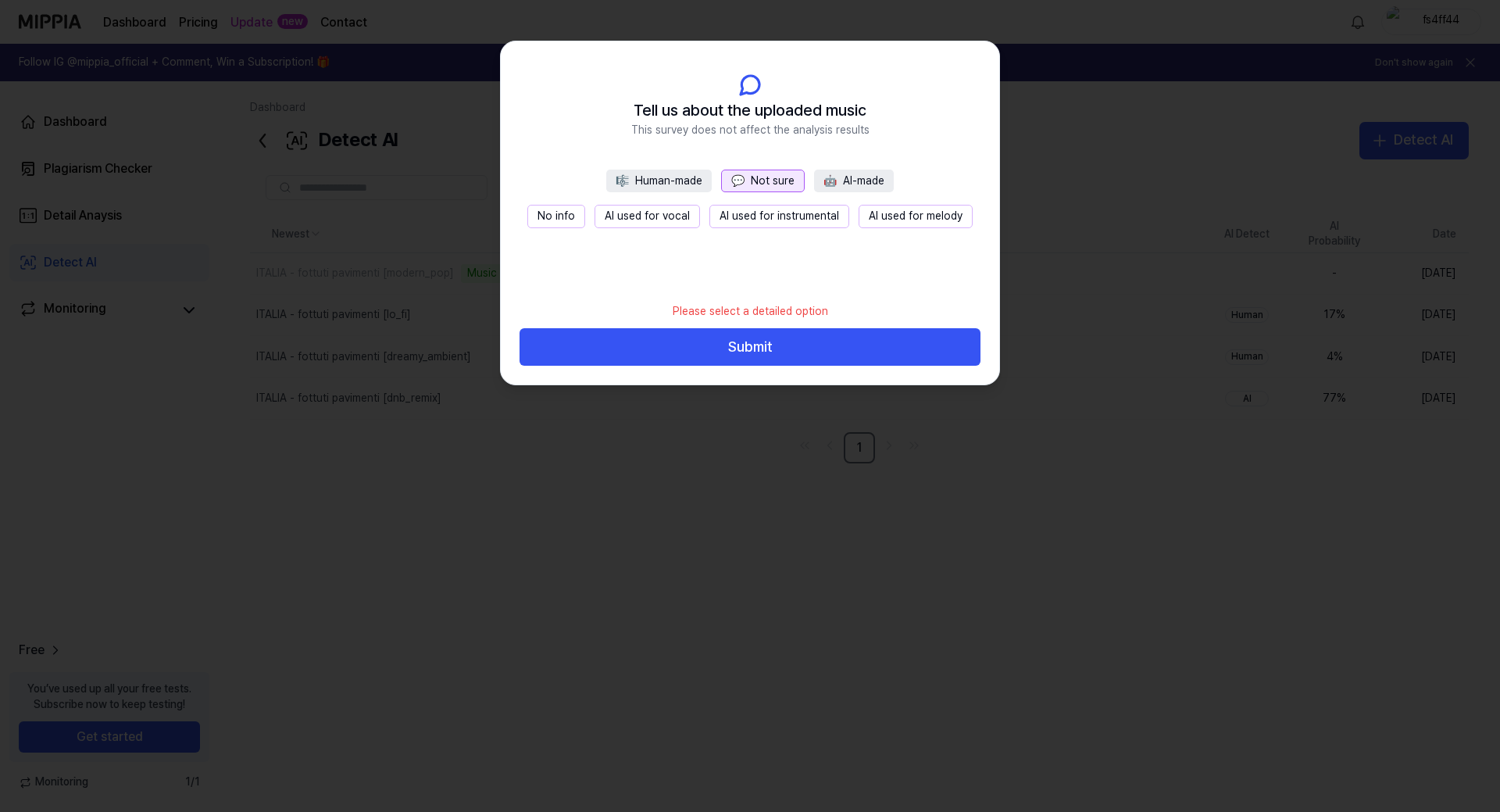
click at [571, 218] on button "No info" at bounding box center [556, 217] width 58 height 24
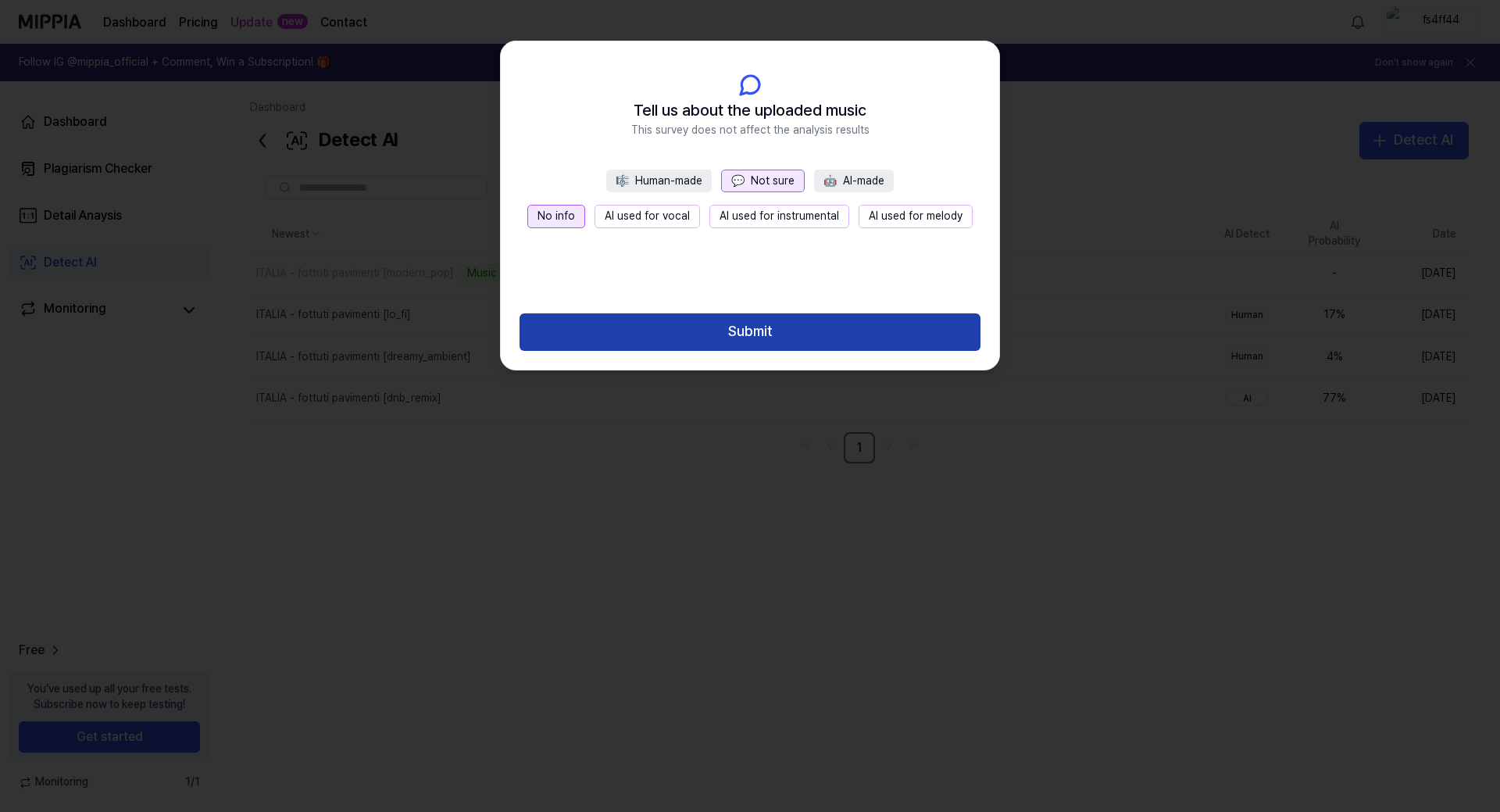
click at [708, 332] on button "Submit" at bounding box center [750, 332] width 461 height 37
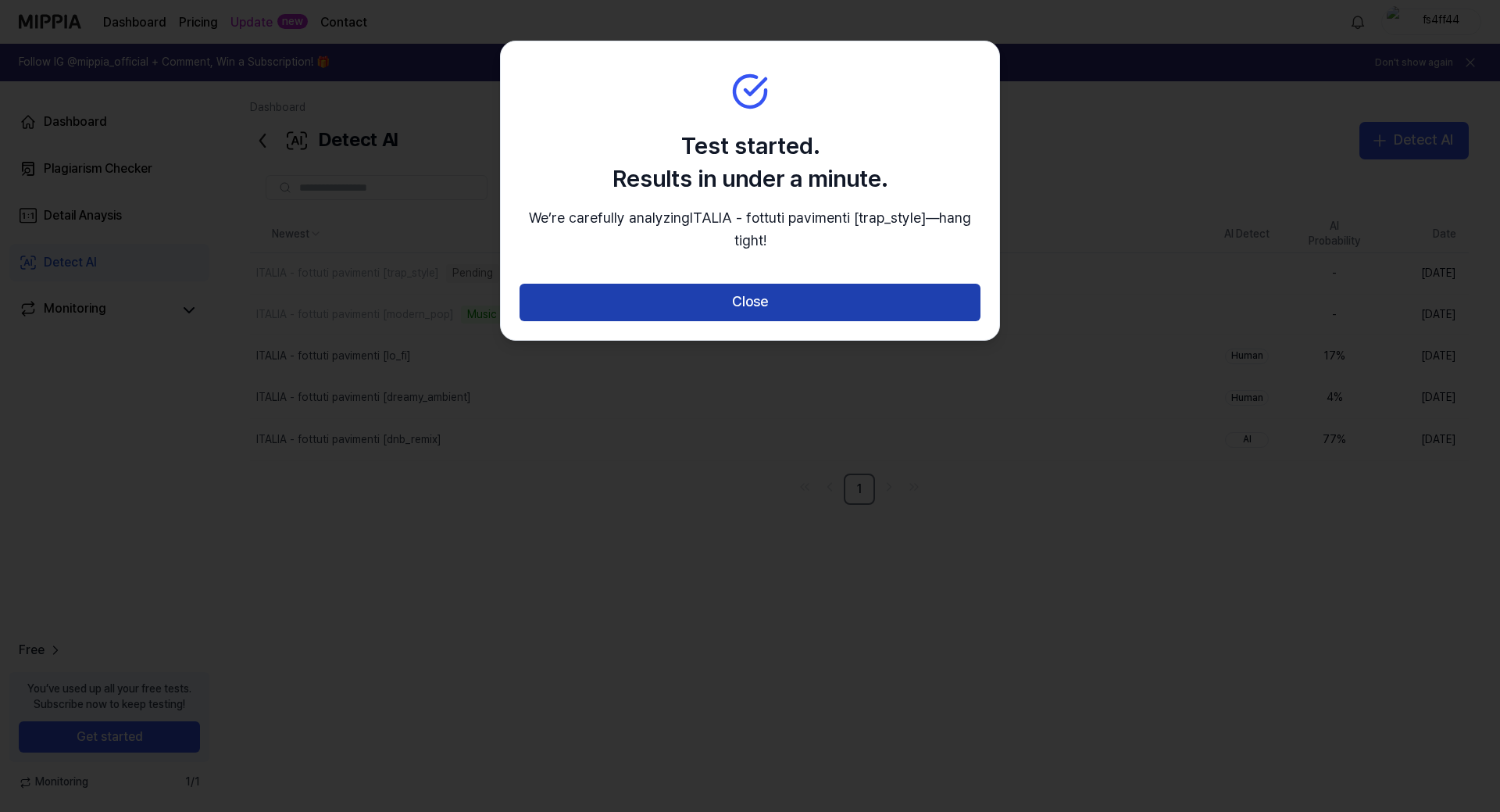
click at [670, 300] on button "Close" at bounding box center [750, 302] width 461 height 37
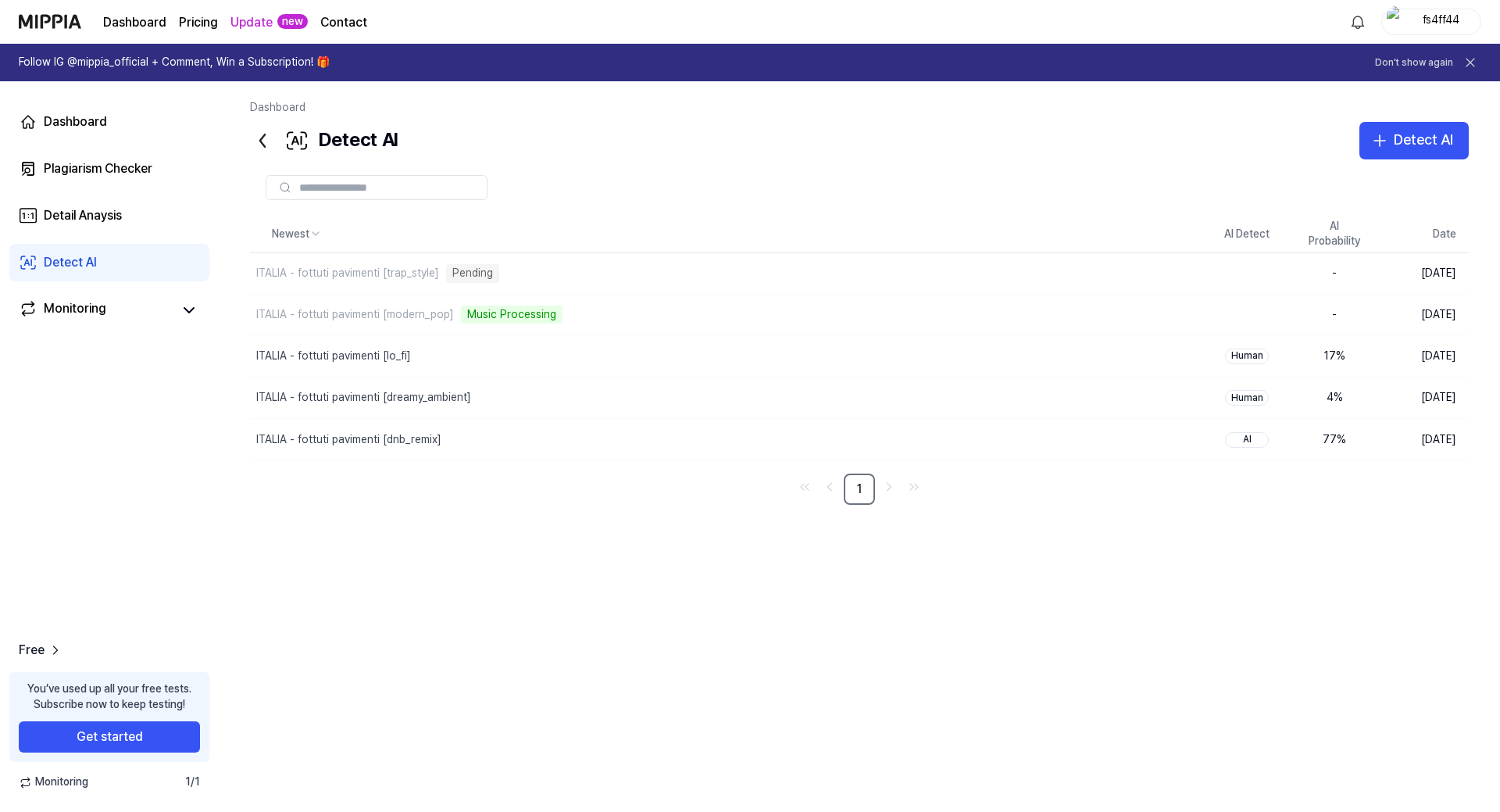
click at [749, 584] on div "Newest AI Detect AI Probability Date ITALIA - fottuti pavimenti [trap_style] Pe…" at bounding box center [860, 479] width 1219 height 527
